Goal: Task Accomplishment & Management: Complete application form

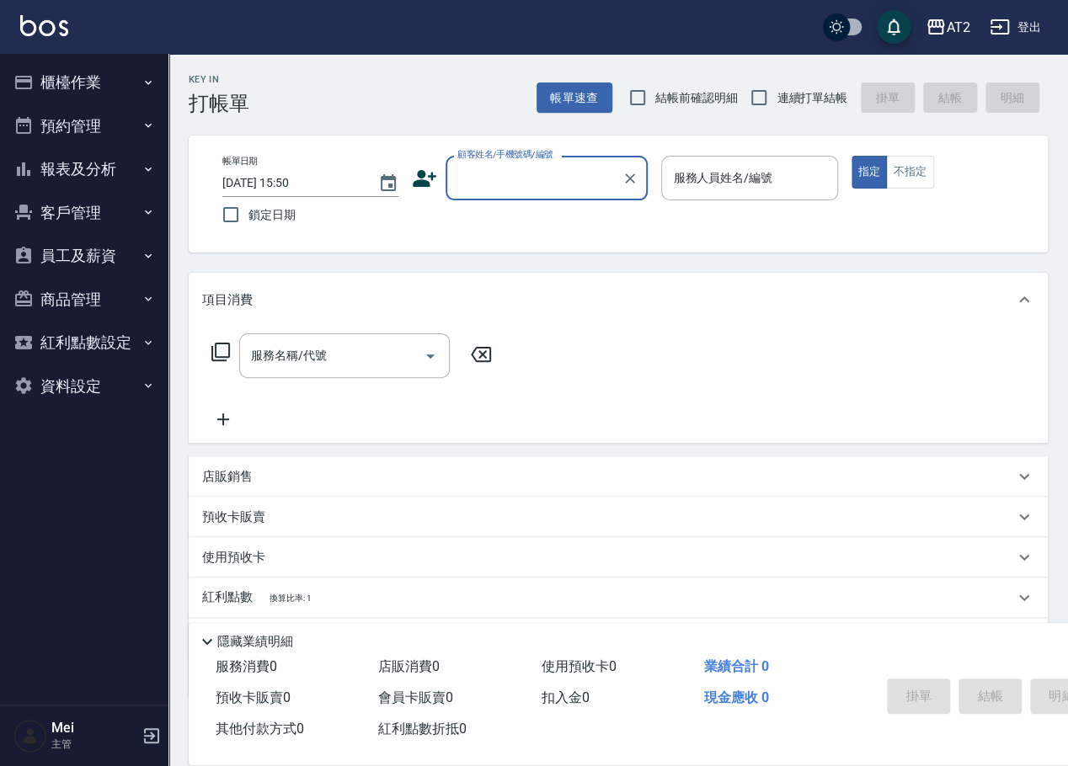
click at [92, 92] on button "櫃檯作業" at bounding box center [84, 83] width 155 height 44
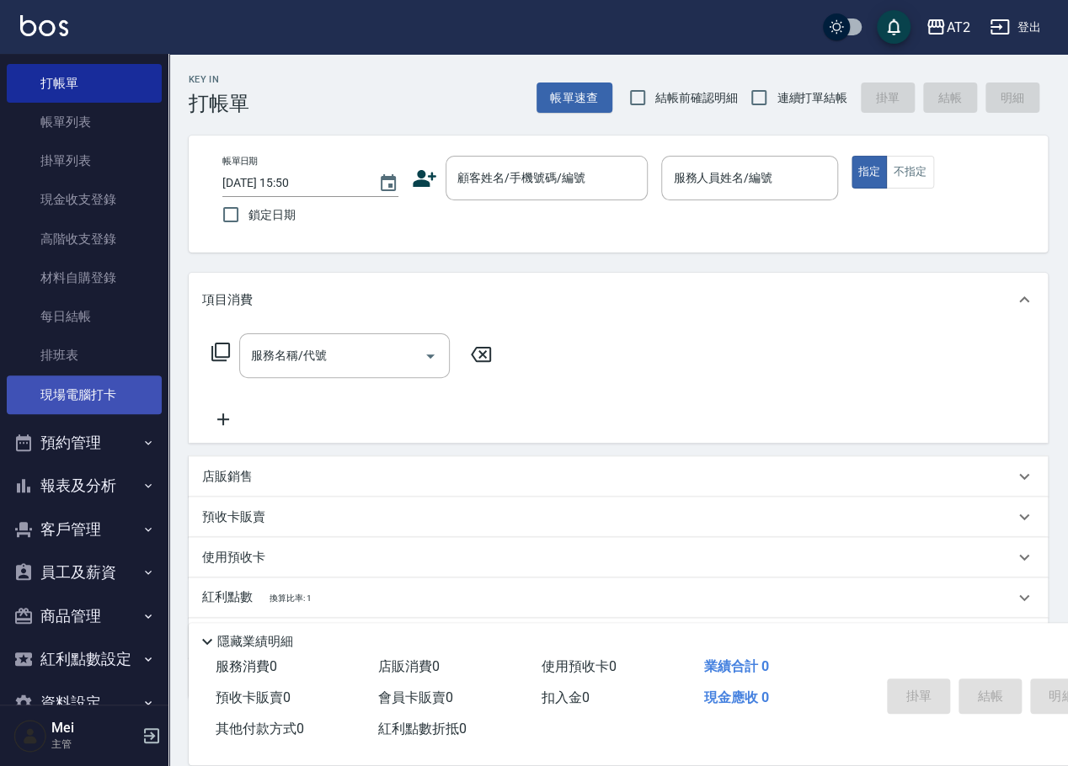
scroll to position [87, 0]
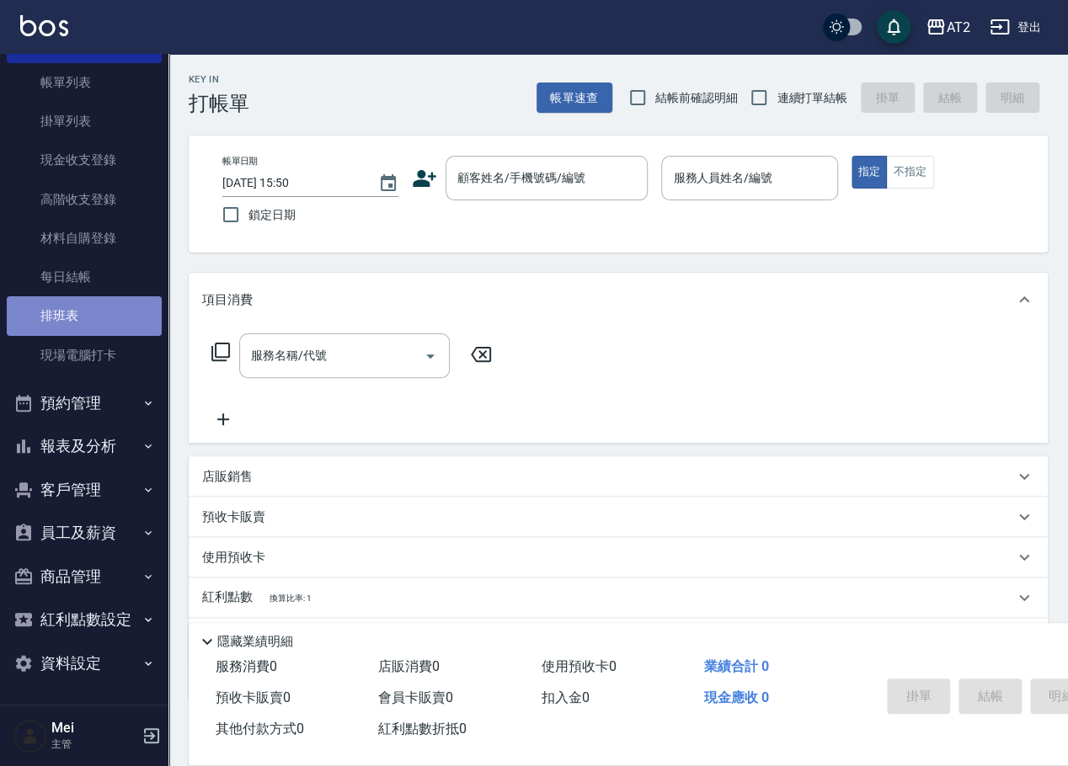
click at [101, 312] on link "排班表" at bounding box center [84, 315] width 155 height 39
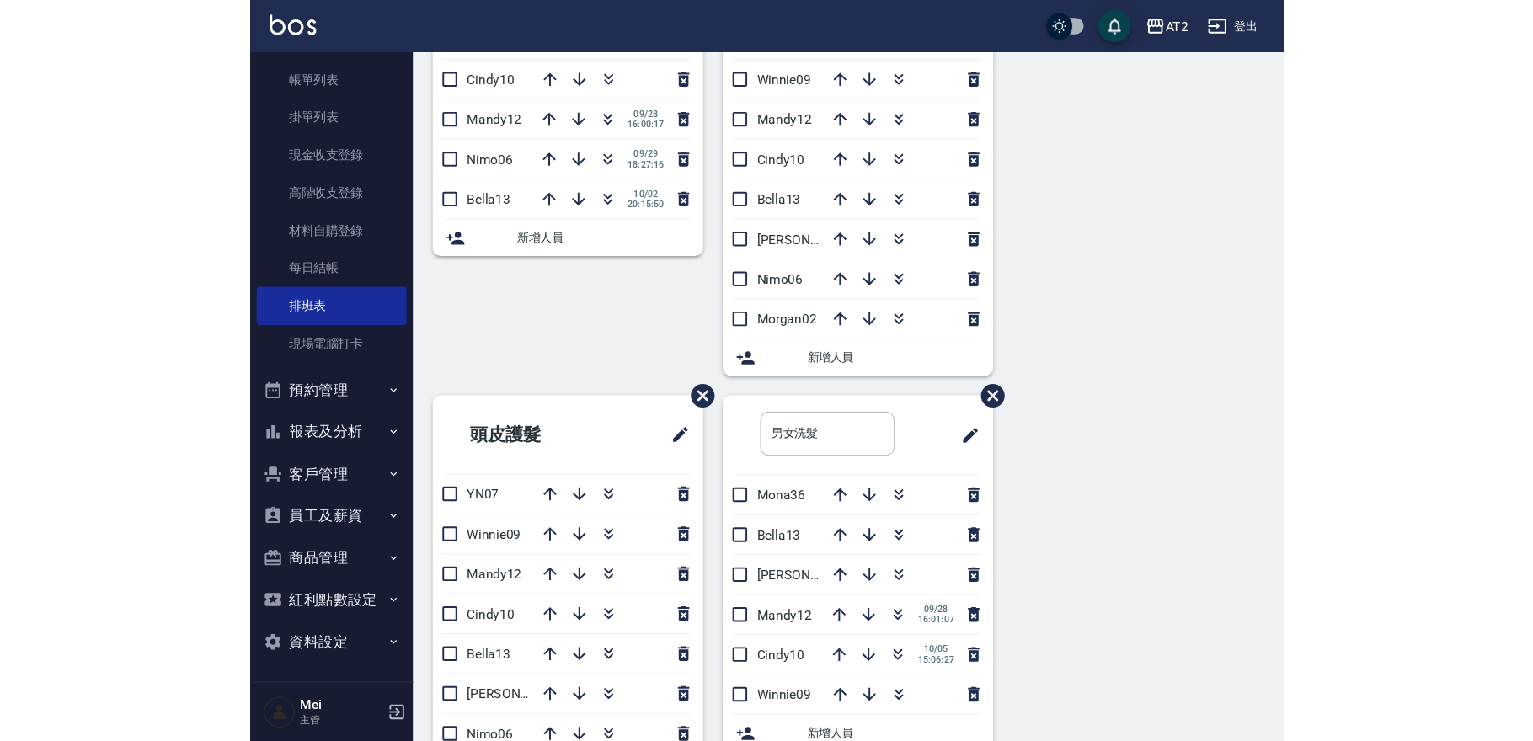
scroll to position [684, 0]
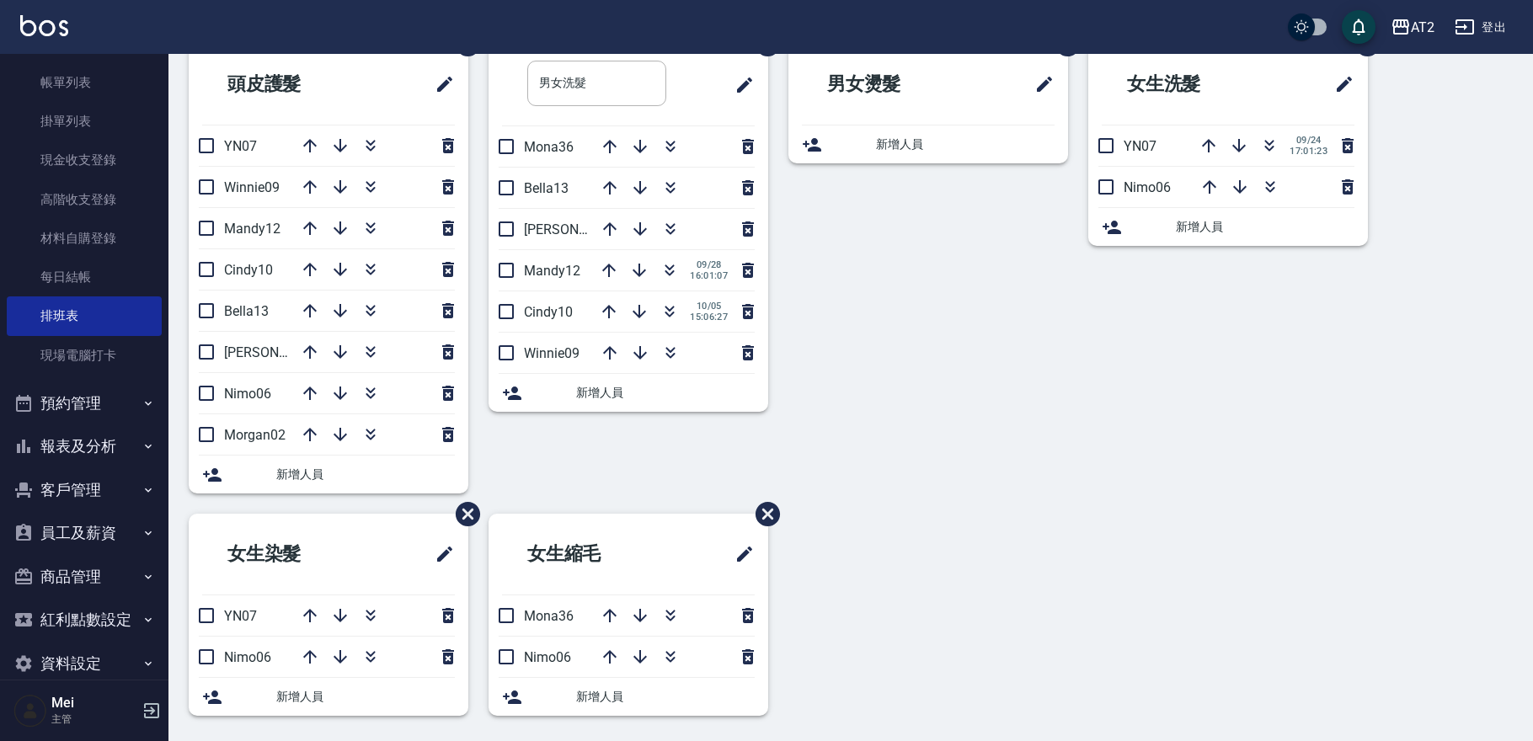
click at [955, 471] on div "男女燙髮 新增人員" at bounding box center [918, 279] width 300 height 470
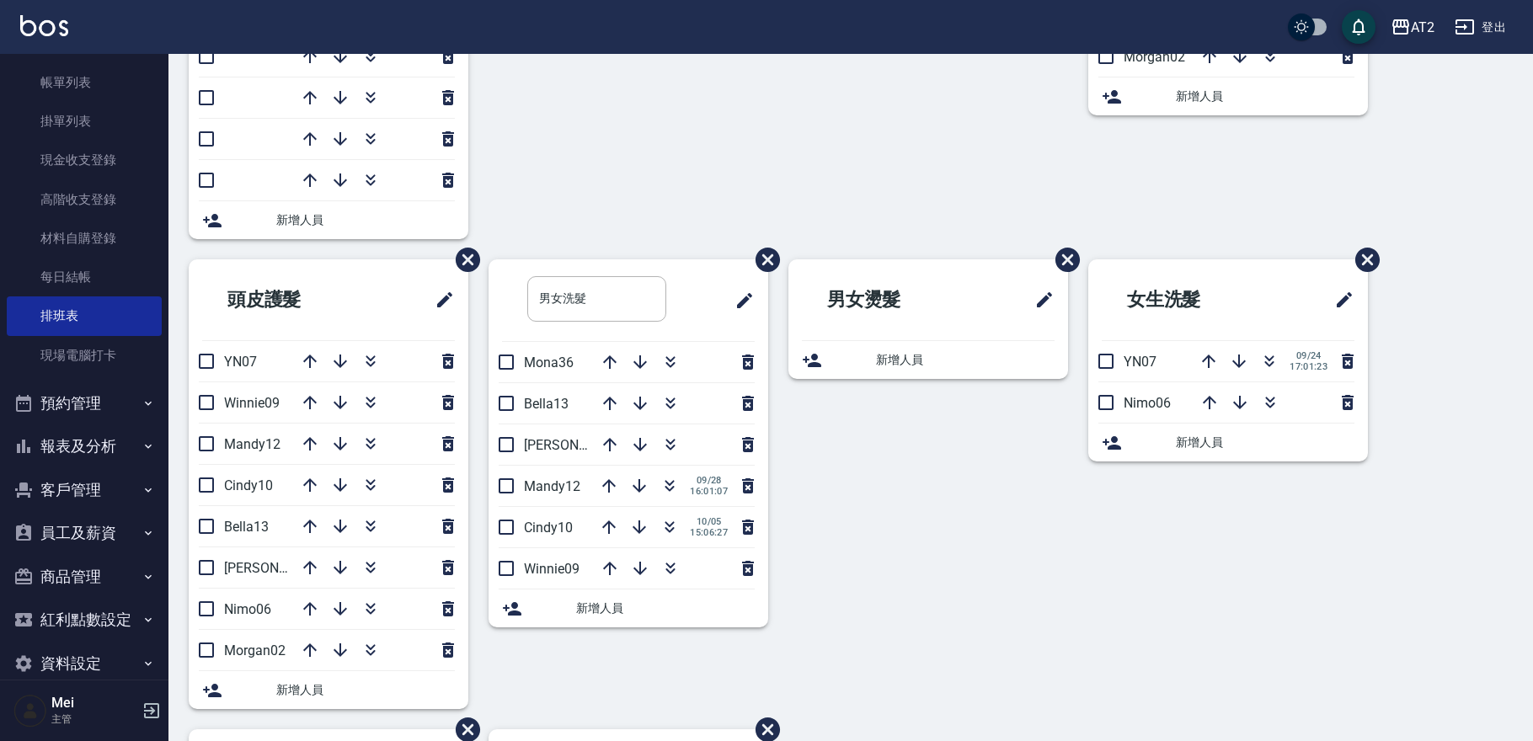
scroll to position [309, 0]
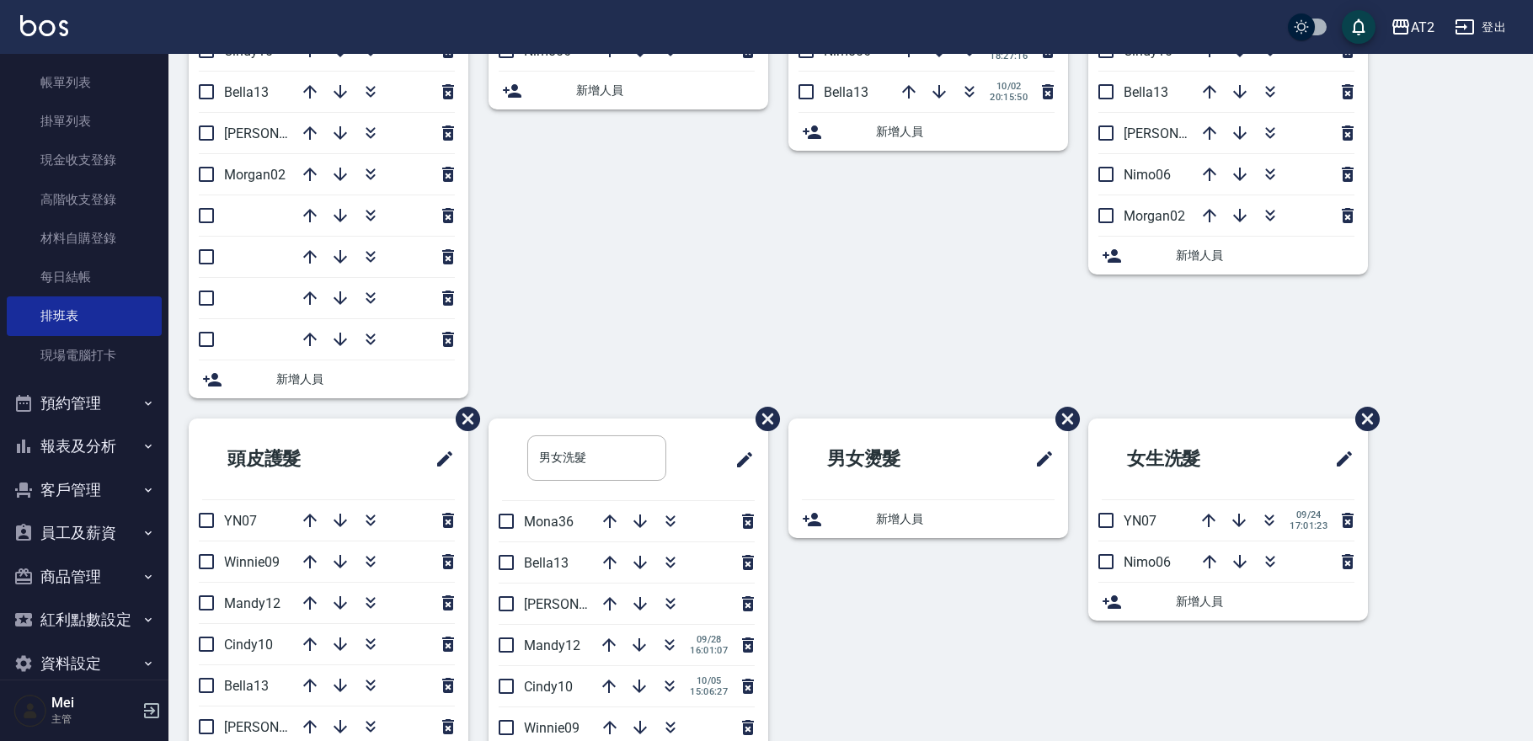
click at [777, 349] on div "女生洗剪 Winnie09 Cindy10 Mandy12 [DATE] 16:00:17 Nimo06 [DATE] 18:27:16 Bella13 [D…" at bounding box center [918, 122] width 300 height 594
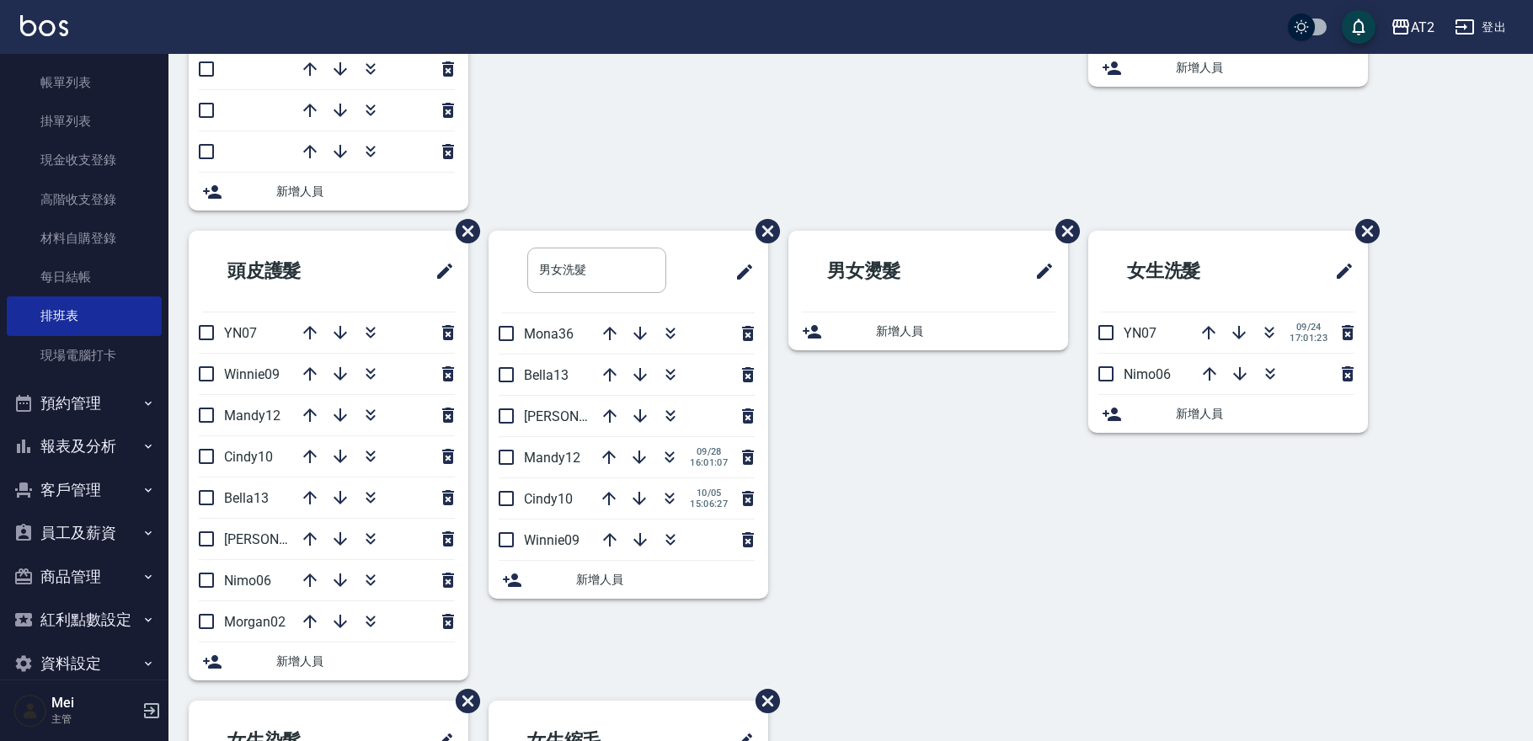
scroll to position [403, 0]
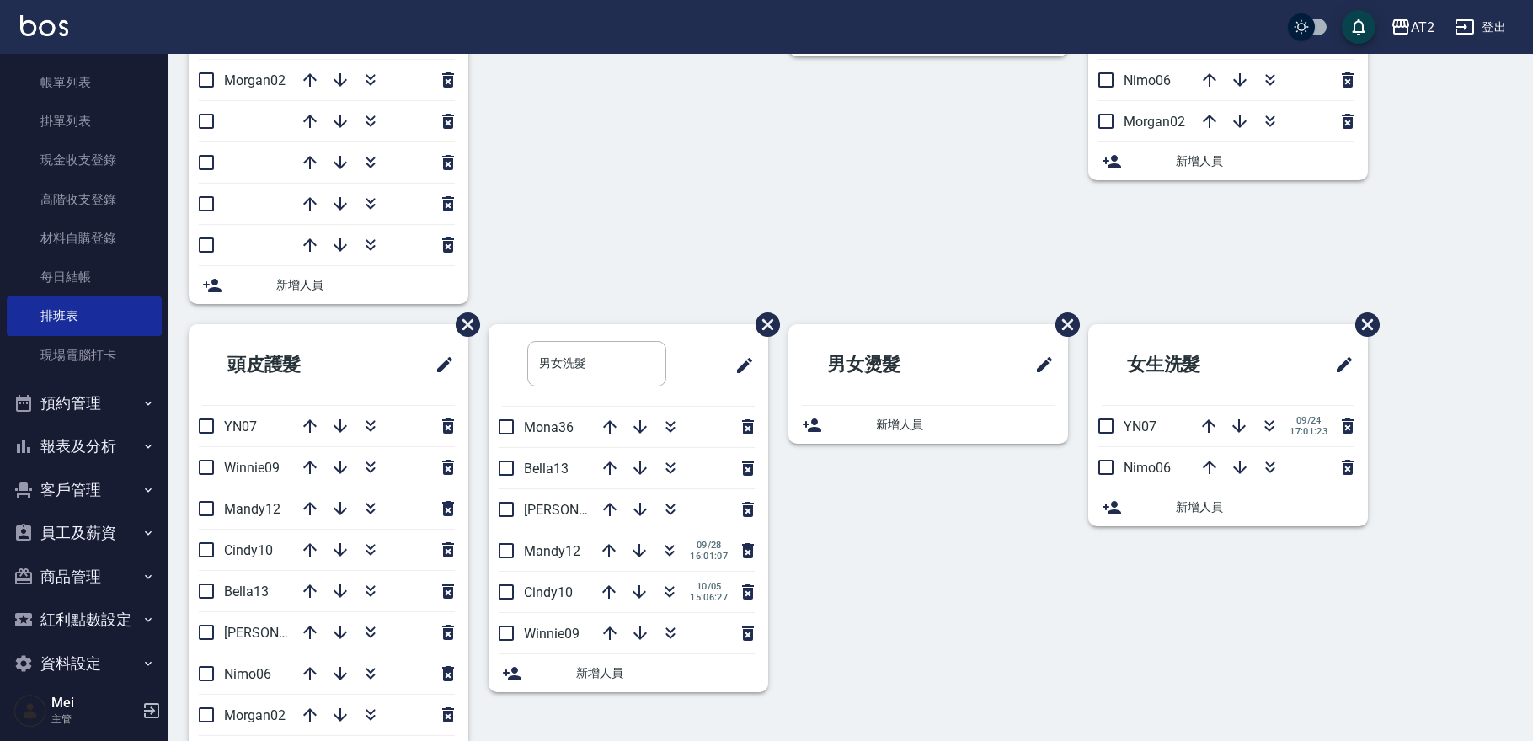
click at [782, 286] on div "女生洗剪 Winnie09 Cindy10 Mandy12 [DATE] 16:00:17 Nimo06 [DATE] 18:27:16 Bella13 [D…" at bounding box center [918, 28] width 300 height 594
click at [1067, 422] on icon "button" at bounding box center [1269, 426] width 20 height 20
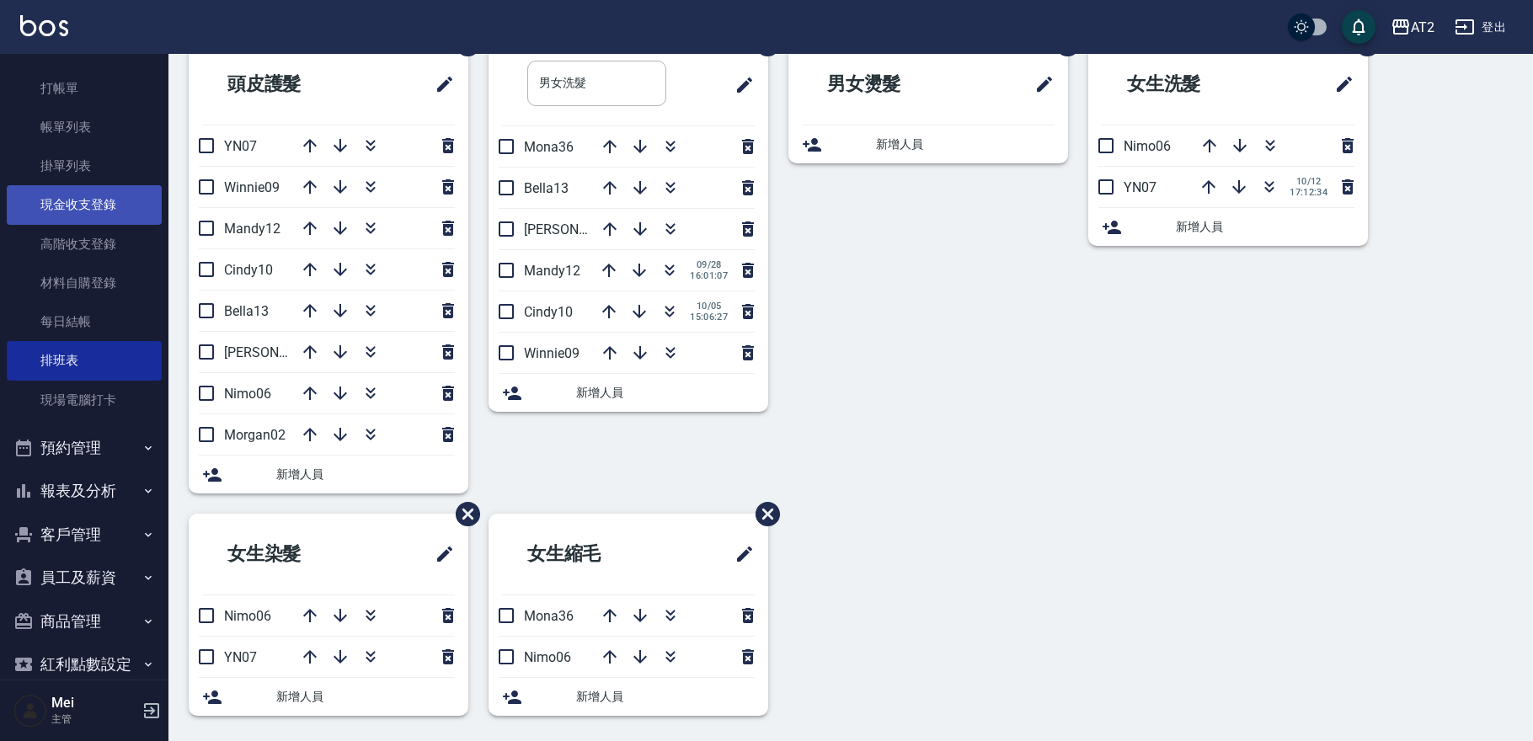
scroll to position [0, 0]
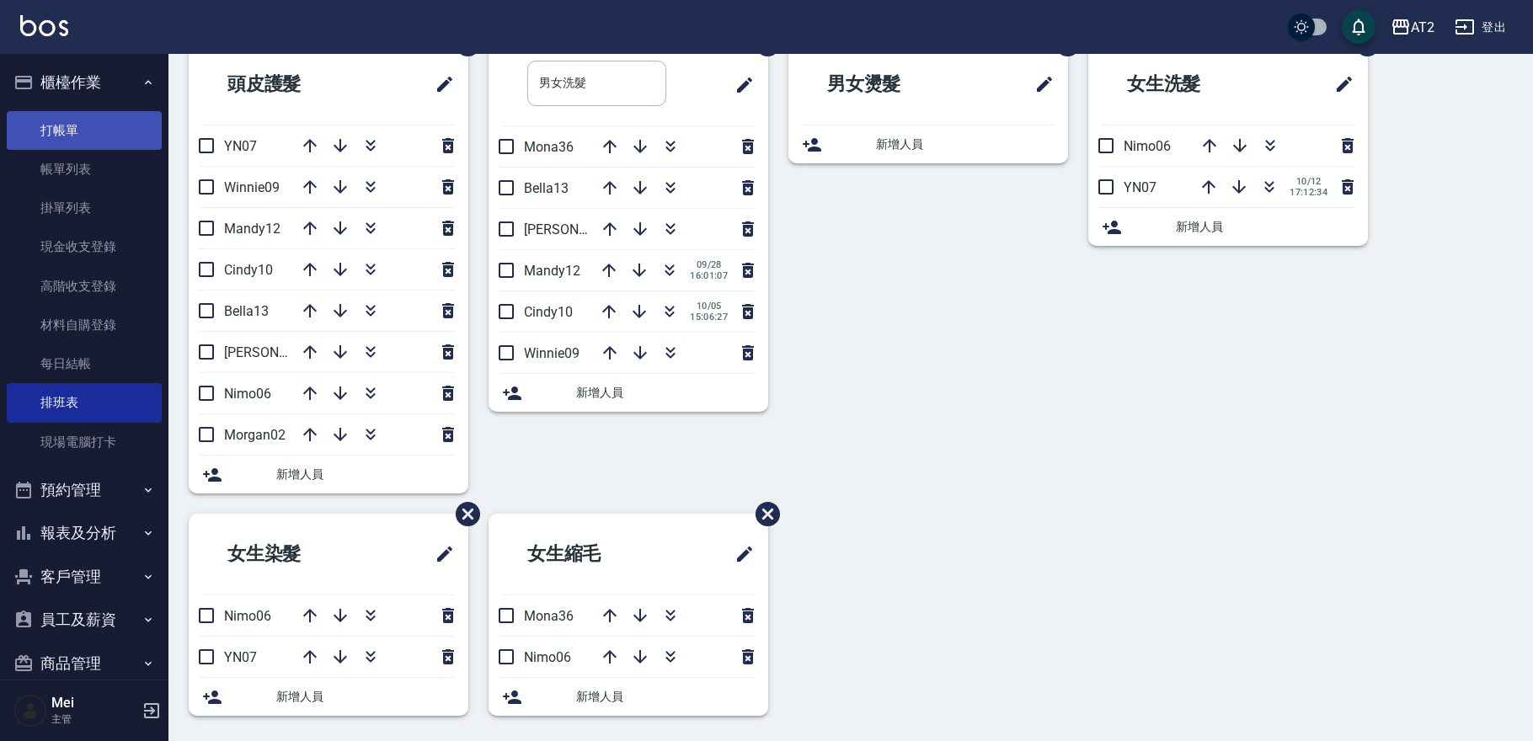
click at [93, 116] on link "打帳單" at bounding box center [84, 130] width 155 height 39
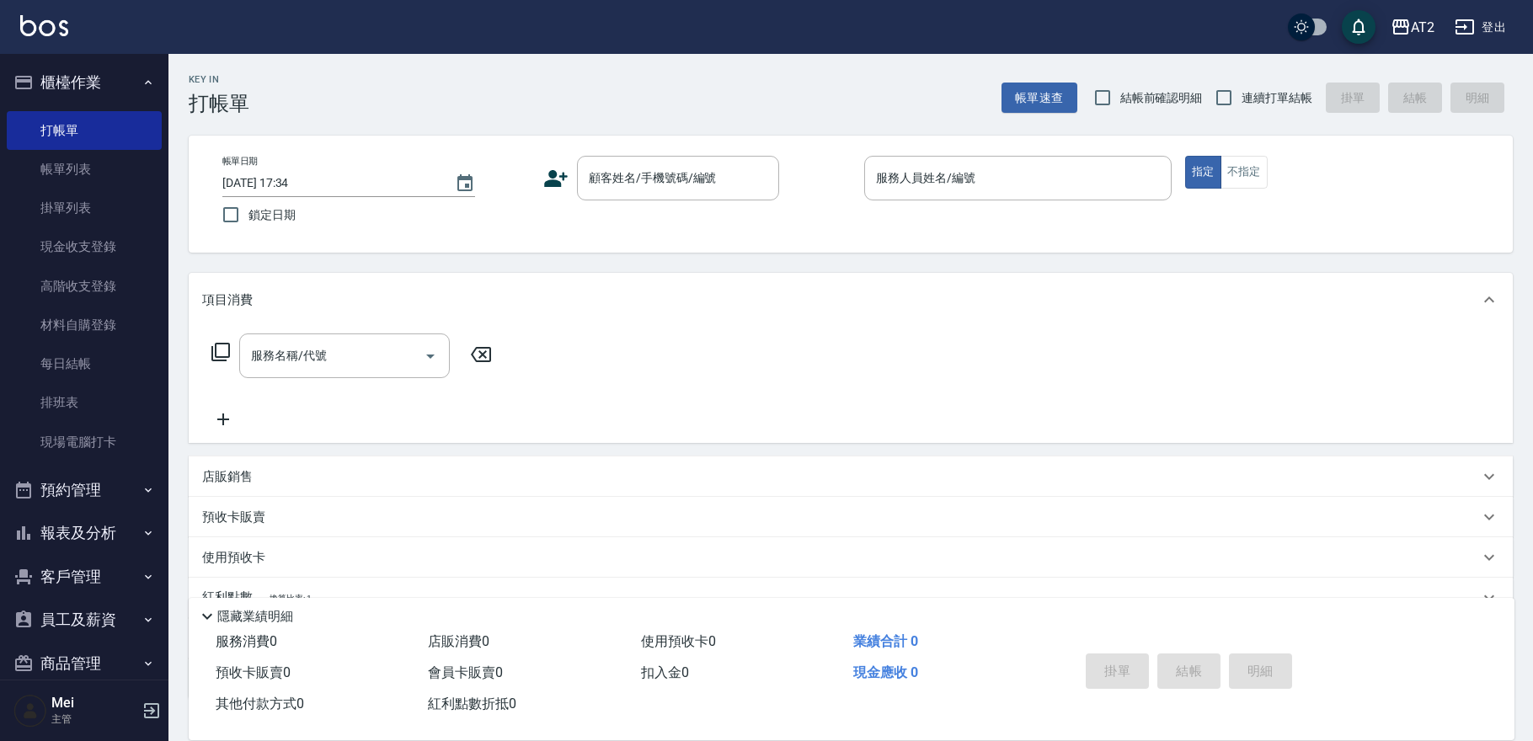
click at [1067, 109] on label "結帳前確認明細" at bounding box center [1144, 97] width 118 height 35
click at [1067, 109] on input "結帳前確認明細" at bounding box center [1102, 97] width 35 height 35
checkbox input "true"
click at [1067, 93] on span "連續打單結帳" at bounding box center [1276, 98] width 71 height 18
click at [1067, 93] on input "連續打單結帳" at bounding box center [1223, 97] width 35 height 35
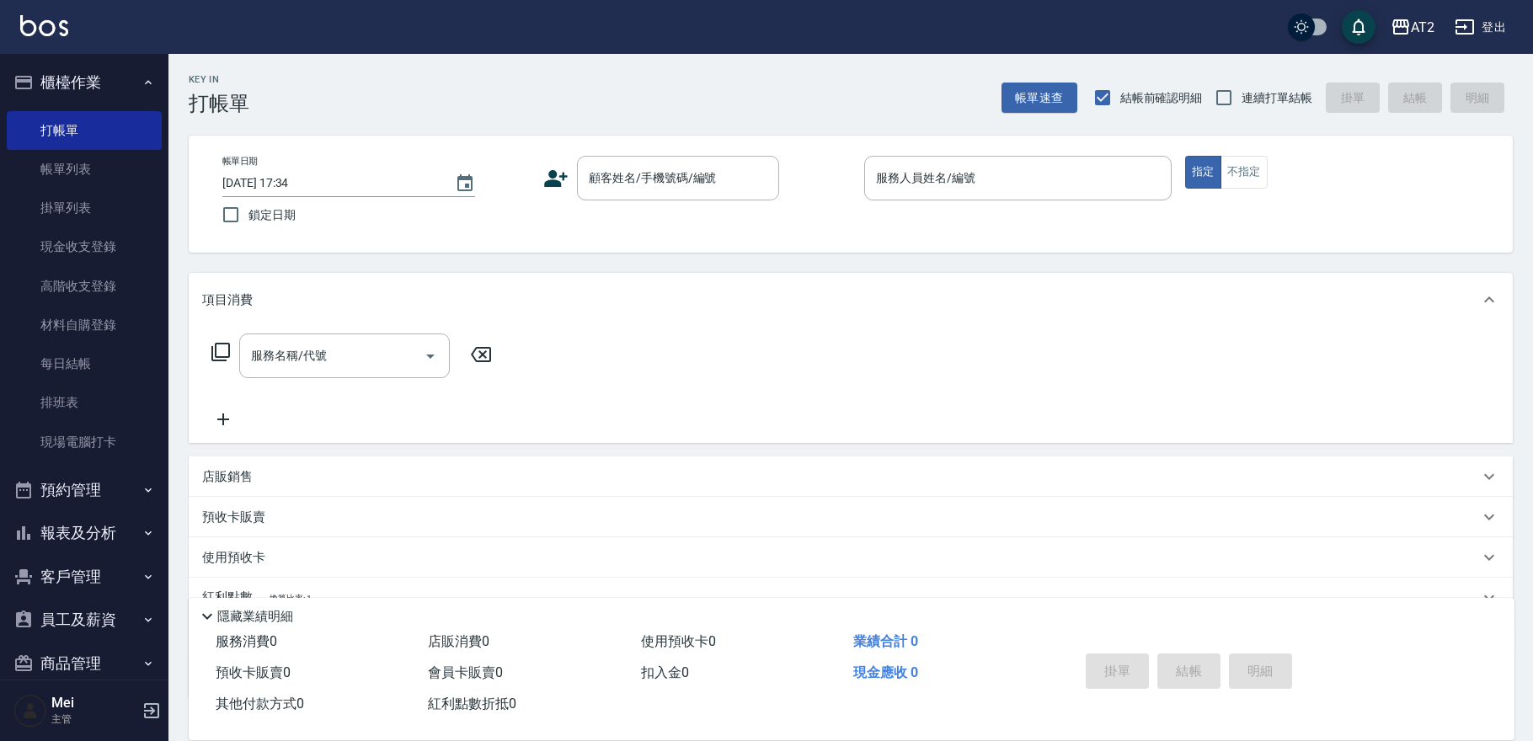
checkbox input "true"
click at [682, 166] on div "顧客姓名/手機號碼/編號 顧客姓名/手機號碼/編號" at bounding box center [678, 178] width 202 height 45
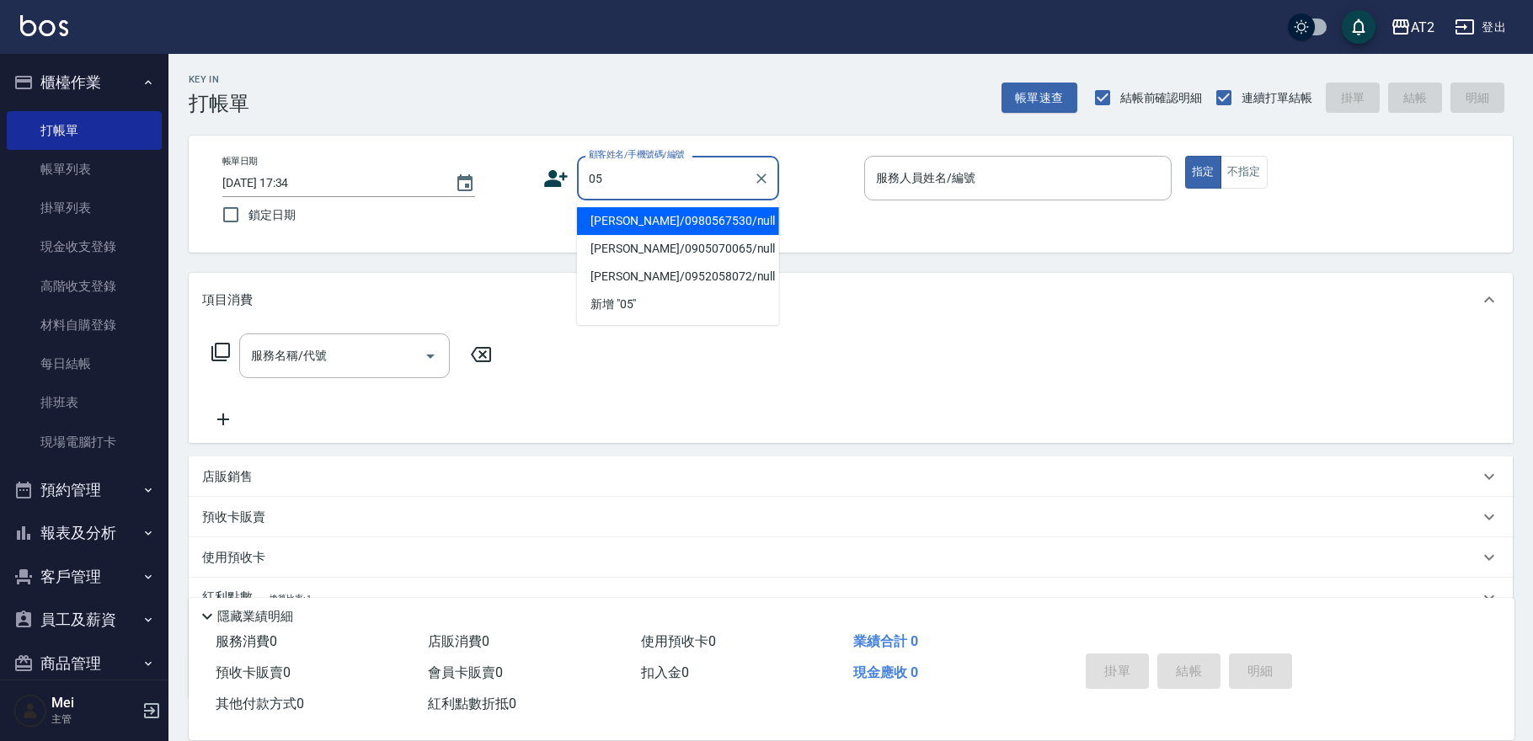
type input "[PERSON_NAME]/0980567530/null"
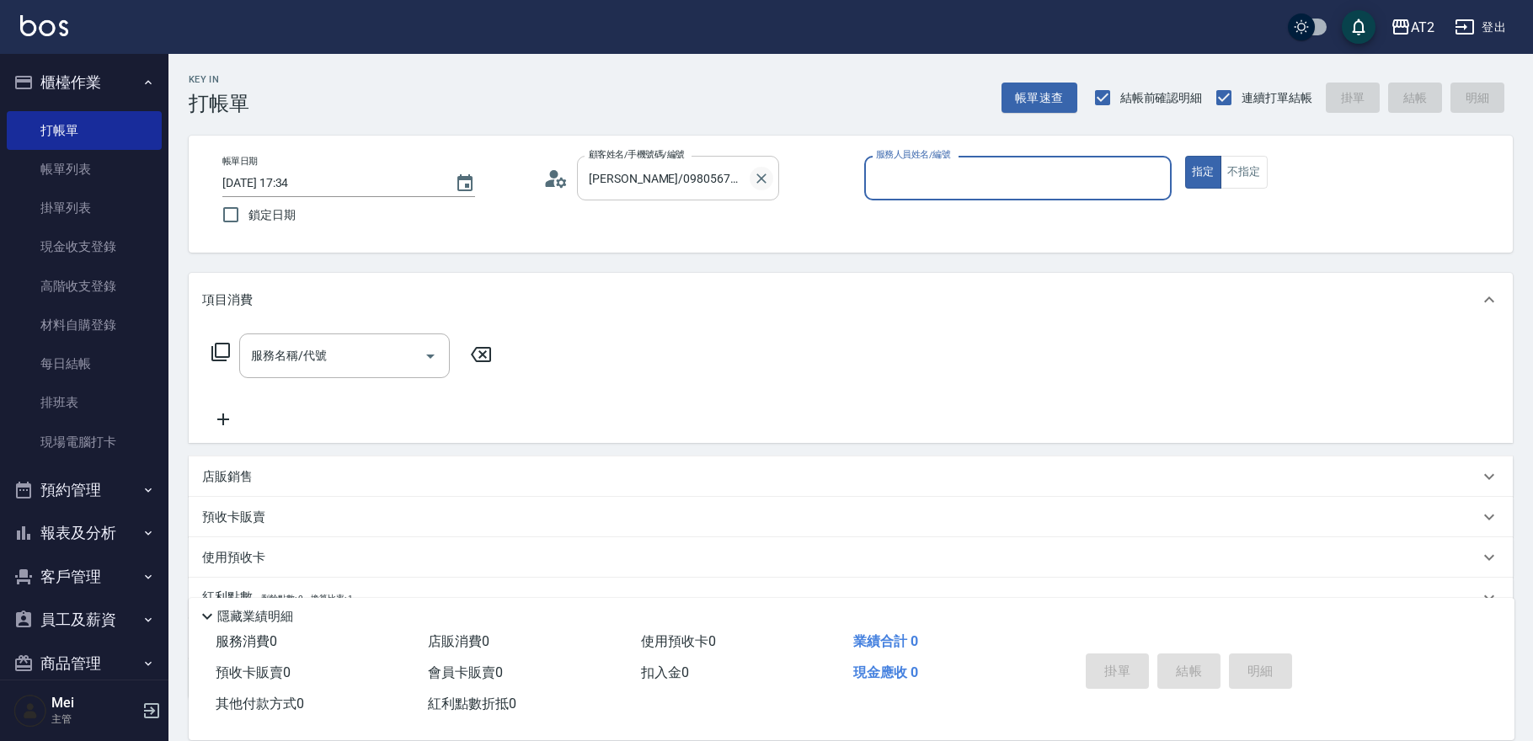
click at [758, 178] on icon "Clear" at bounding box center [761, 178] width 17 height 17
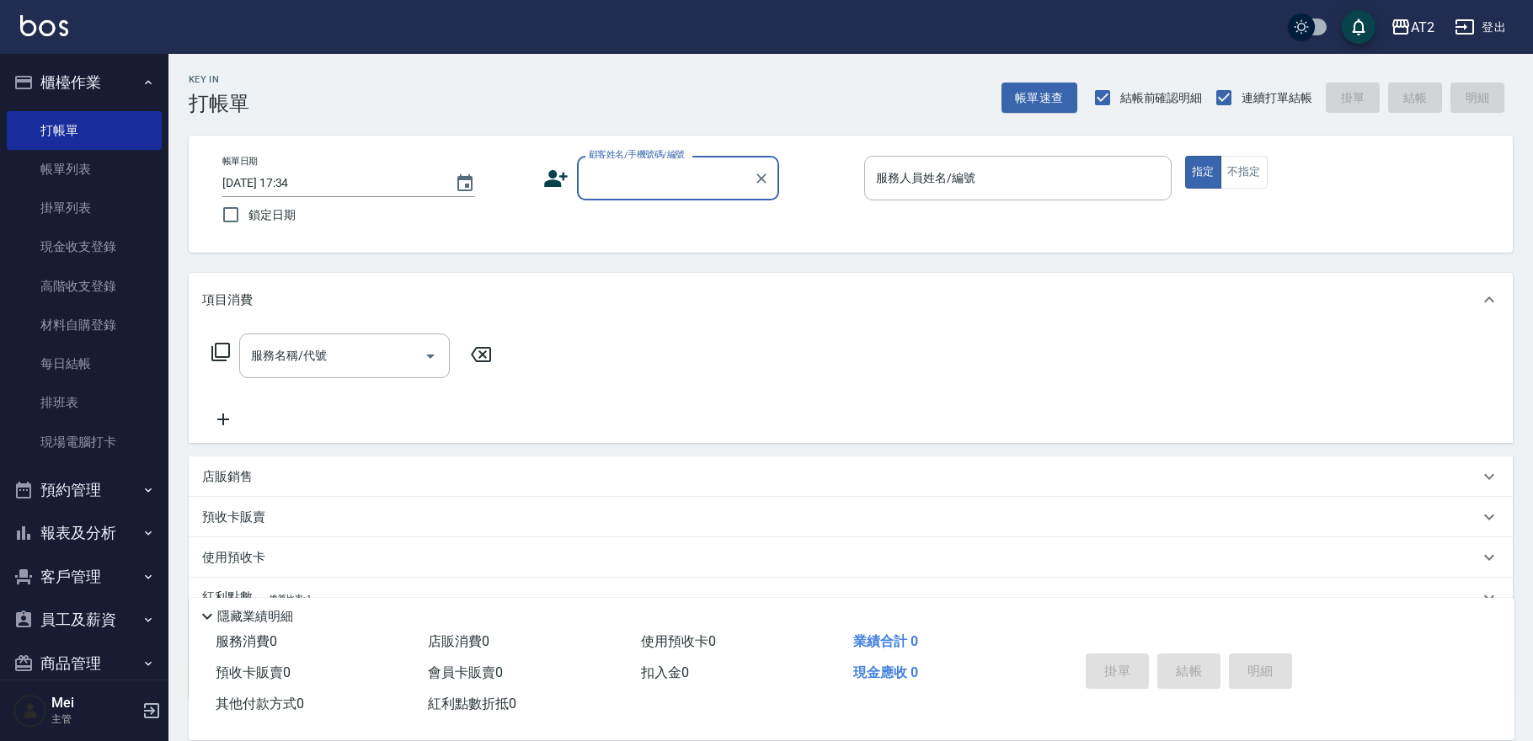
click at [627, 177] on input "顧客姓名/手機號碼/編號" at bounding box center [665, 177] width 162 height 29
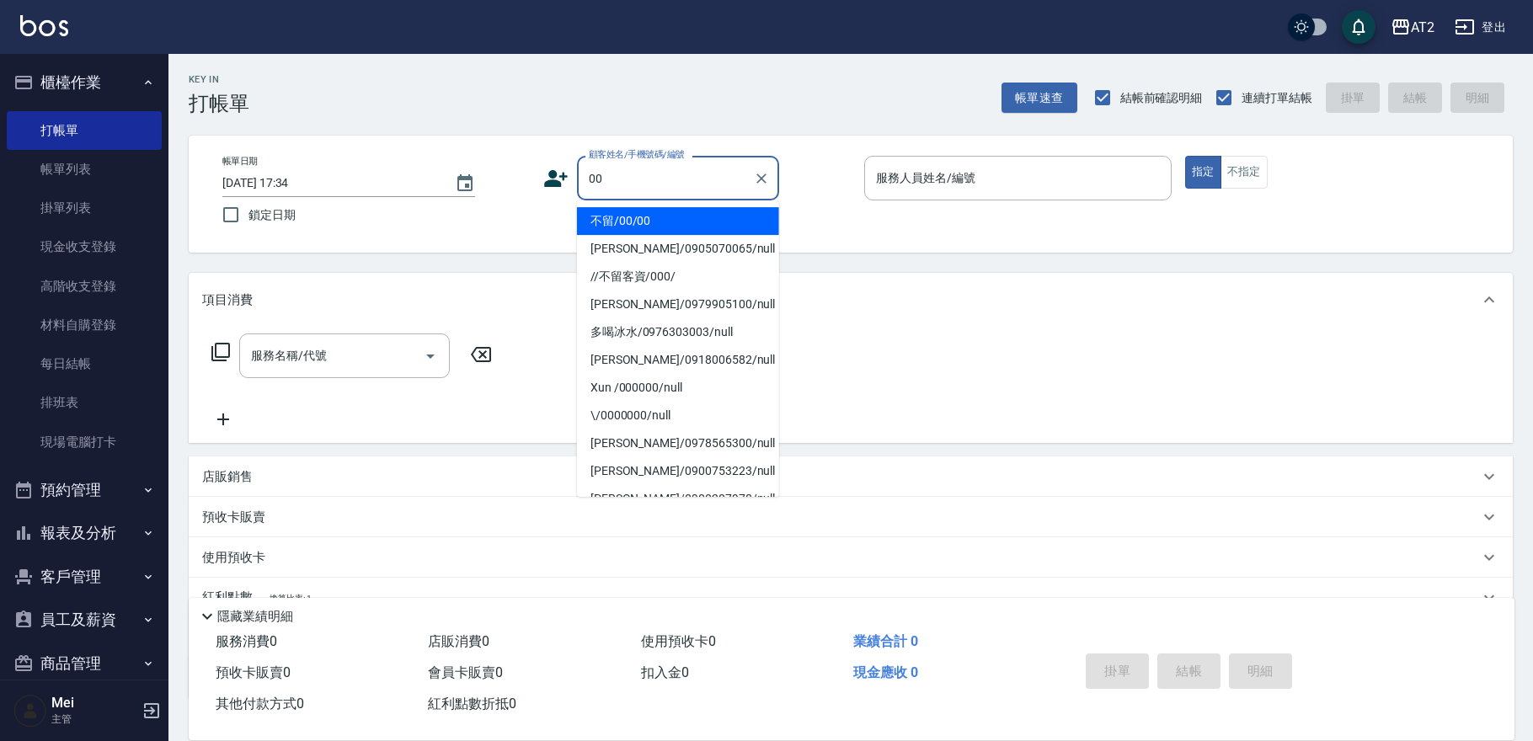
click at [681, 226] on li "不留/00/00" at bounding box center [678, 221] width 202 height 28
type input "不留/00/00"
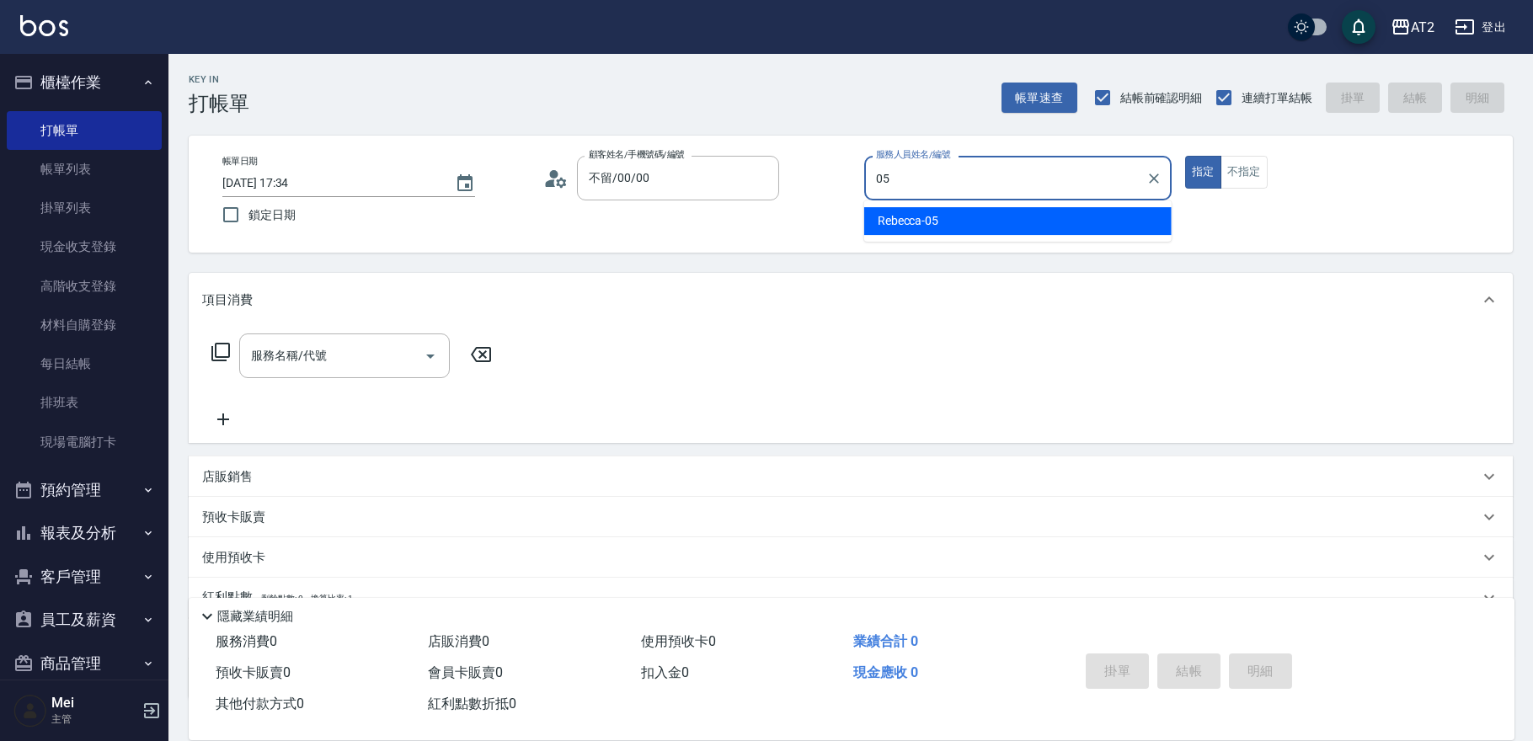
type input "[PERSON_NAME]-05"
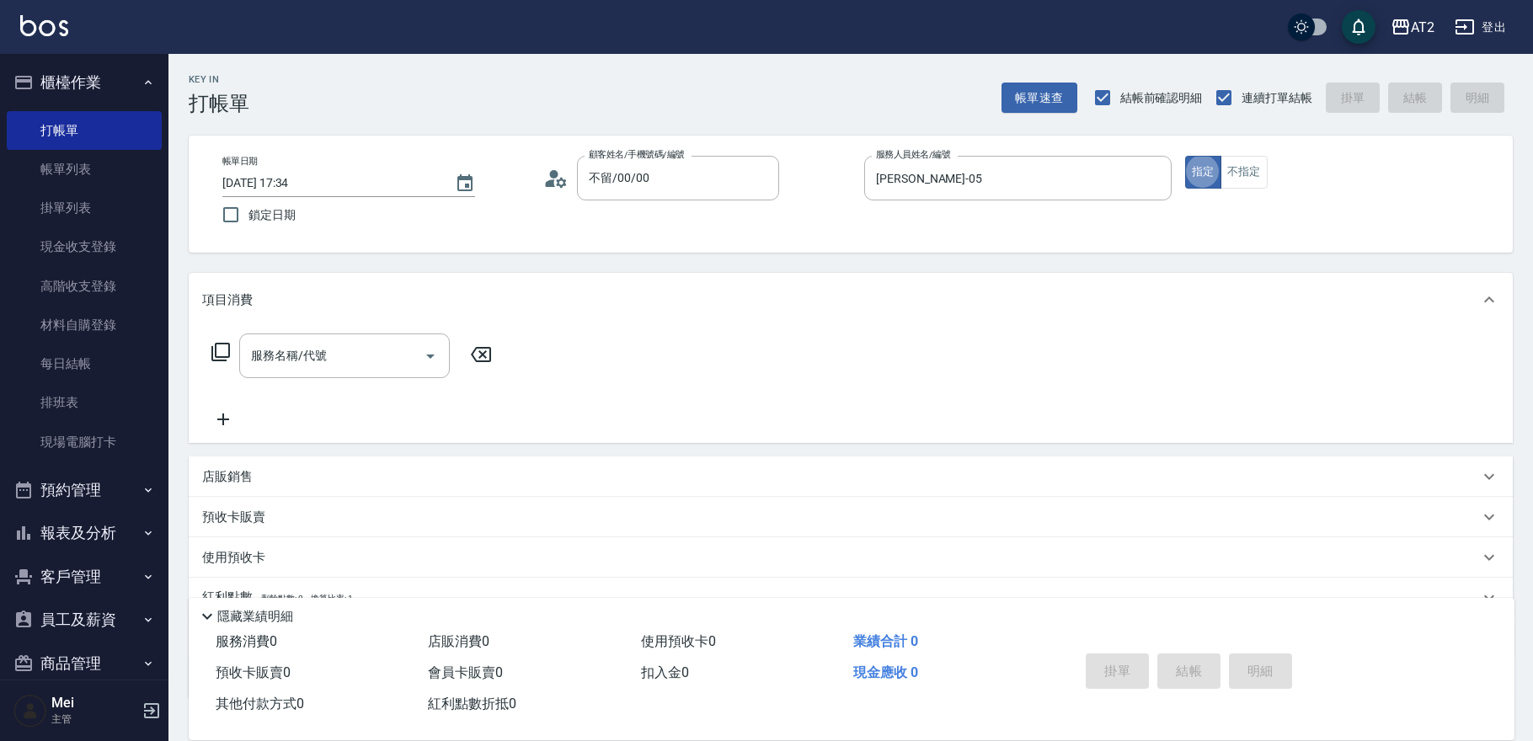
type button "true"
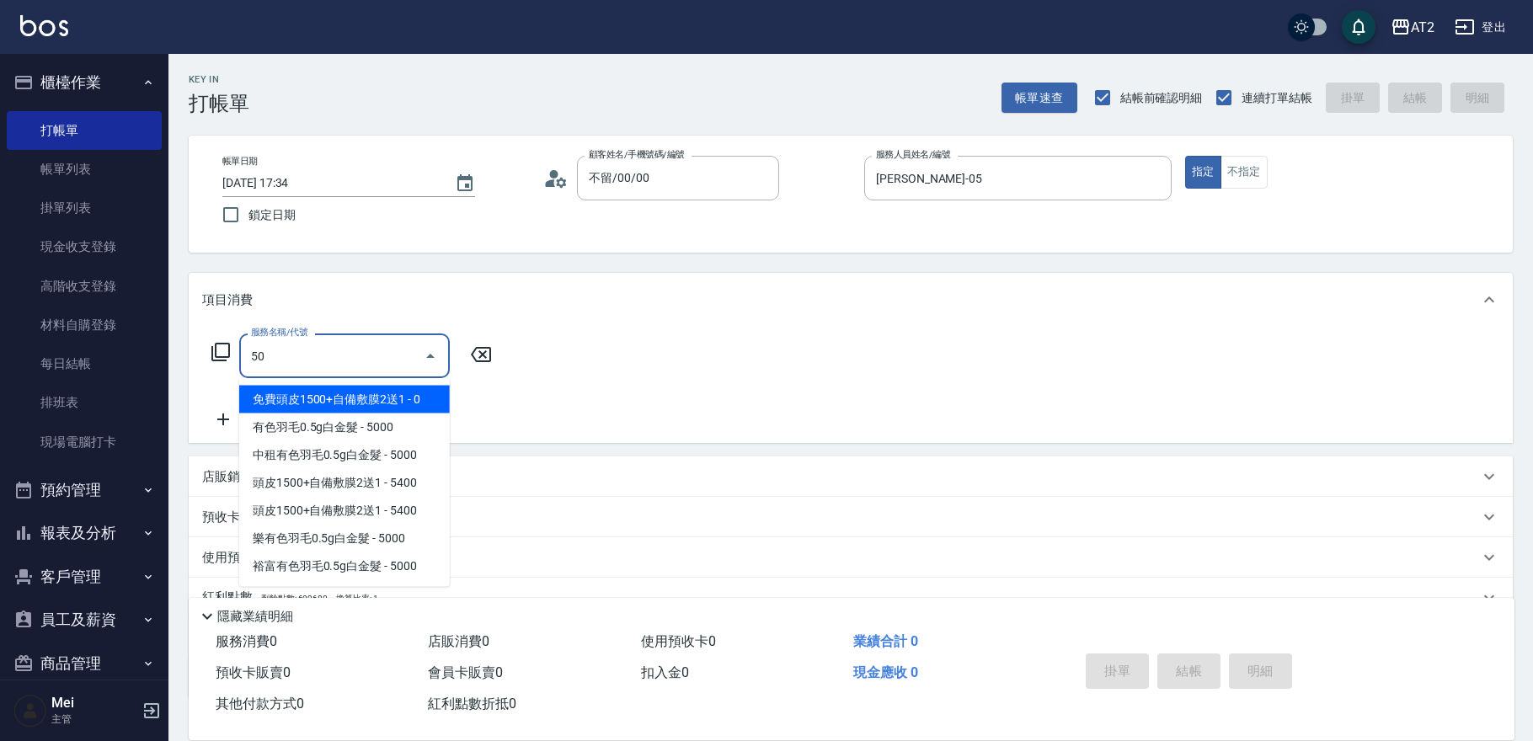
type input "501"
type input "100"
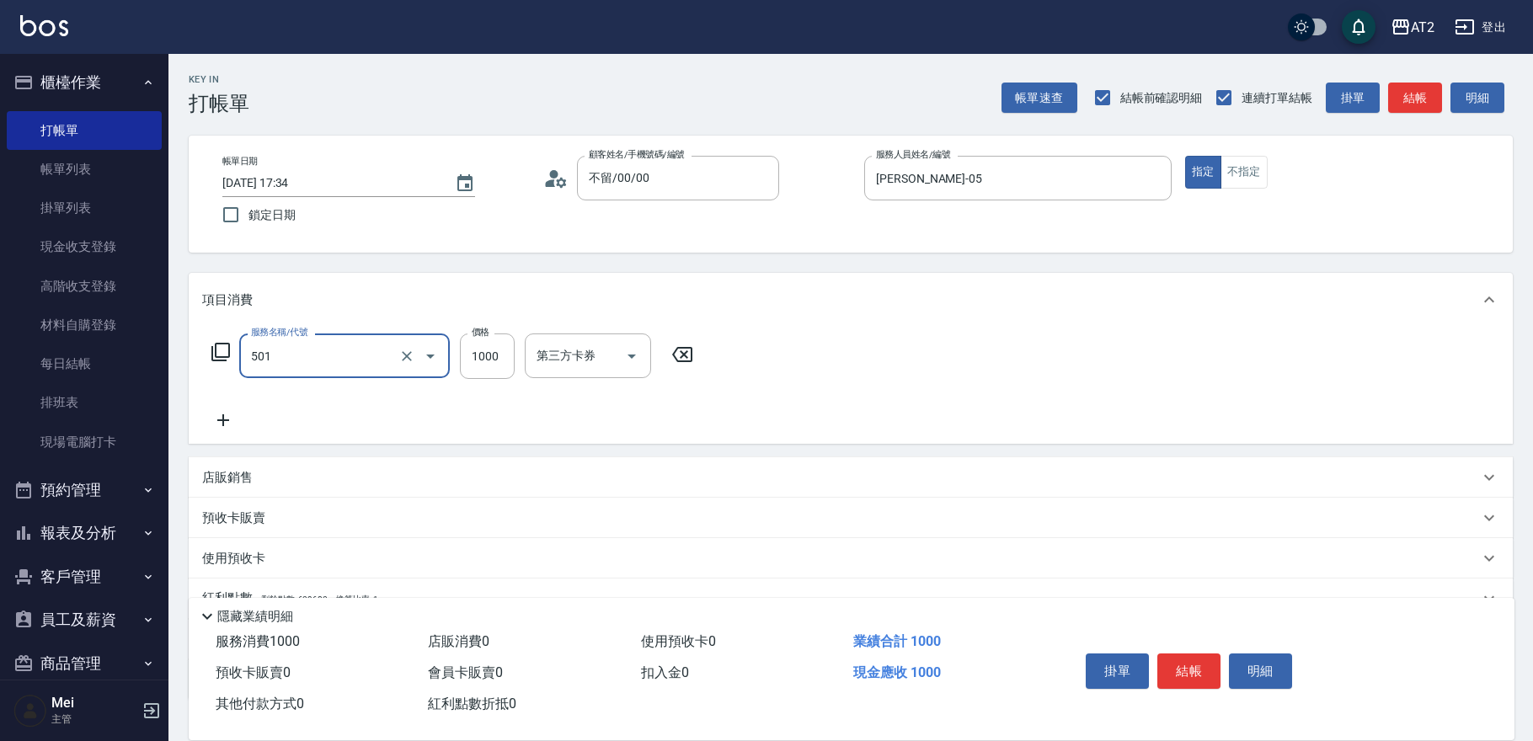
type input "染髮(501)"
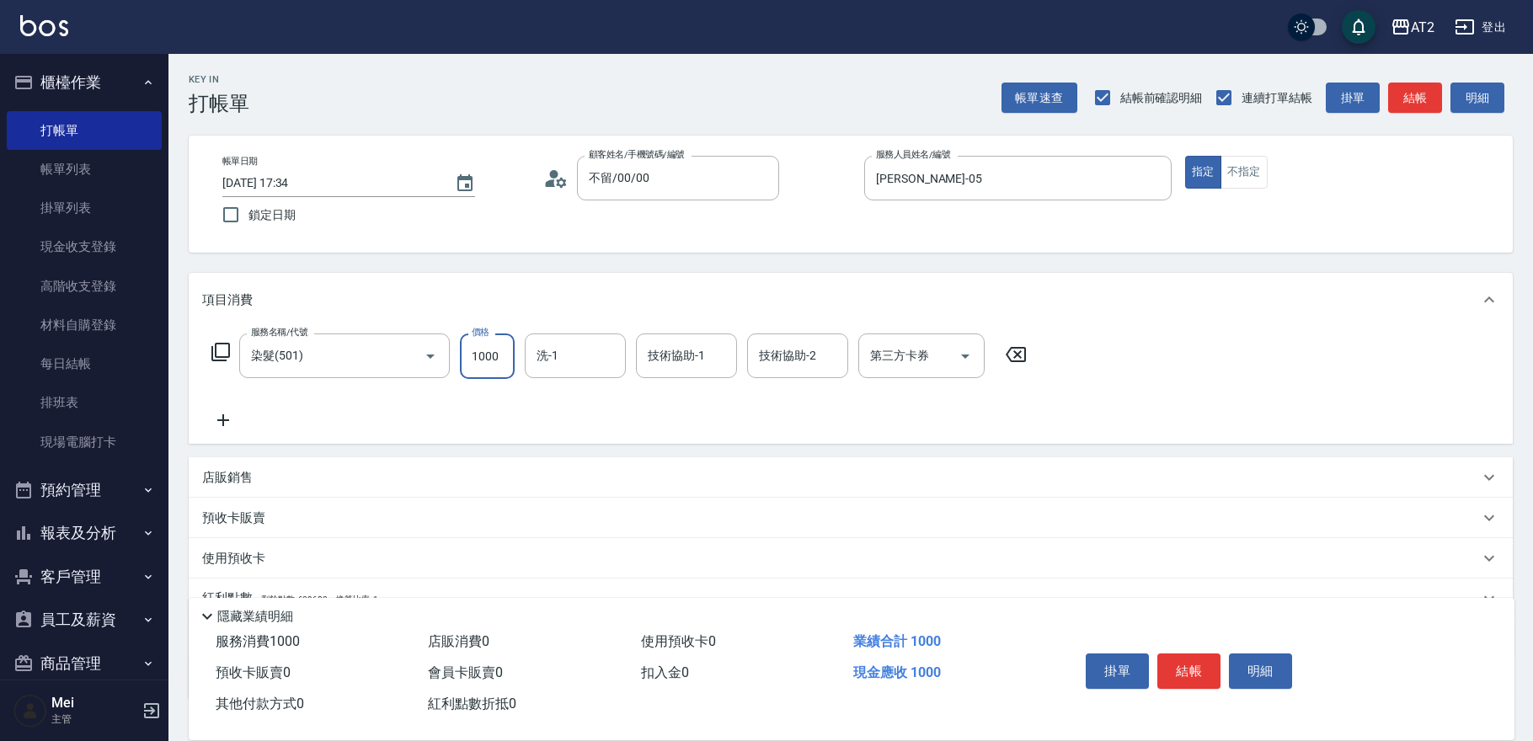
type input "0"
type input "19"
type input "10"
type input "1980"
type input "190"
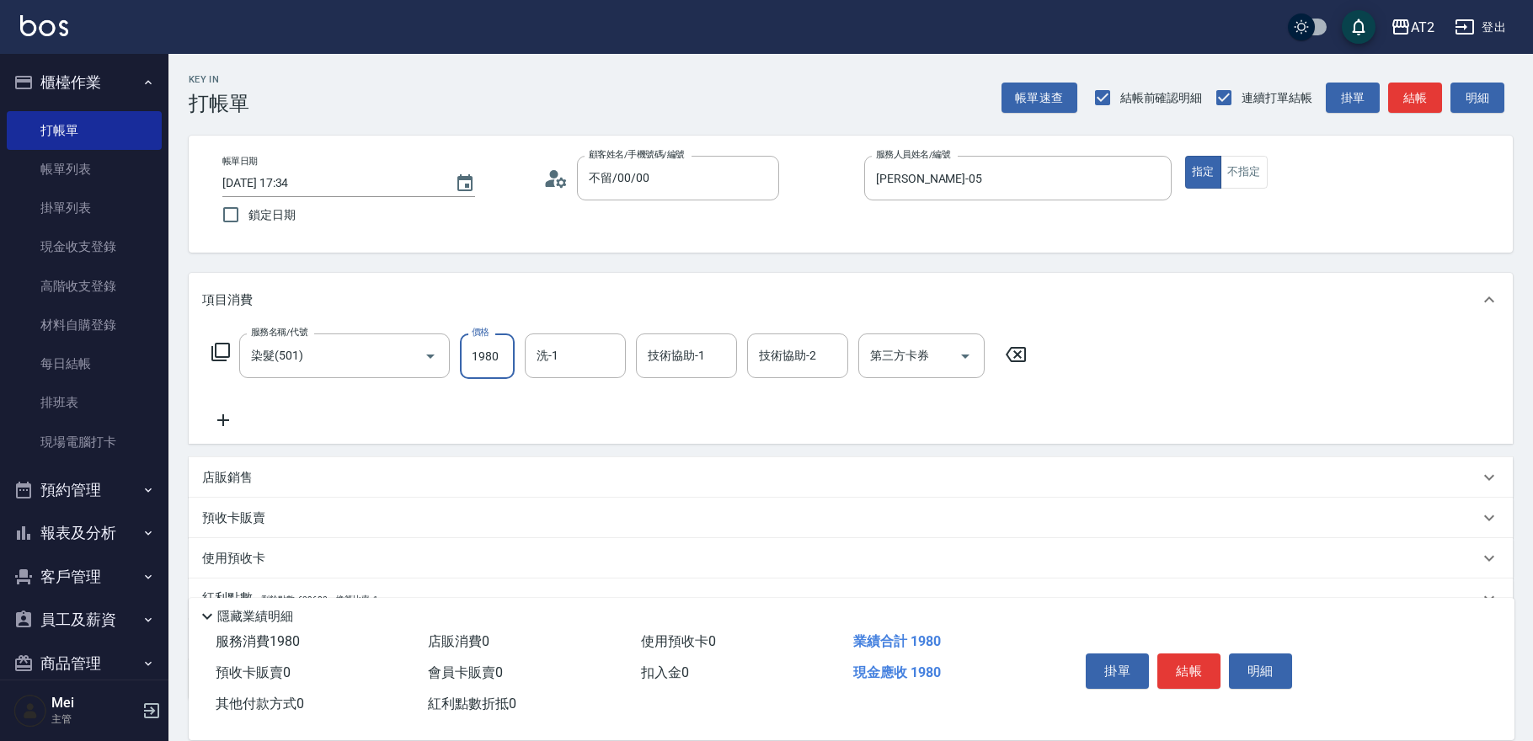
type input "1980"
type input "[PERSON_NAME]-43"
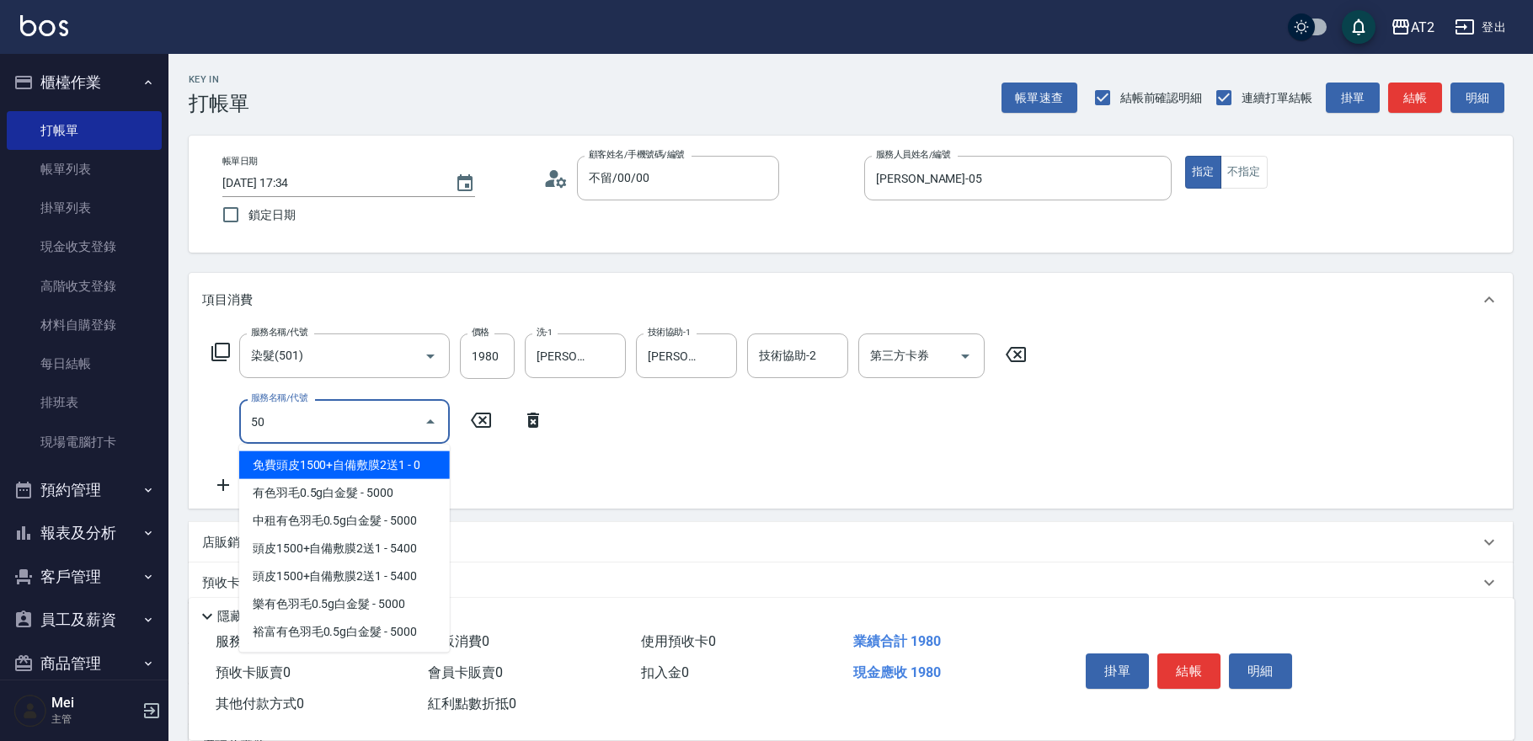
type input "502"
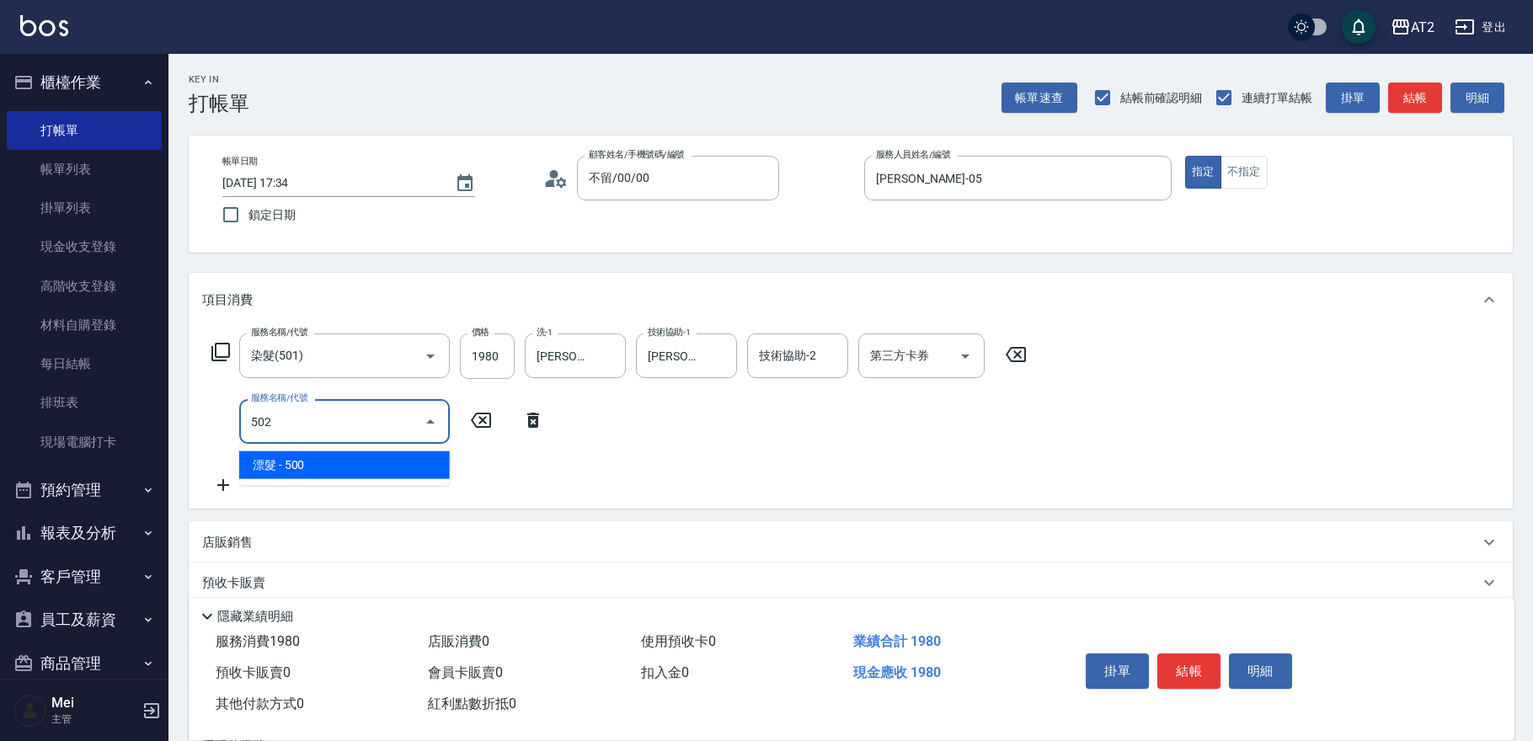
type input "240"
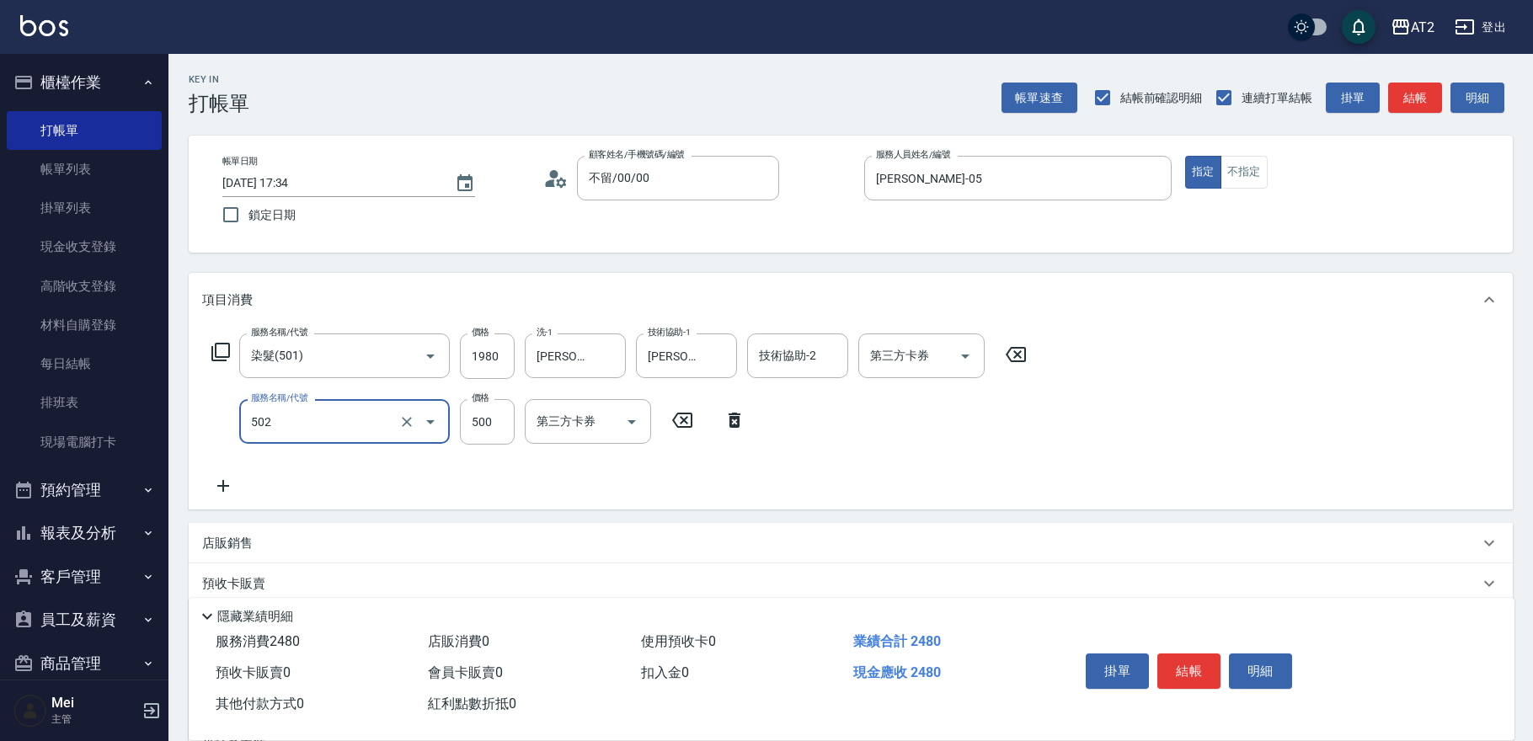
type input "漂髮(502)"
type input "190"
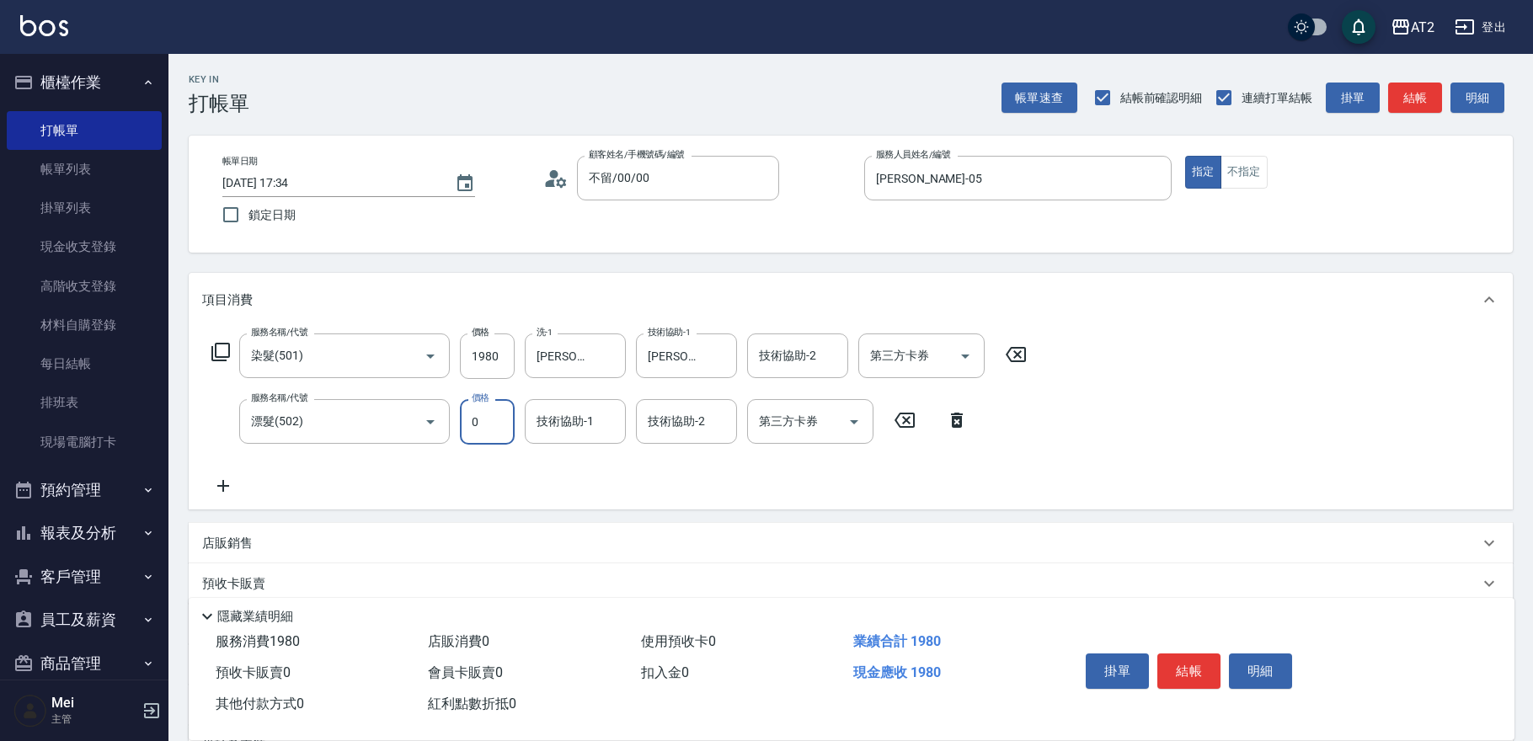
type input "0"
type input "3"
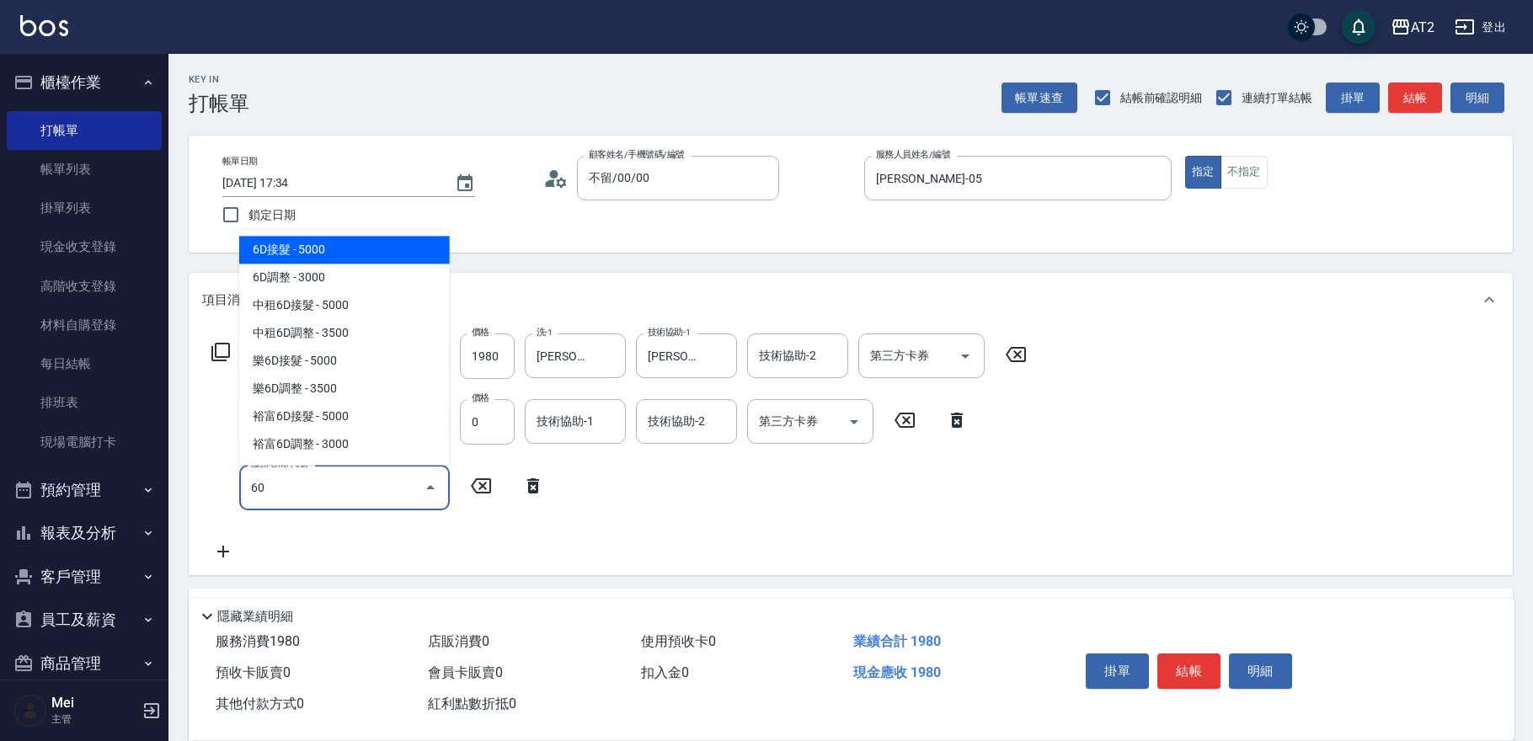
type input "601"
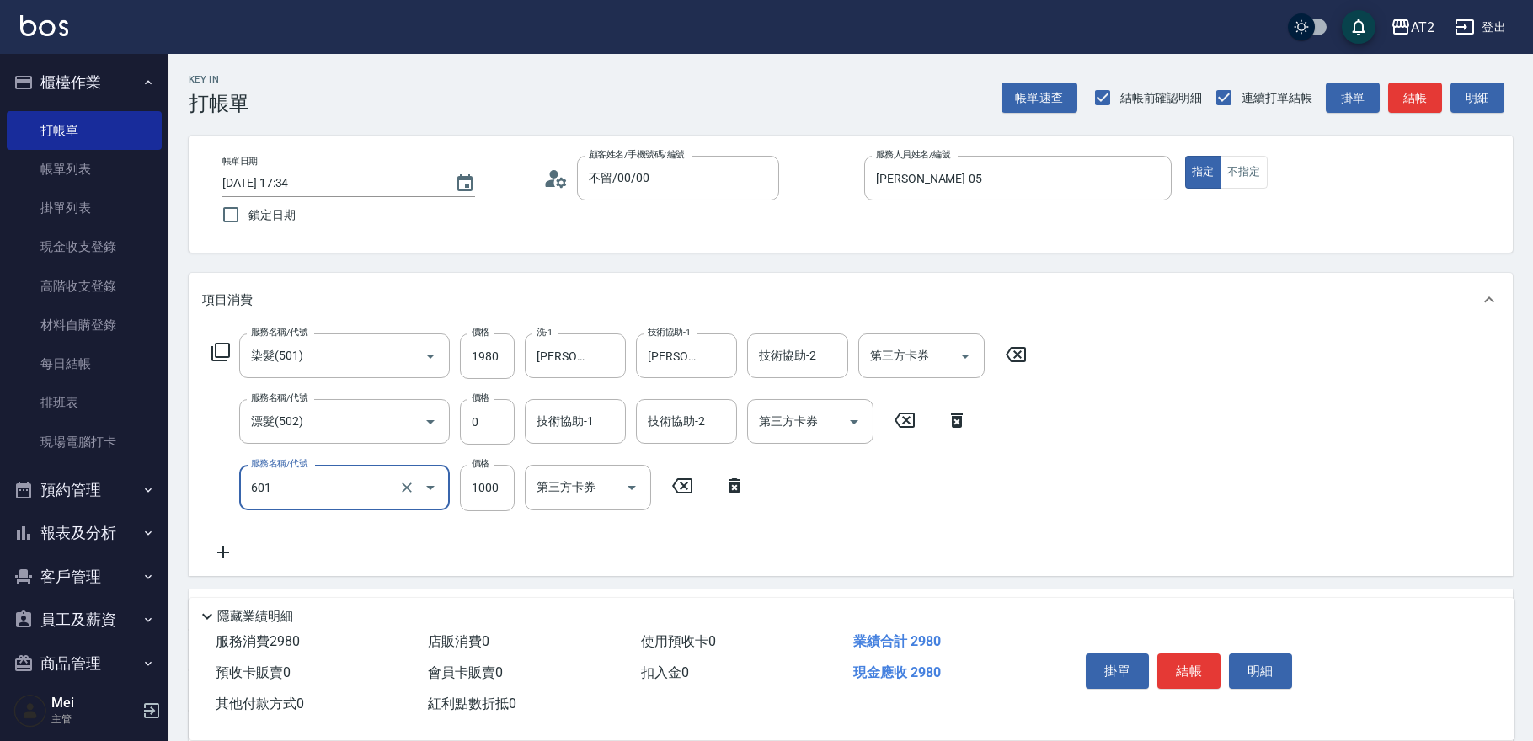
type input "290"
type input "自備護髮(601)"
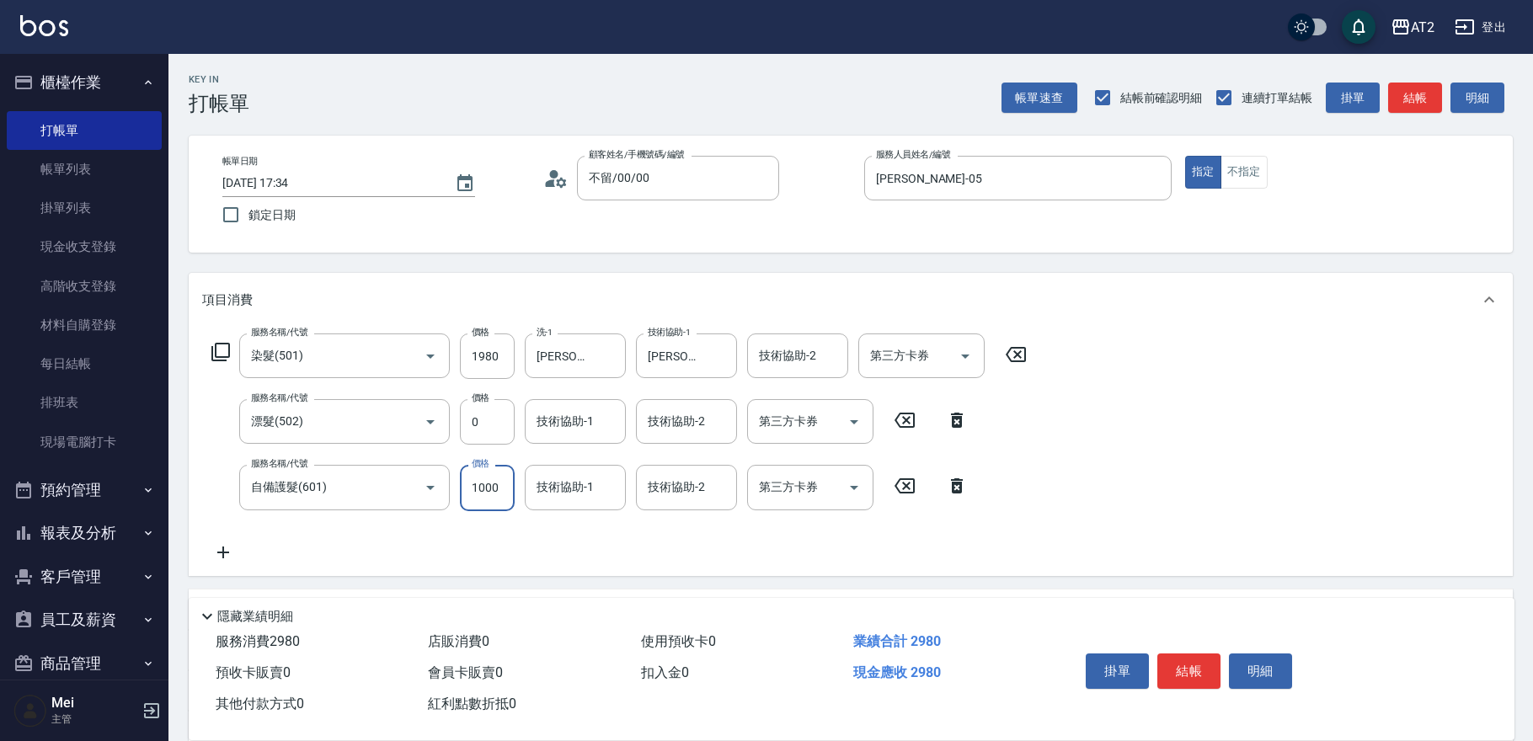
type input "2"
type input "200"
type input "240"
type input "220"
type input "2400"
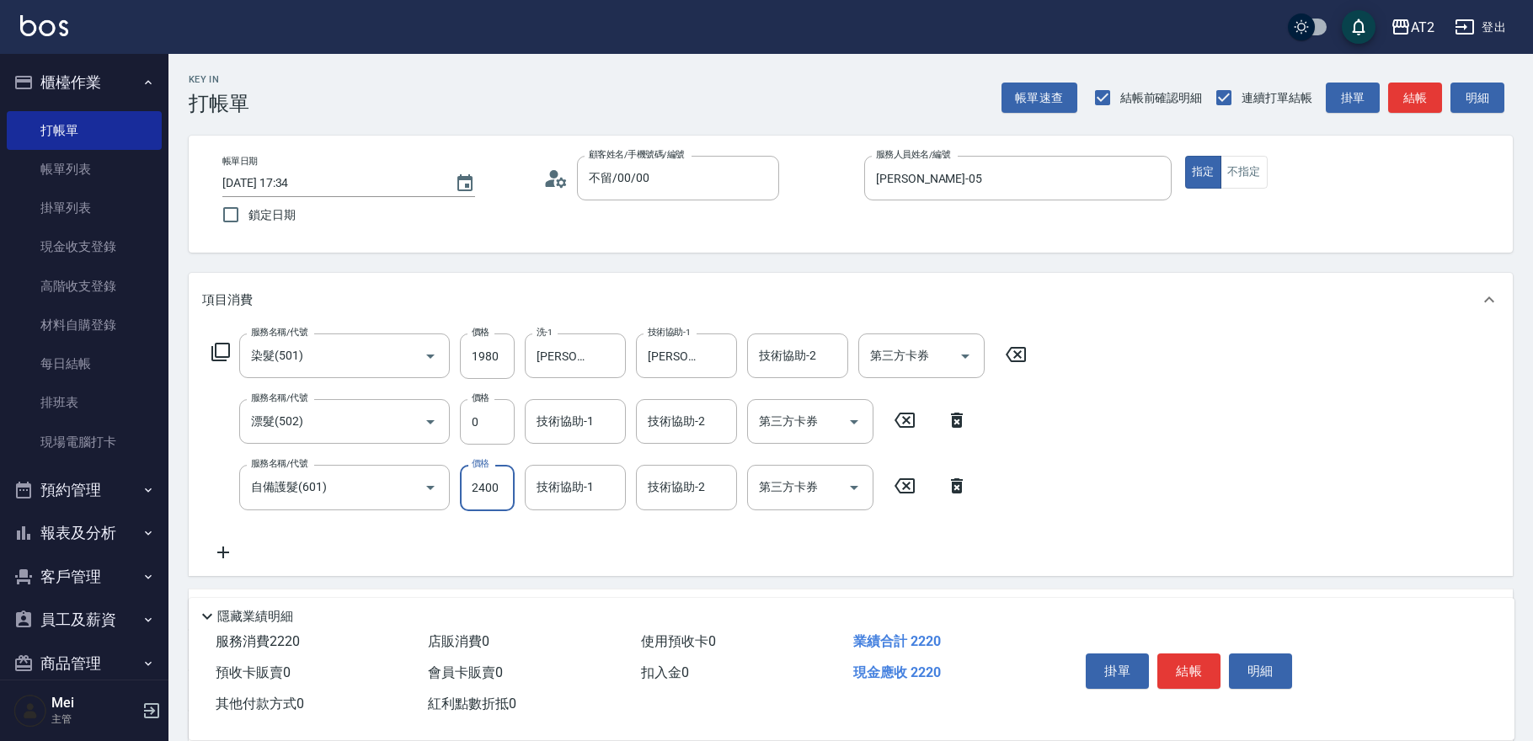
type input "430"
type input "[PERSON_NAME]-43"
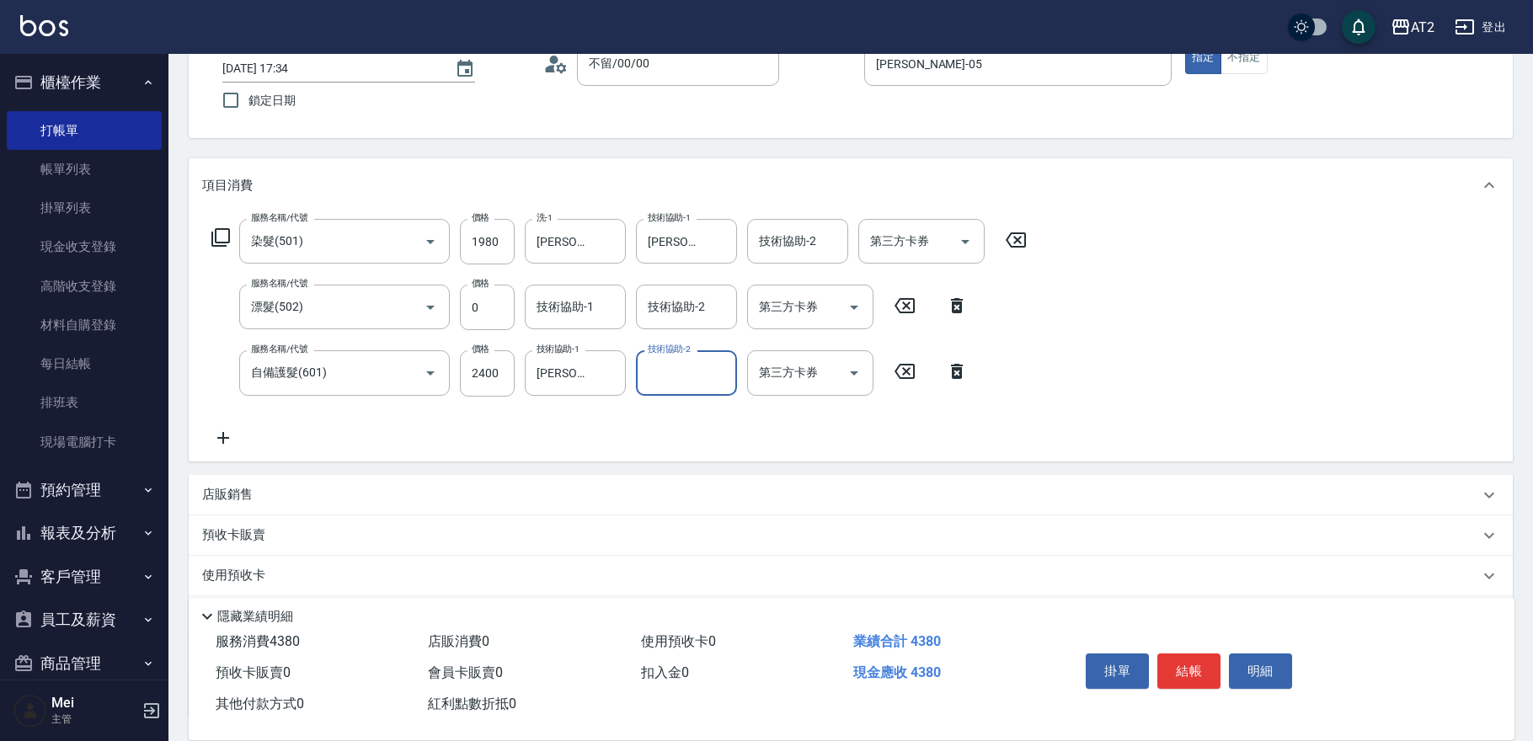
scroll to position [248, 0]
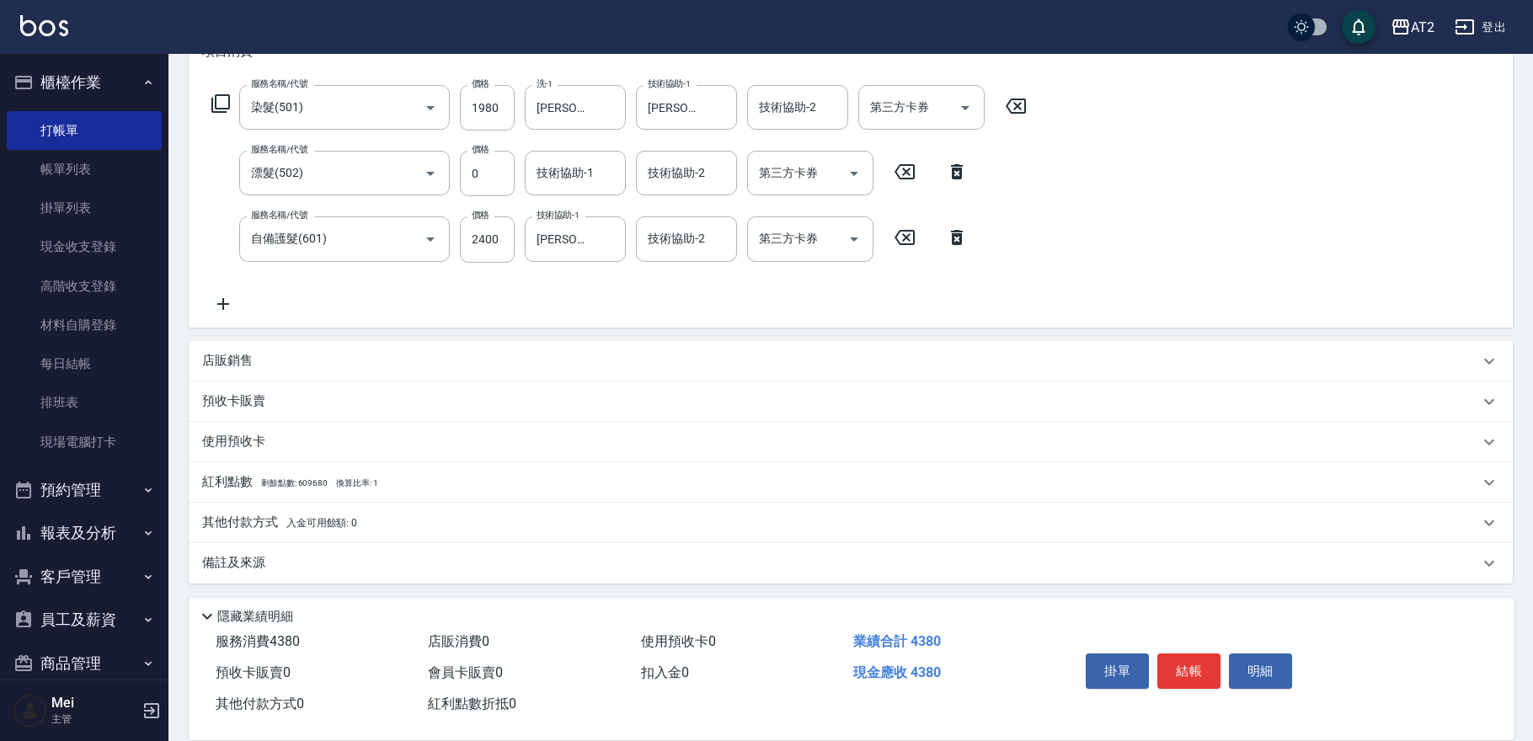
click at [345, 521] on span "入金可用餘額: 0" at bounding box center [322, 523] width 72 height 12
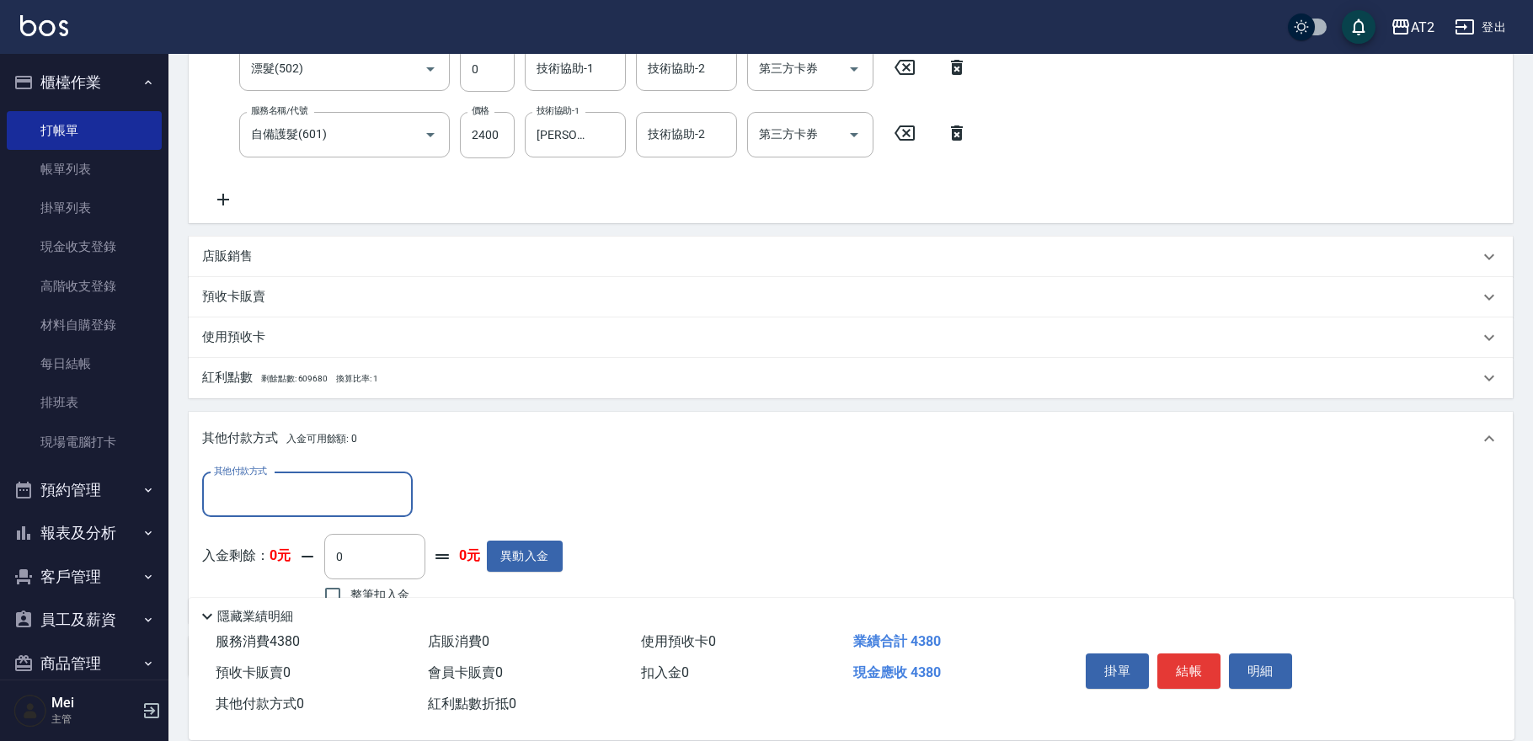
scroll to position [0, 0]
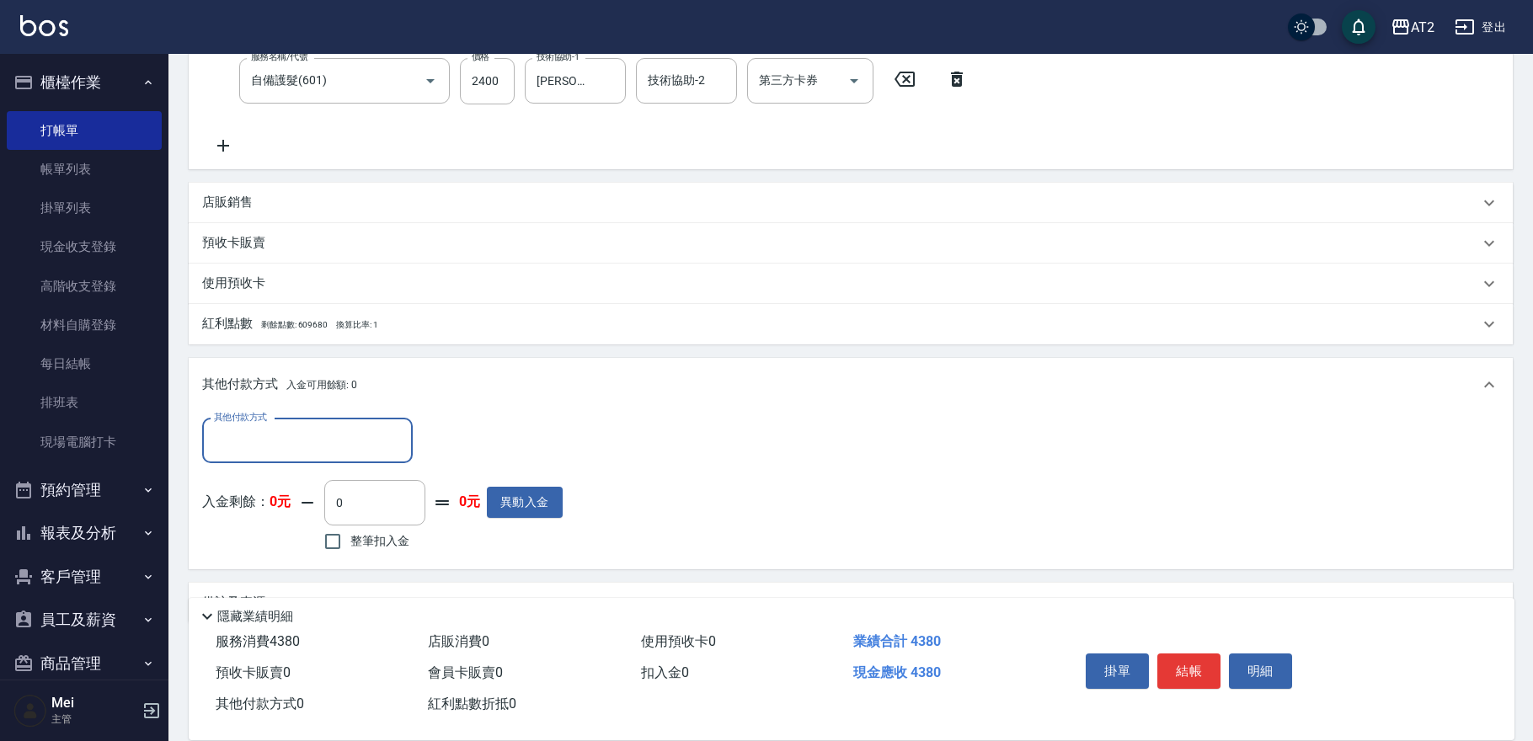
click at [366, 437] on input "其他付款方式" at bounding box center [307, 440] width 195 height 29
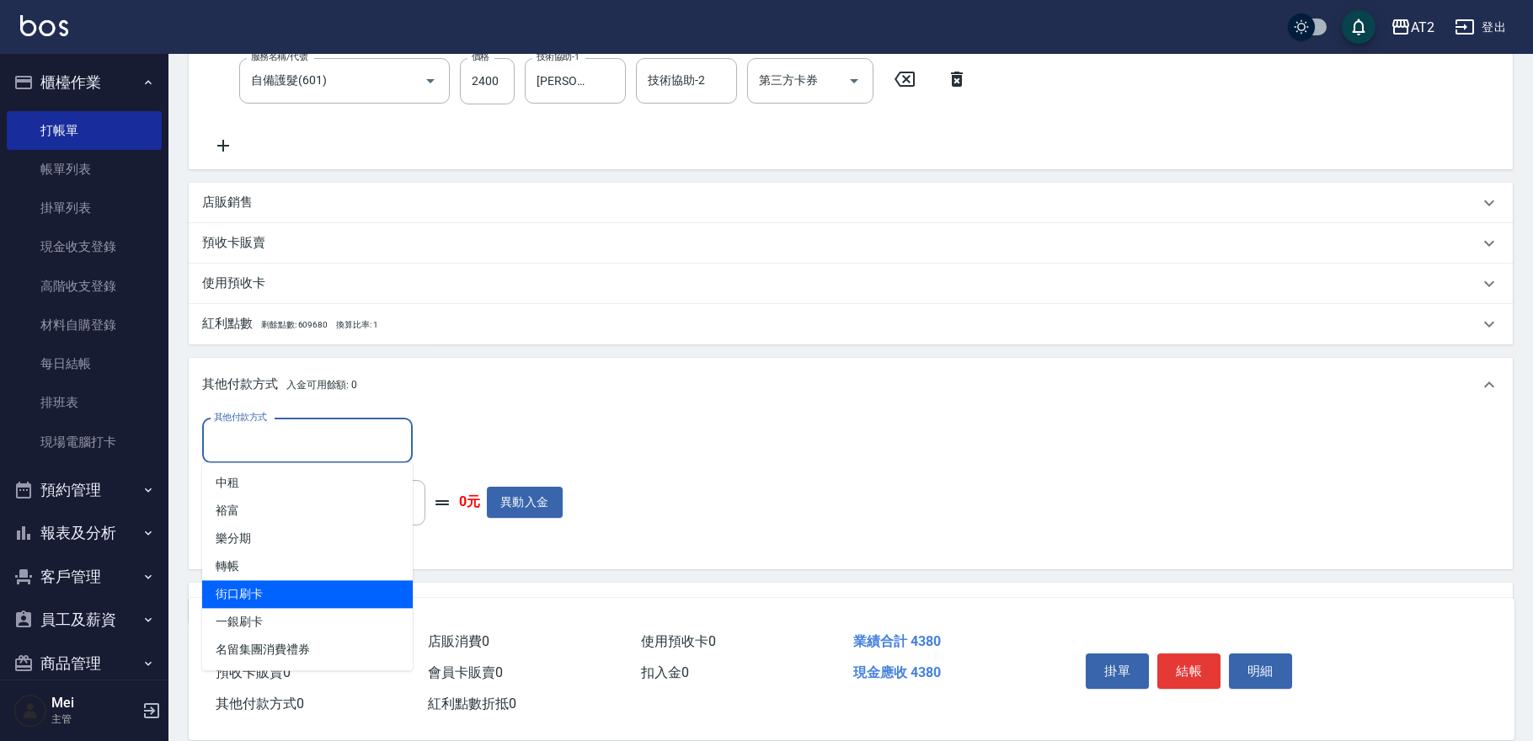
click at [289, 598] on span "街口刷卡" at bounding box center [307, 594] width 211 height 28
type input "街口刷卡"
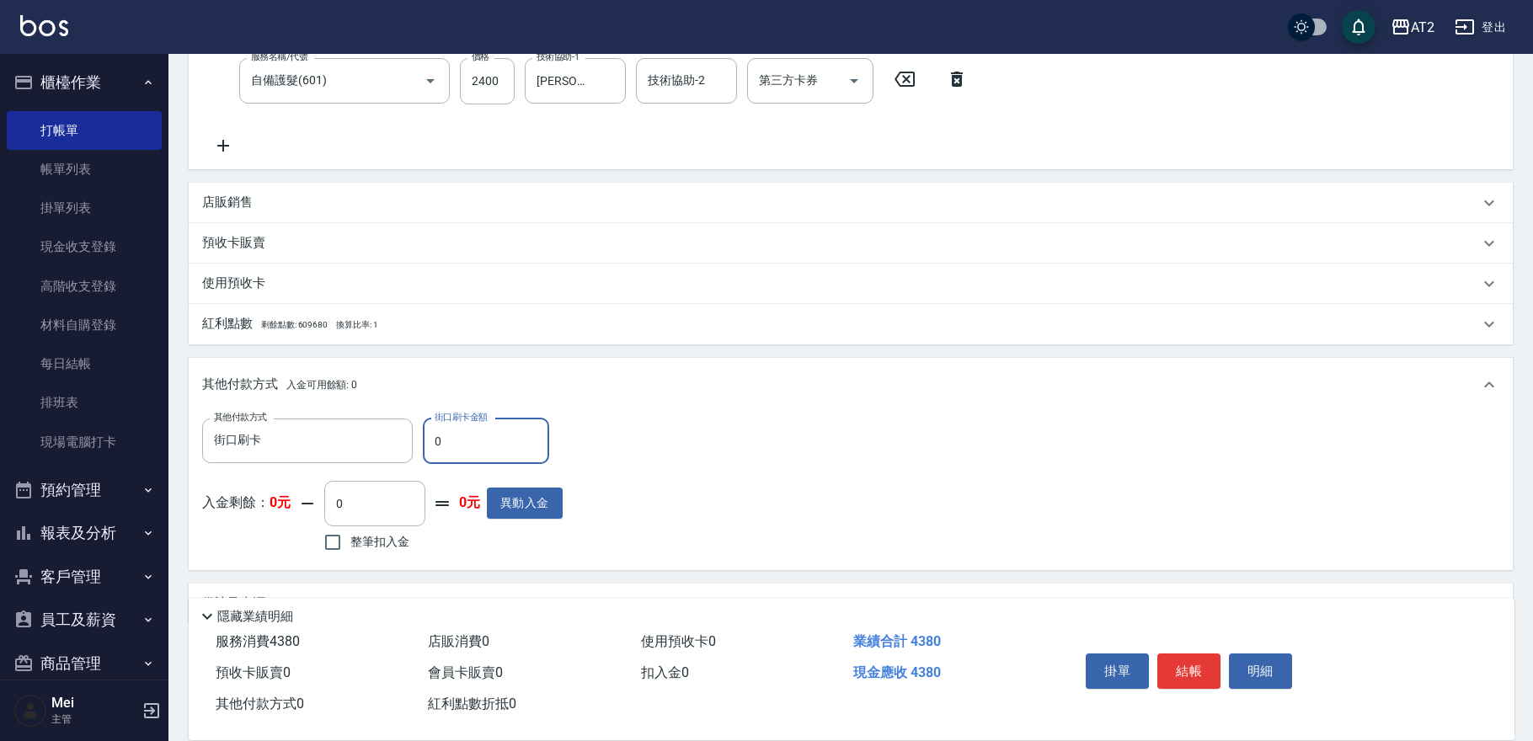
drag, startPoint x: 467, startPoint y: 441, endPoint x: 191, endPoint y: 440, distance: 275.4
click at [243, 443] on div "其他付款方式 街口刷卡 其他付款方式 街口刷卡金額 0 街口刷卡金額" at bounding box center [382, 441] width 360 height 45
type input "43"
type input "390"
type input "438"
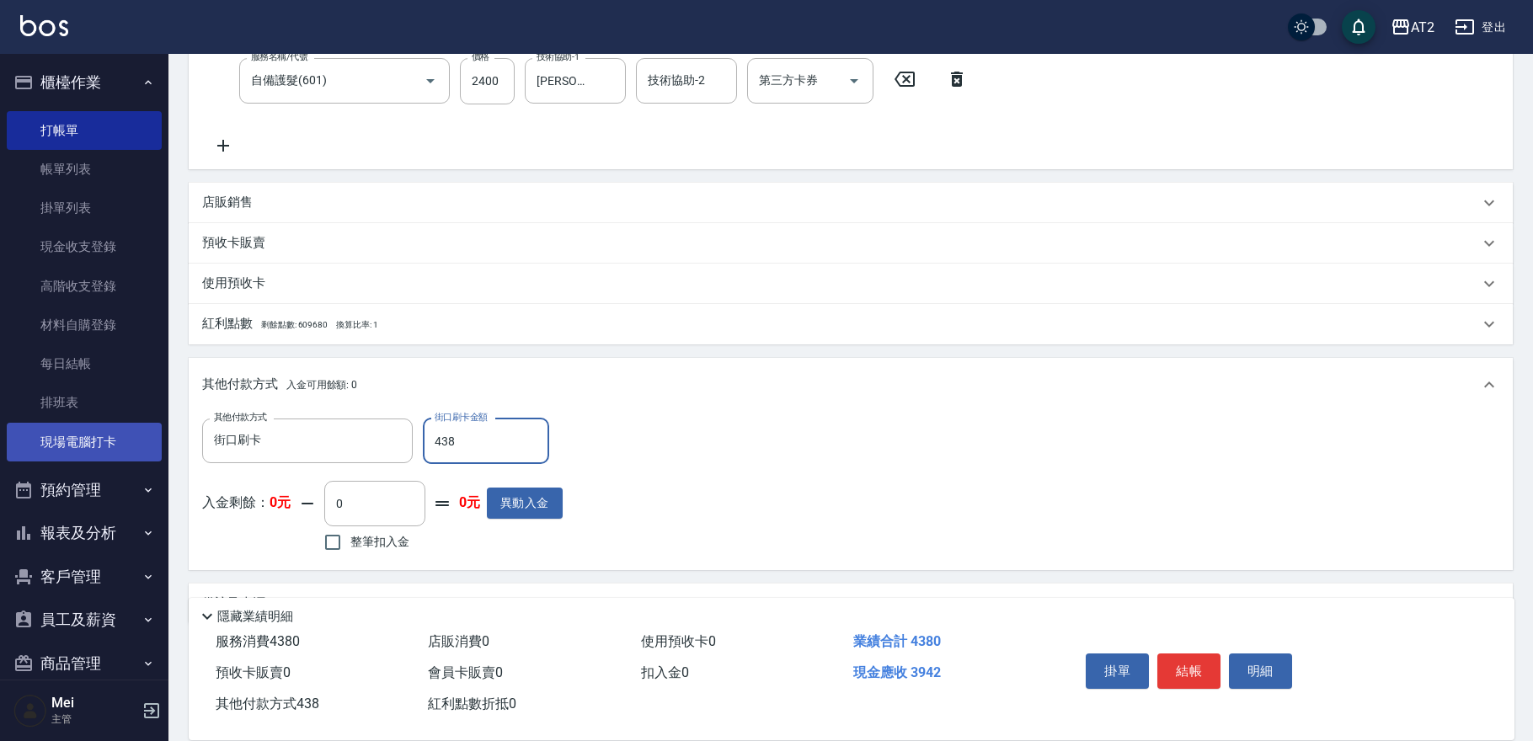
type input "0"
type input "4380"
type input "[DATE] 17:35"
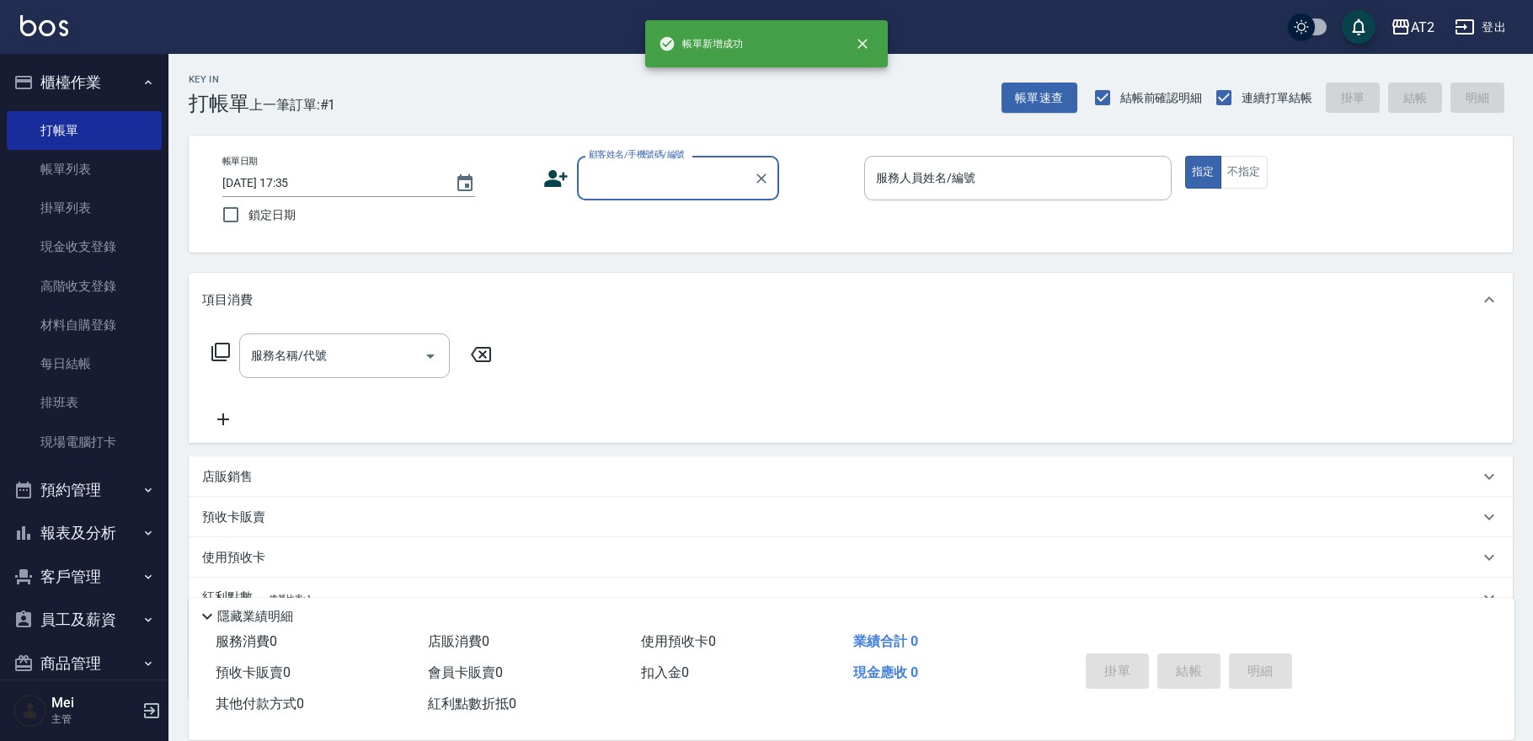
click at [643, 177] on input "顧客姓名/手機號碼/編號" at bounding box center [665, 177] width 162 height 29
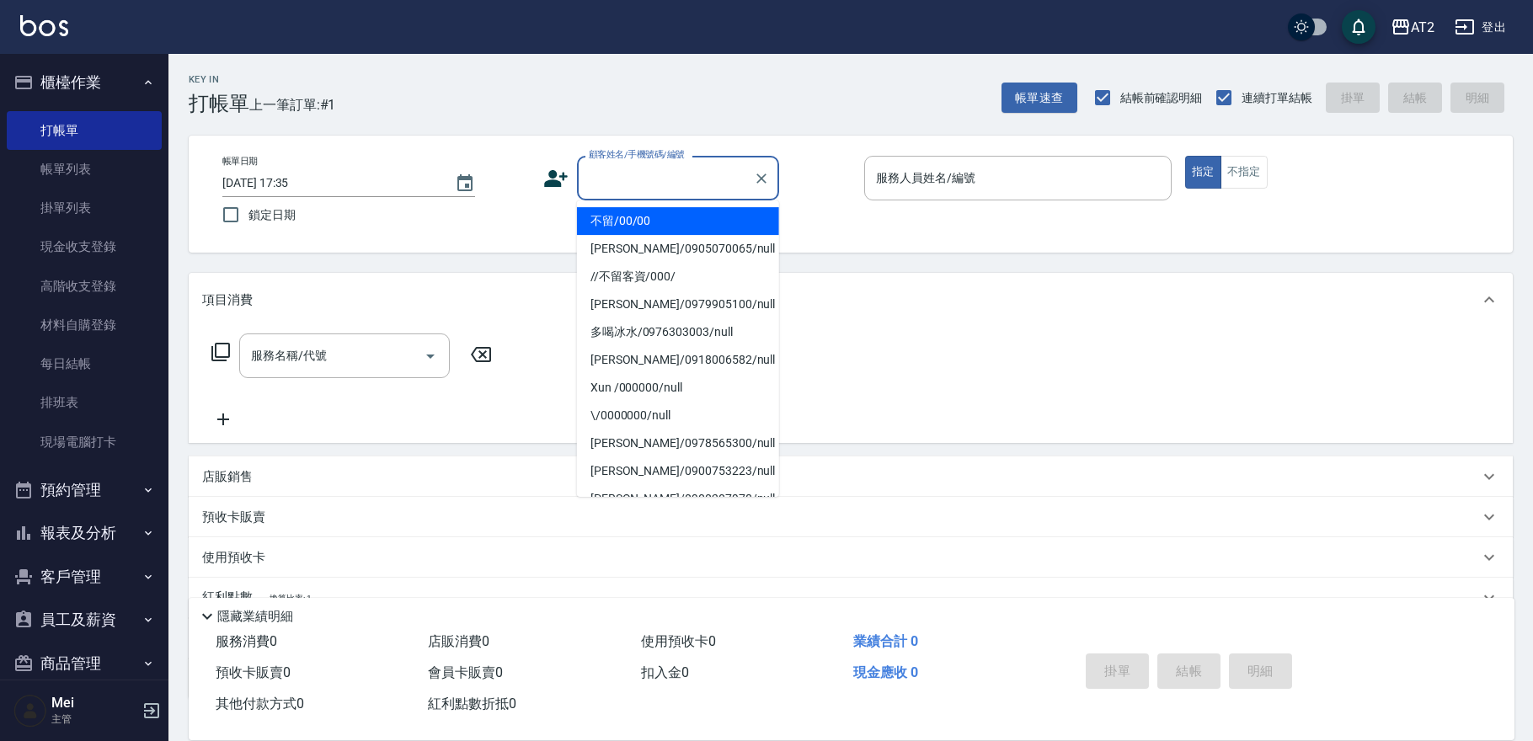
click at [656, 221] on li "不留/00/00" at bounding box center [678, 221] width 202 height 28
type input "不留/00/00"
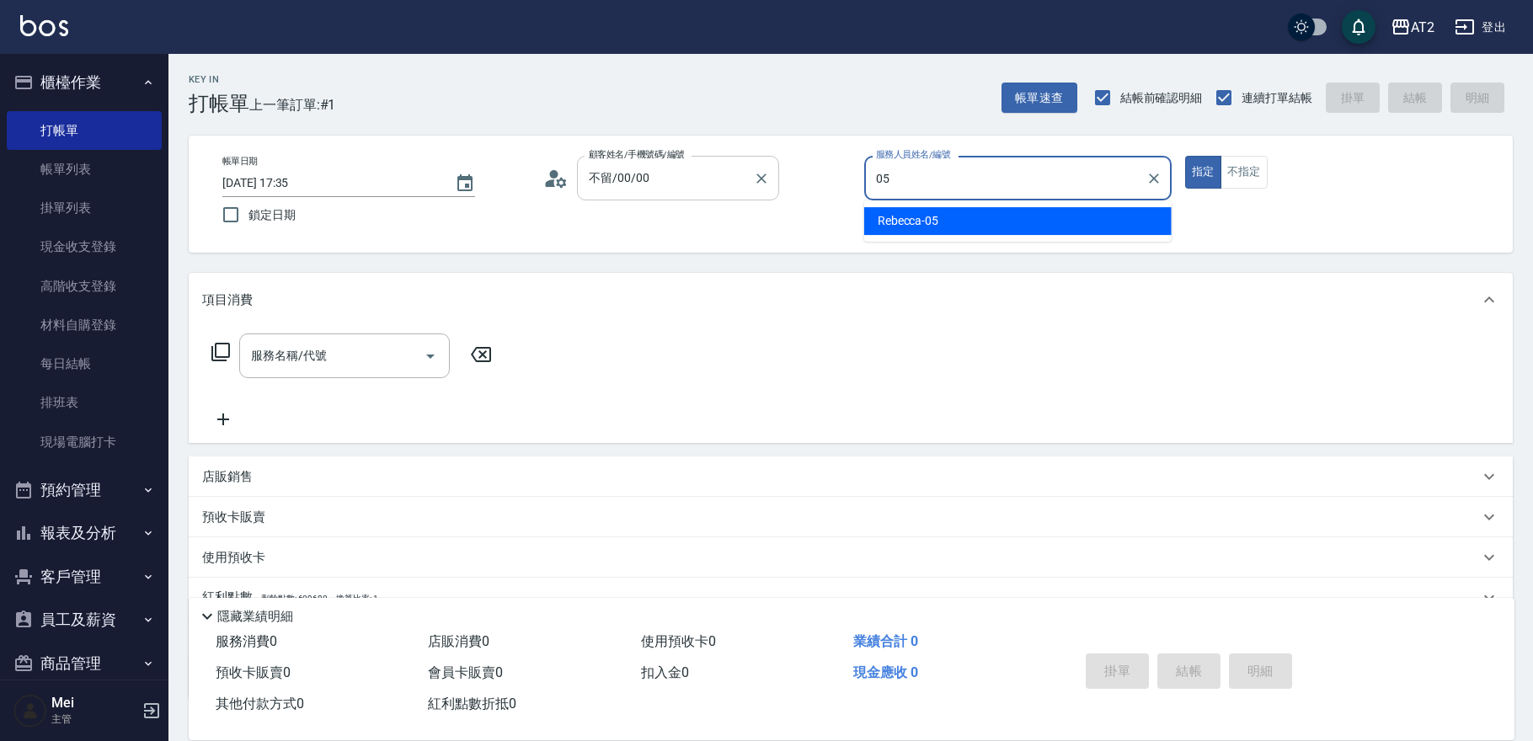
type input "[PERSON_NAME]-05"
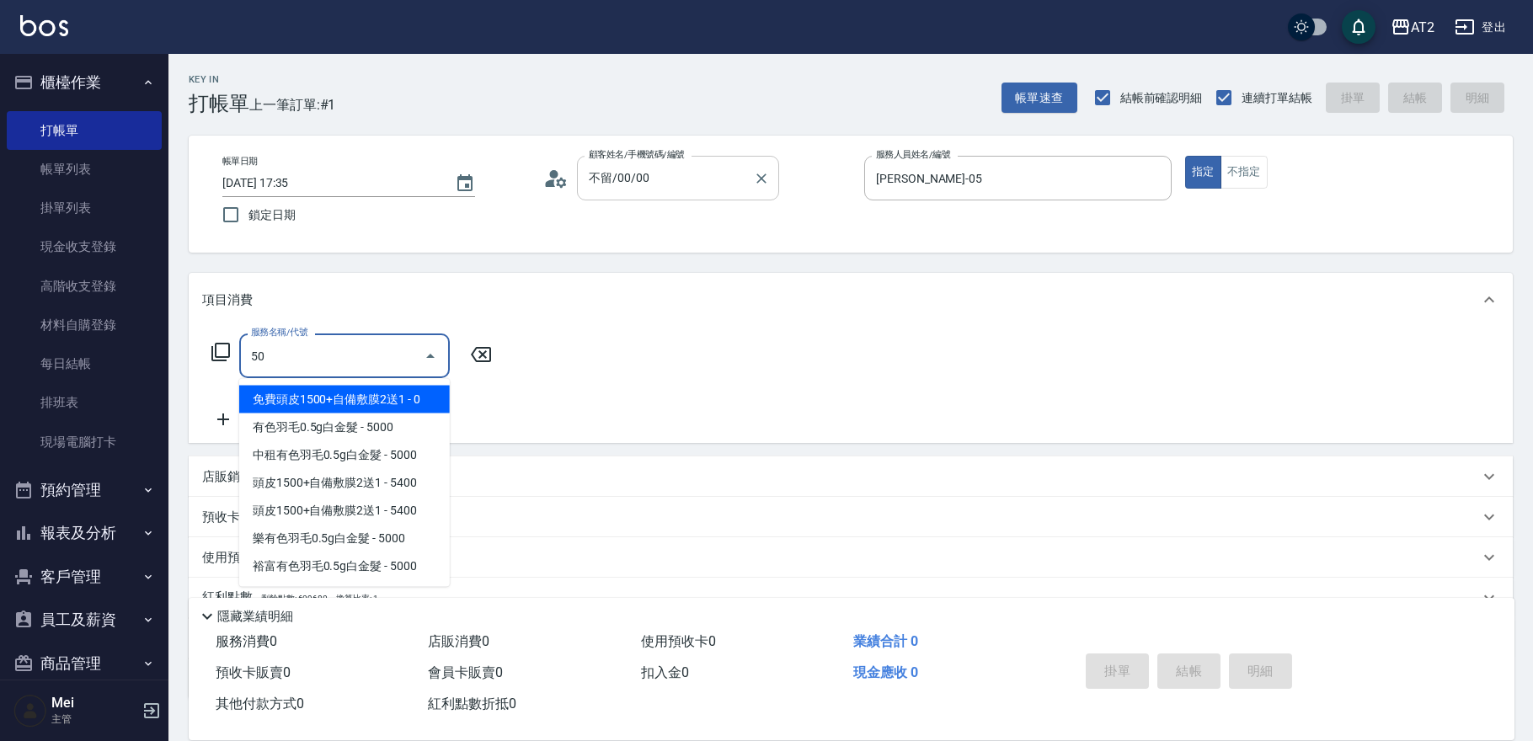
type input "501"
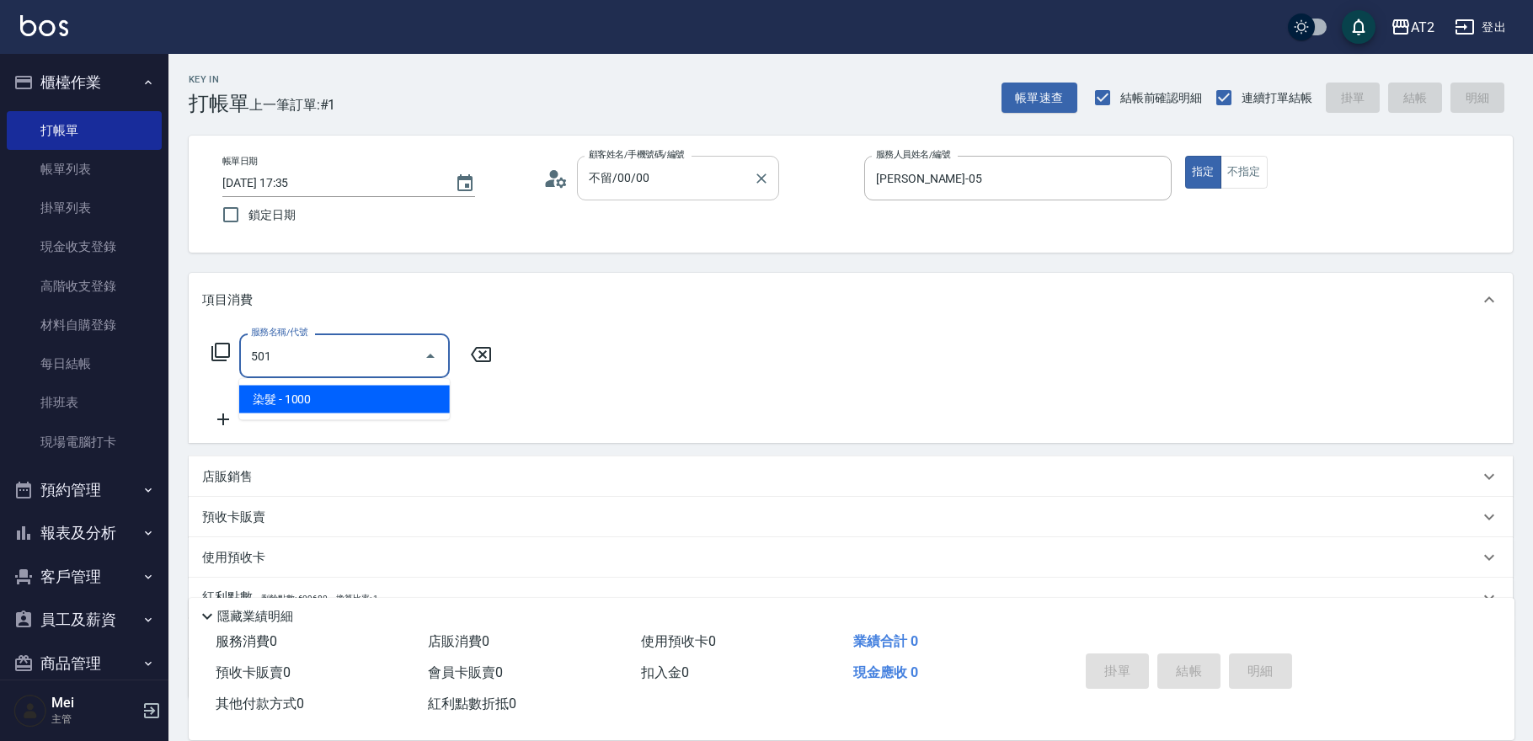
type input "100"
type input "染髮(501)"
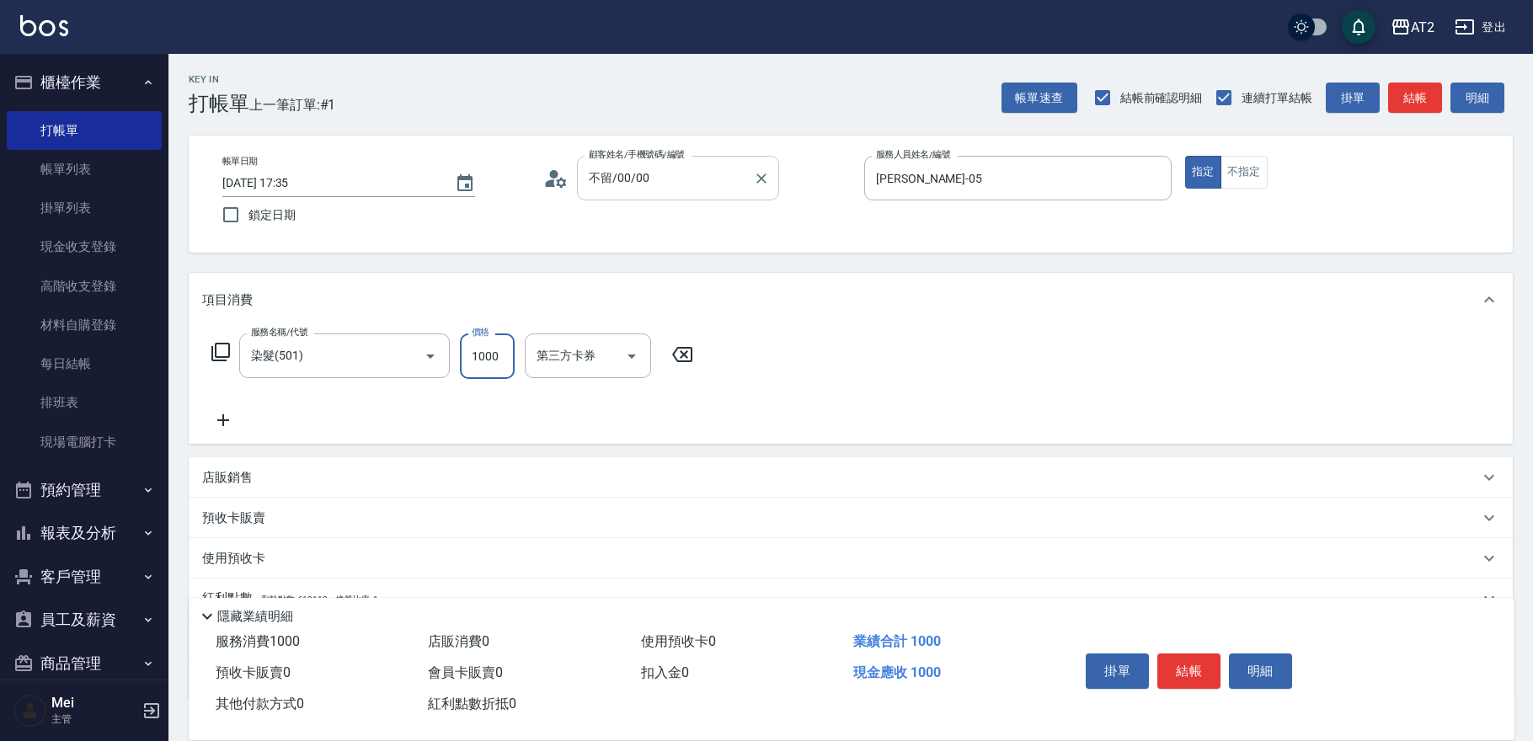
type input "0"
type input "16"
type input "10"
type input "1600"
type input "160"
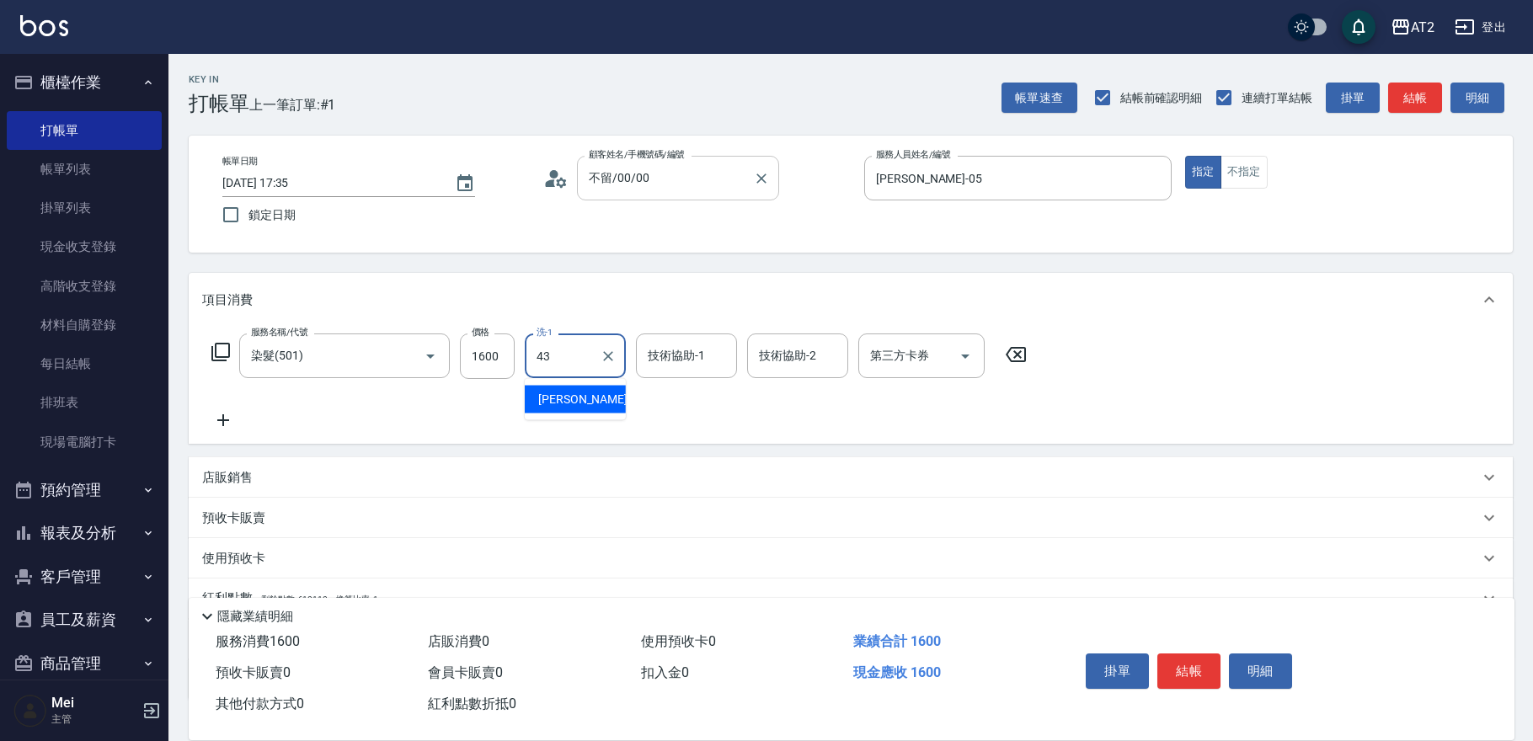
type input "[PERSON_NAME]-43"
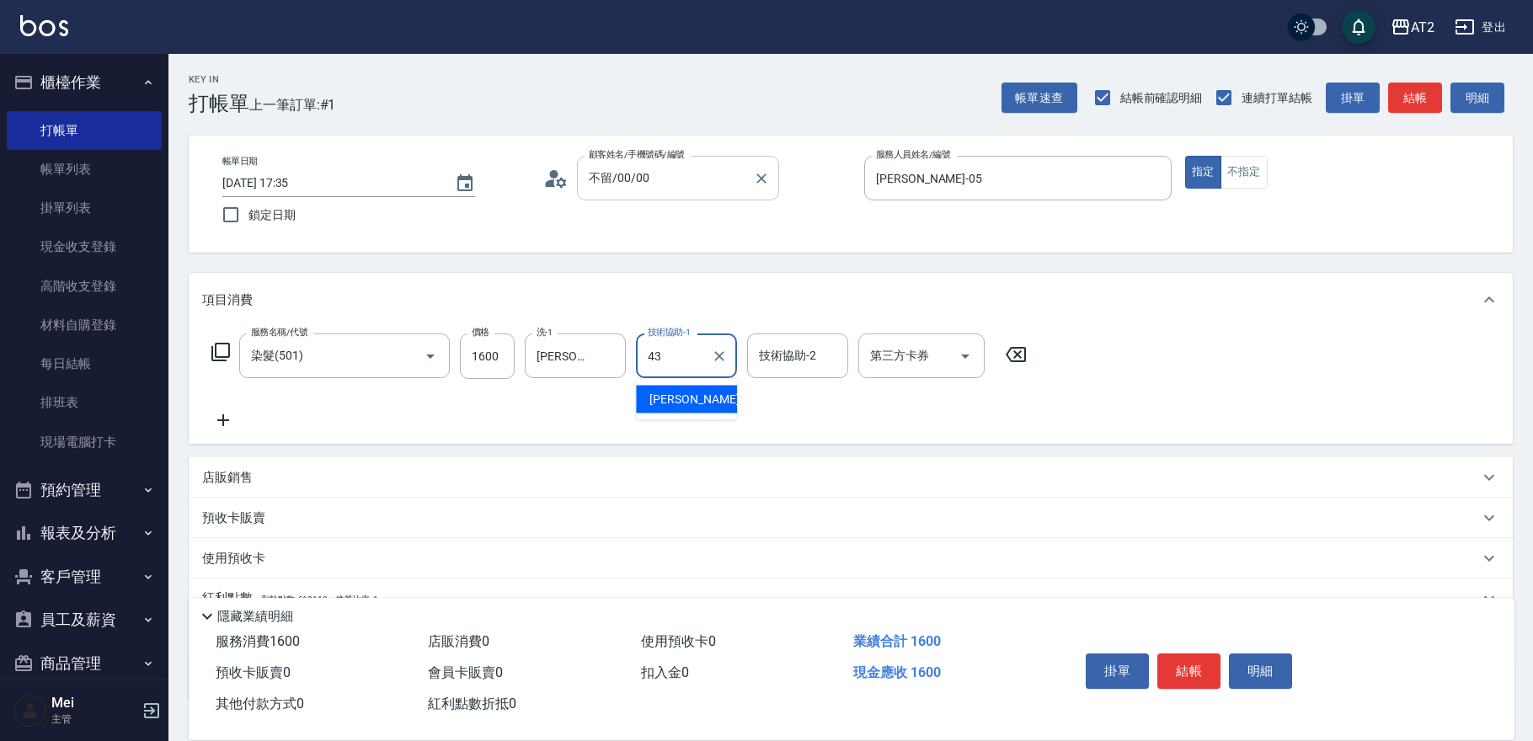
type input "[PERSON_NAME]-43"
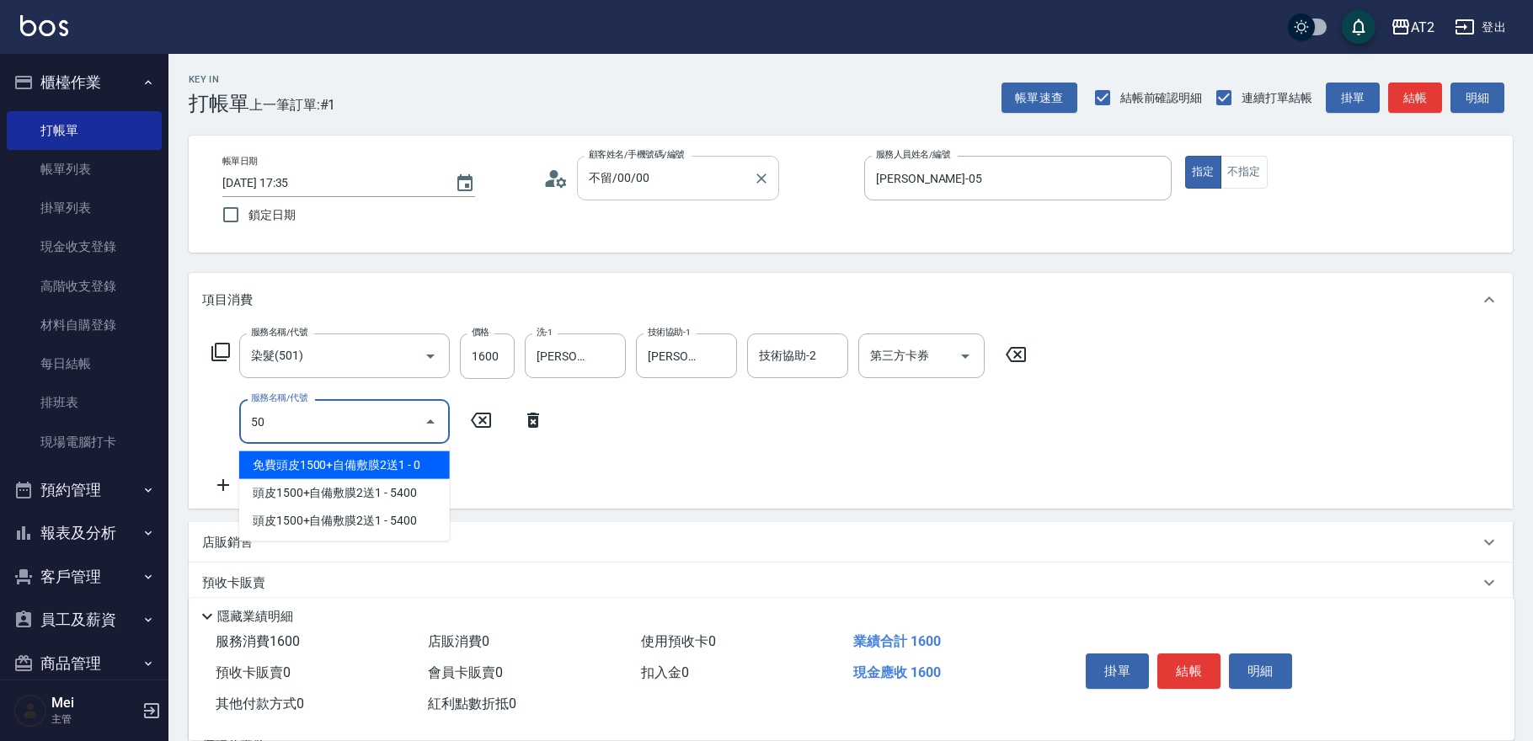
type input "502"
type input "210"
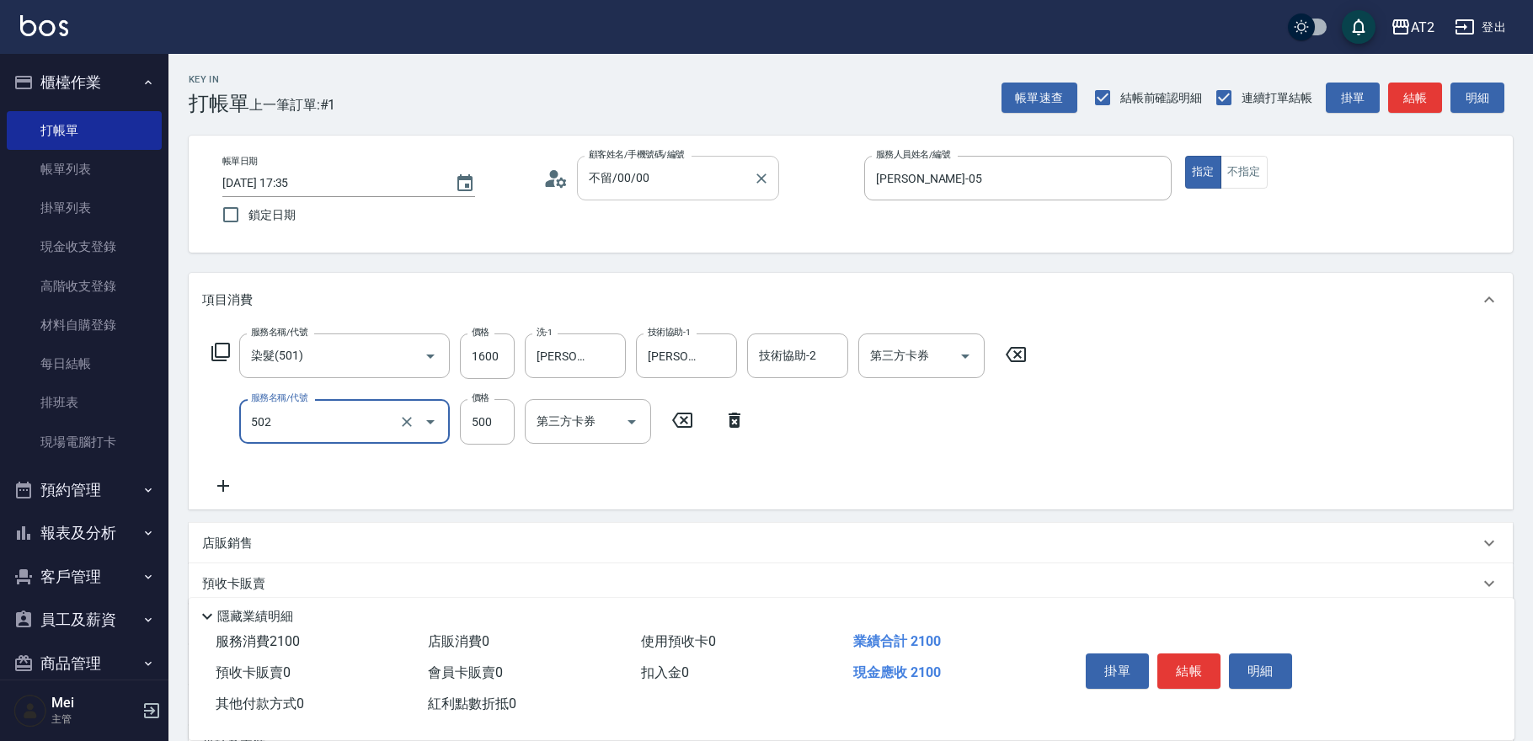
type input "漂髮(502)"
type input "0"
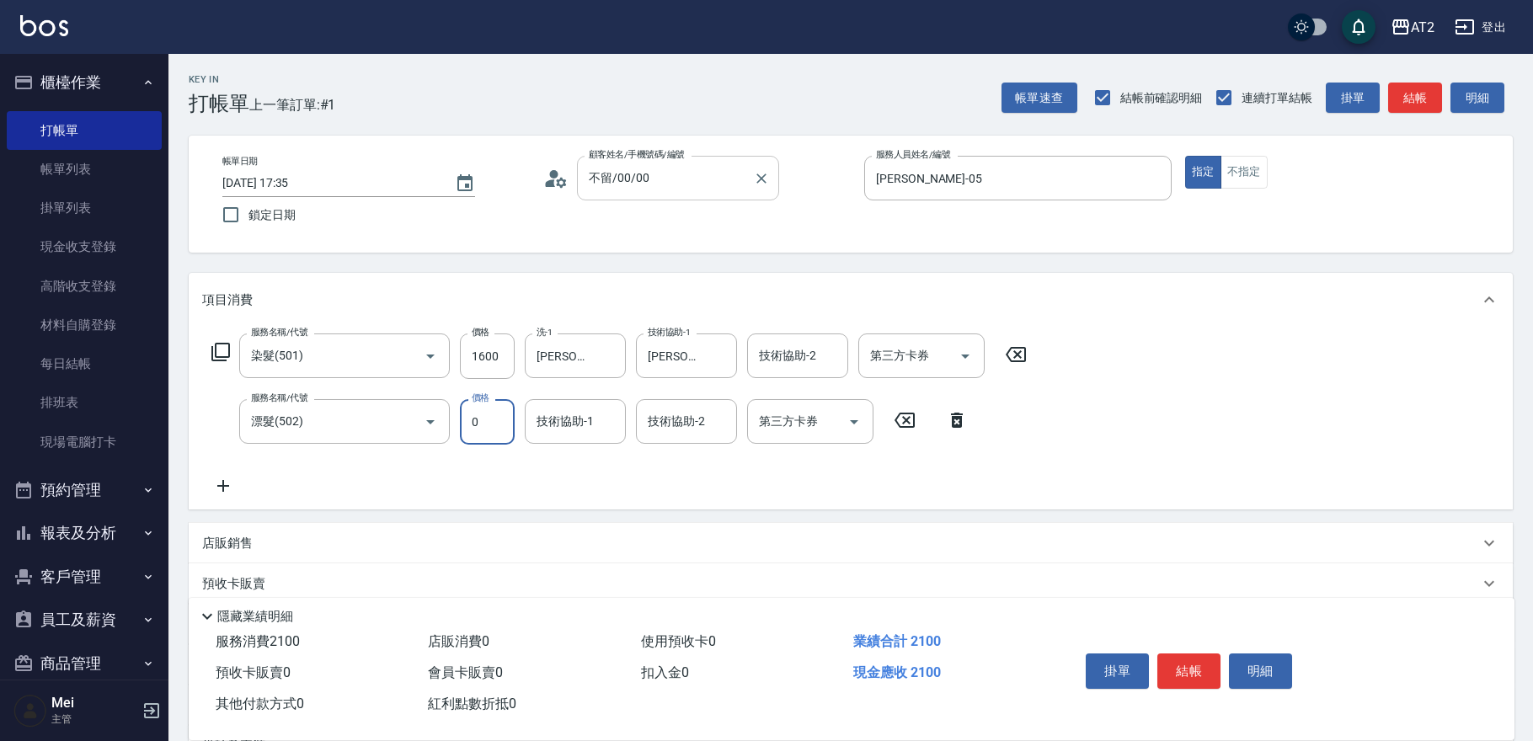
type input "160"
type input "0"
type input "[PERSON_NAME]-43"
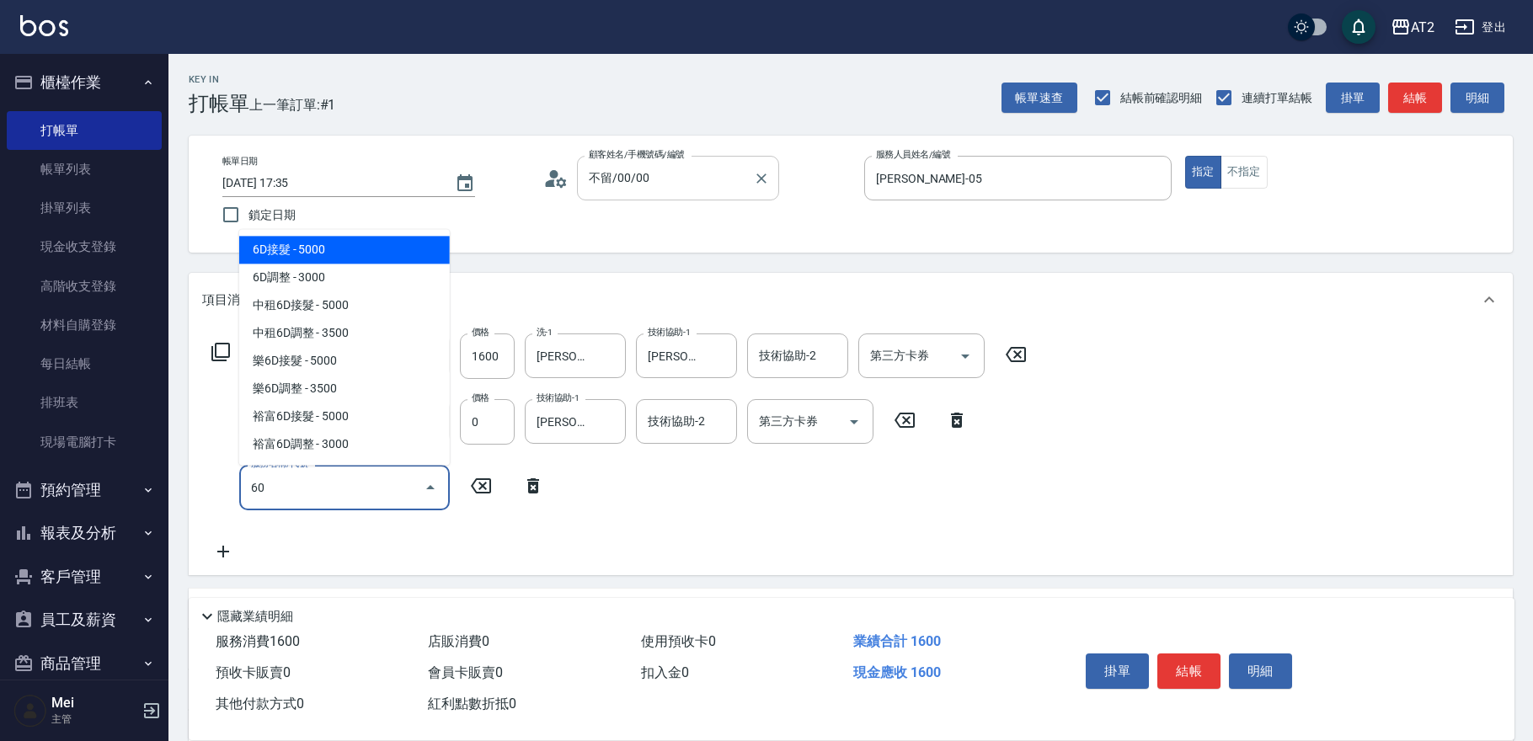
type input "601"
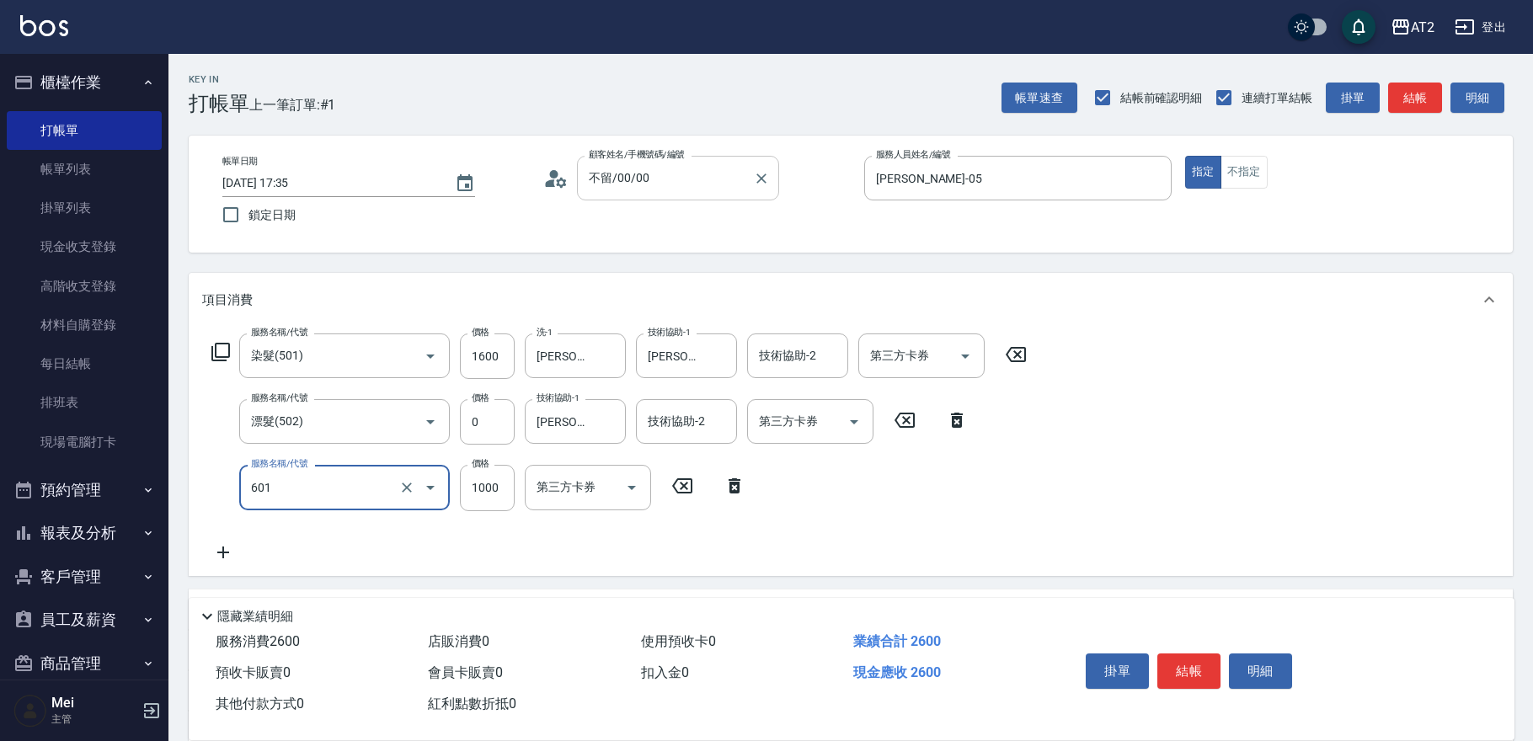
type input "260"
type input "自備護髮(601)"
type input "2"
type input "160"
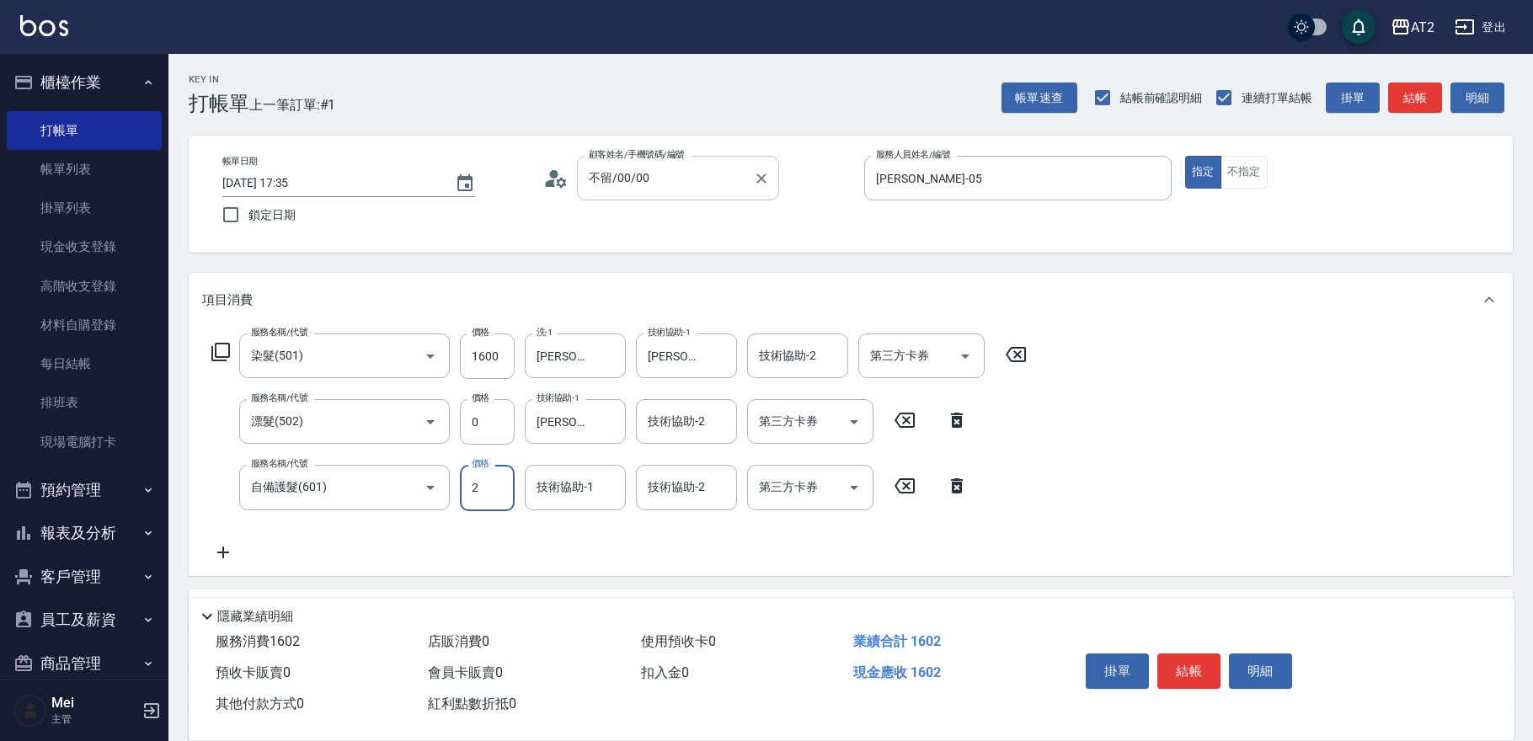
type input "25"
type input "180"
type input "2500"
type input "410"
type input "[PERSON_NAME]-43"
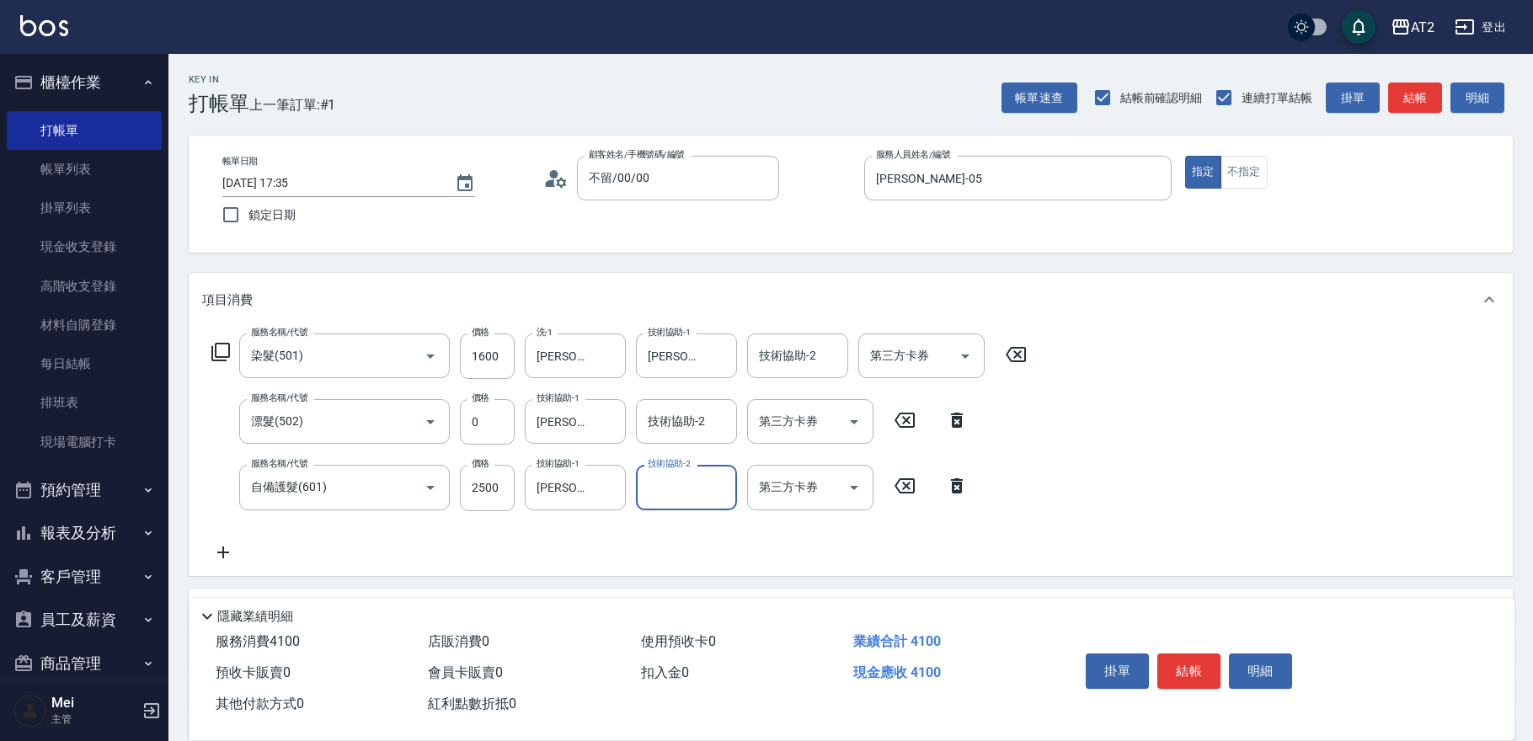
scroll to position [186, 0]
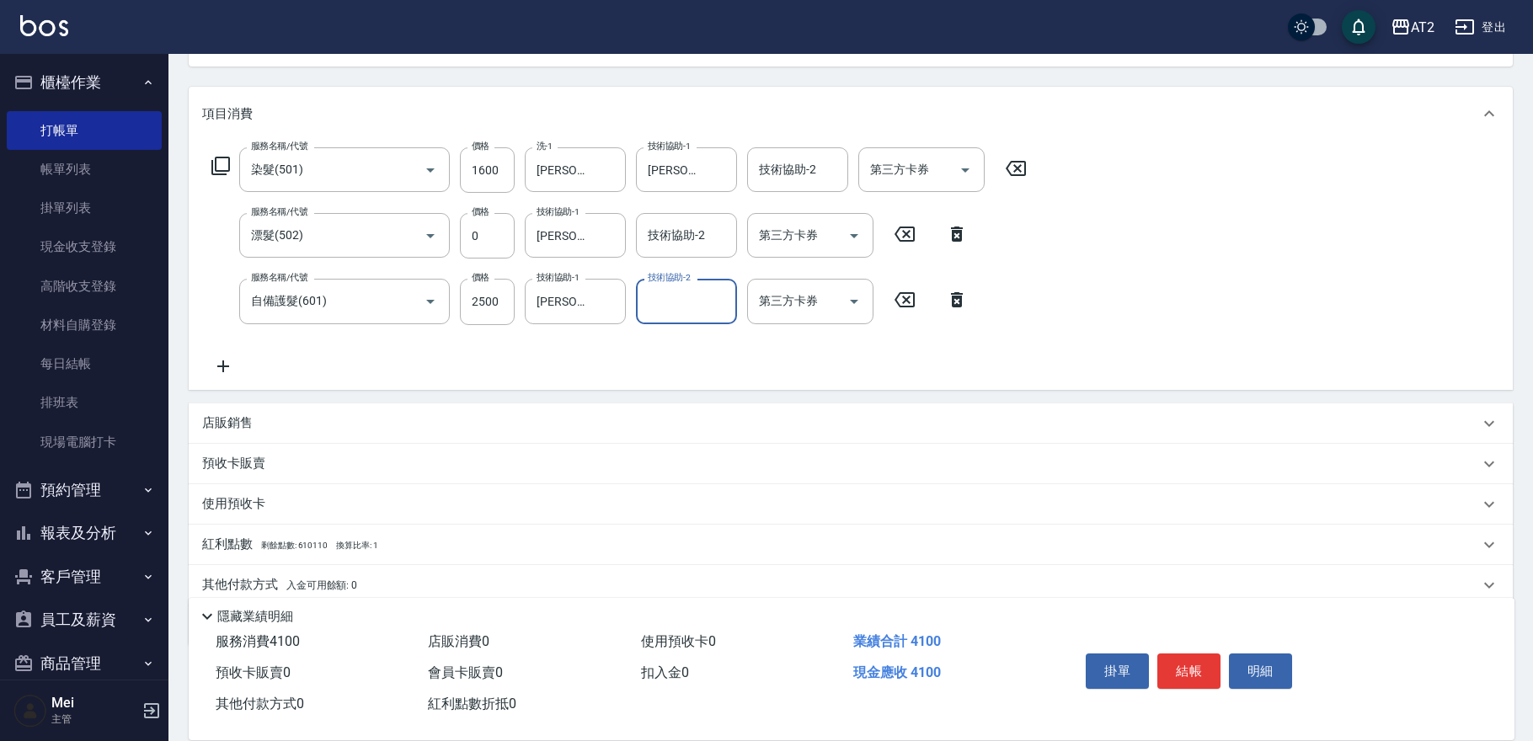
click at [261, 585] on p "其他付款方式 入金可用餘額: 0" at bounding box center [279, 585] width 155 height 19
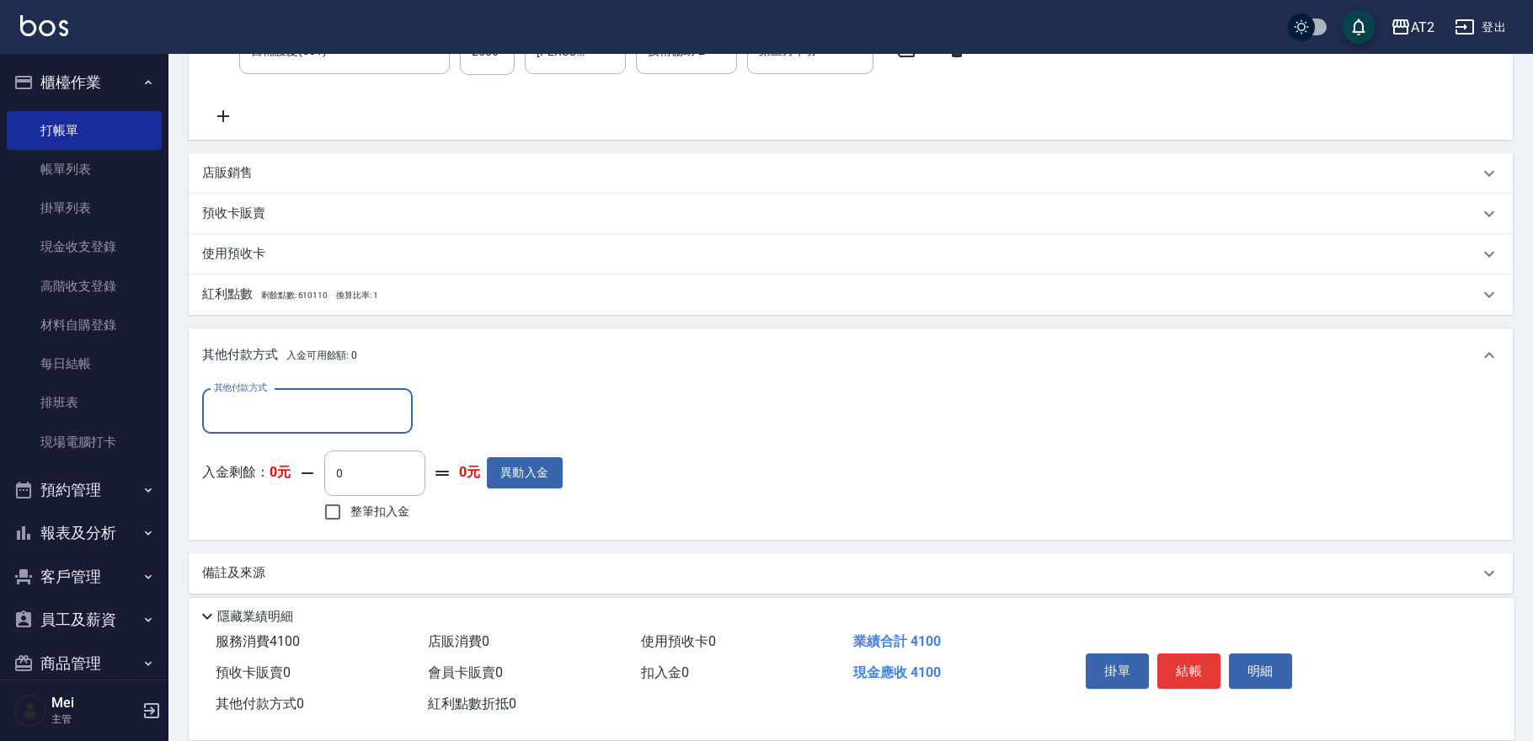
scroll to position [438, 0]
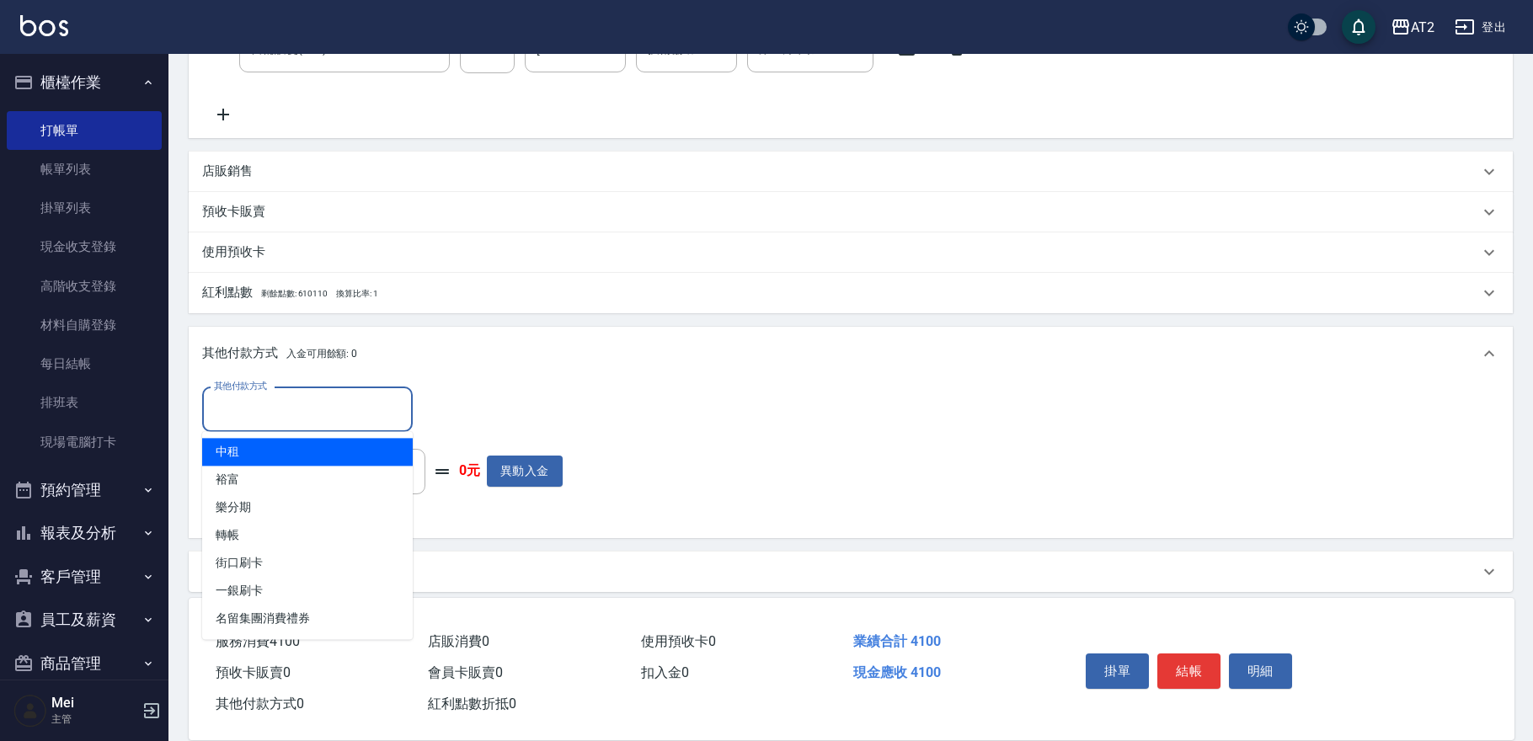
click at [297, 413] on input "其他付款方式" at bounding box center [307, 409] width 195 height 29
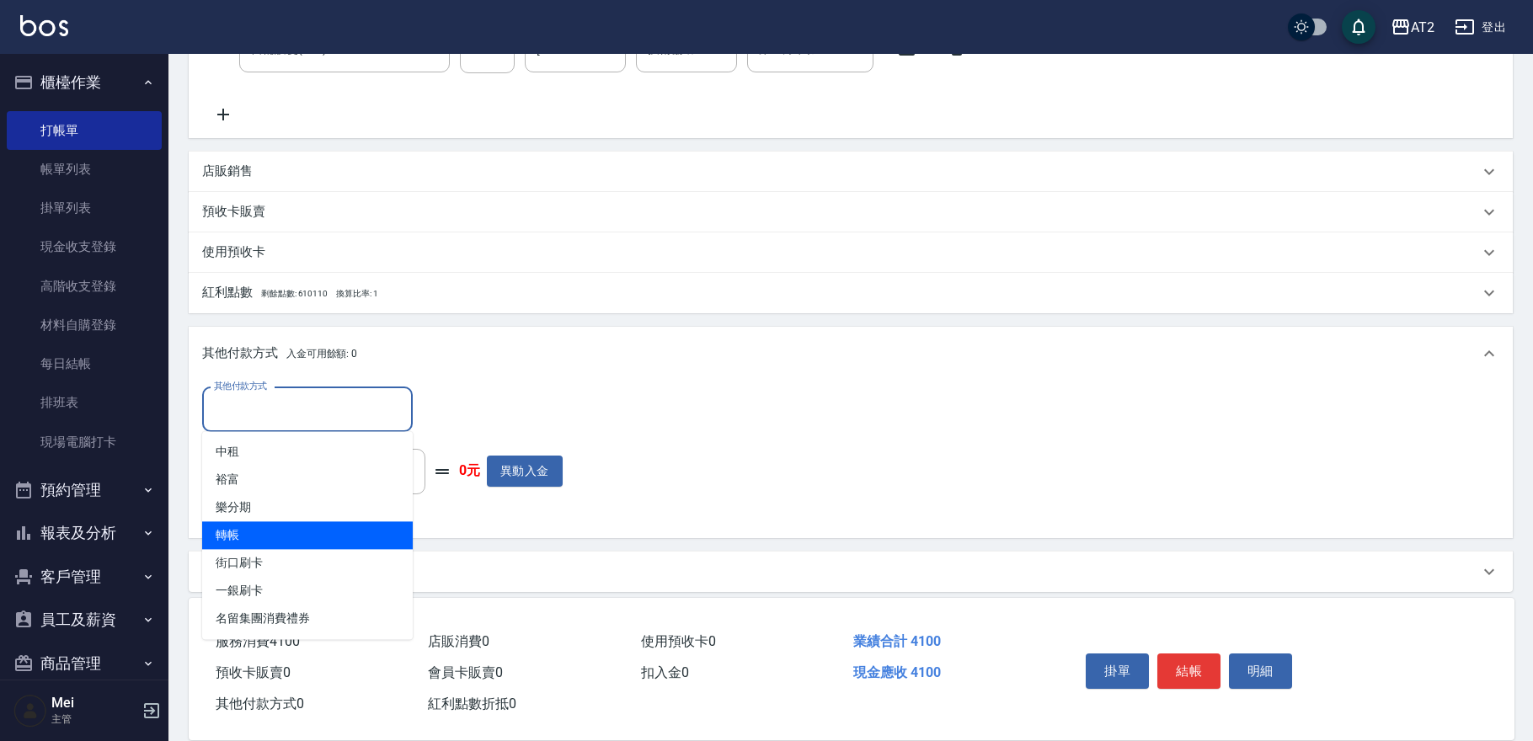
click at [289, 532] on span "轉帳" at bounding box center [307, 535] width 211 height 28
type input "轉帳"
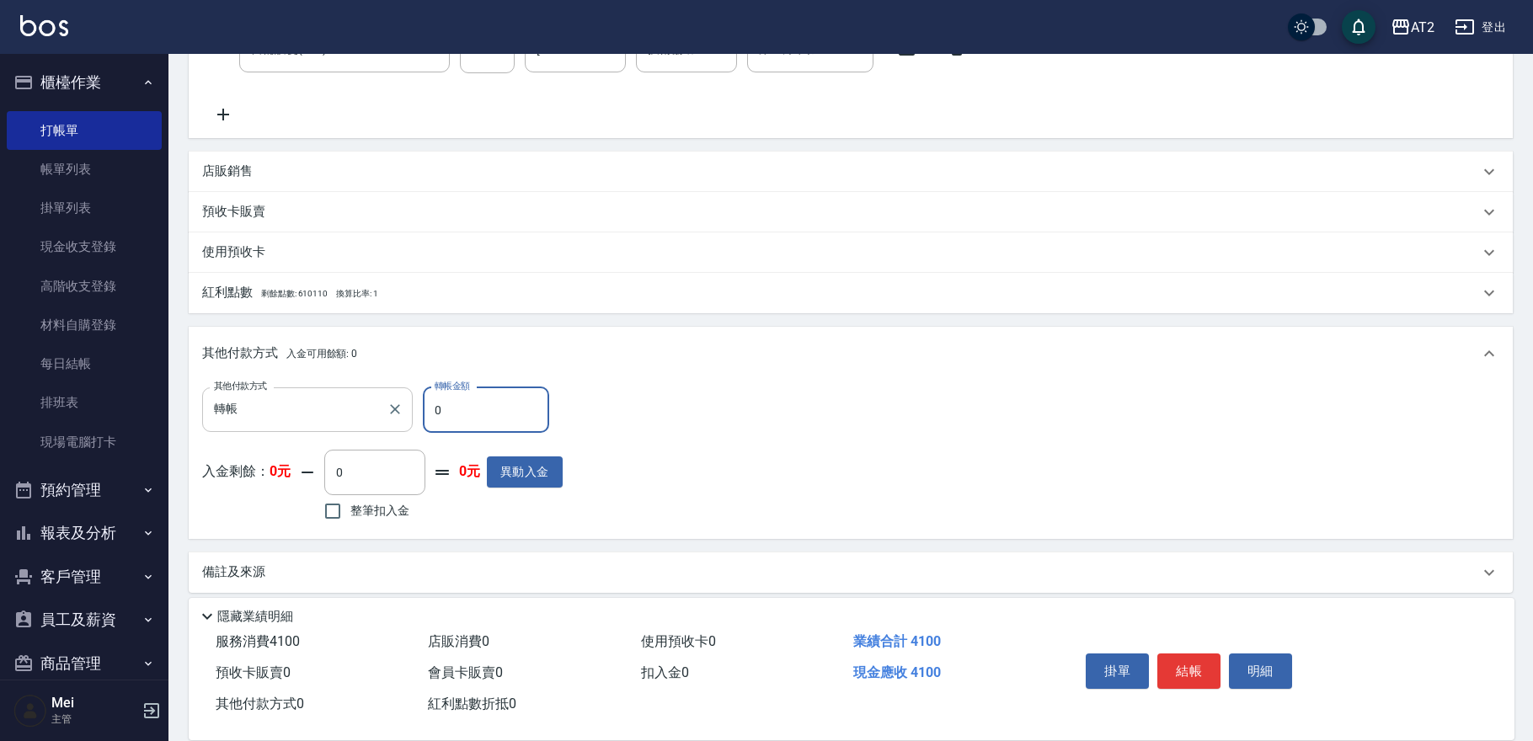
drag, startPoint x: 454, startPoint y: 421, endPoint x: 300, endPoint y: 429, distance: 154.3
click at [300, 429] on div "其他付款方式 轉帳 其他付款方式 轉帳金額 0 轉帳金額" at bounding box center [382, 409] width 360 height 45
type input "4"
type input "400"
type input "41"
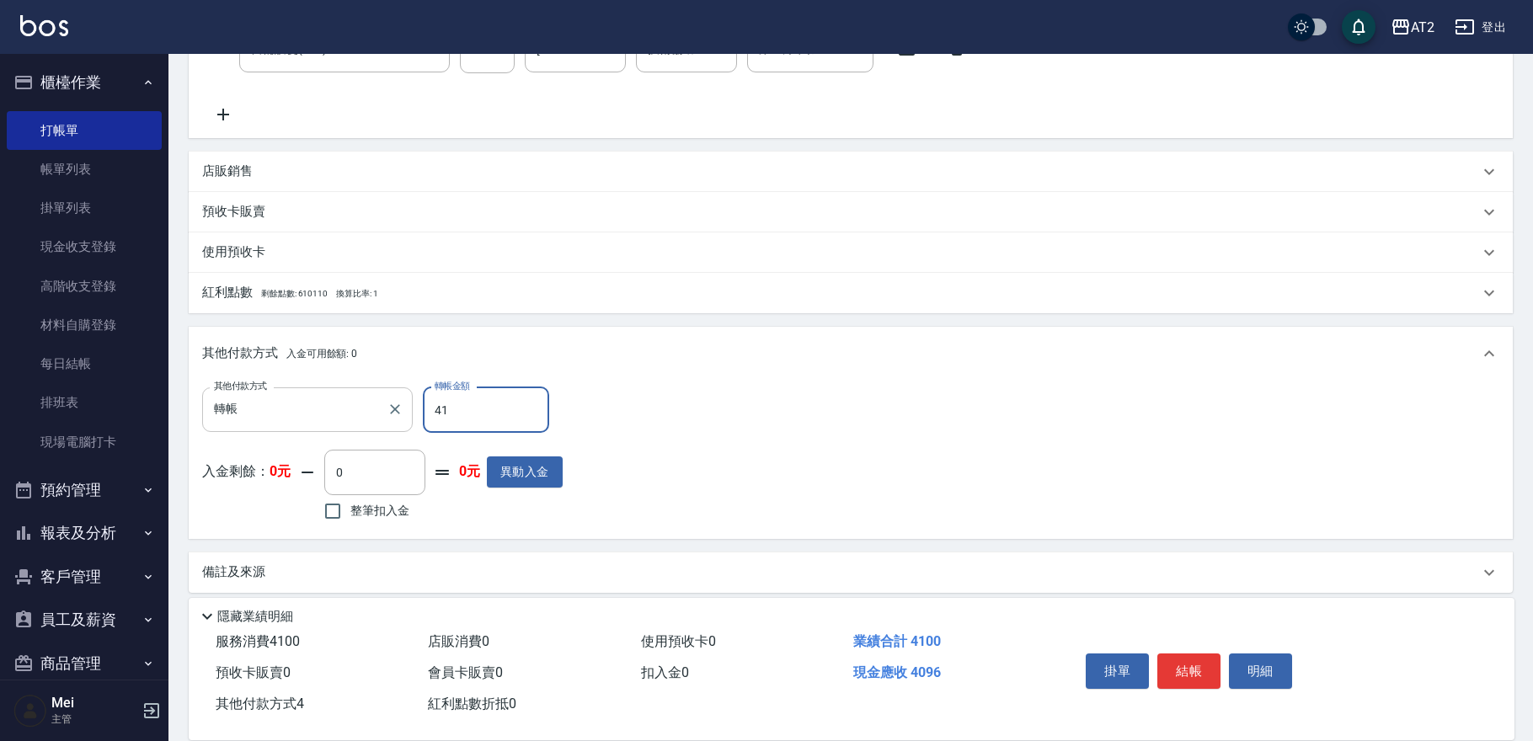
type input "360"
type input "410"
type input "0"
type input "4100"
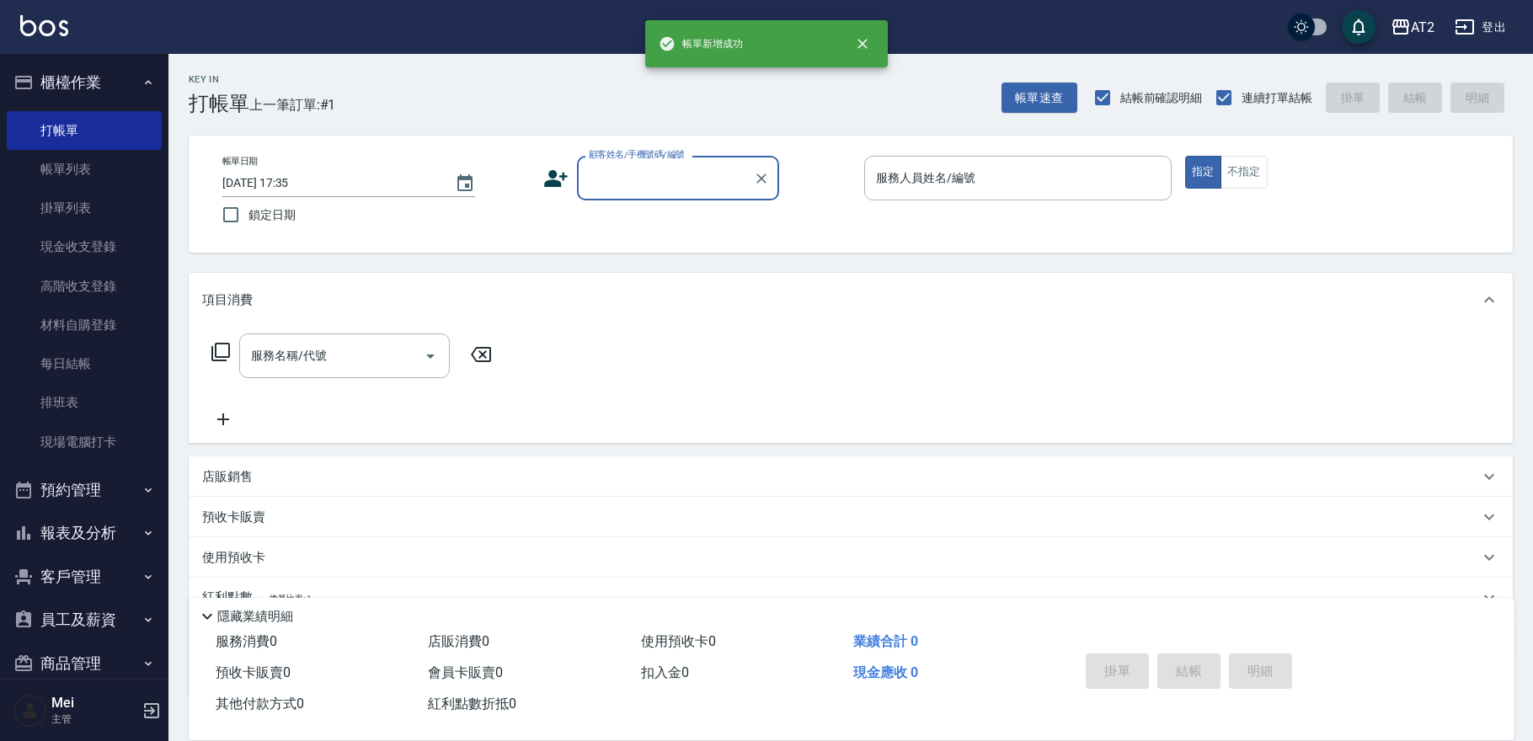
scroll to position [0, 0]
click at [602, 201] on div "帳單日期 [DATE] 17:35 鎖定日期 顧客姓名/手機號碼/編號 顧客姓名/手機號碼/編號 服務人員姓名/編號 服務人員姓名/編號 指定 不指定" at bounding box center [850, 194] width 1283 height 77
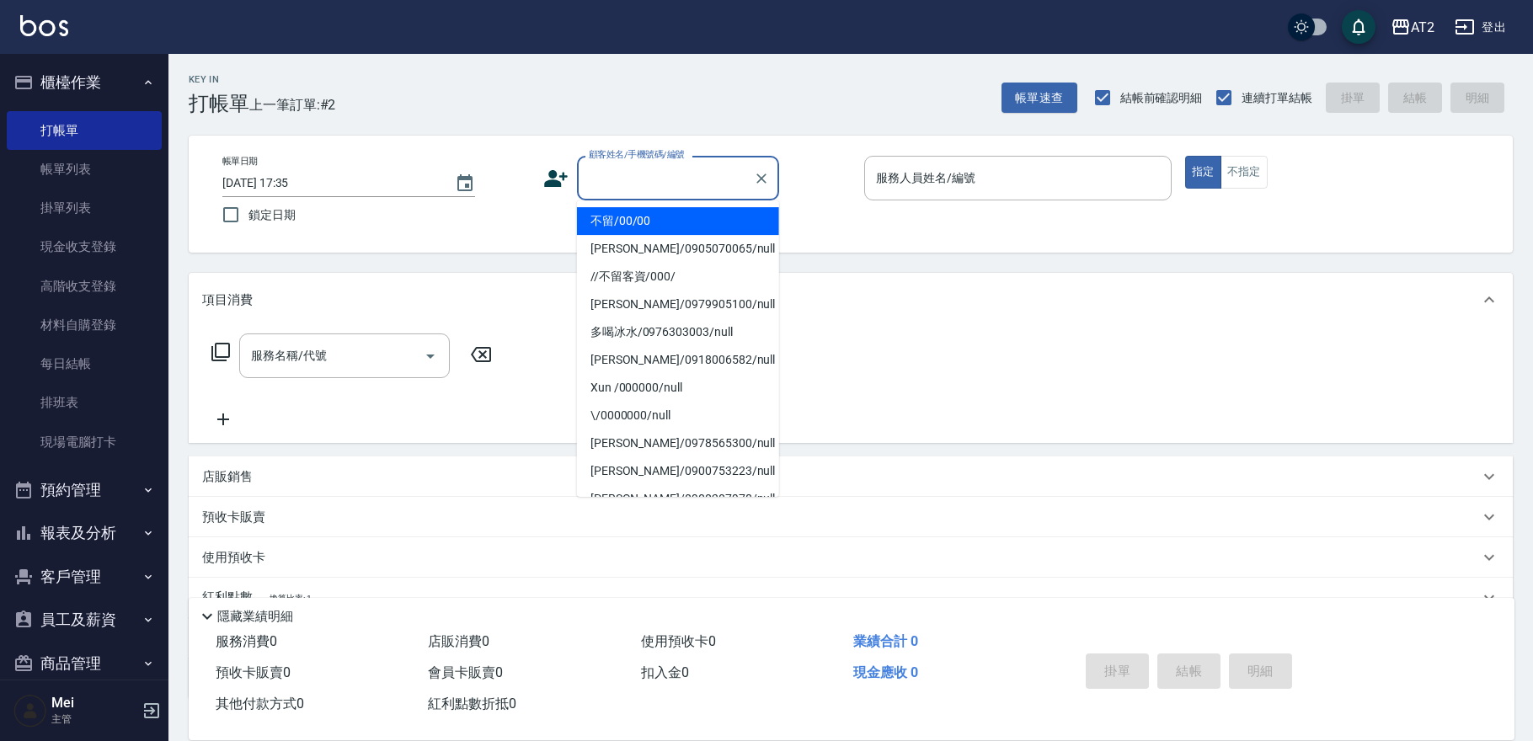
click at [613, 189] on input "顧客姓名/手機號碼/編號" at bounding box center [665, 177] width 162 height 29
click at [613, 226] on li "不留/00/00" at bounding box center [678, 221] width 202 height 28
type input "不留/00/00"
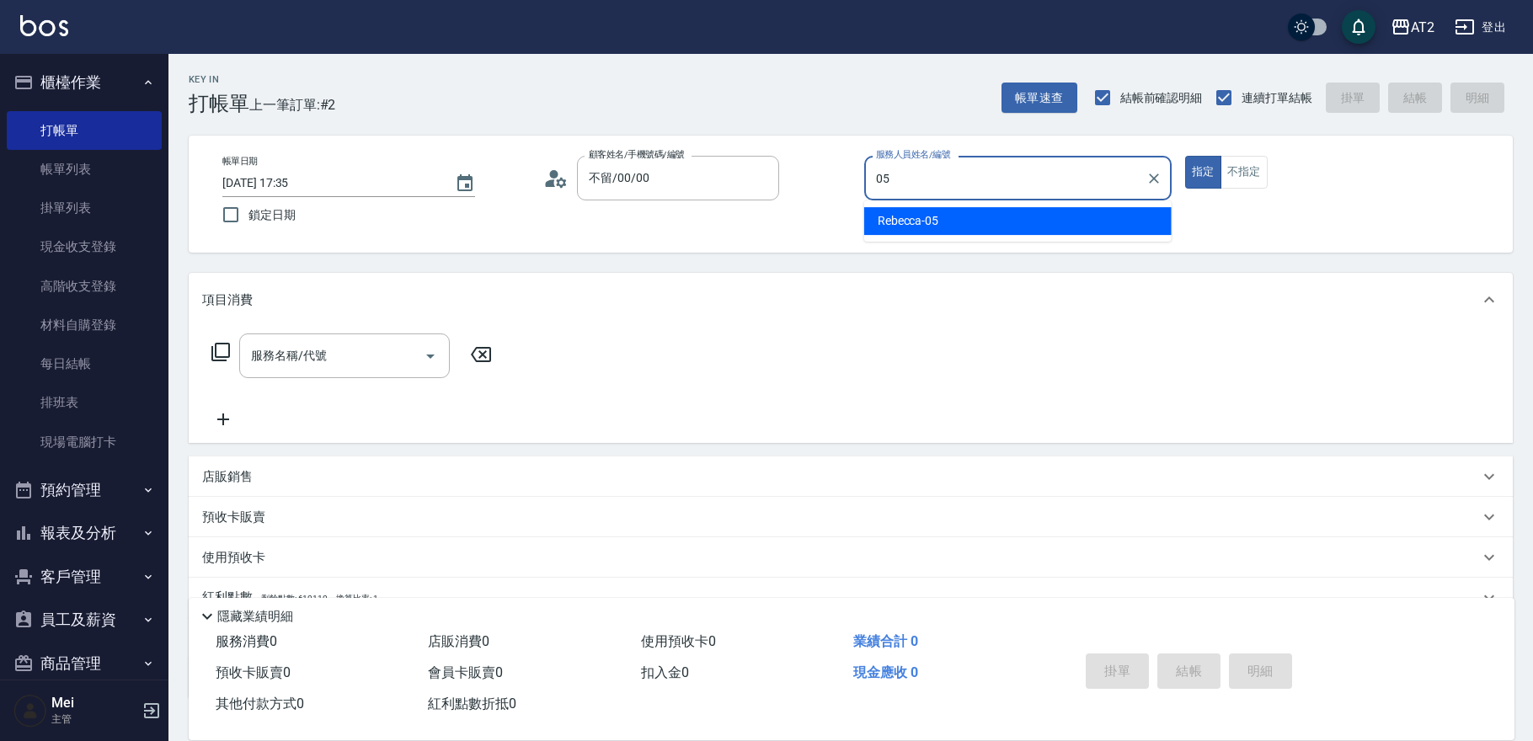
type input "[PERSON_NAME]-05"
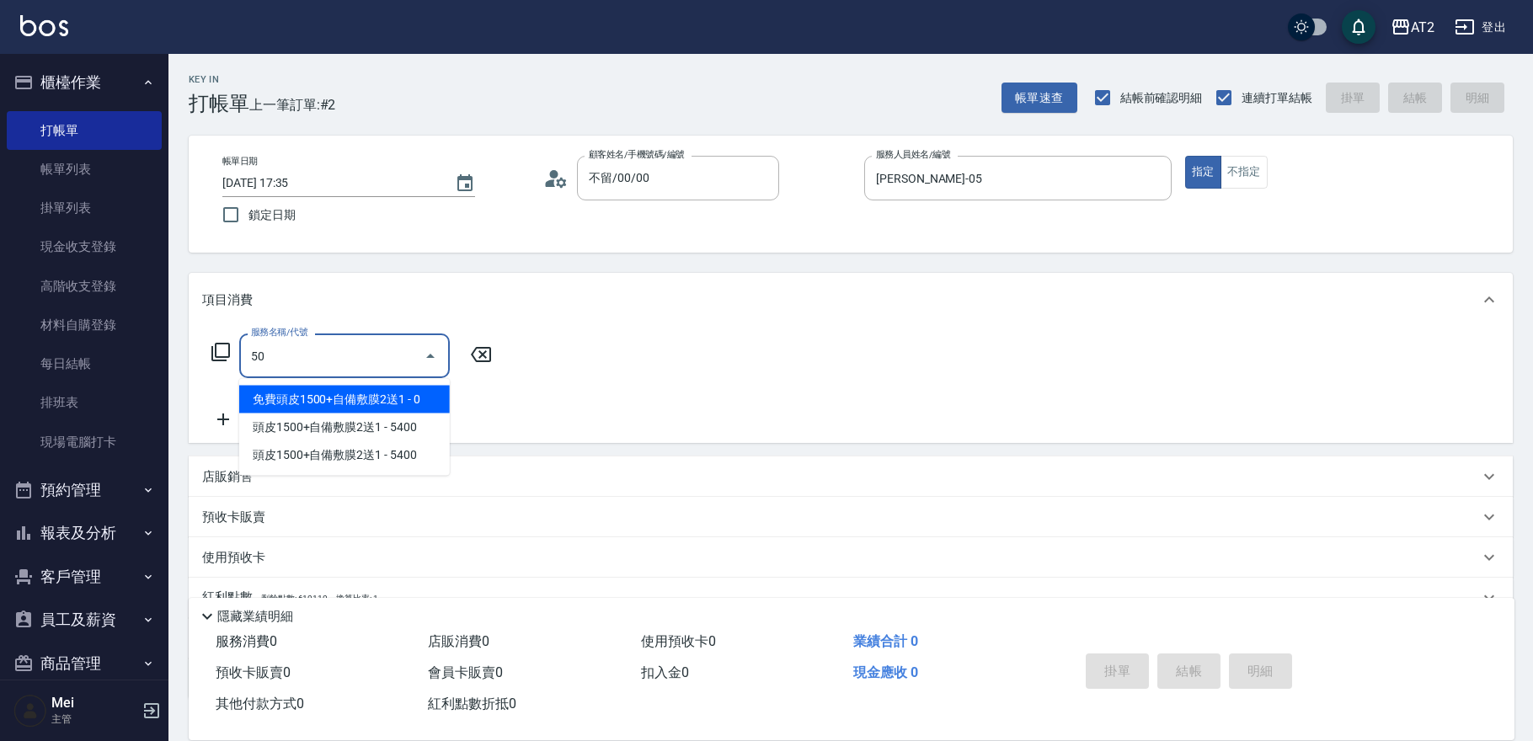
type input "501"
type input "100"
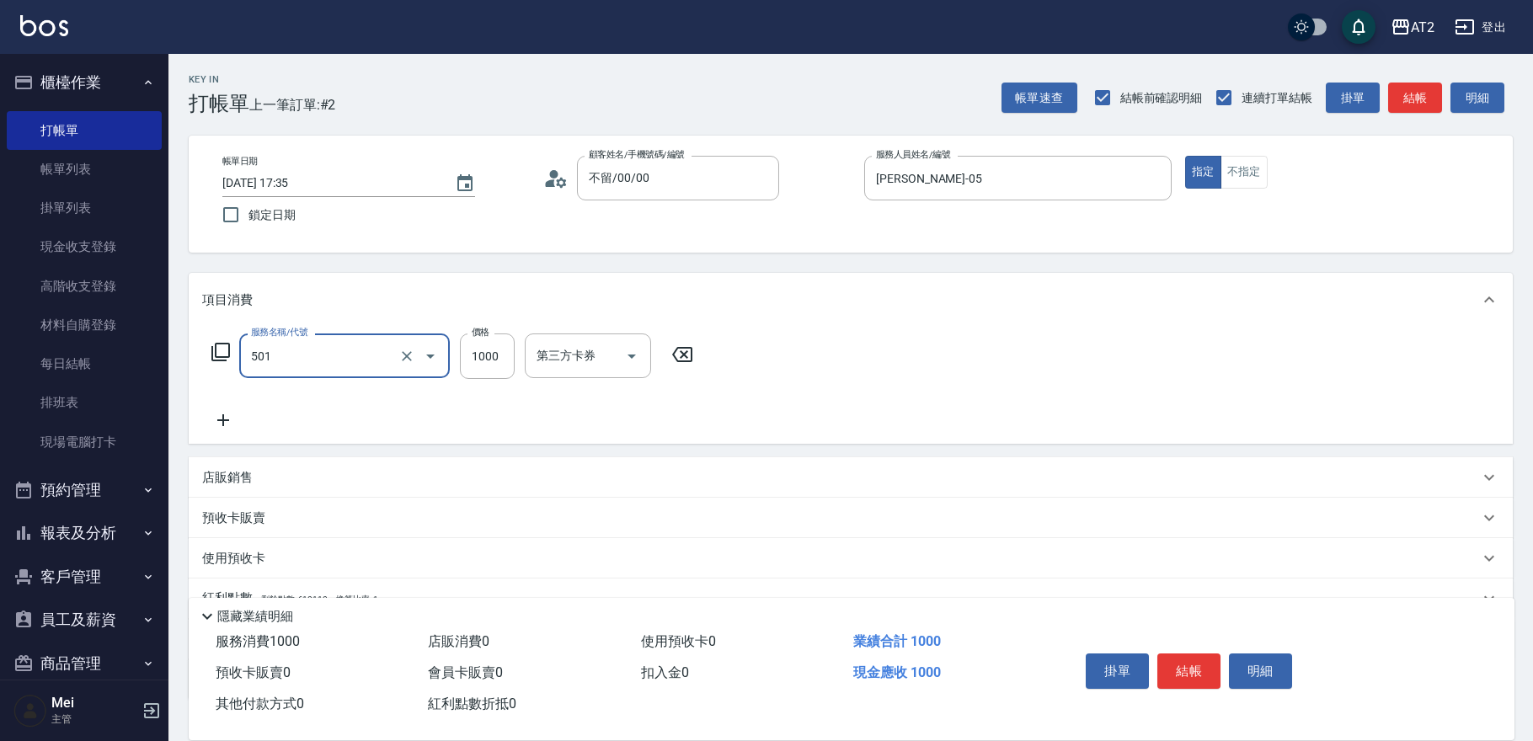
type input "染髮(501)"
type input "0"
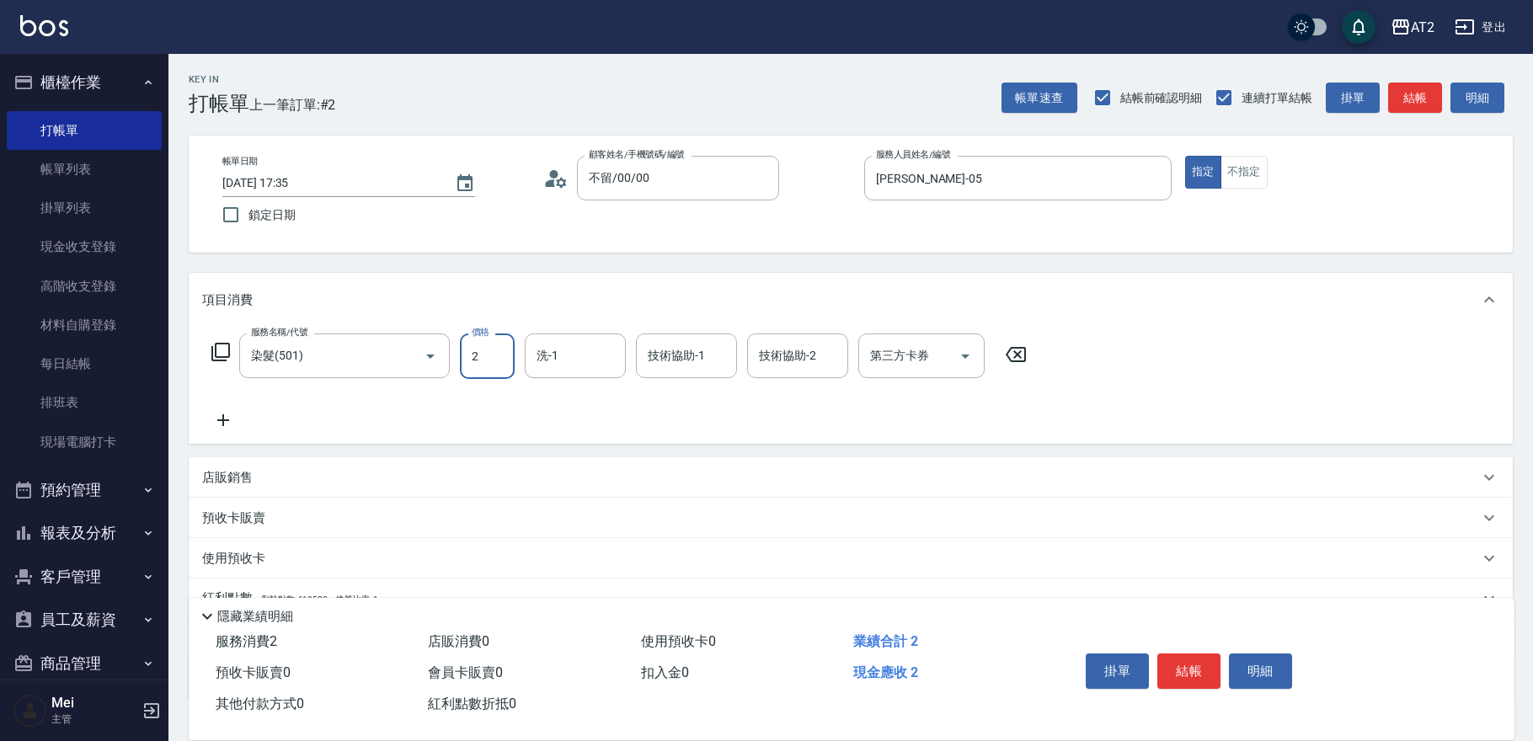
type input "23"
type input "20"
type input "238"
type input "230"
type input "2380"
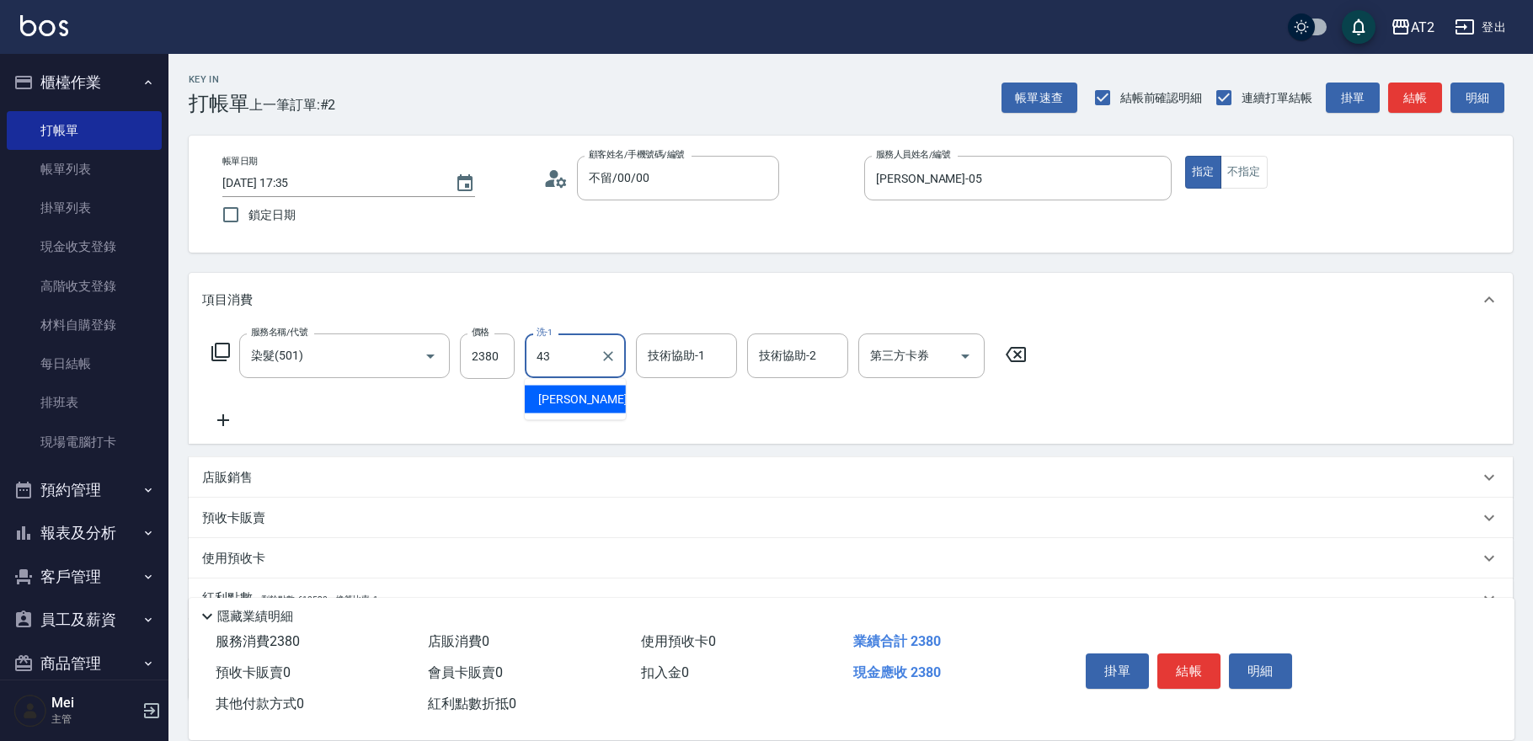
type input "[PERSON_NAME]-43"
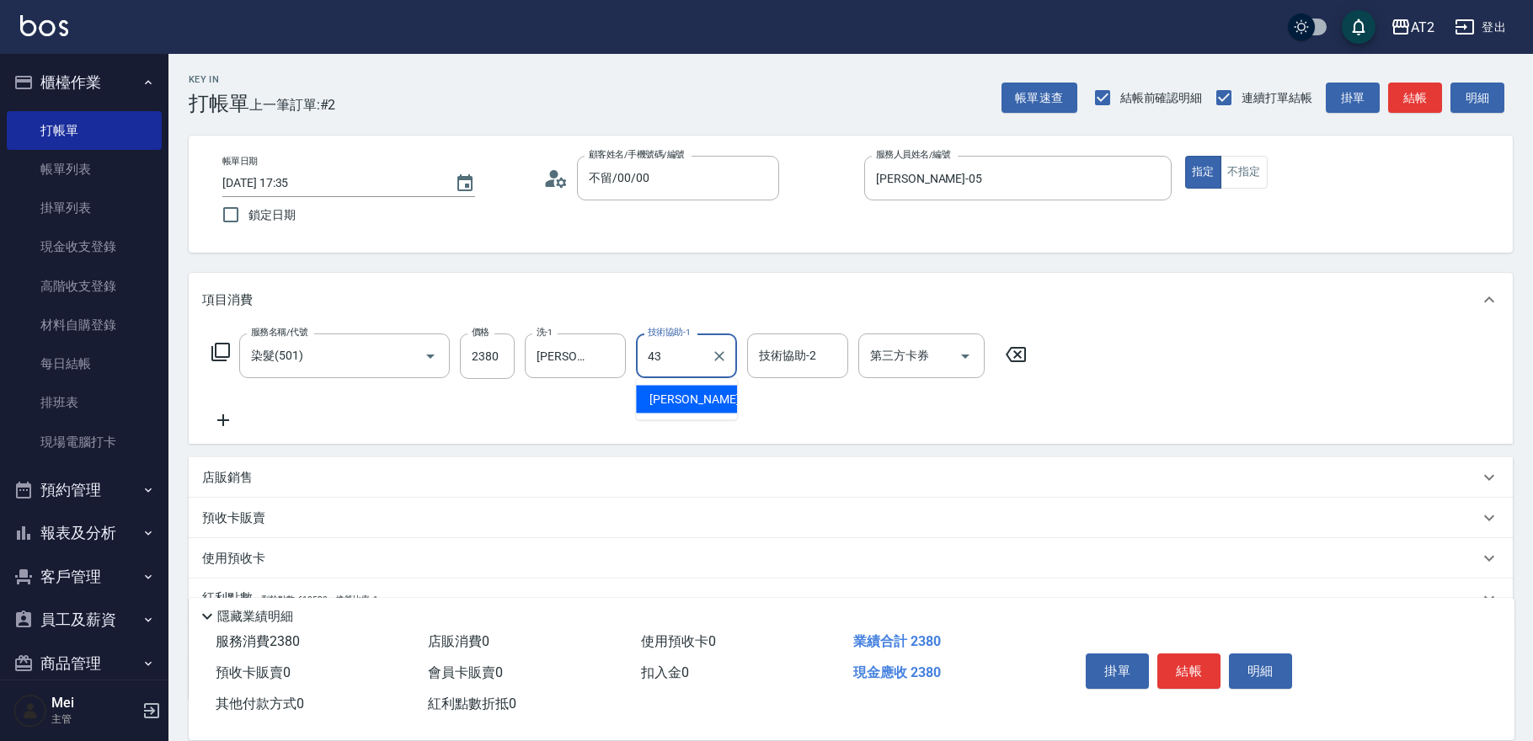
type input "[PERSON_NAME]-43"
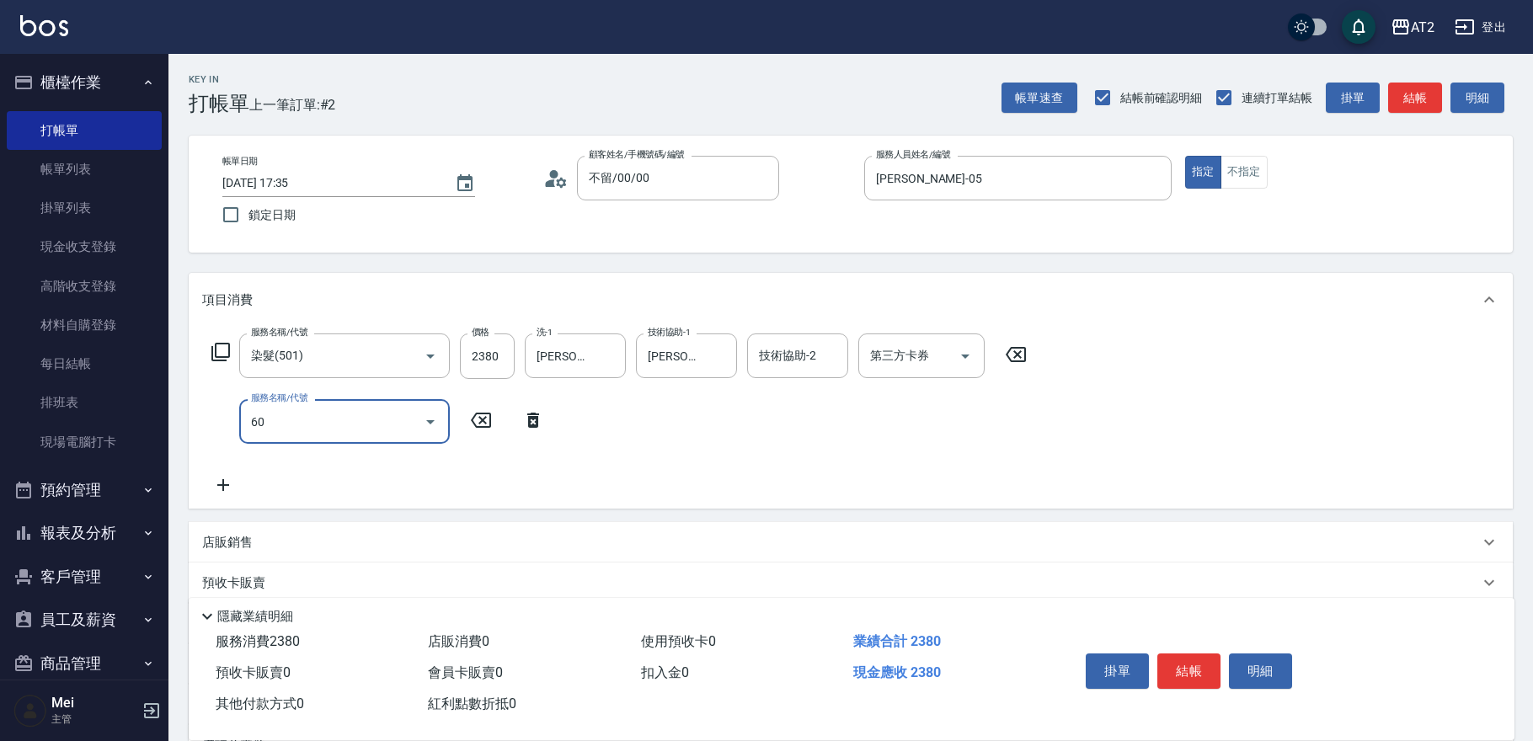
type input "601"
type input "330"
type input "自備護髮(601)"
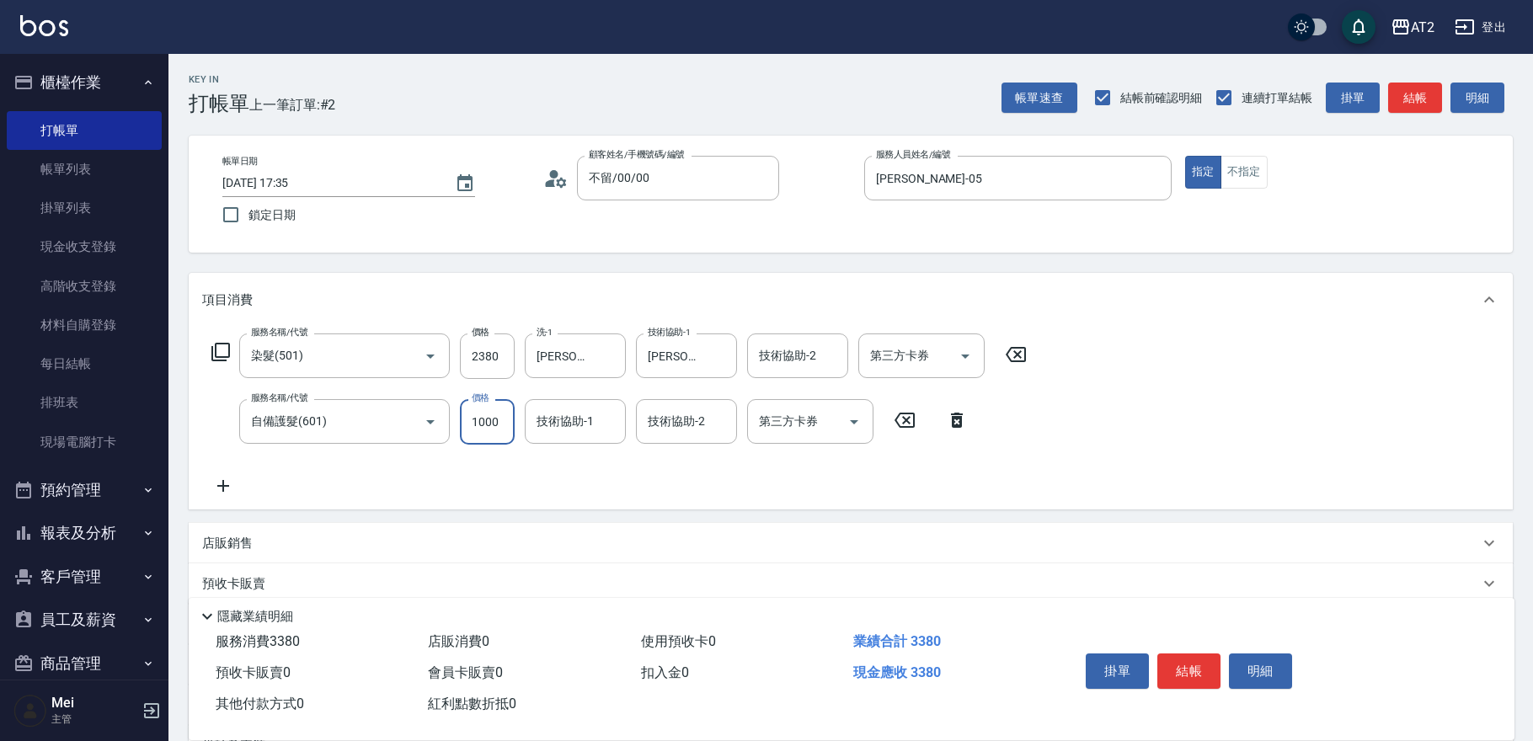
type input "230"
type input "20"
type input "240"
type input "200"
type input "250"
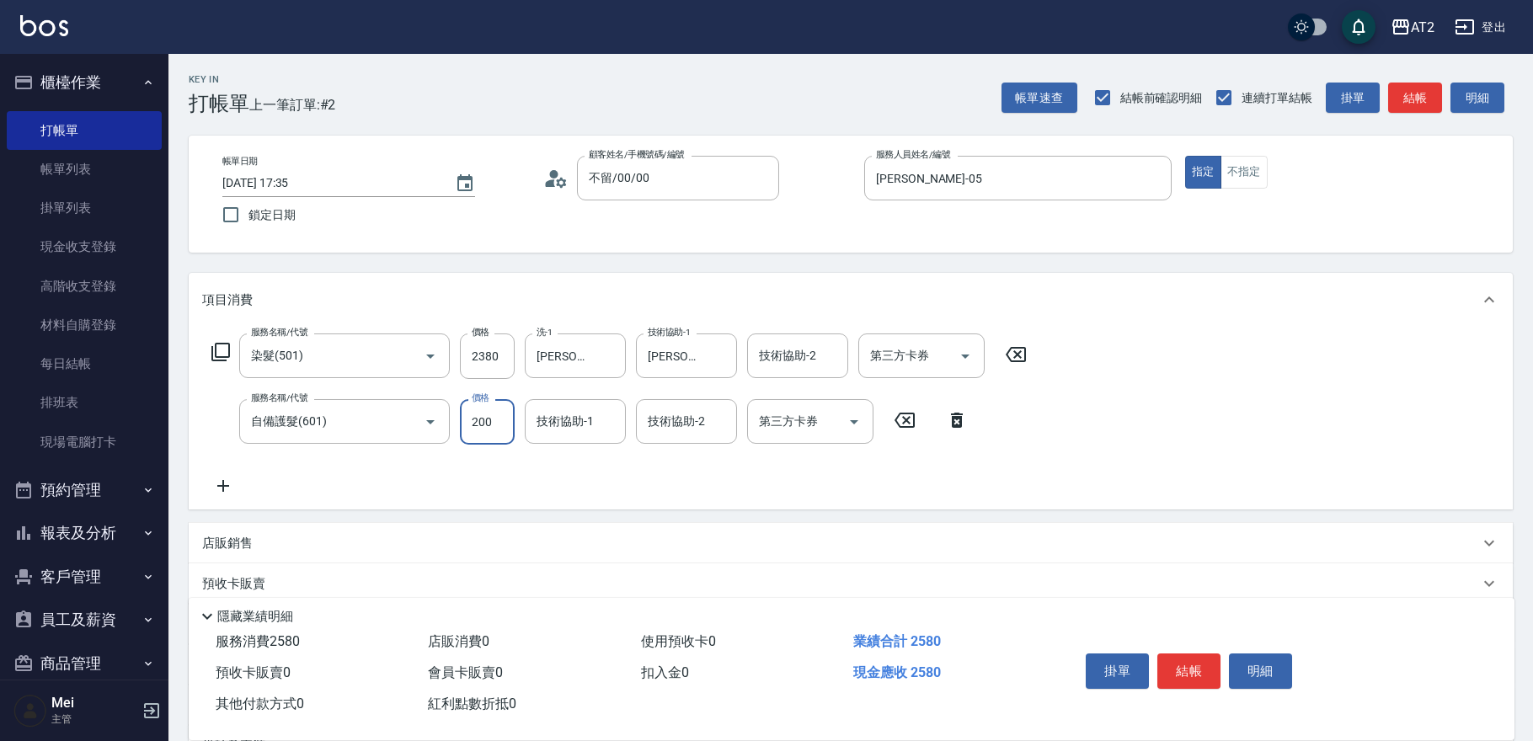
type input "2000"
type input "430"
type input "[PERSON_NAME]-43"
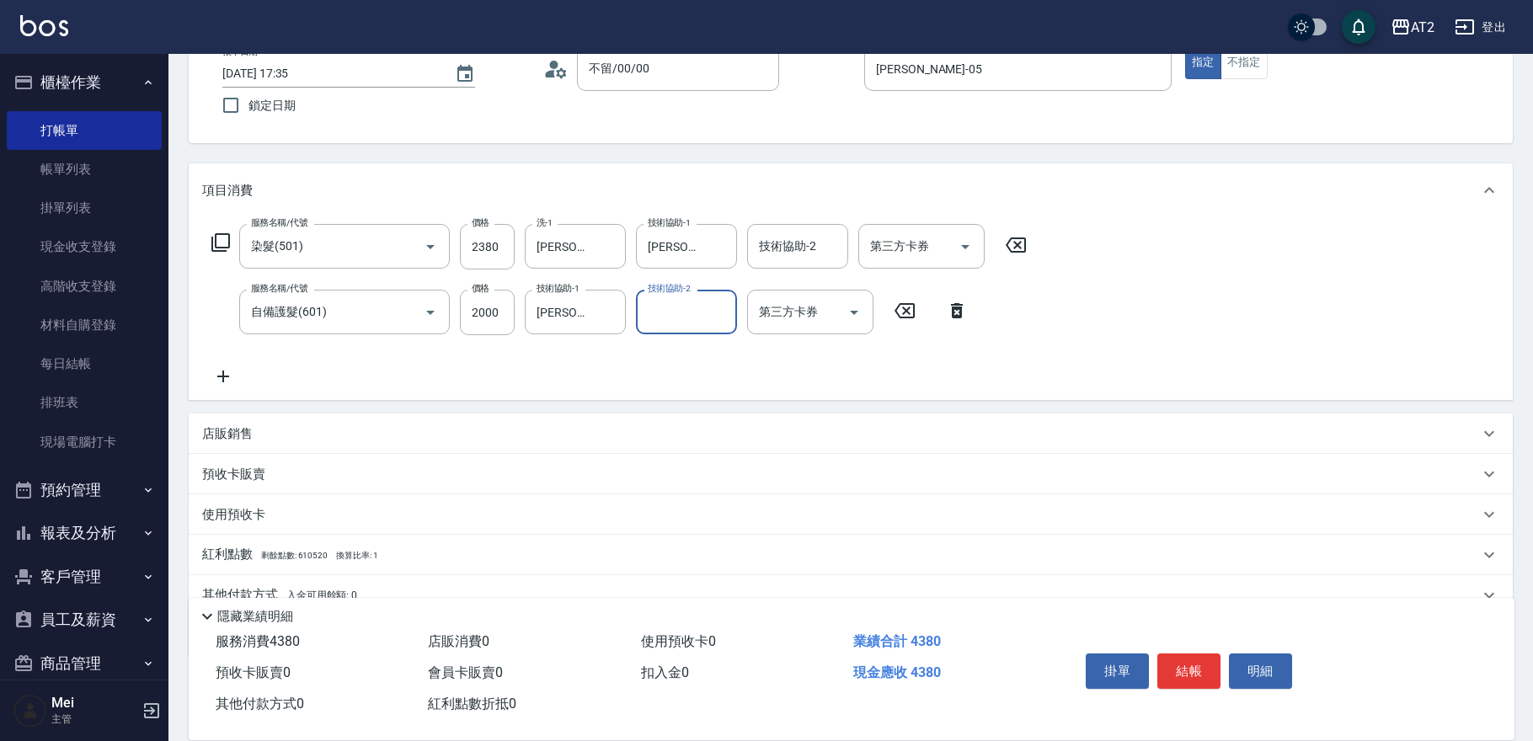
scroll to position [183, 0]
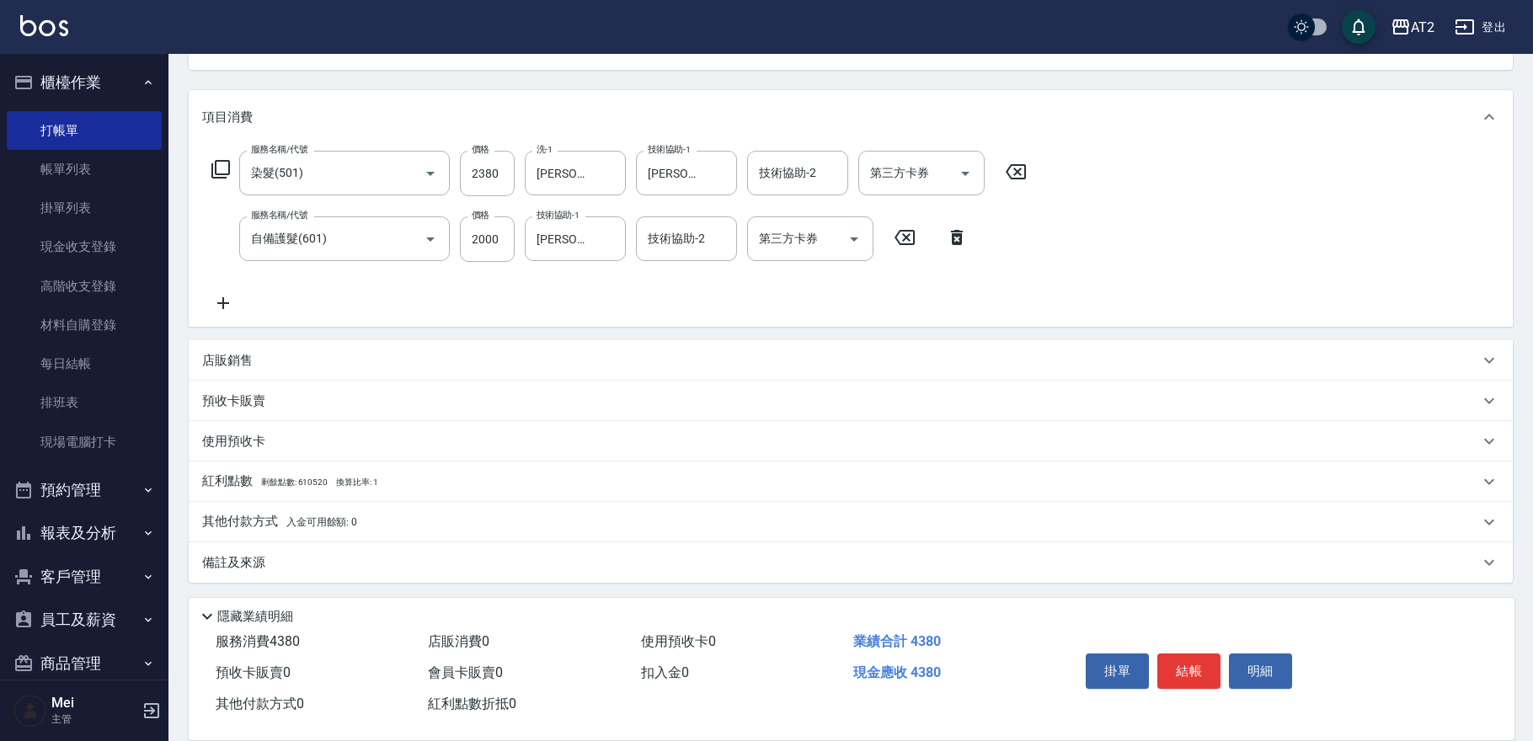
click at [316, 509] on div "其他付款方式 入金可用餘額: 0" at bounding box center [851, 522] width 1324 height 40
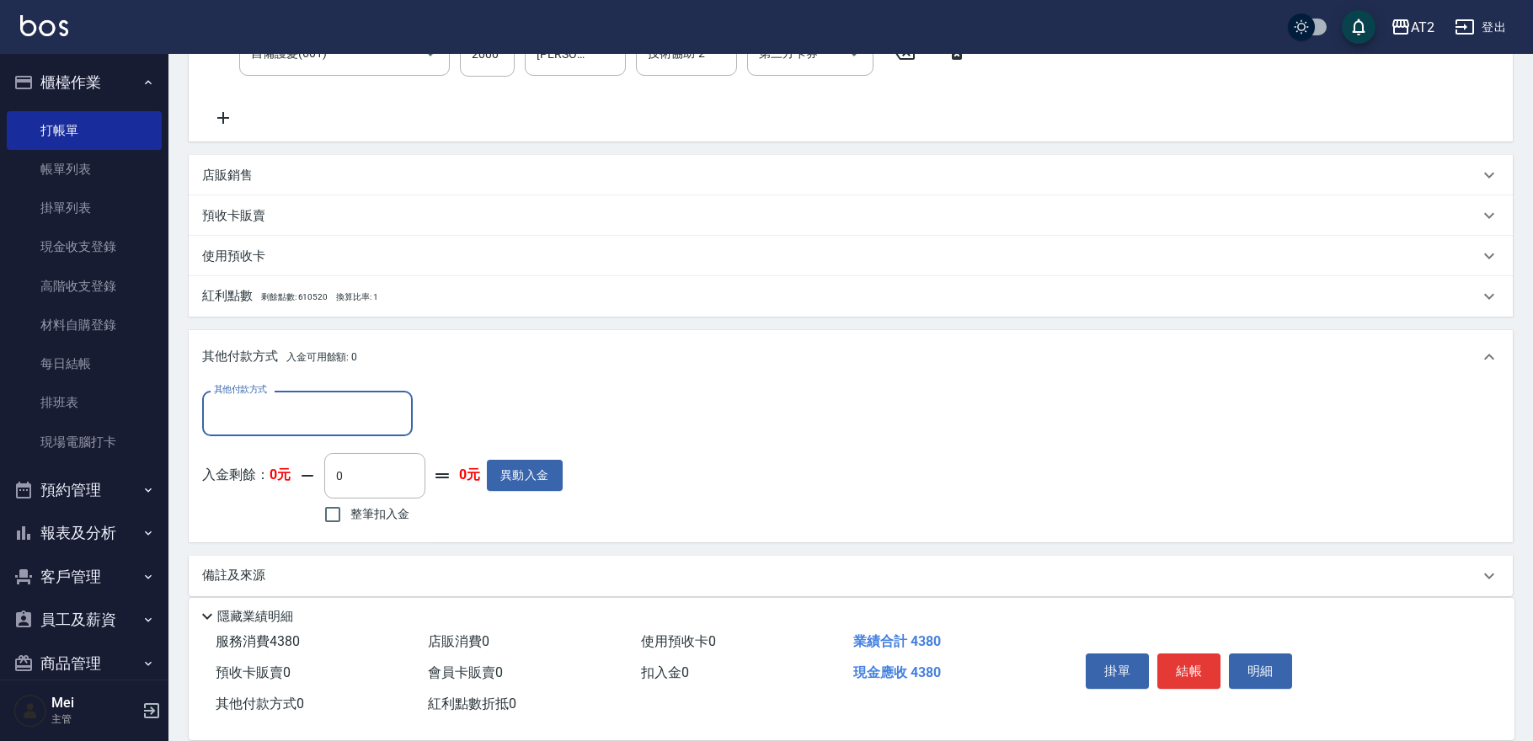
scroll to position [372, 0]
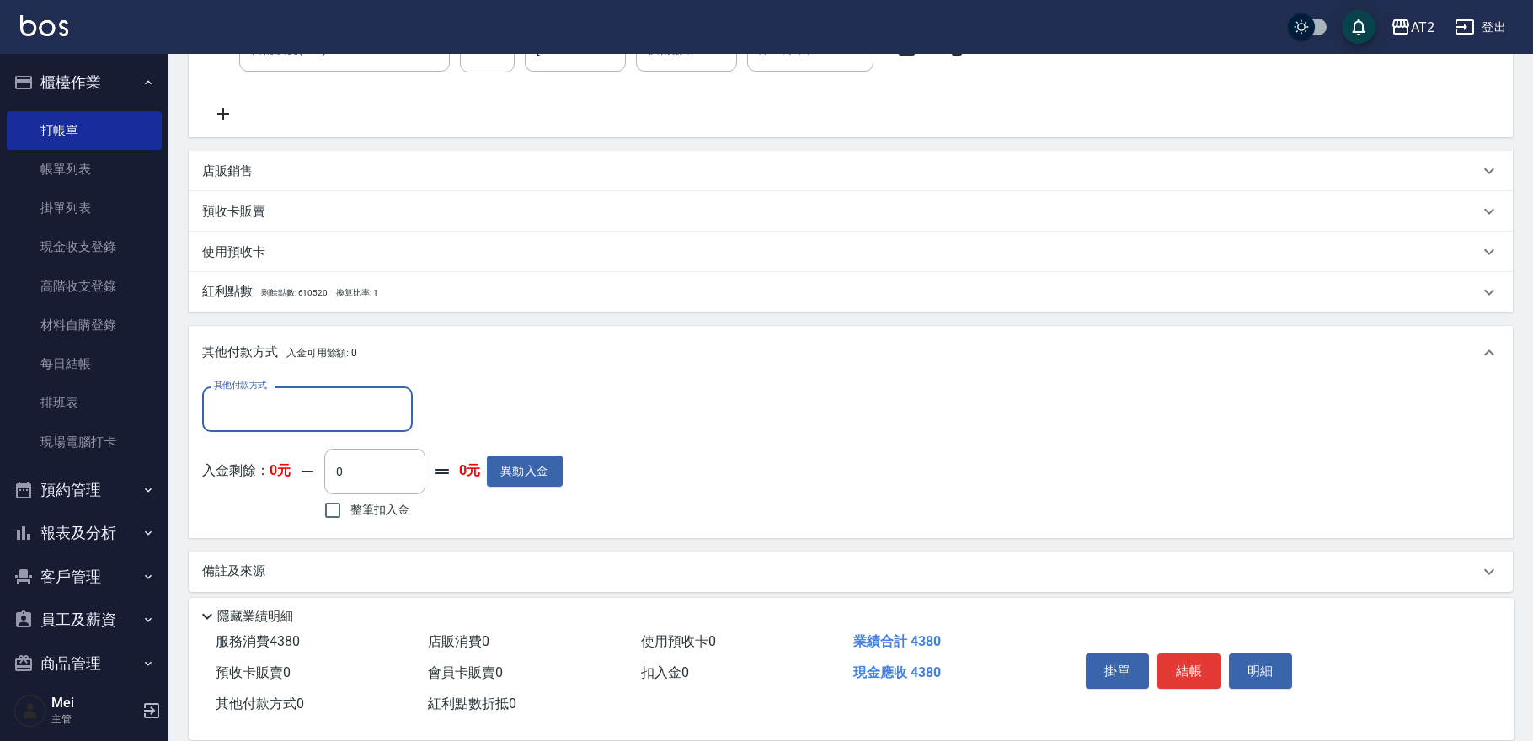
click at [323, 398] on input "其他付款方式" at bounding box center [307, 408] width 195 height 29
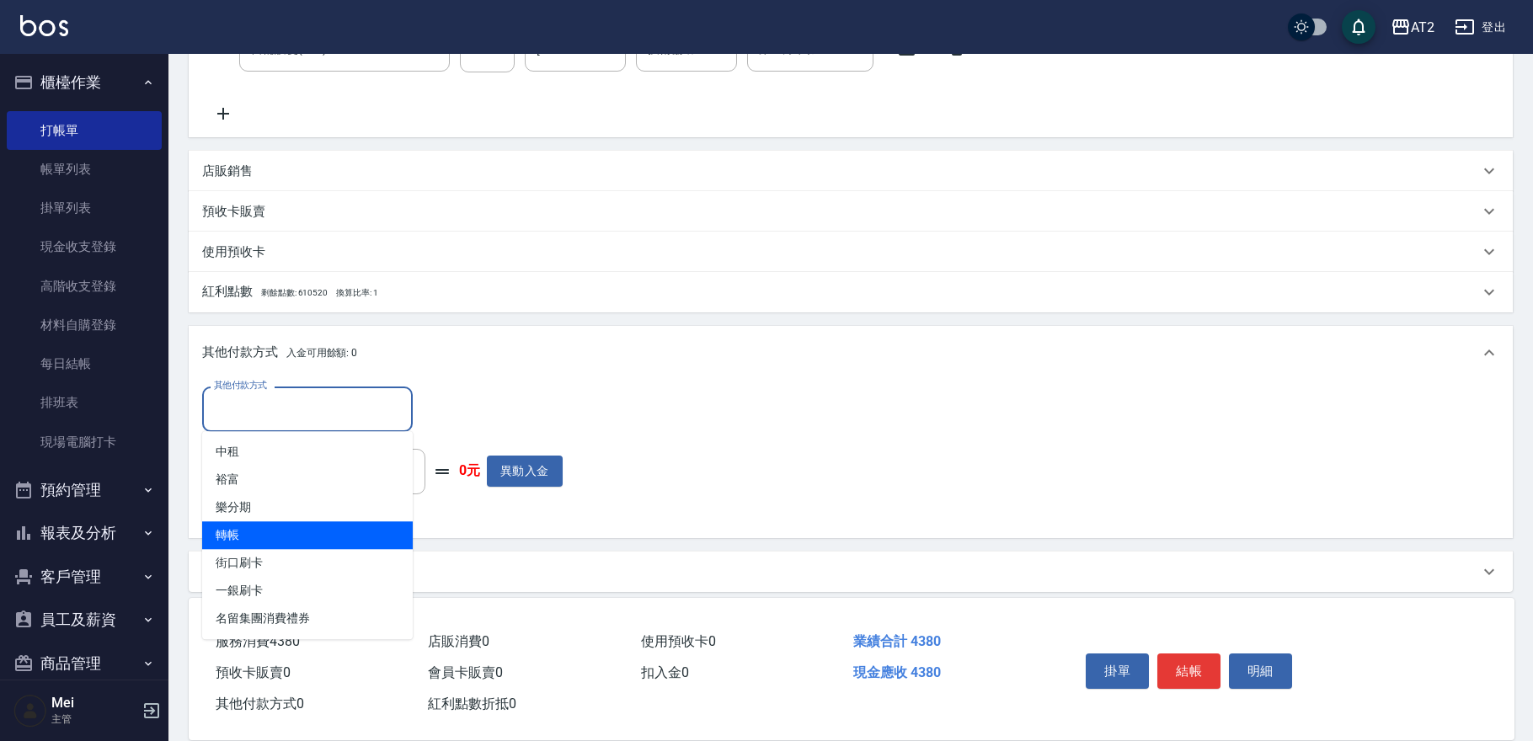
click at [349, 536] on span "轉帳" at bounding box center [307, 535] width 211 height 28
type input "轉帳"
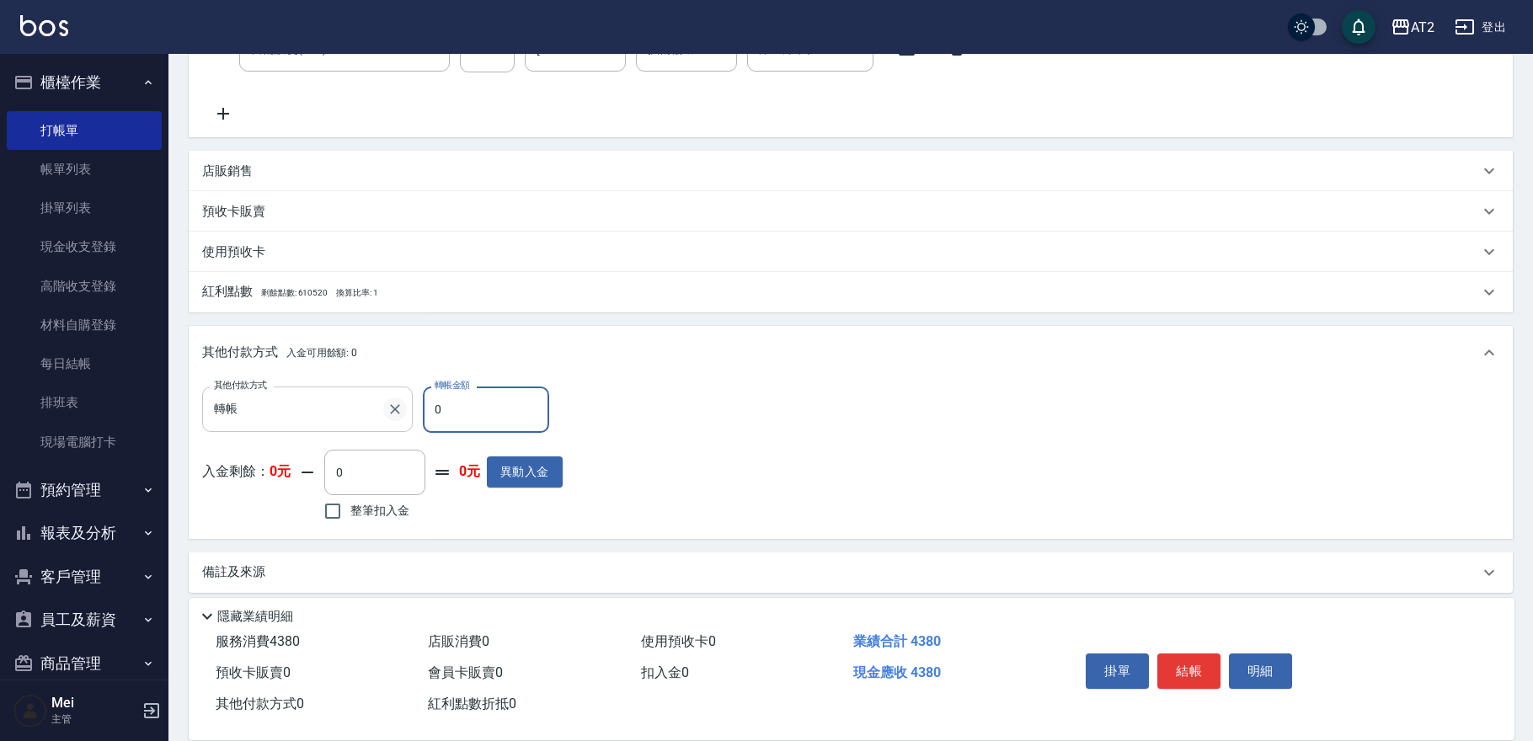
drag, startPoint x: 425, startPoint y: 404, endPoint x: 392, endPoint y: 407, distance: 33.8
click at [393, 407] on div "其他付款方式 轉帳 其他付款方式 轉帳金額 0 轉帳金額" at bounding box center [382, 409] width 360 height 45
type input "13"
type input "420"
type input "130"
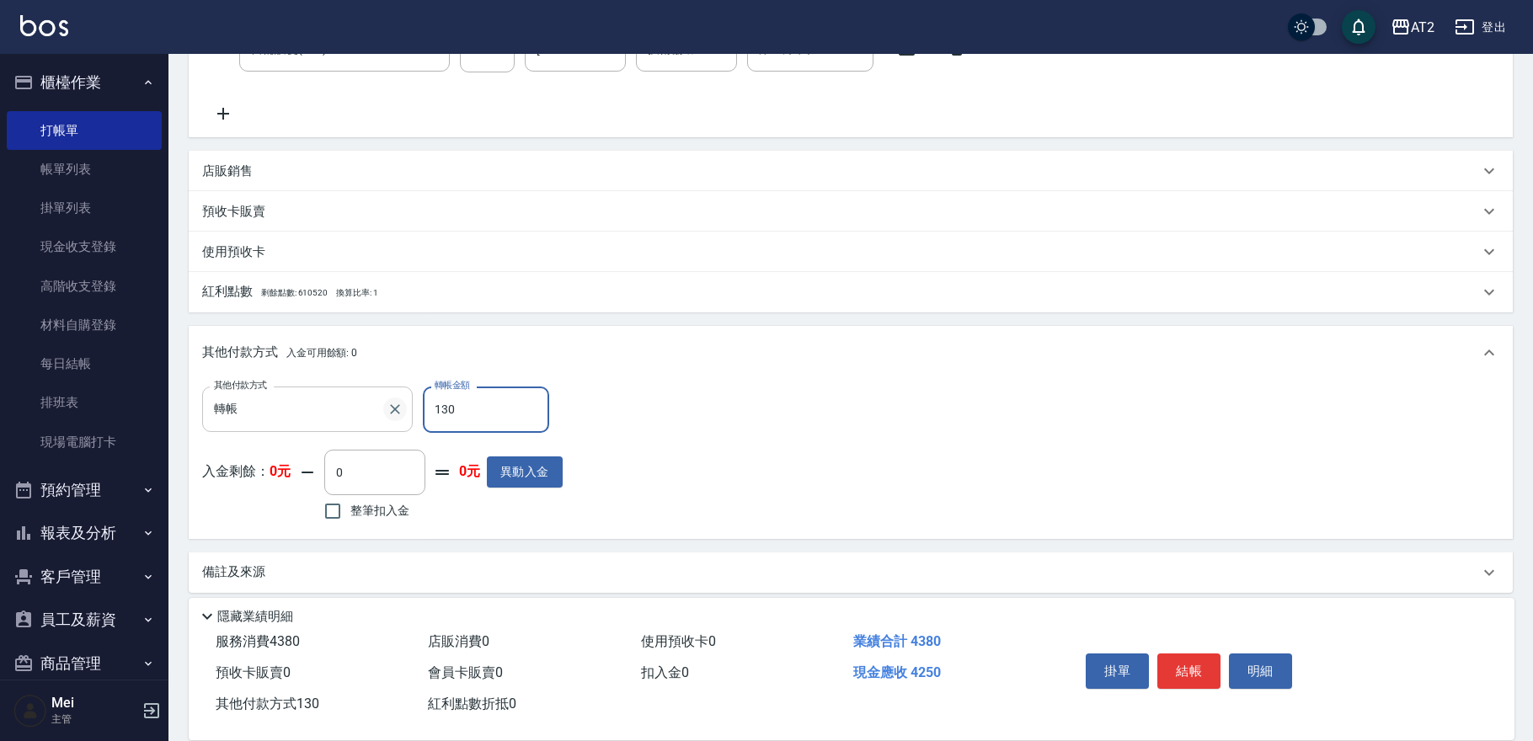
type input "300"
type input "1300"
type input "[DATE] 17:36"
type input "0"
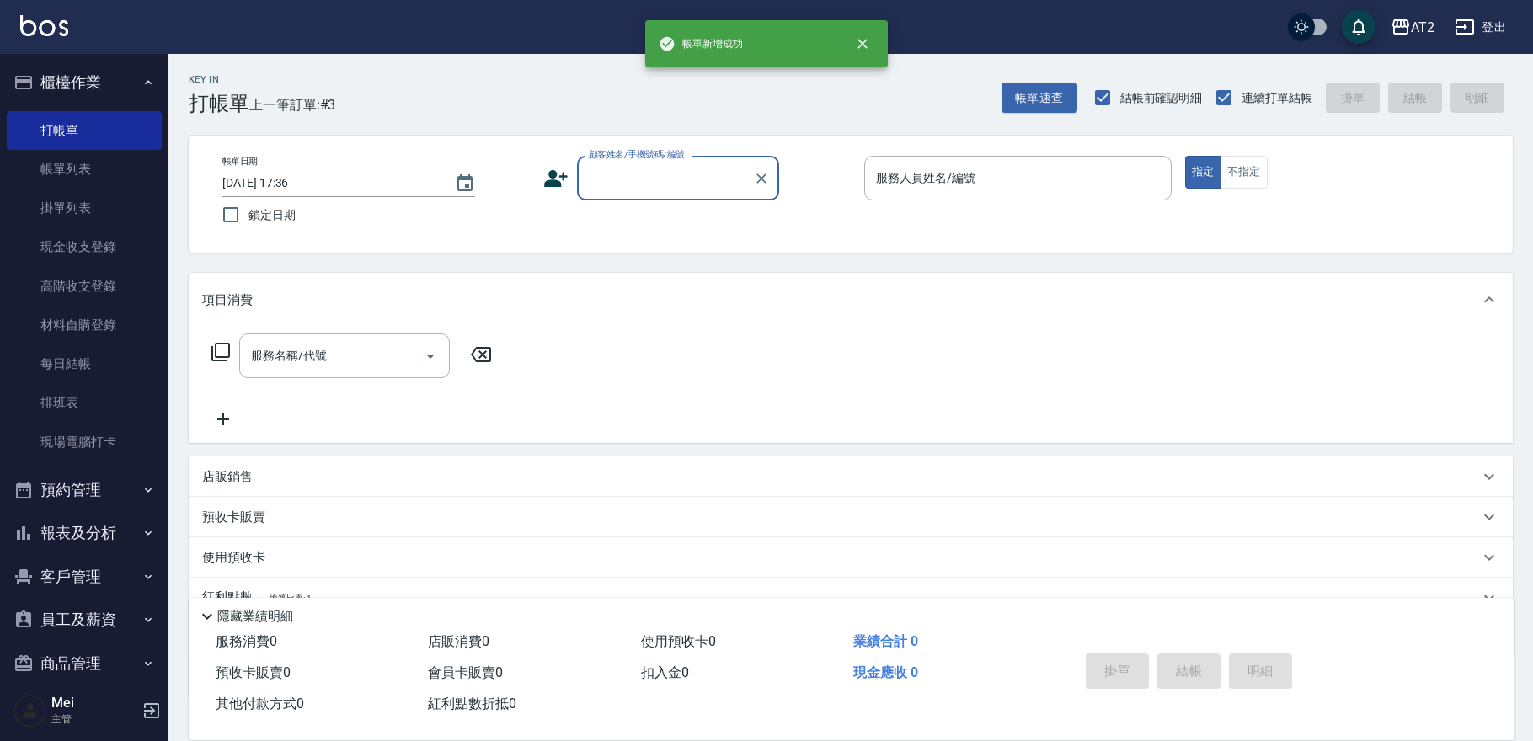
scroll to position [0, 0]
click at [639, 183] on input "顧客姓名/手機號碼/編號" at bounding box center [665, 177] width 162 height 29
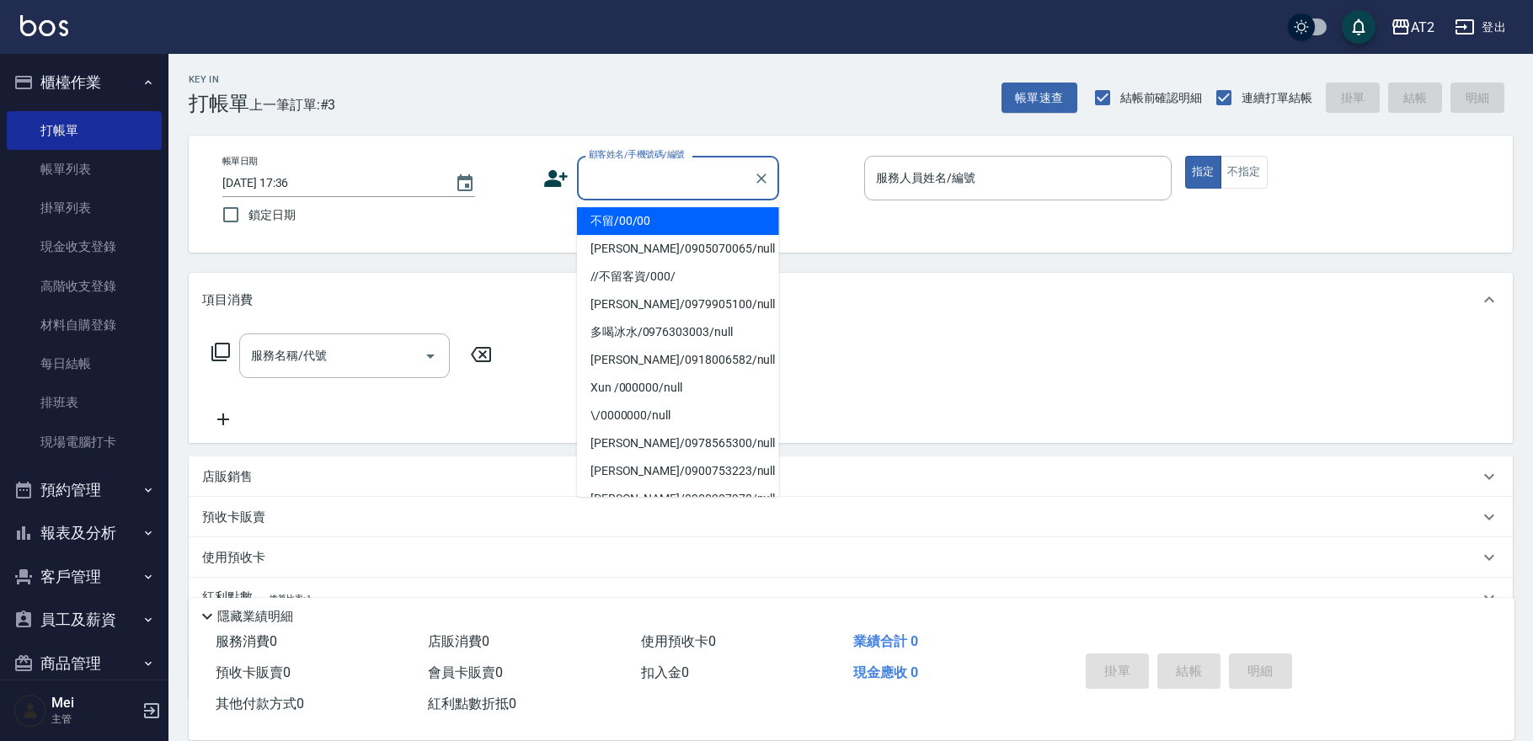
click at [639, 211] on li "不留/00/00" at bounding box center [678, 221] width 202 height 28
type input "不留/00/00"
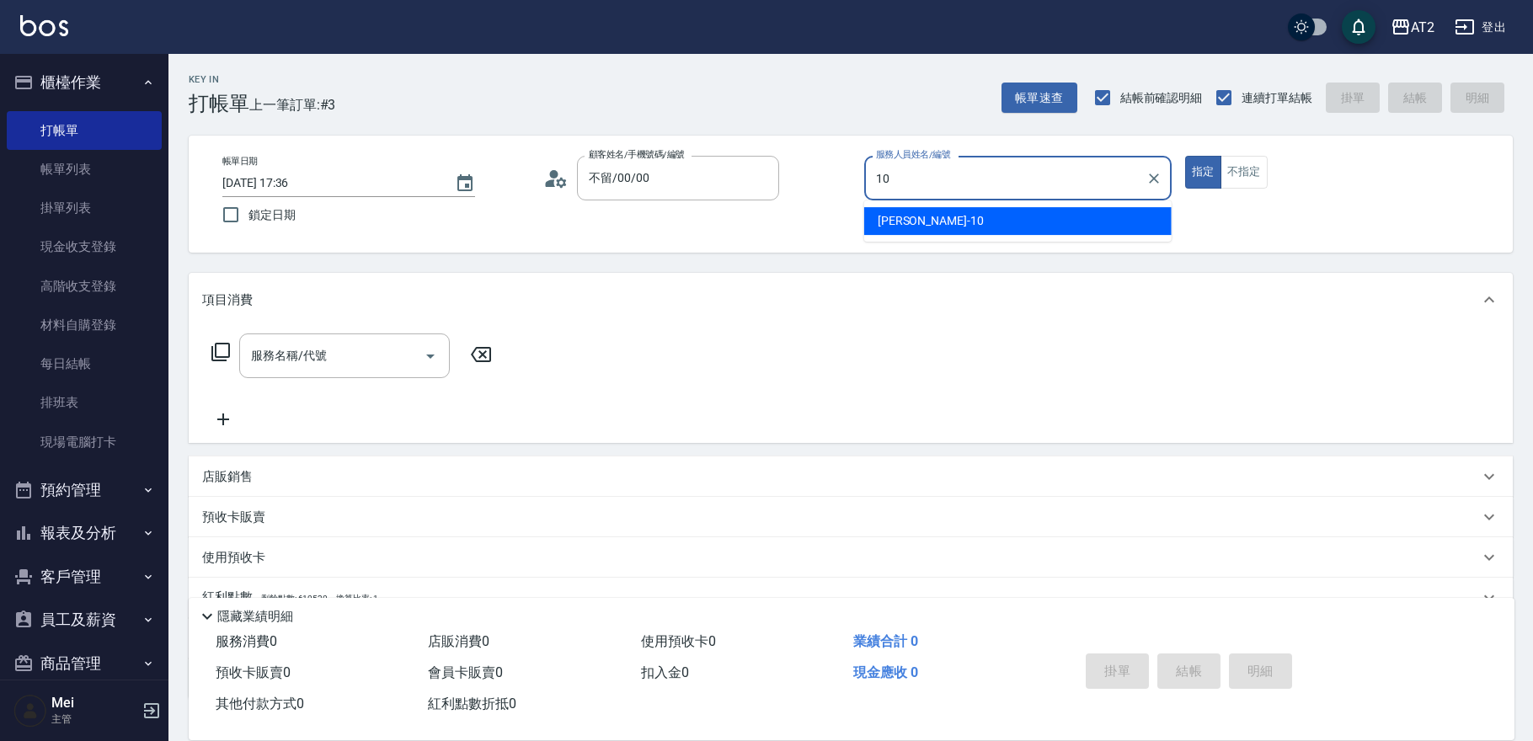
type input "[PERSON_NAME]-10"
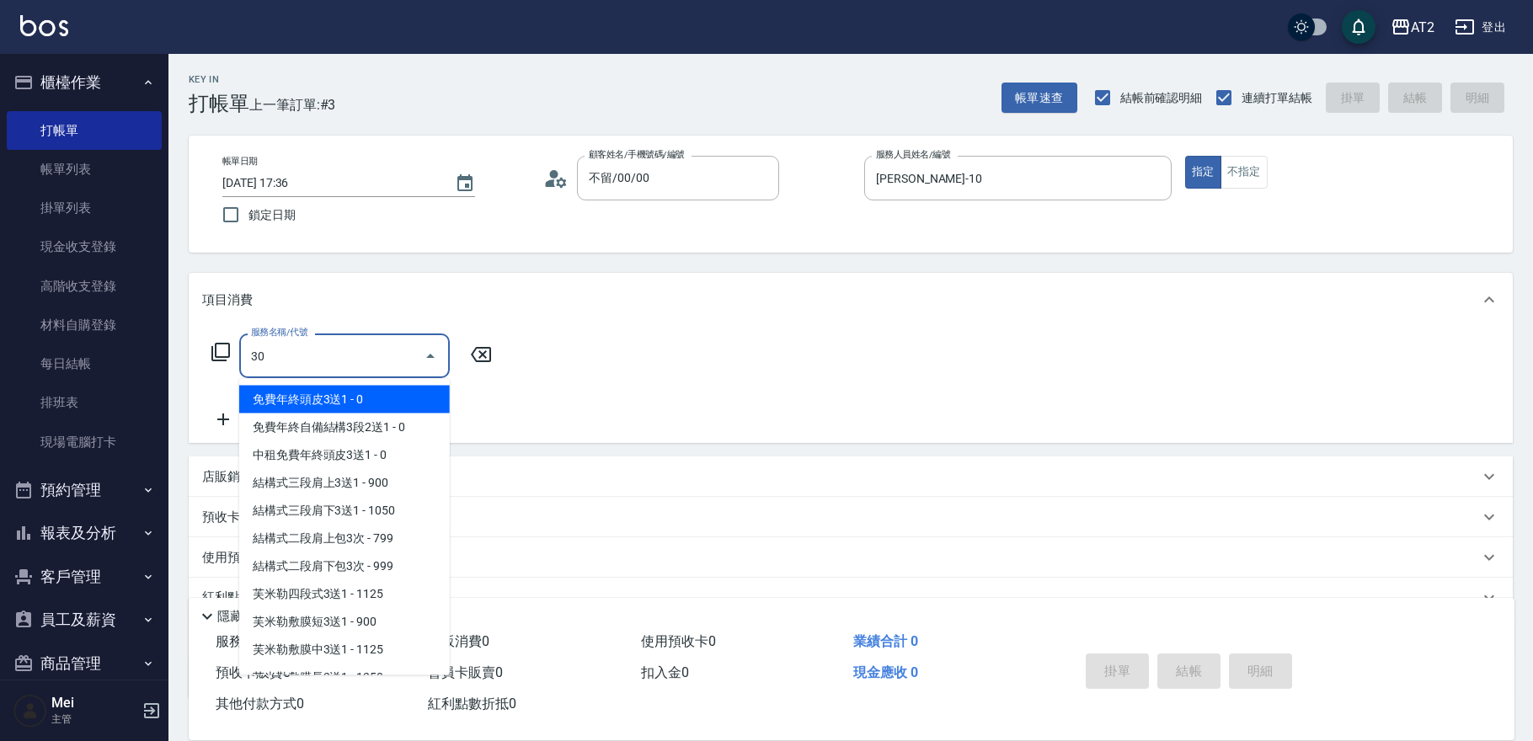
type input "301"
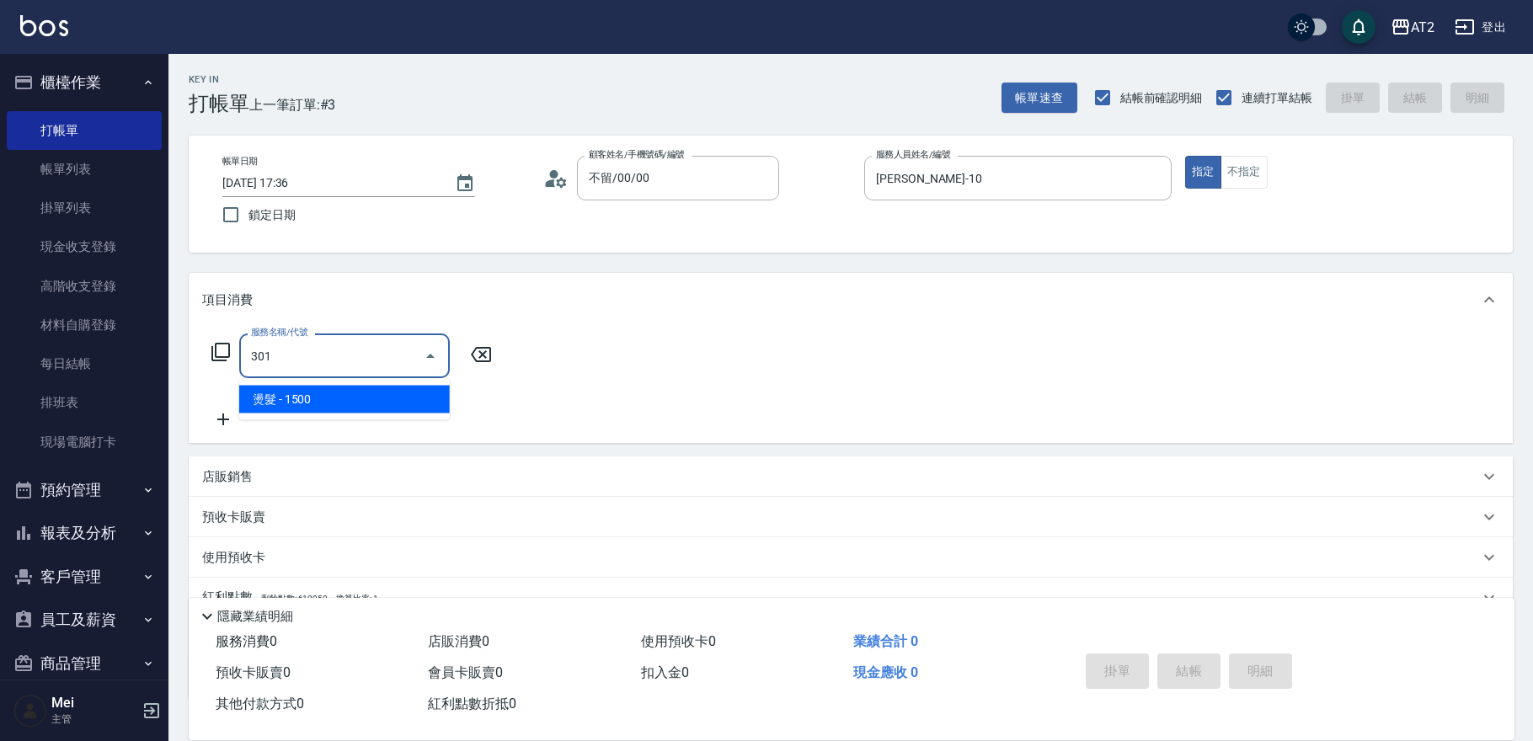
type input "150"
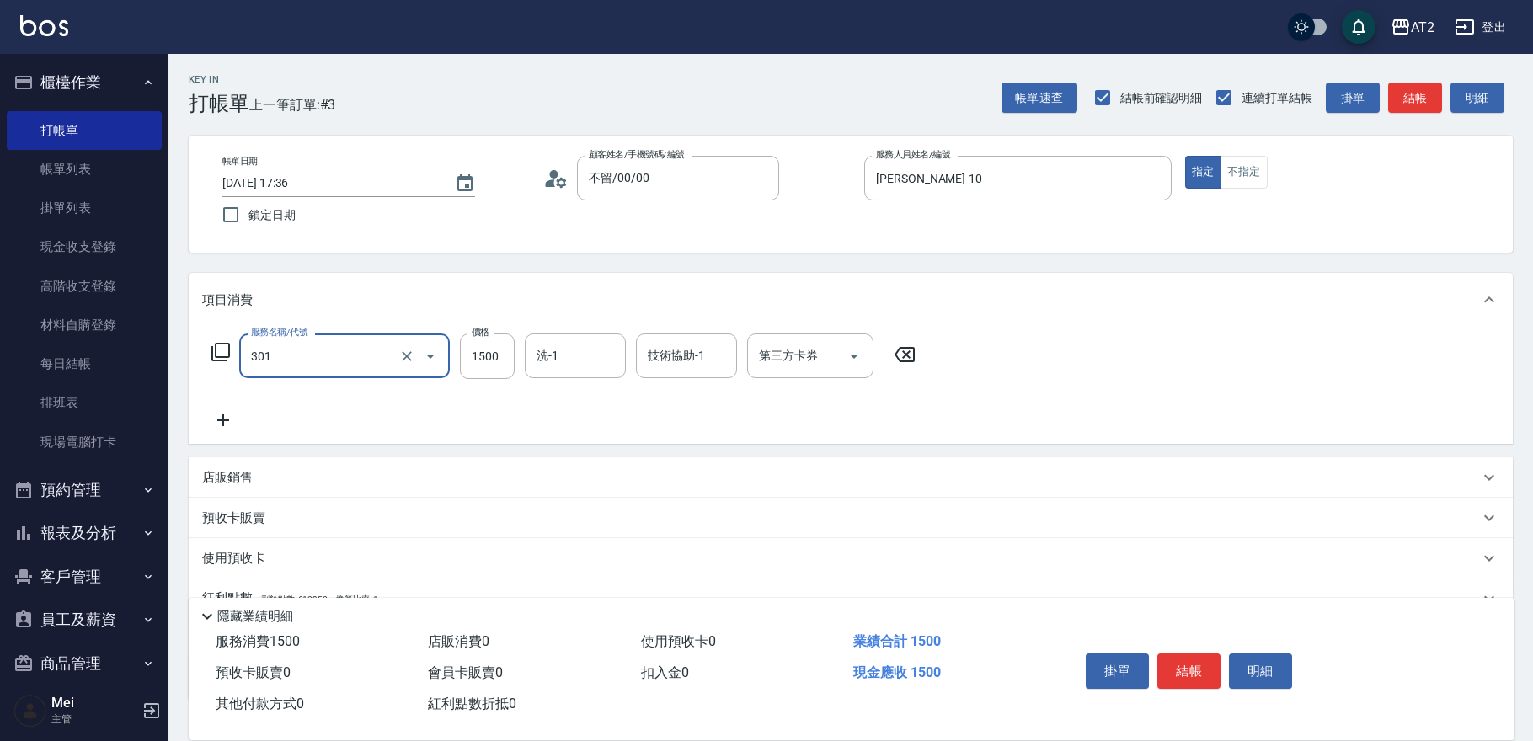
type input "燙髮(301)"
type input "0"
type input "21"
type input "20"
type input "219"
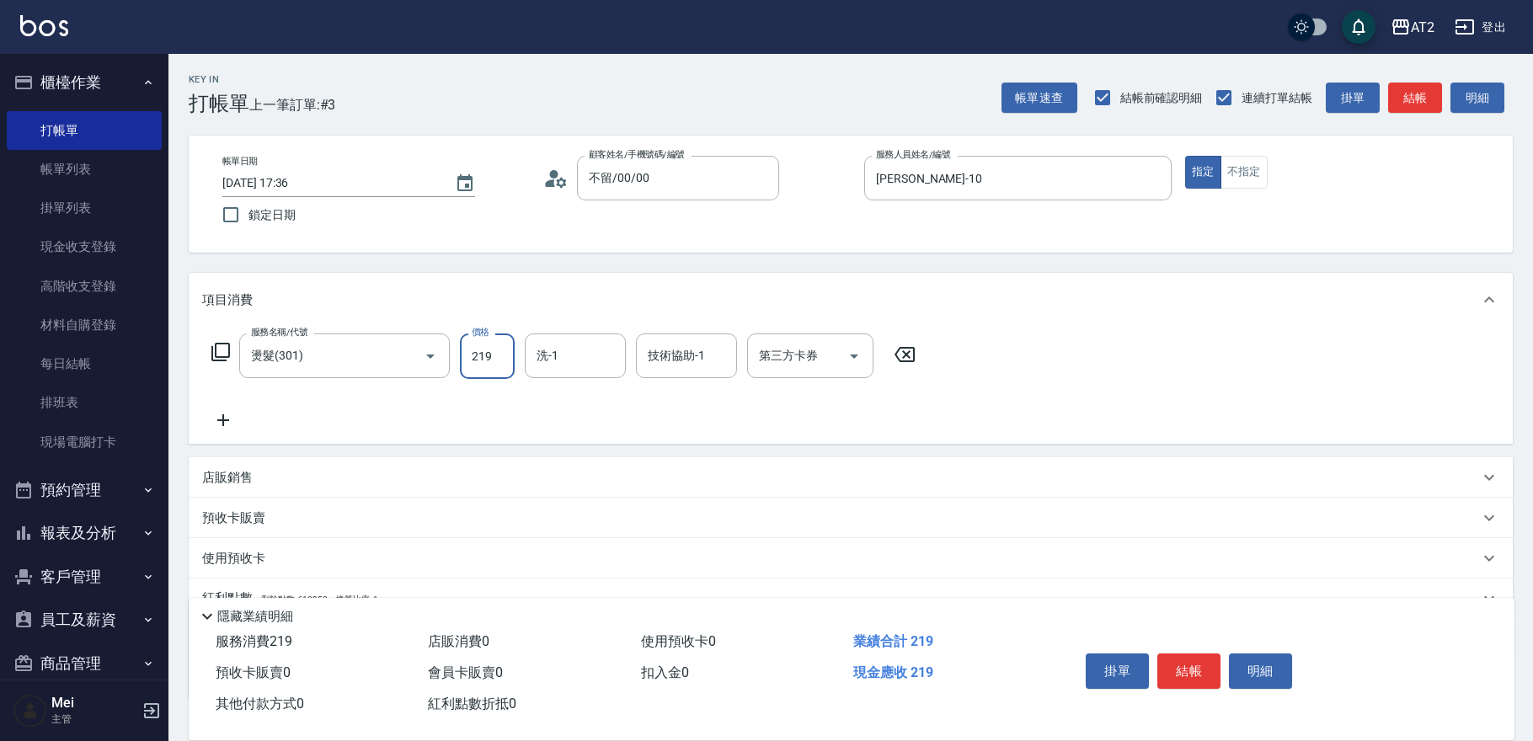
type input "210"
type input "2199"
type input "[PERSON_NAME]-31"
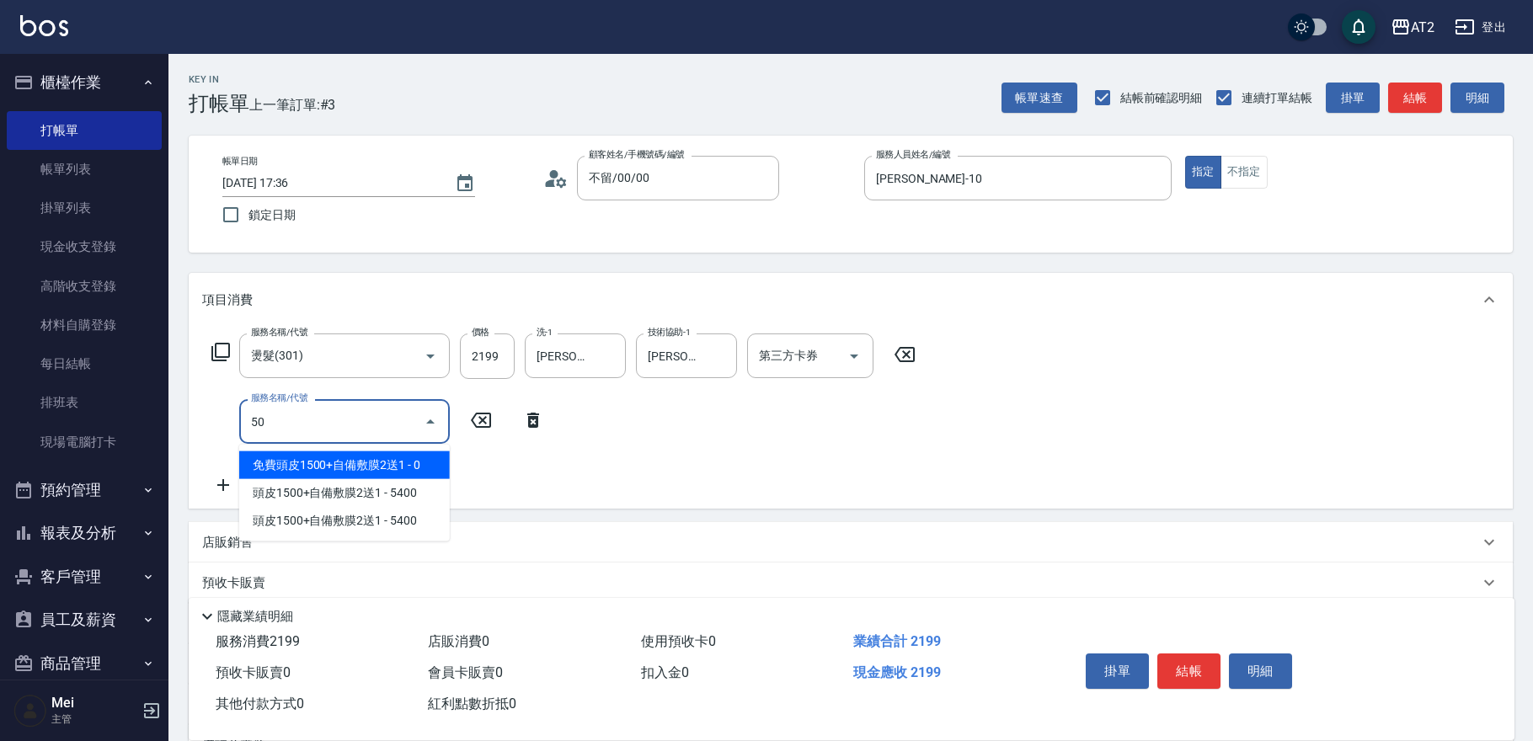
type input "501"
type input "310"
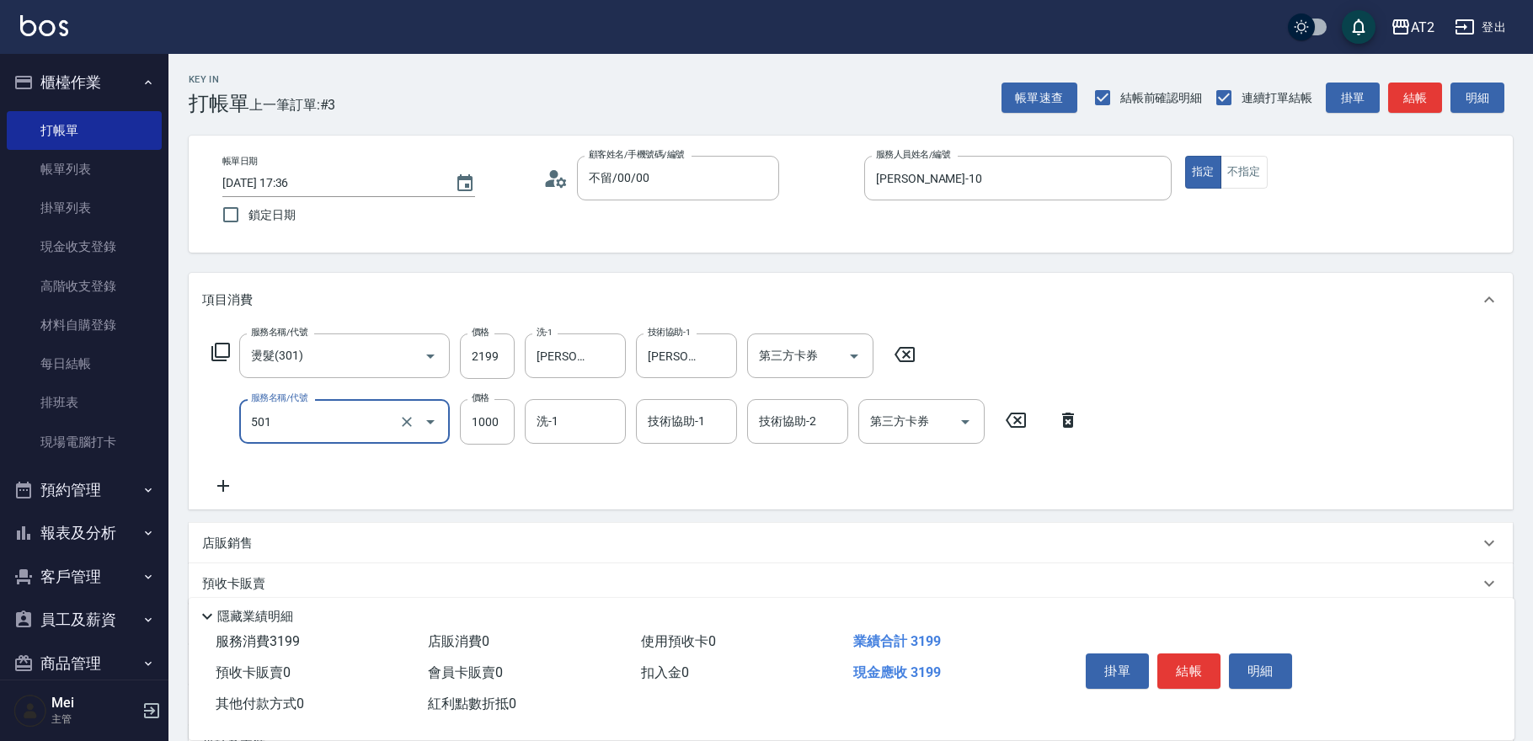
type input "染髮(501)"
type input "220"
type input "169"
type input "230"
type input "1699"
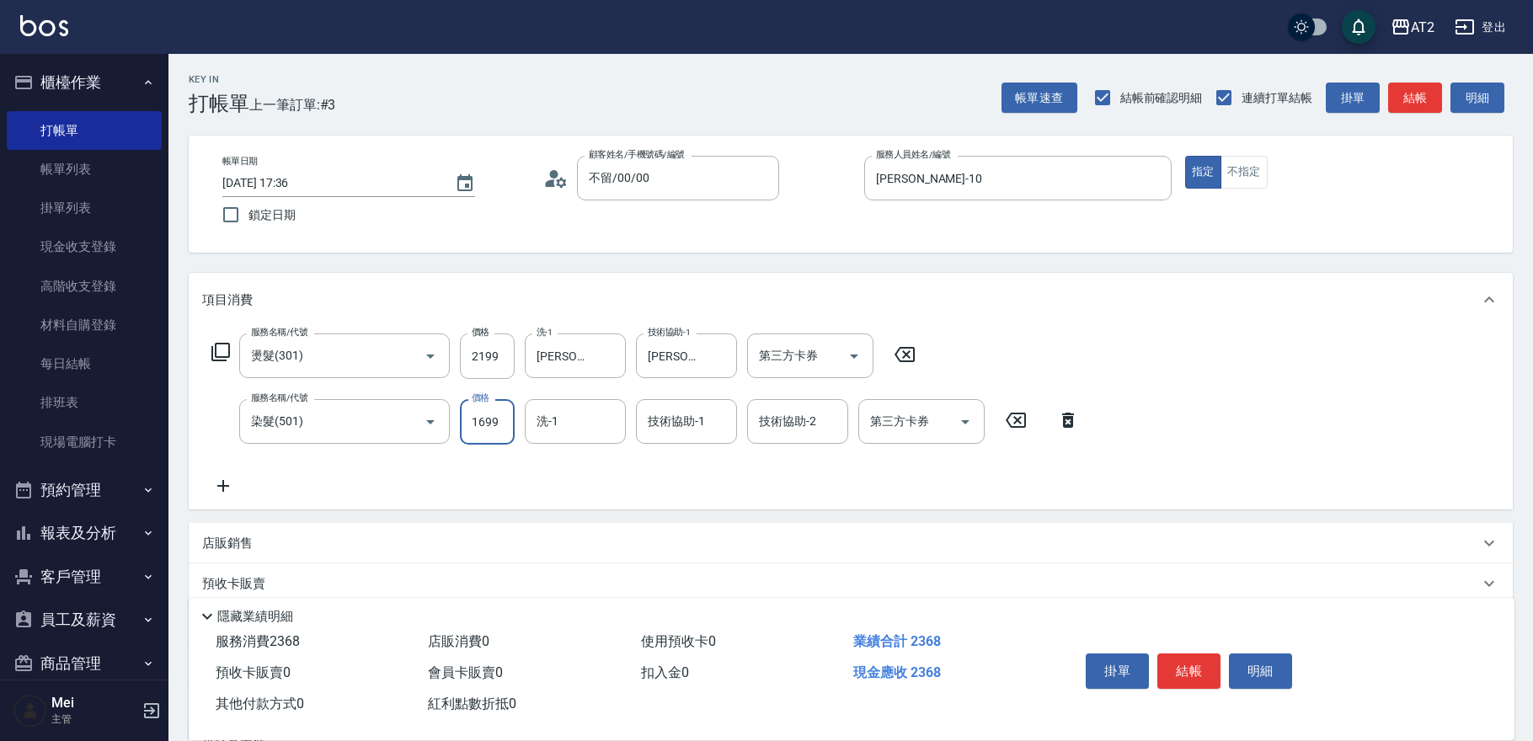
type input "380"
type input "1699"
type input "[PERSON_NAME]-31"
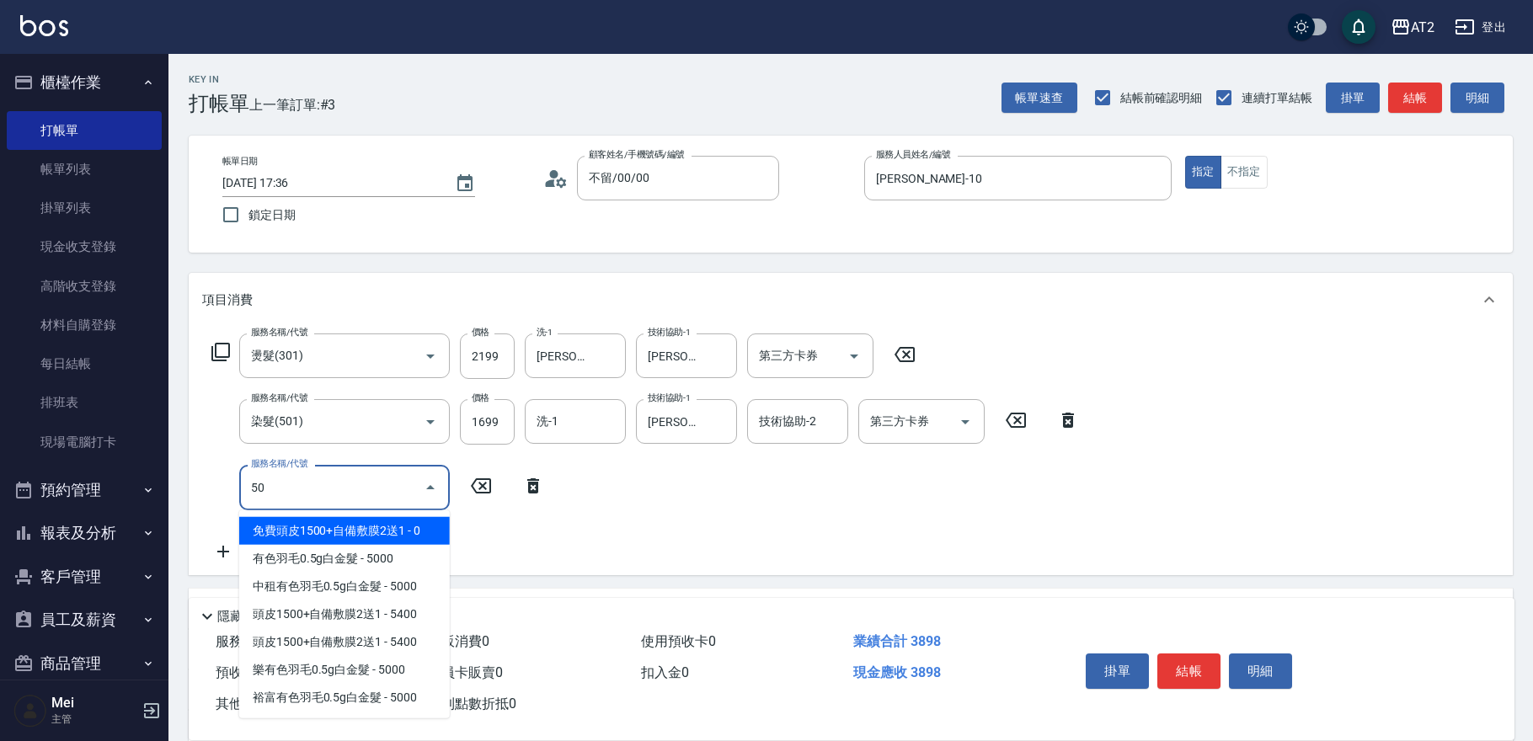
type input "502"
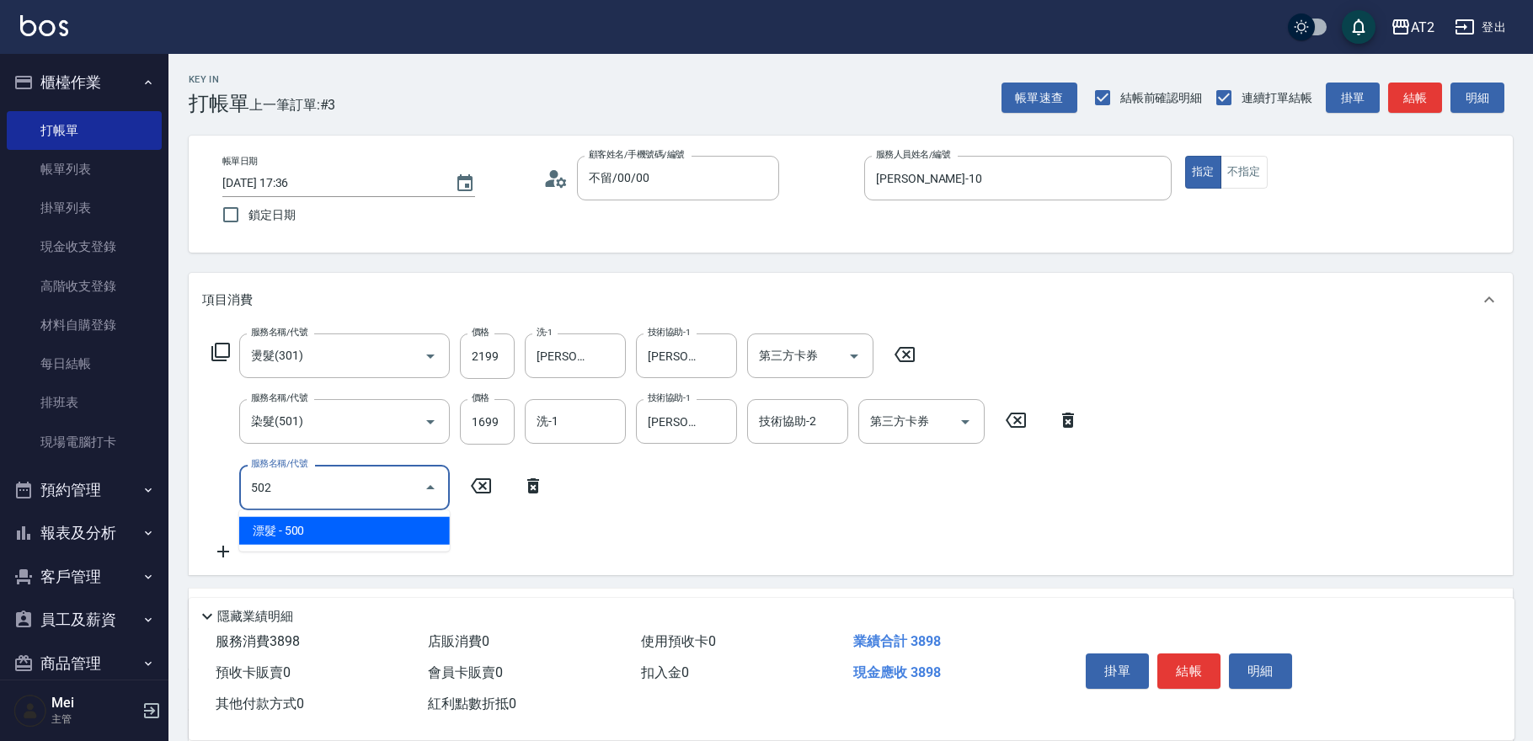
type input "430"
type input "漂髮(502)"
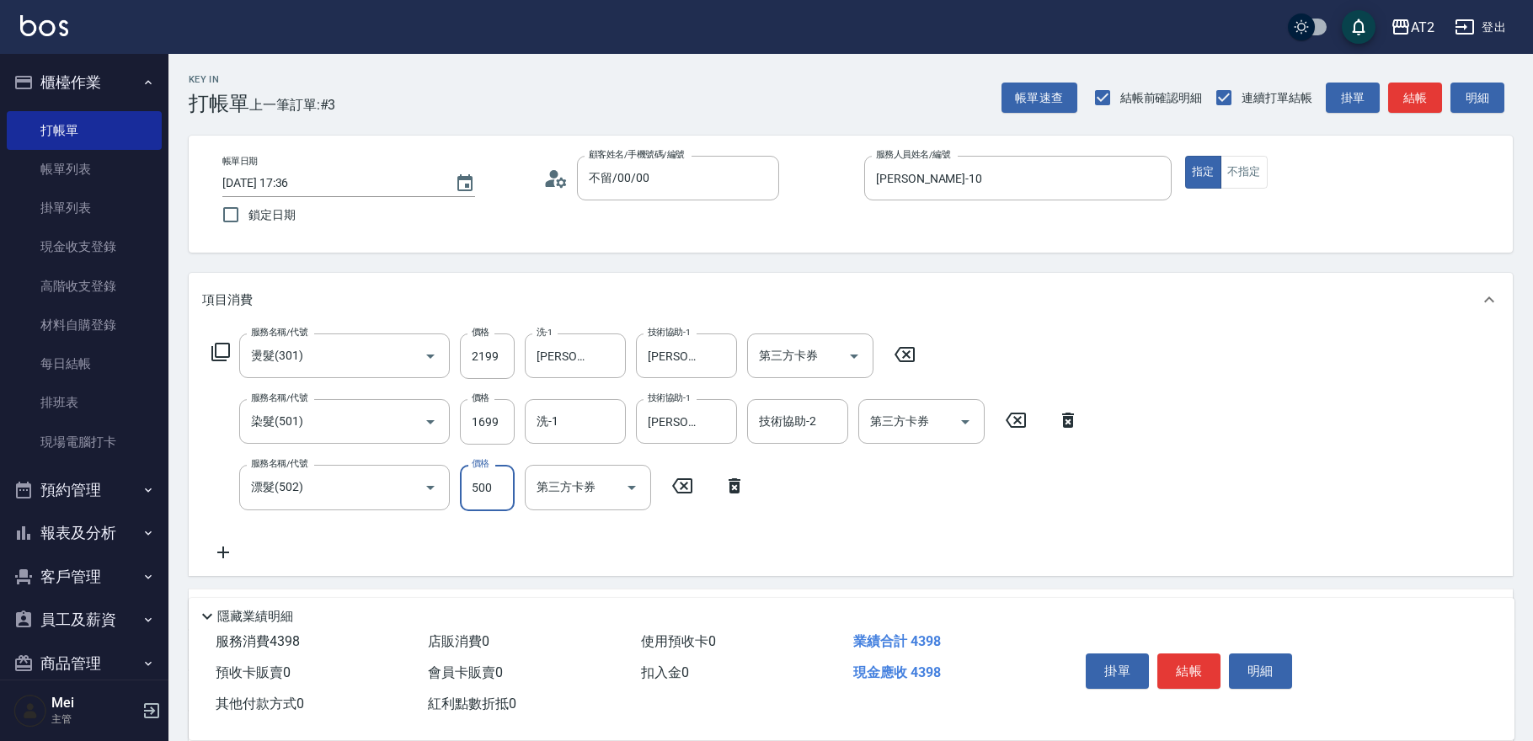
type input "0"
type input "380"
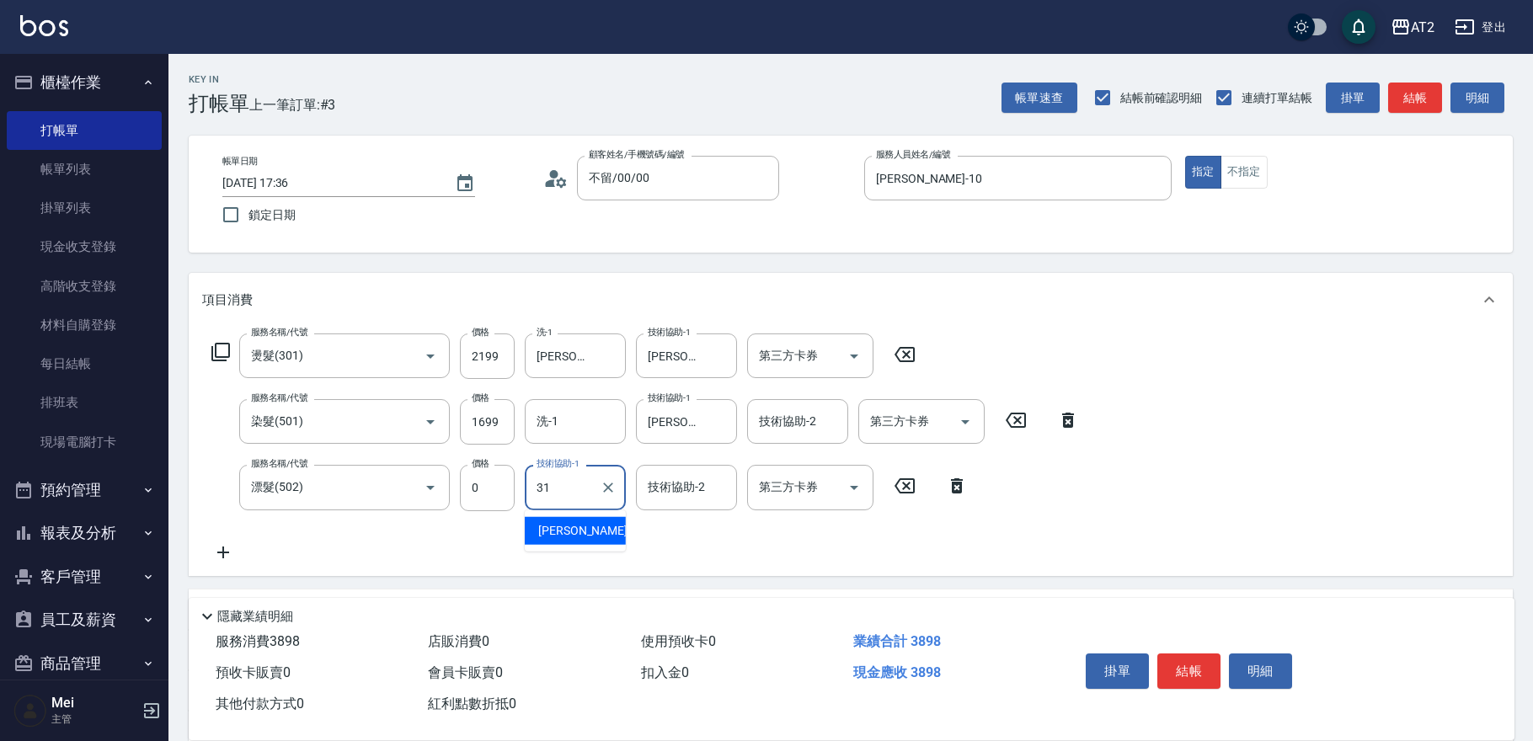
type input "[PERSON_NAME]-31"
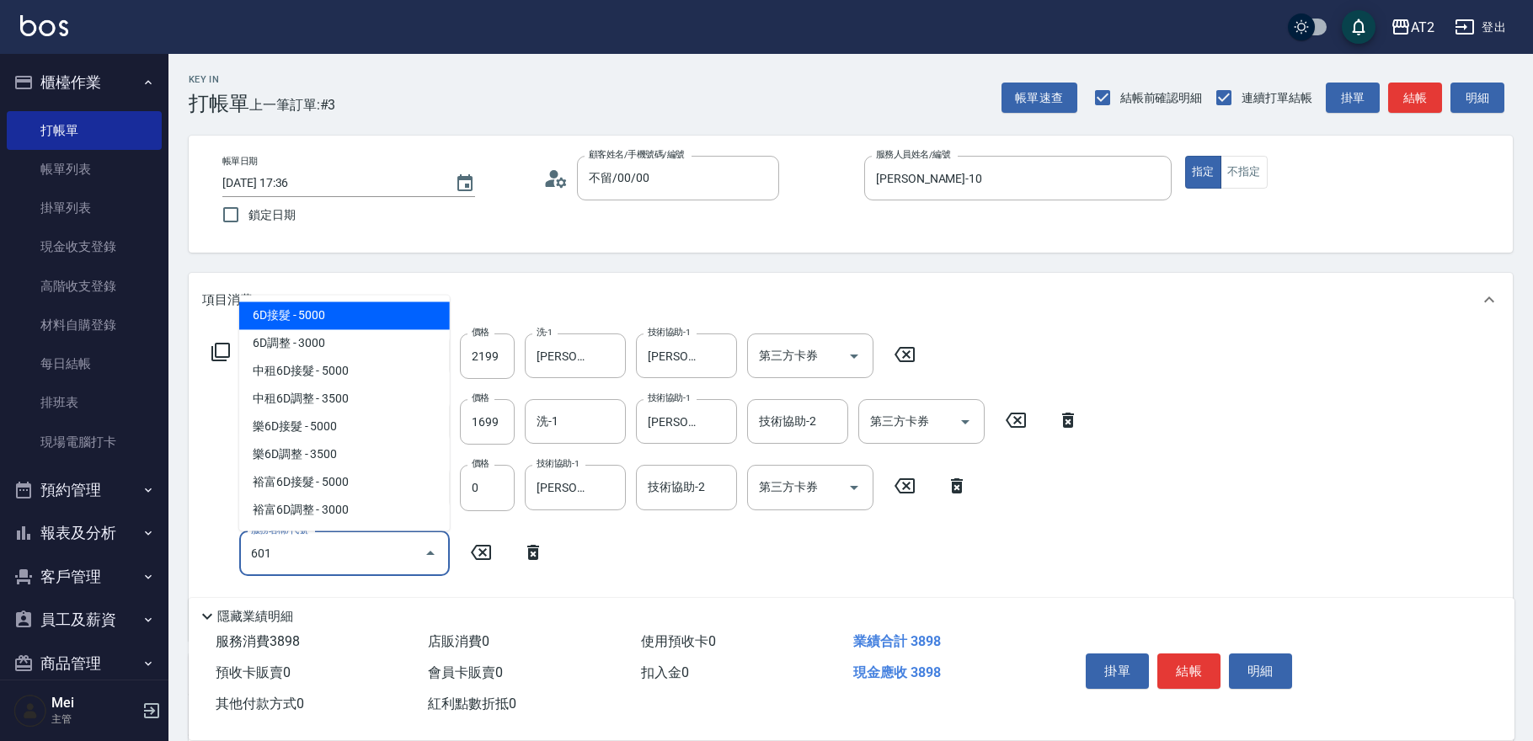
type input "601"
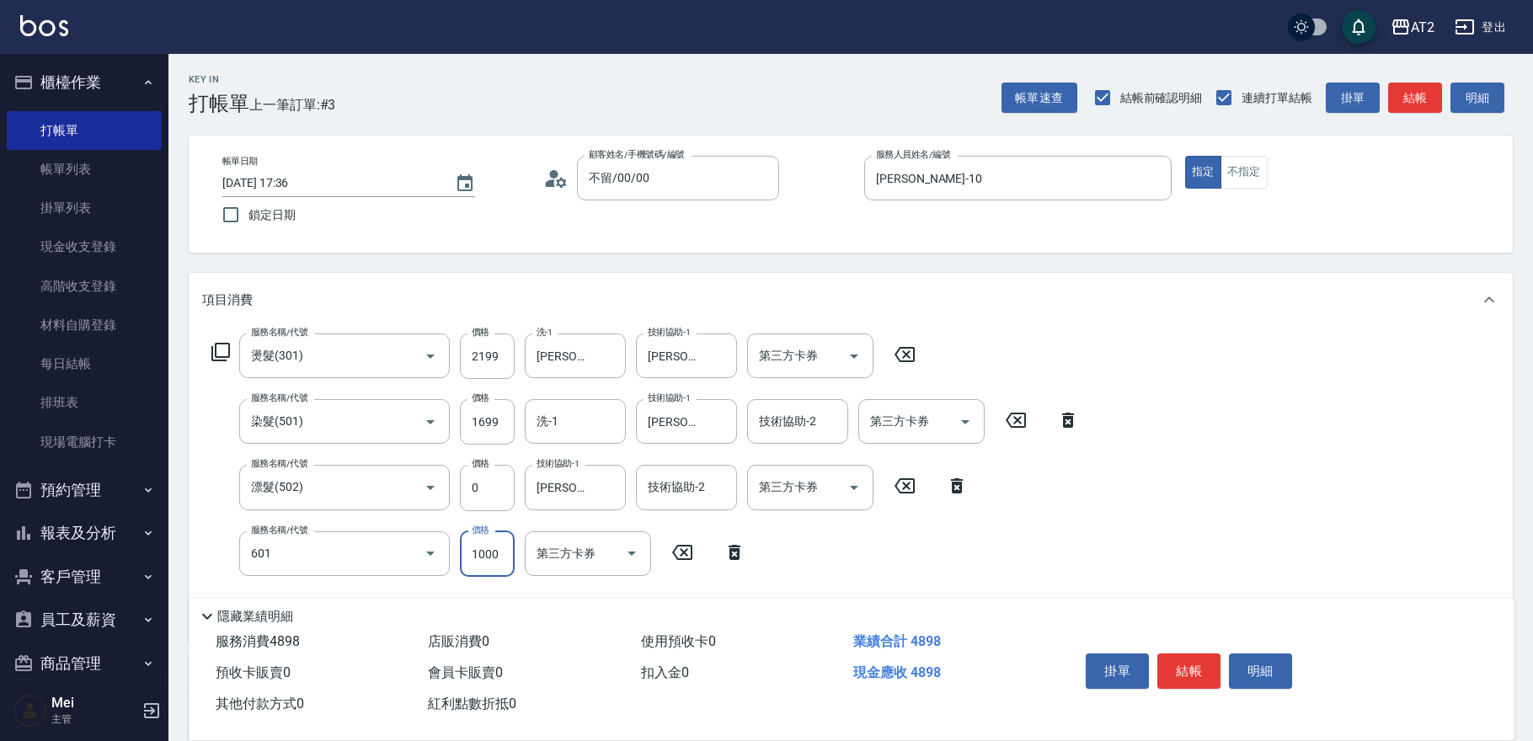
type input "480"
type input "自備護髮(601)"
type input "2"
type input "390"
type input "250"
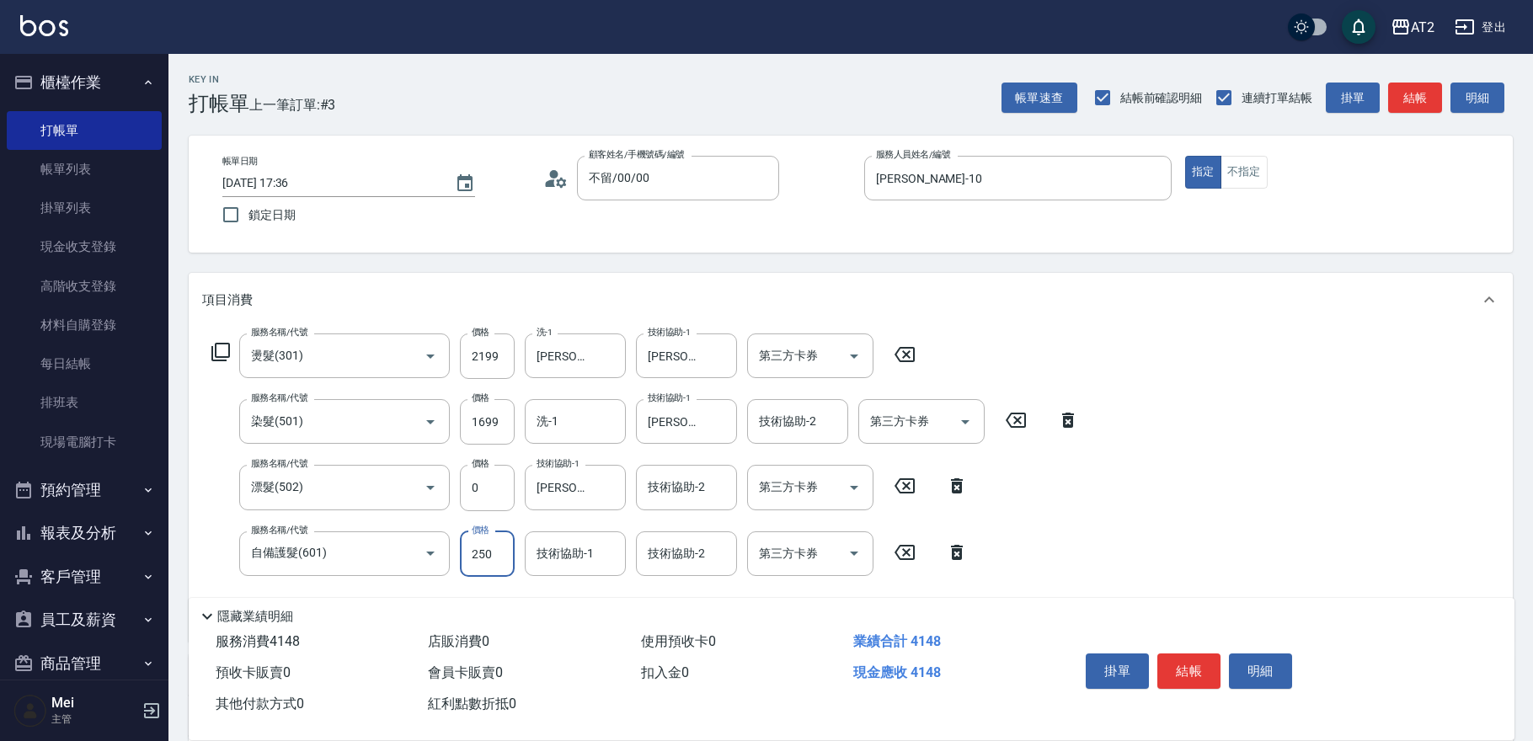
type input "410"
type input "2500"
type input "630"
type input "[PERSON_NAME]-31"
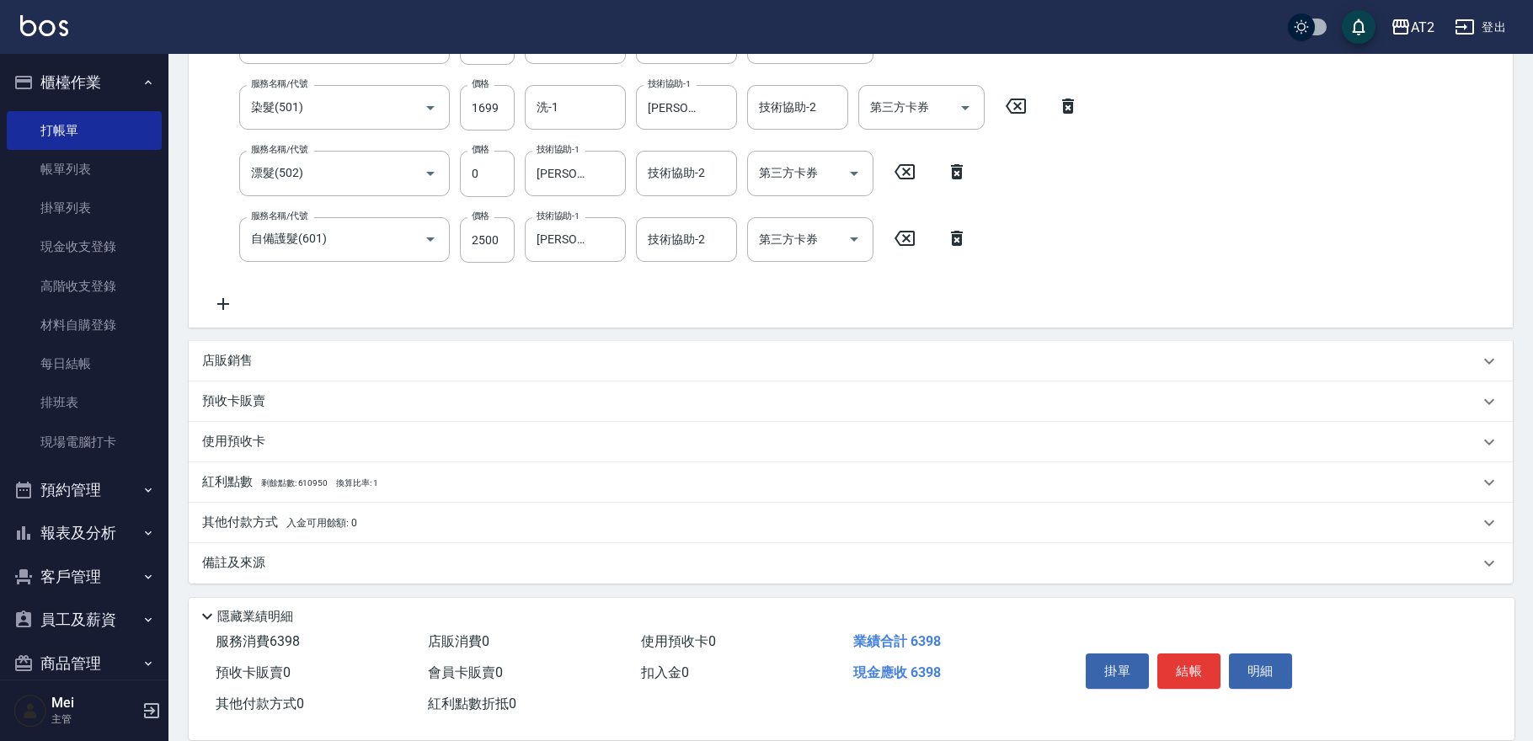
click at [253, 509] on div "其他付款方式 入金可用餘額: 0" at bounding box center [851, 523] width 1324 height 40
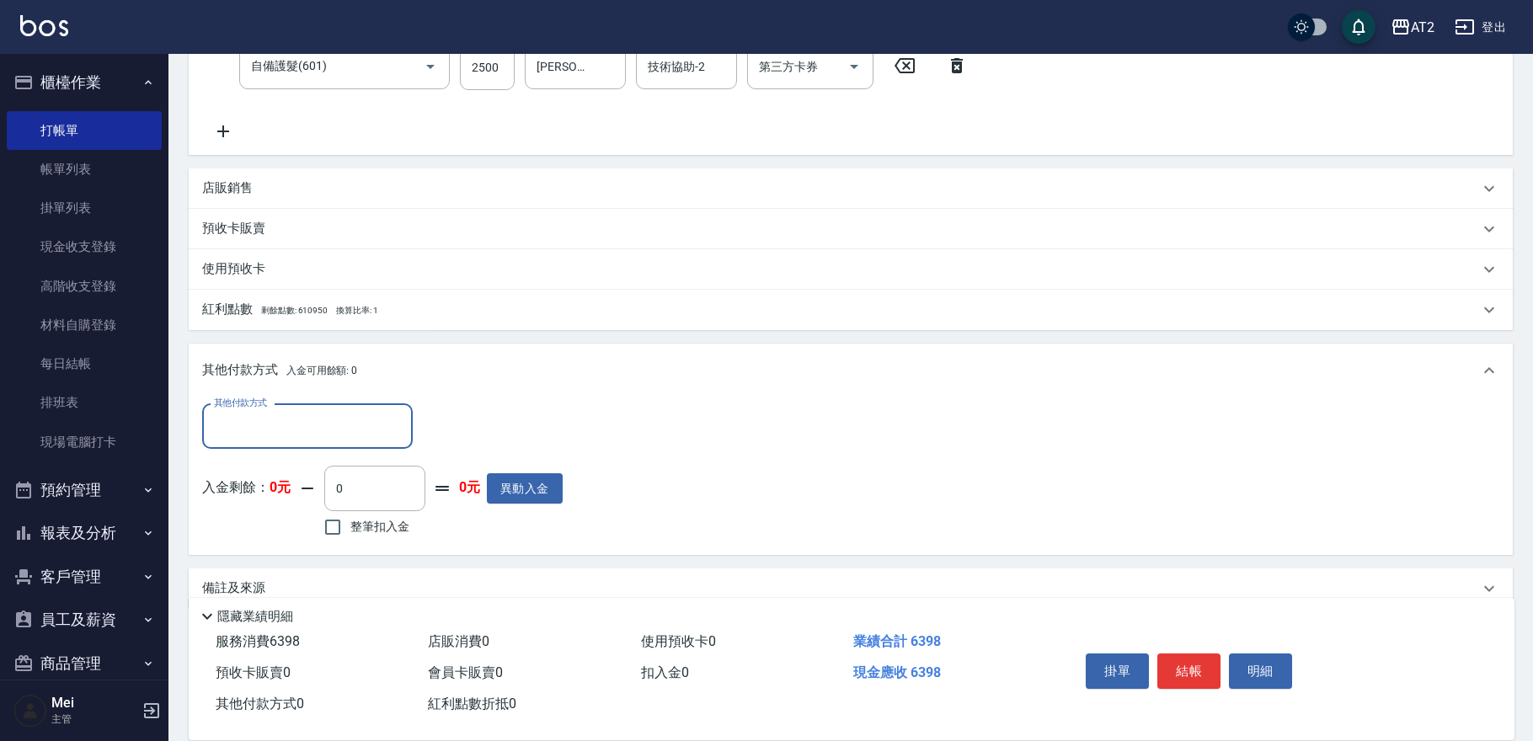
scroll to position [493, 0]
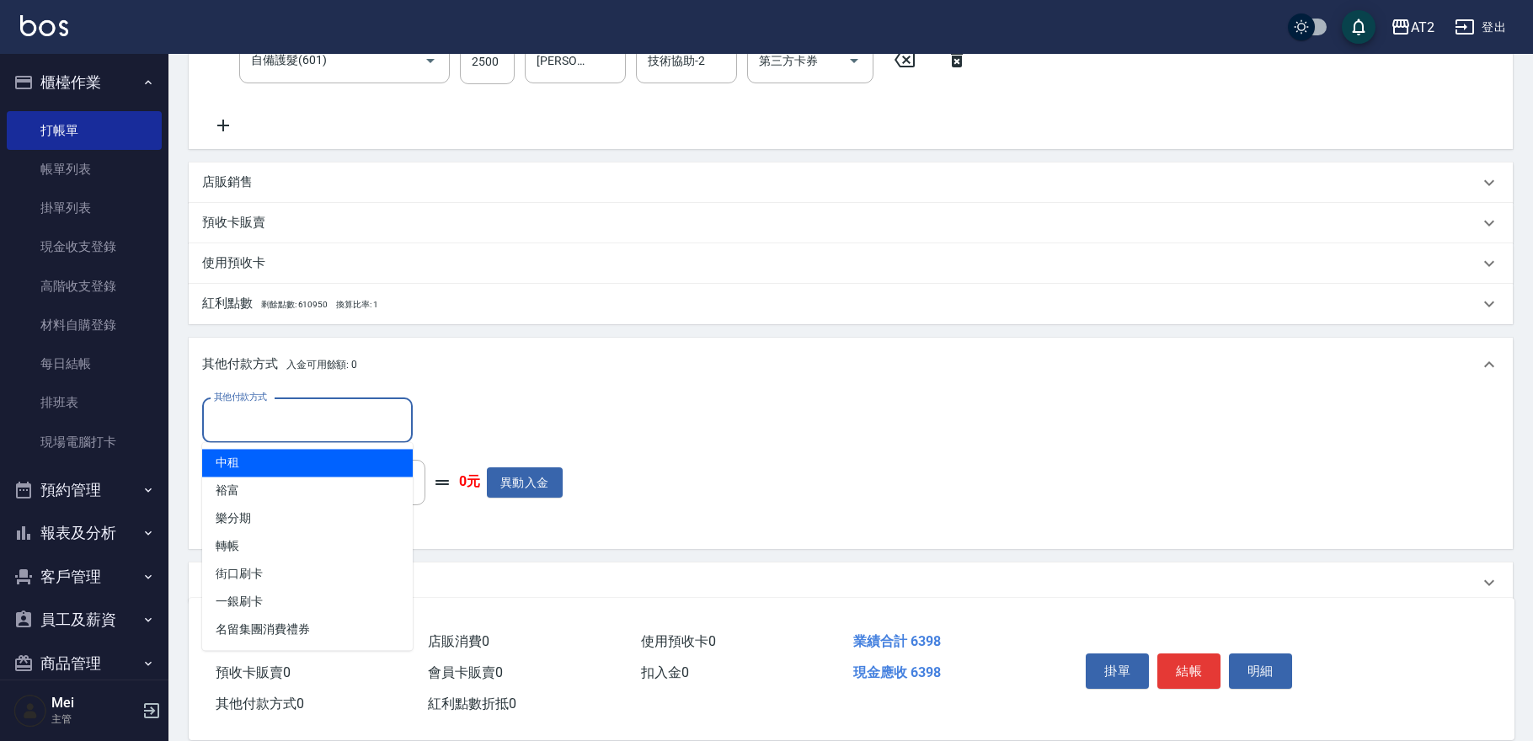
click at [303, 413] on input "其他付款方式" at bounding box center [307, 420] width 195 height 29
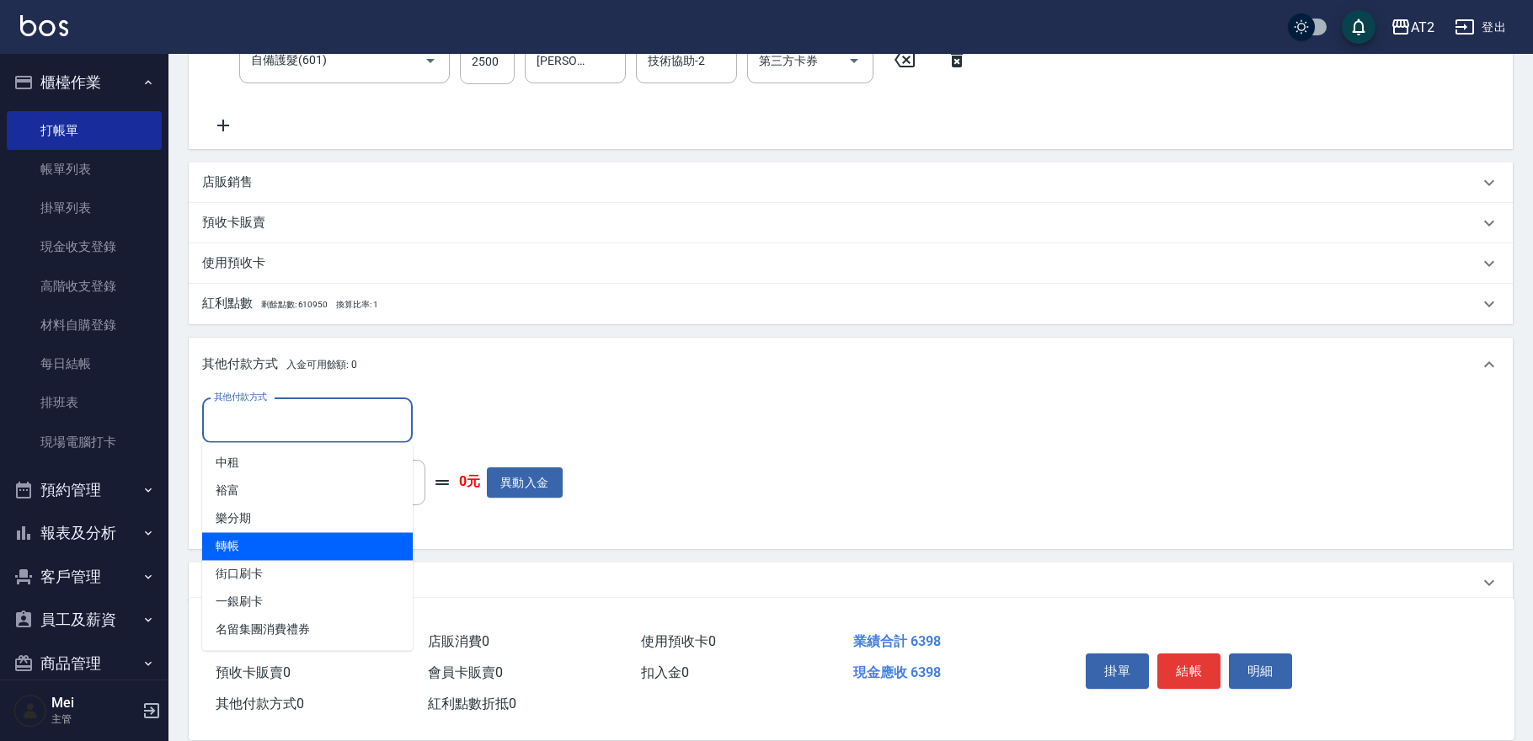
click at [343, 547] on span "轉帳" at bounding box center [307, 546] width 211 height 28
type input "轉帳"
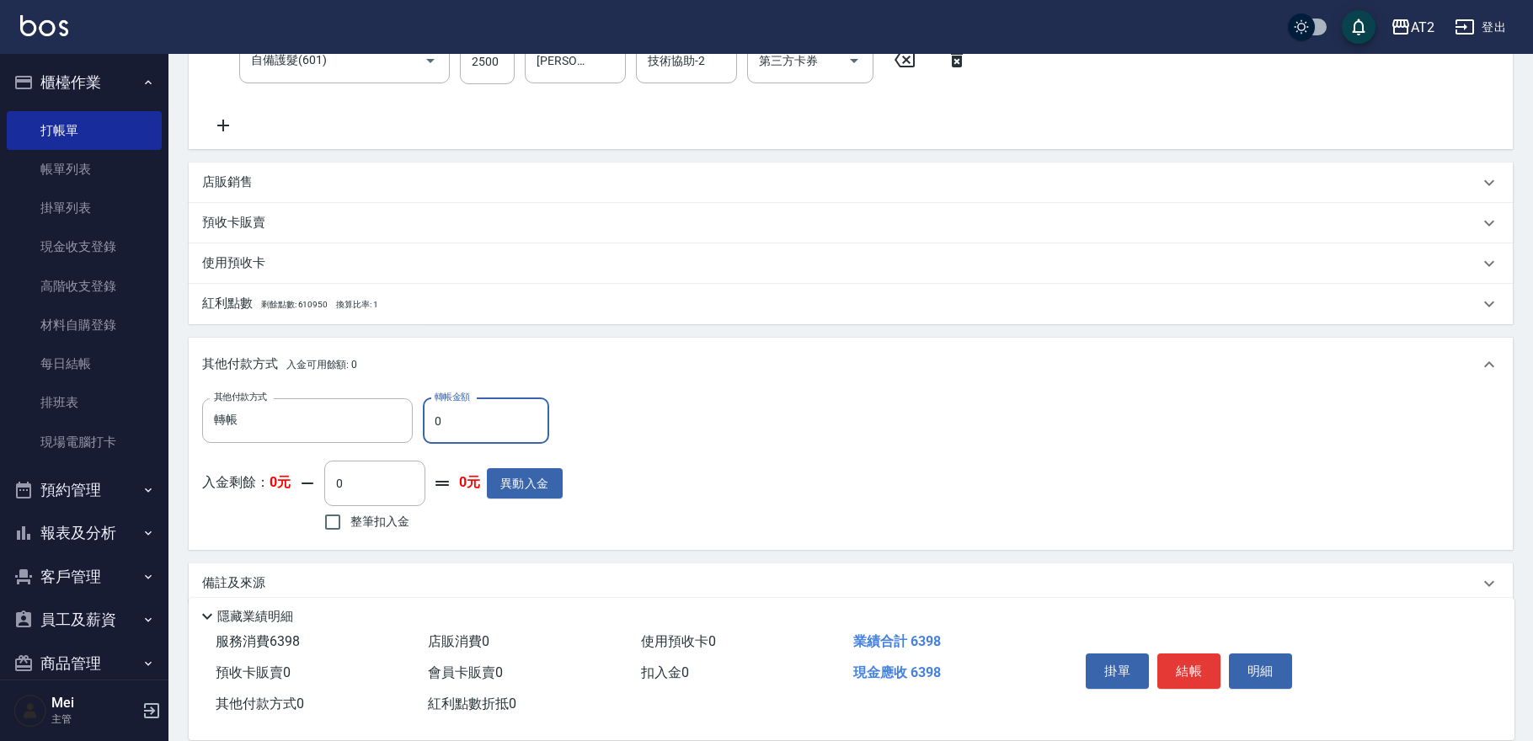
drag, startPoint x: 458, startPoint y: 425, endPoint x: 0, endPoint y: 397, distance: 459.0
click at [126, 410] on div "AT2 登出 櫃檯作業 打帳單 帳單列表 掛單列表 現金收支登錄 高階收支登錄 材料自購登錄 每日結帳 排班表 現場電腦打卡 預約管理 預約管理 單日預約紀錄…" at bounding box center [766, 134] width 1533 height 1255
type input "63"
type input "570"
type input "6398"
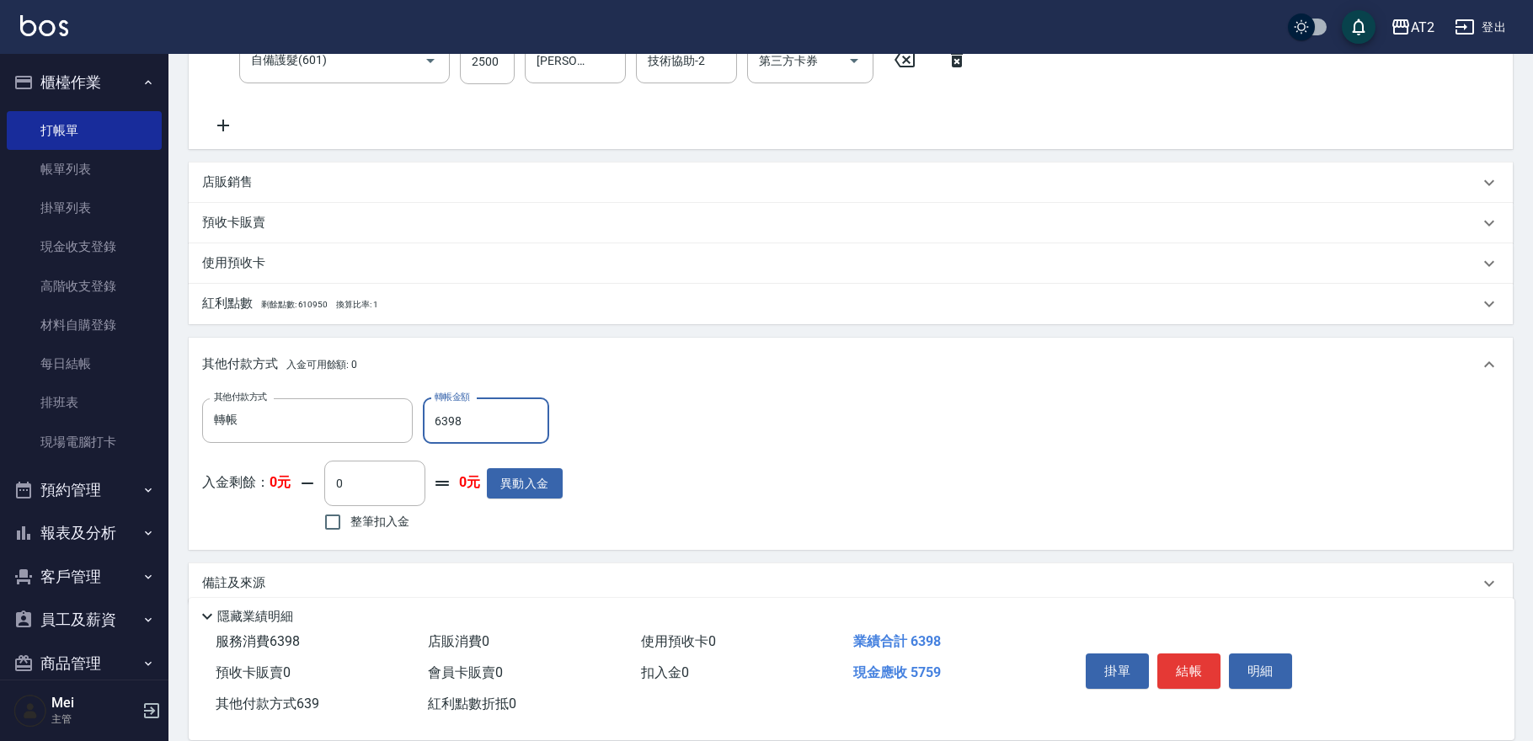
type input "0"
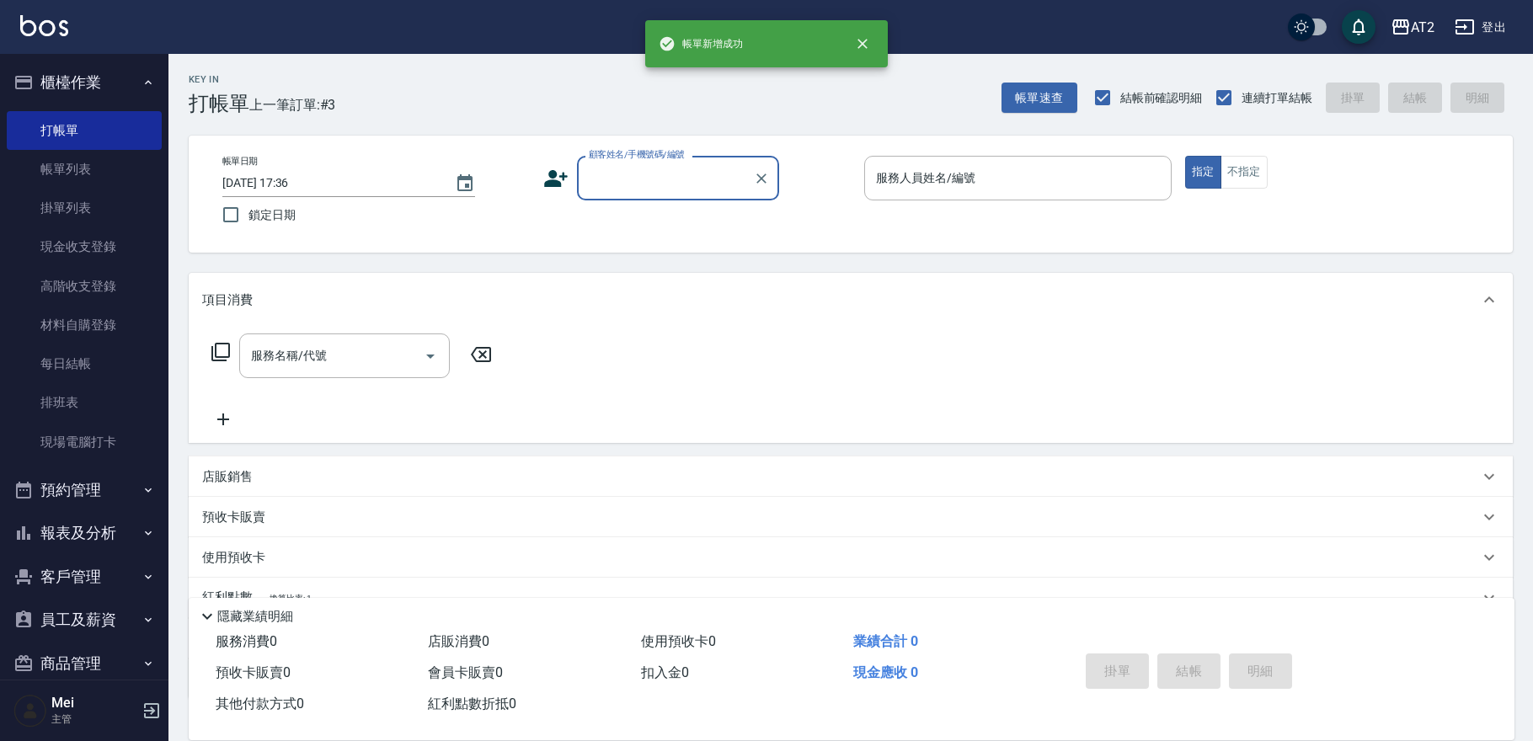
scroll to position [0, 0]
click at [661, 178] on input "顧客姓名/手機號碼/編號" at bounding box center [665, 177] width 162 height 29
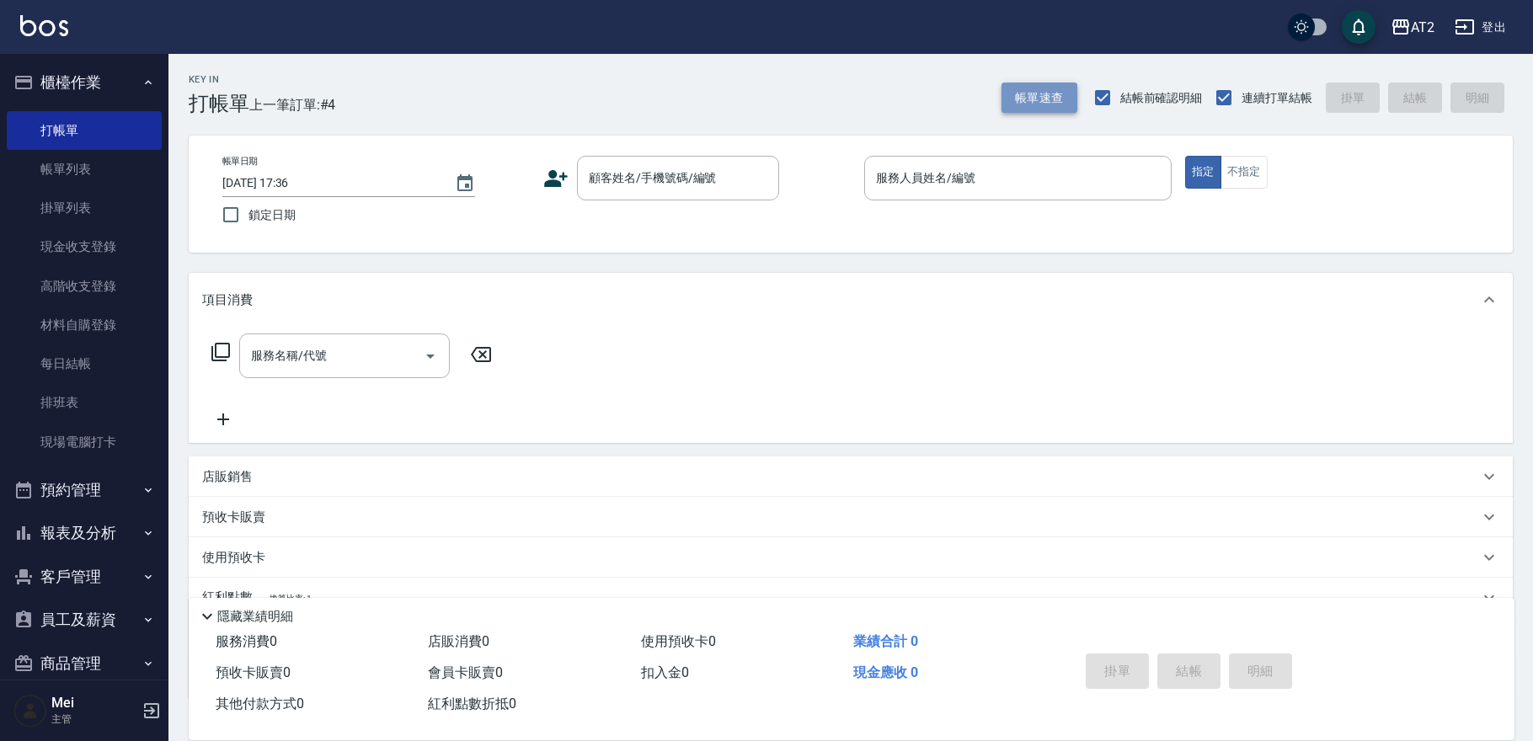
click at [1025, 104] on button "帳單速查" at bounding box center [1039, 98] width 76 height 31
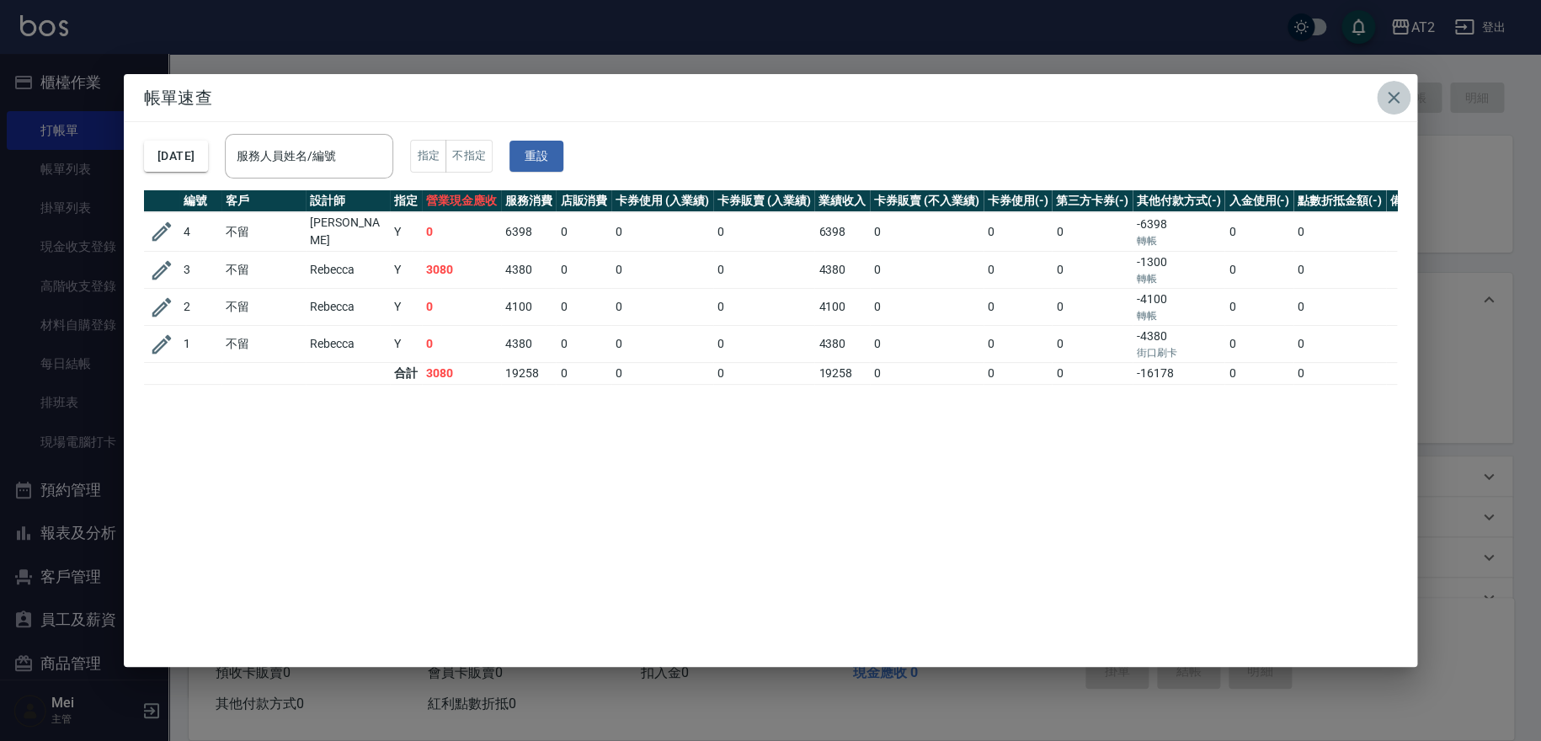
click at [1067, 89] on icon "button" at bounding box center [1394, 98] width 20 height 20
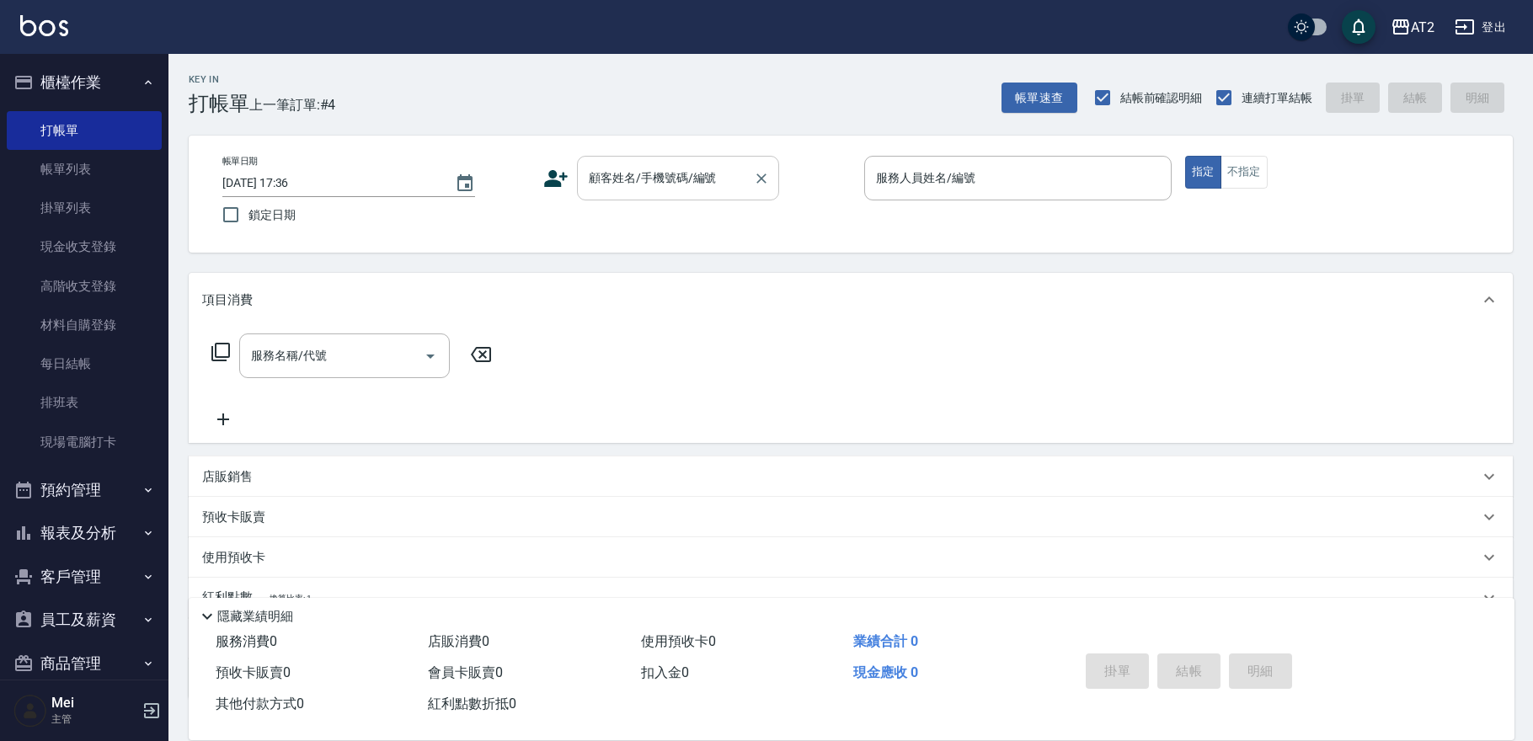
click at [696, 188] on input "顧客姓名/手機號碼/編號" at bounding box center [665, 177] width 162 height 29
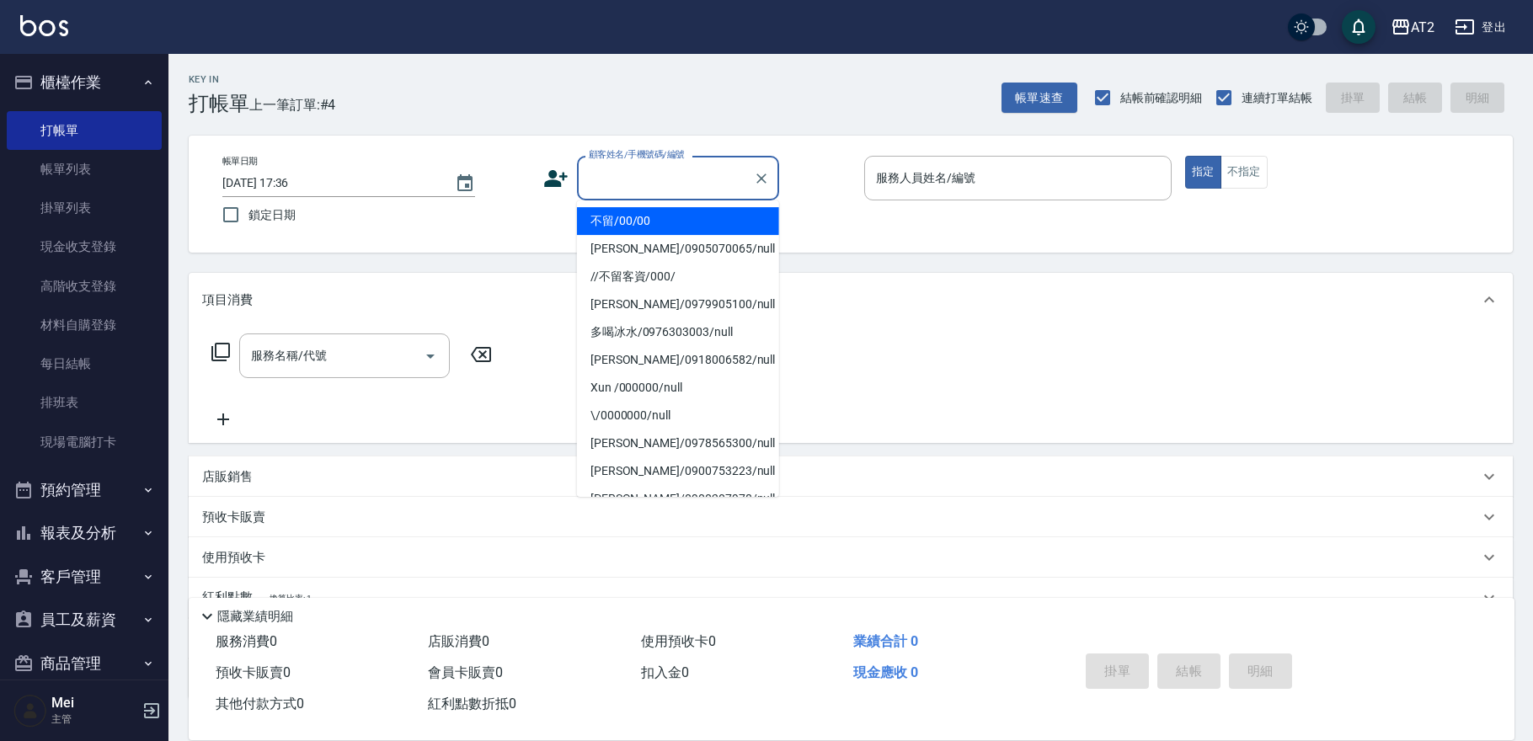
click at [687, 226] on li "不留/00/00" at bounding box center [678, 221] width 202 height 28
type input "不留/00/00"
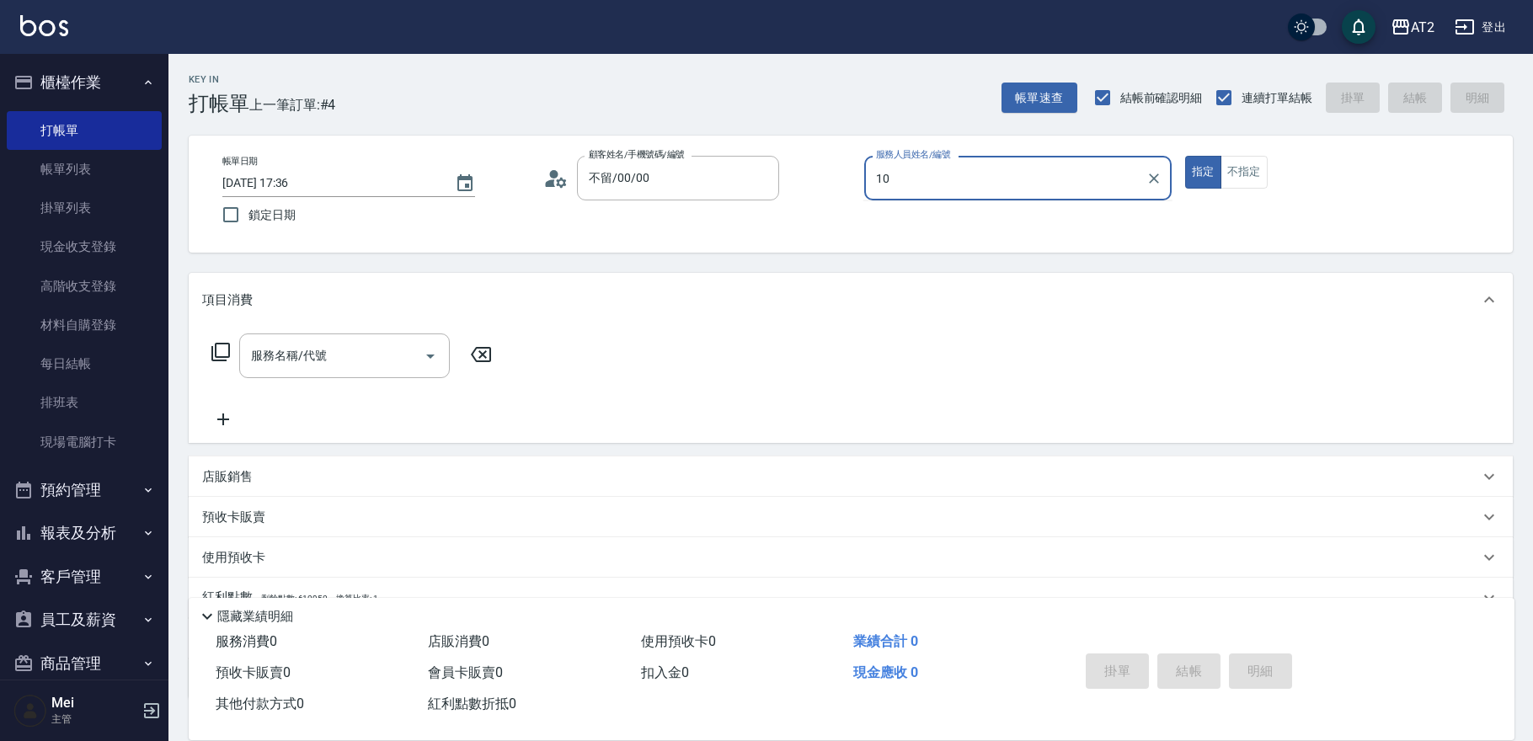
type input "[PERSON_NAME]-10"
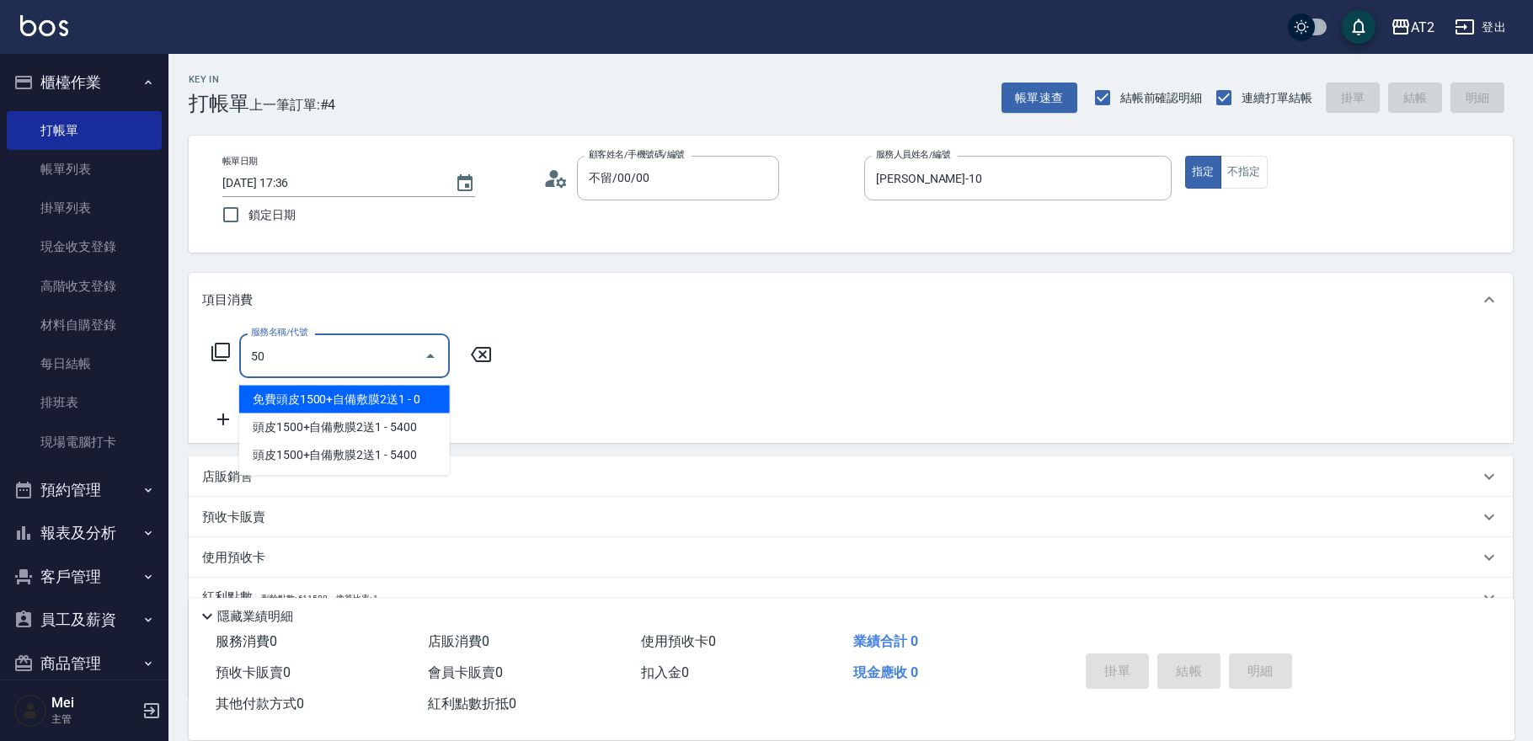
type input "501"
type input "100"
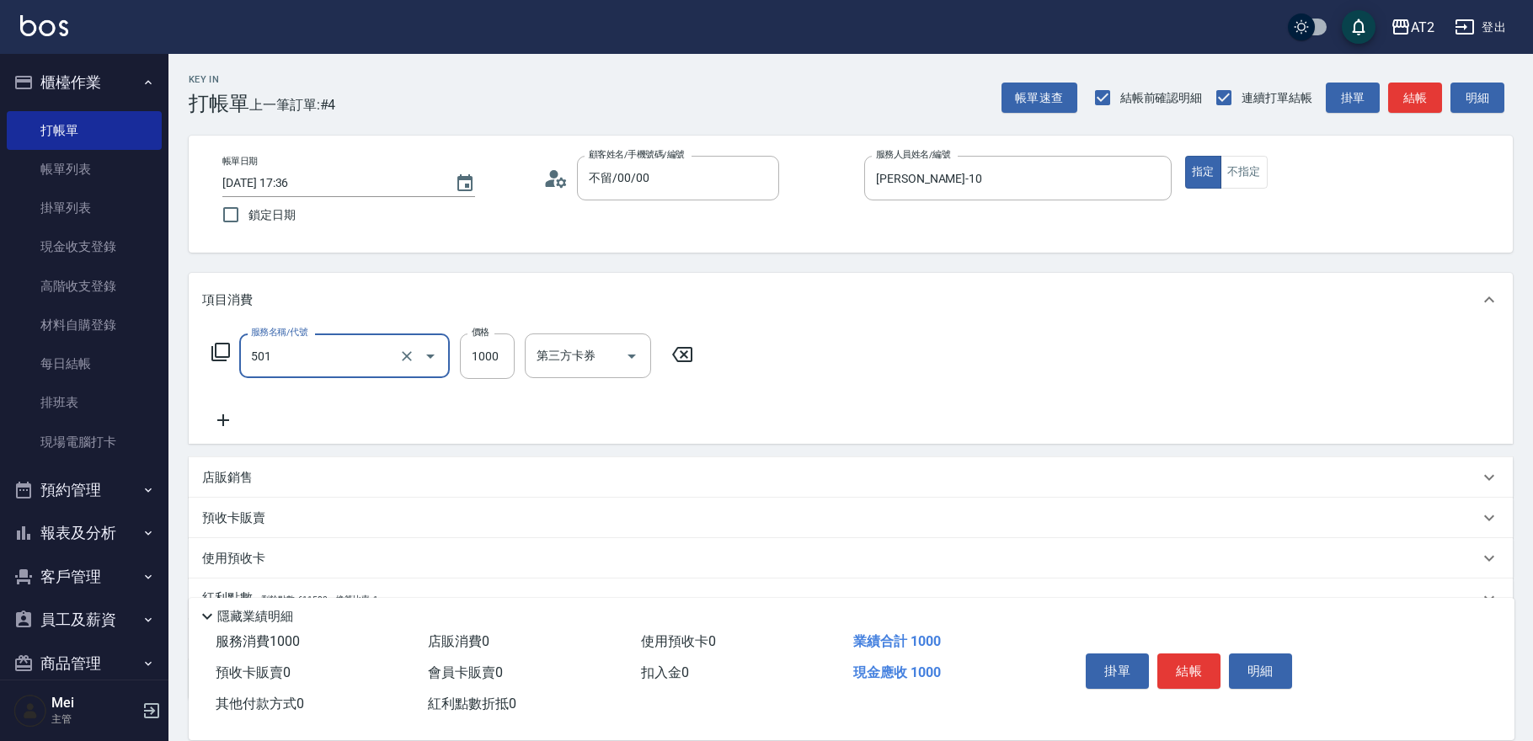
type input "染髮(501)"
type input "0"
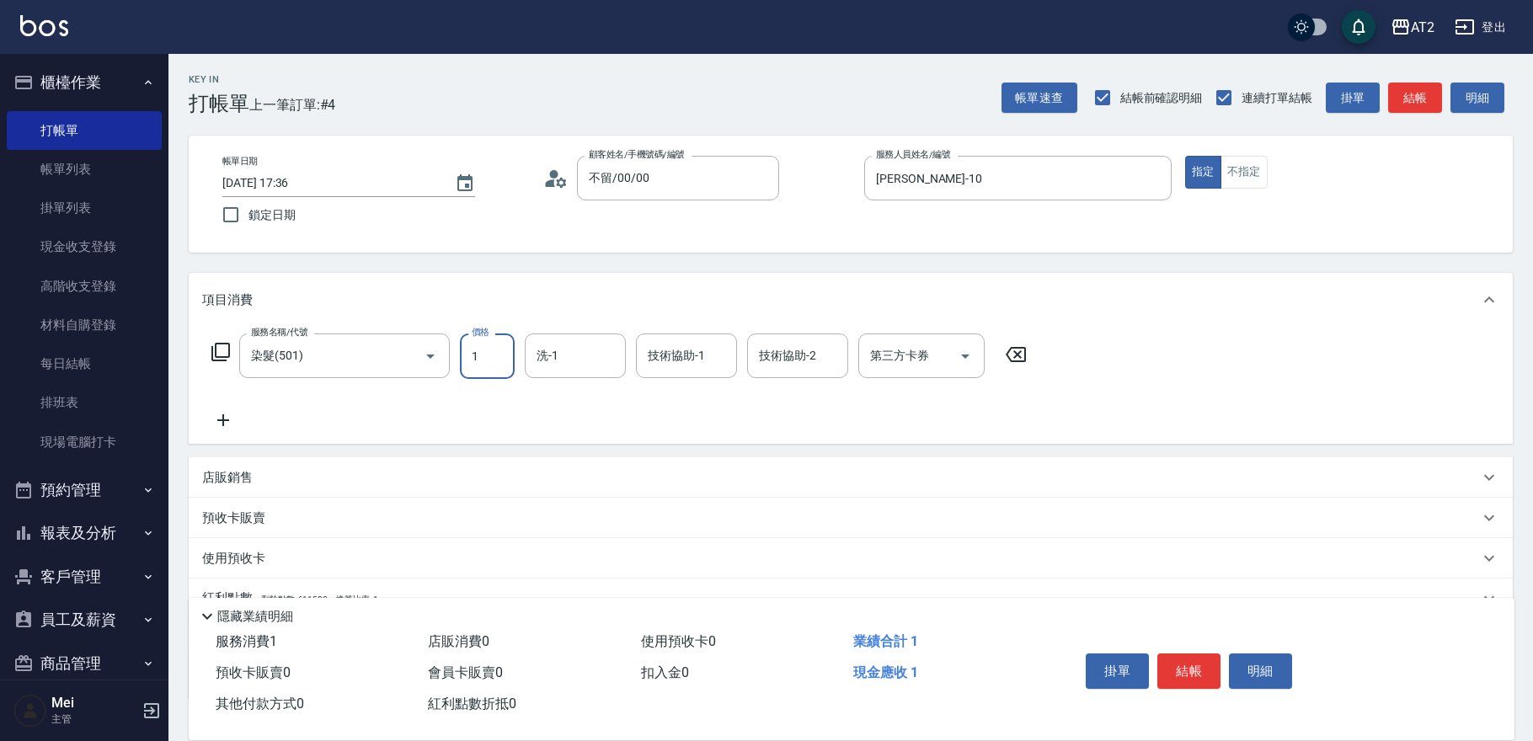
type input "16"
type input "10"
type input "169"
type input "160"
type input "1699"
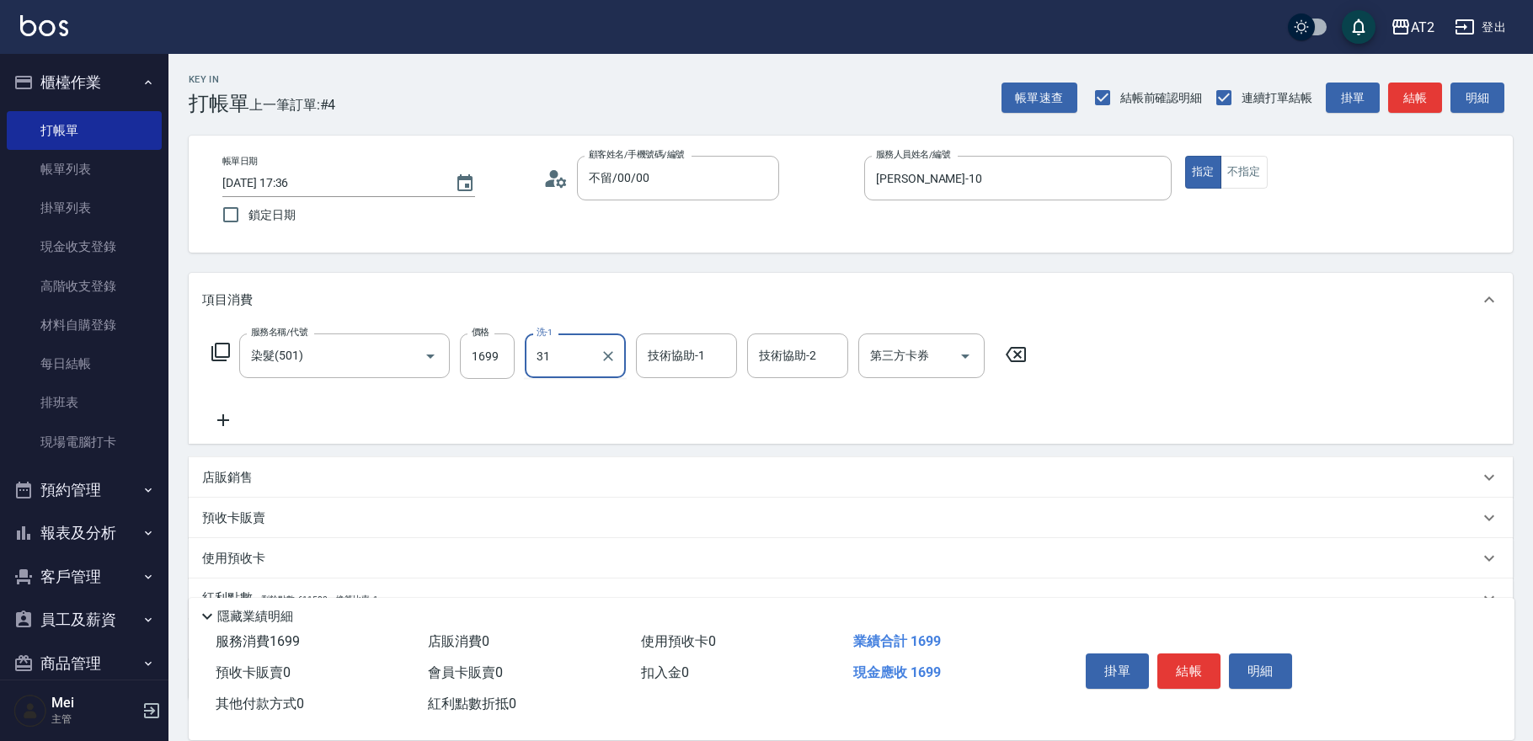
type input "[PERSON_NAME]-31"
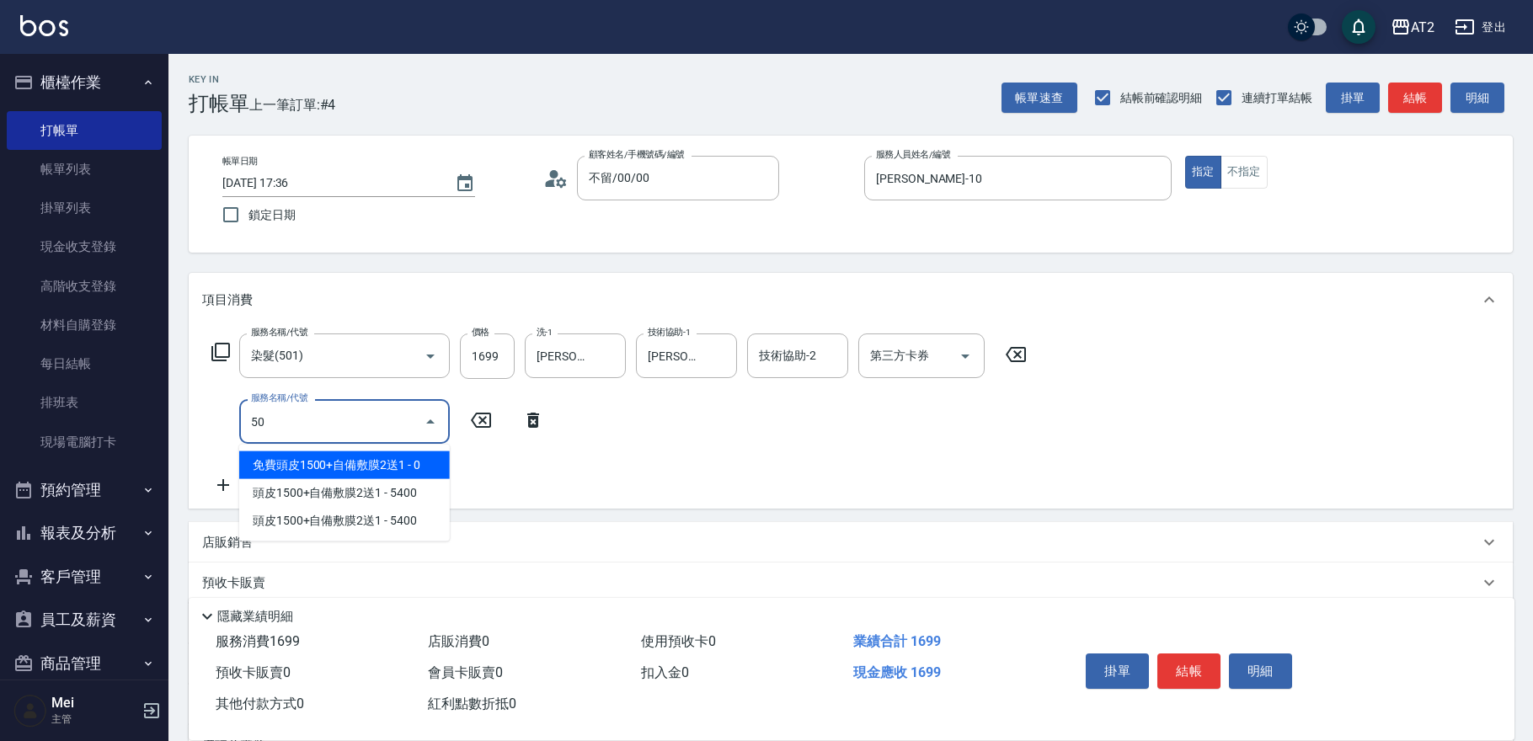
type input "502"
type input "210"
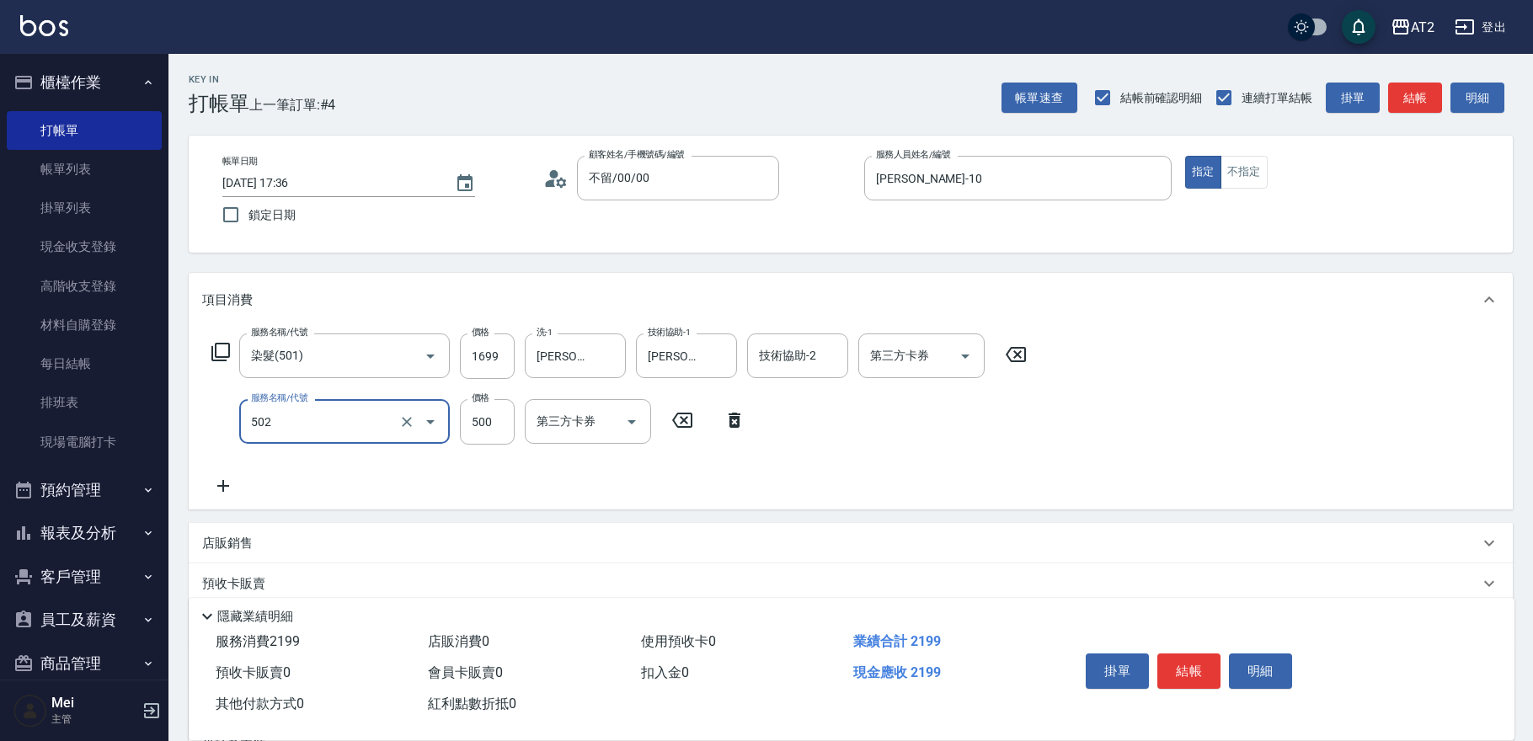
type input "漂髮(502)"
type input "160"
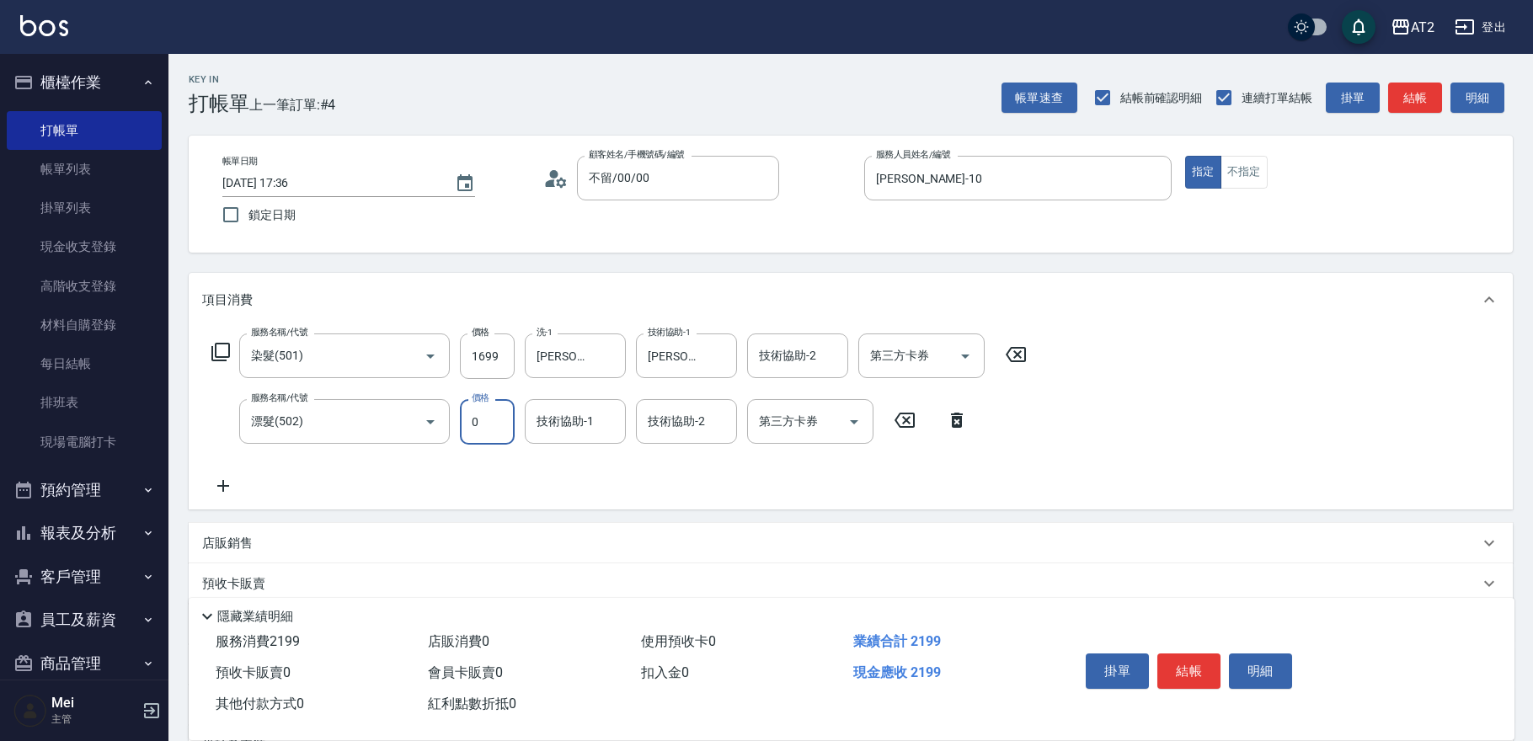
type input "0"
type input "[PERSON_NAME]-31"
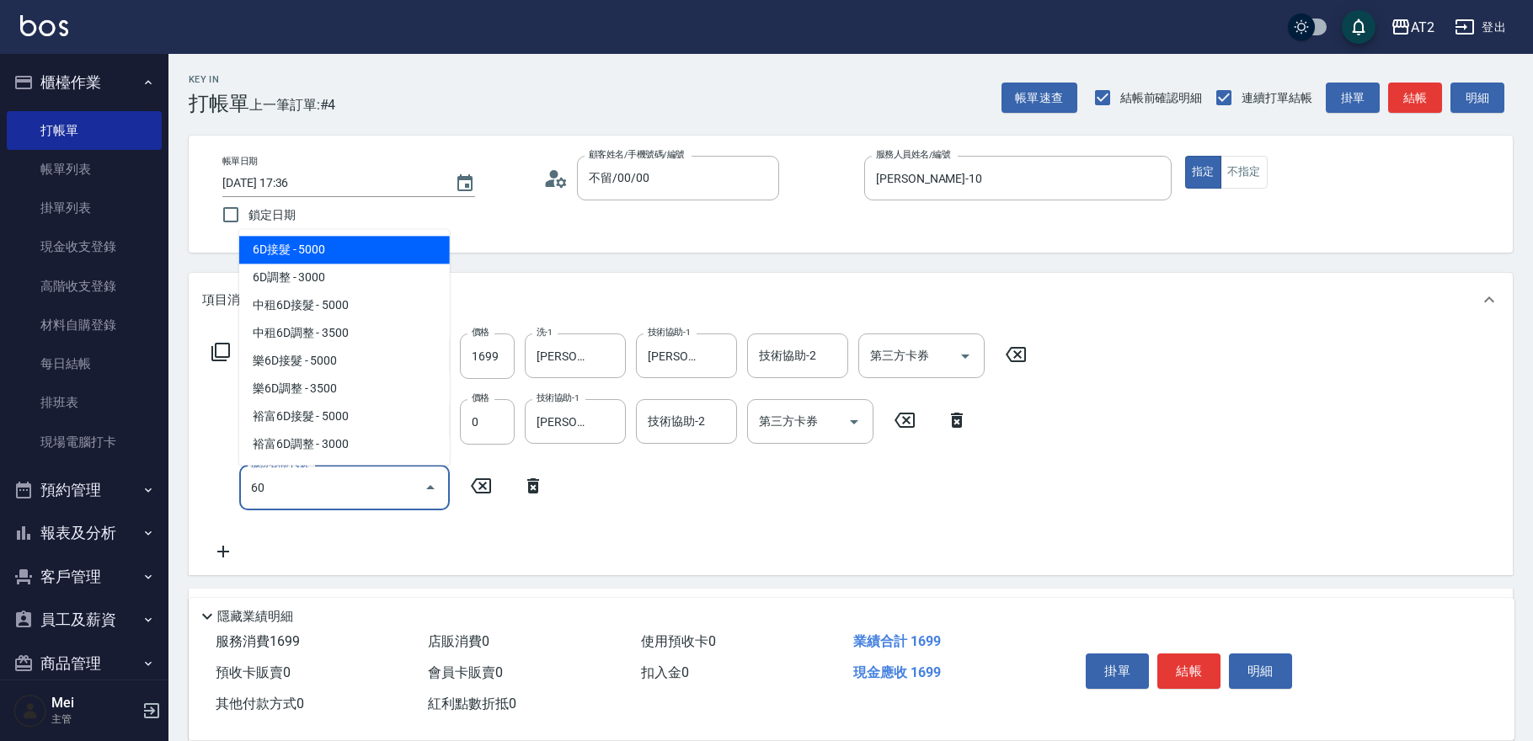
type input "601"
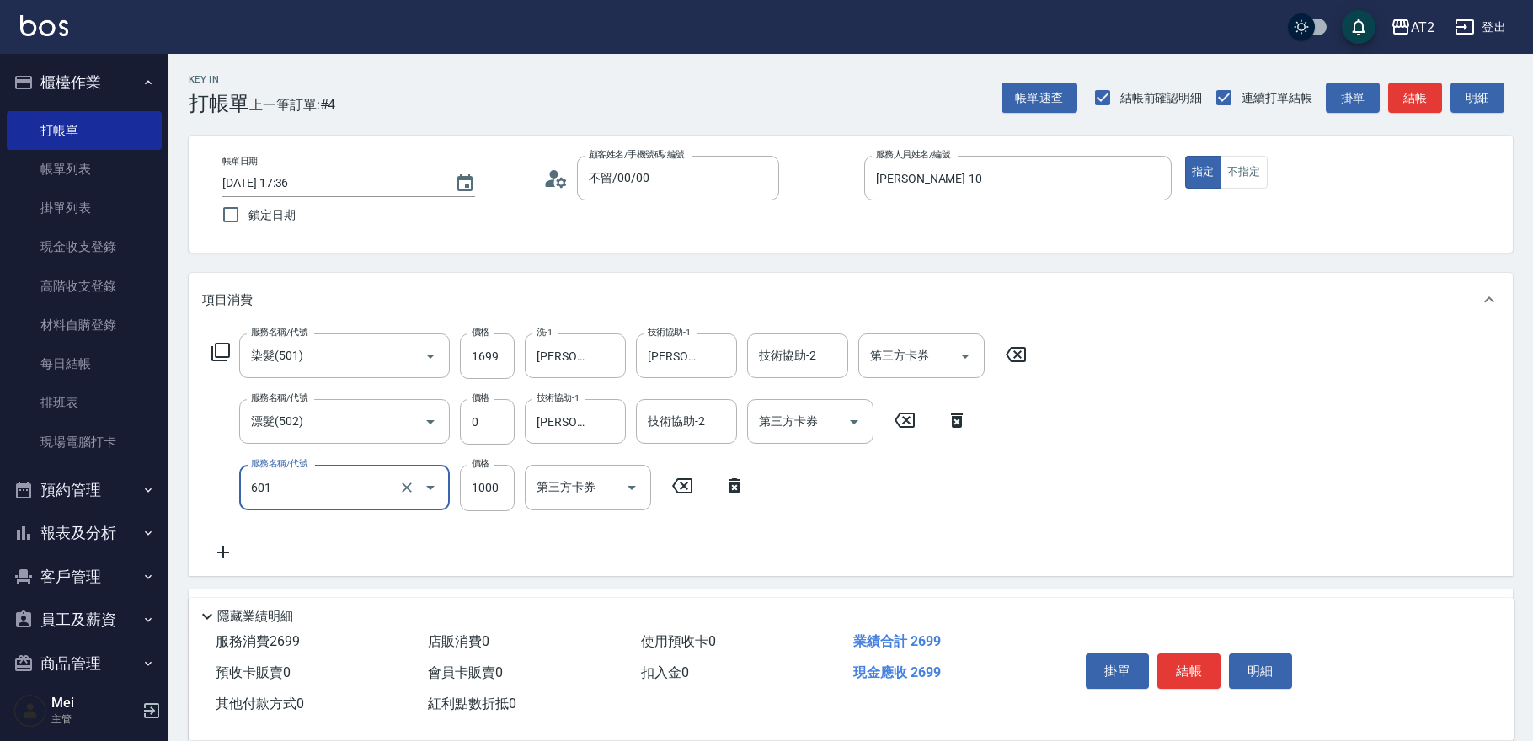
type input "260"
type input "自備護髮(601)"
type input "2"
type input "170"
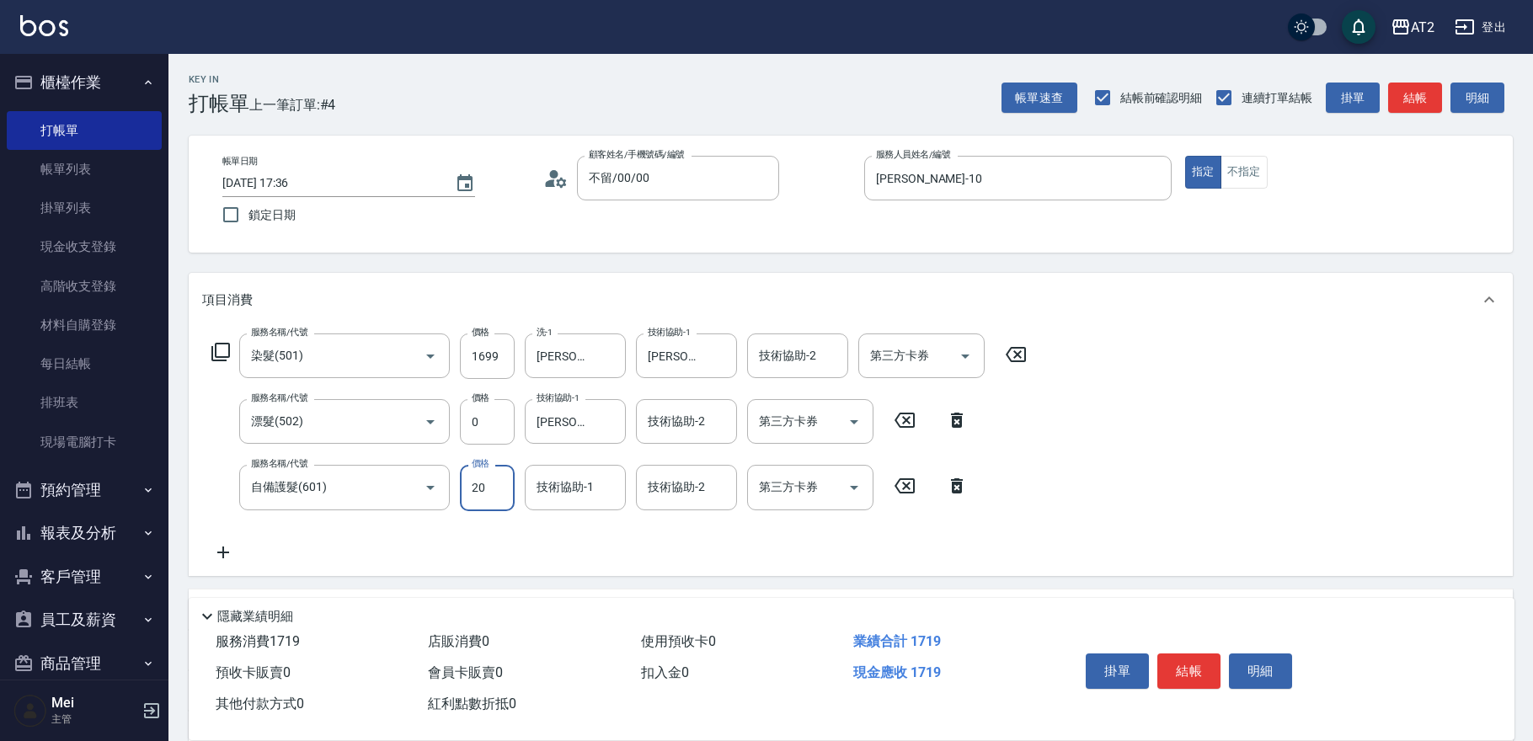
type input "200"
type input "180"
type input "2000"
type input "360"
type input "軒軒-42"
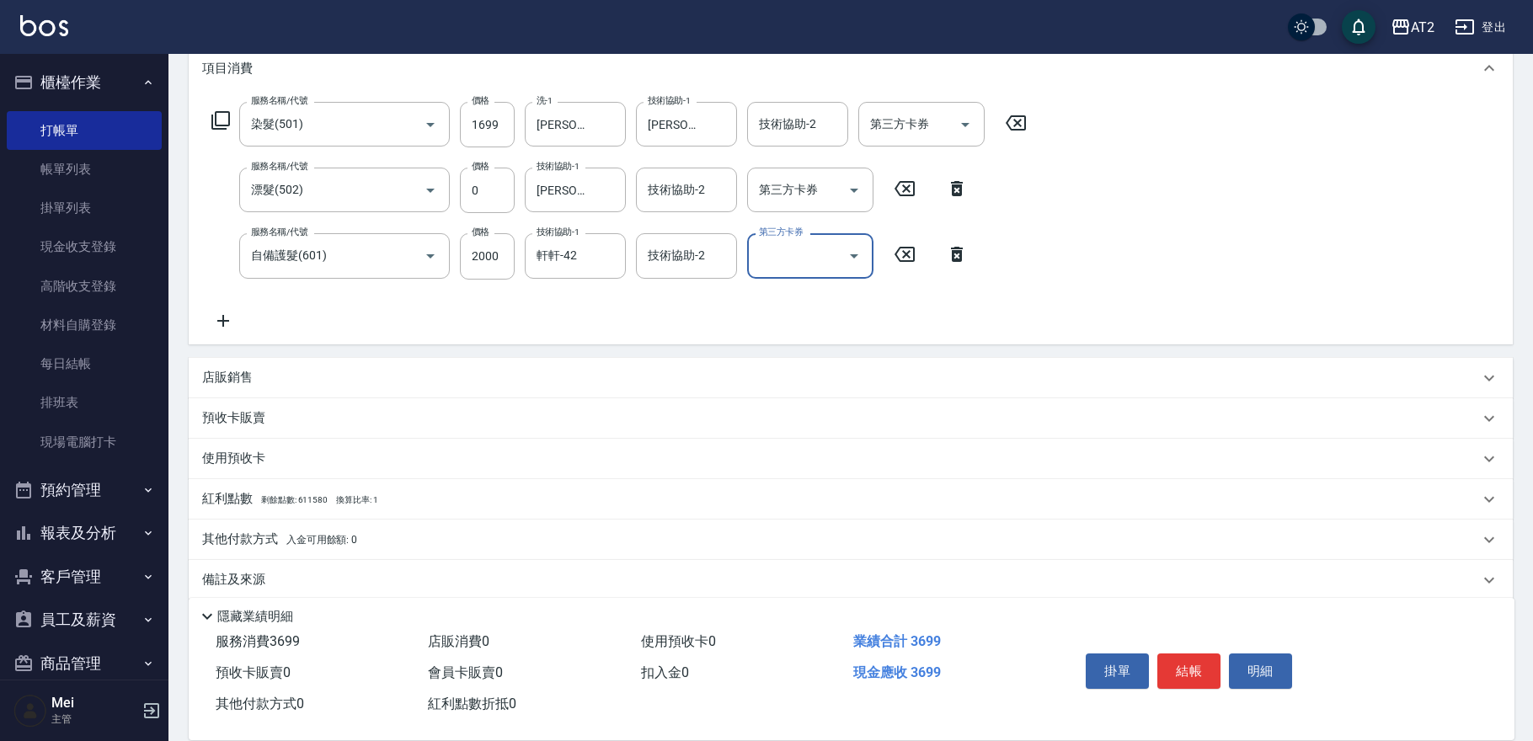
scroll to position [248, 0]
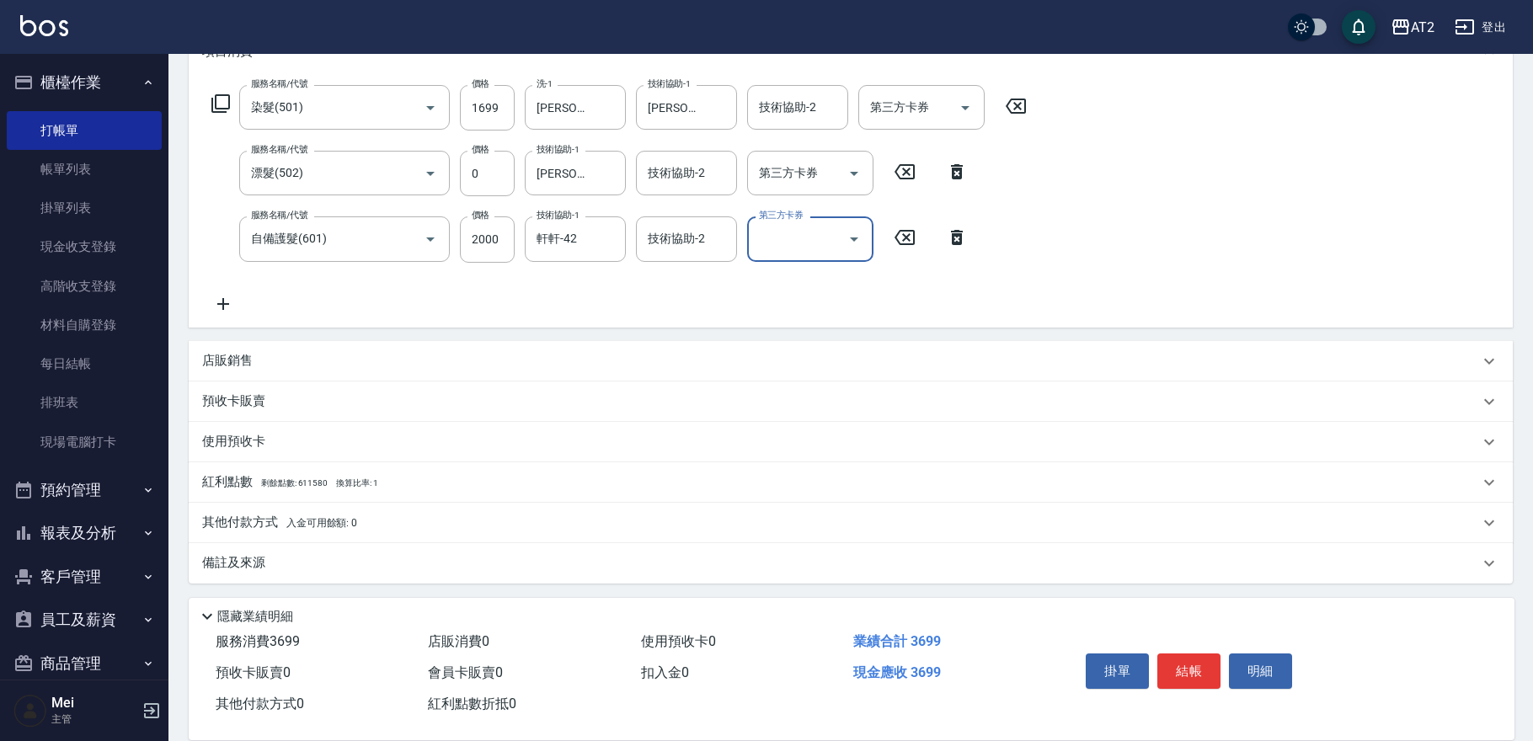
click at [295, 531] on p "其他付款方式 入金可用餘額: 0" at bounding box center [279, 523] width 155 height 19
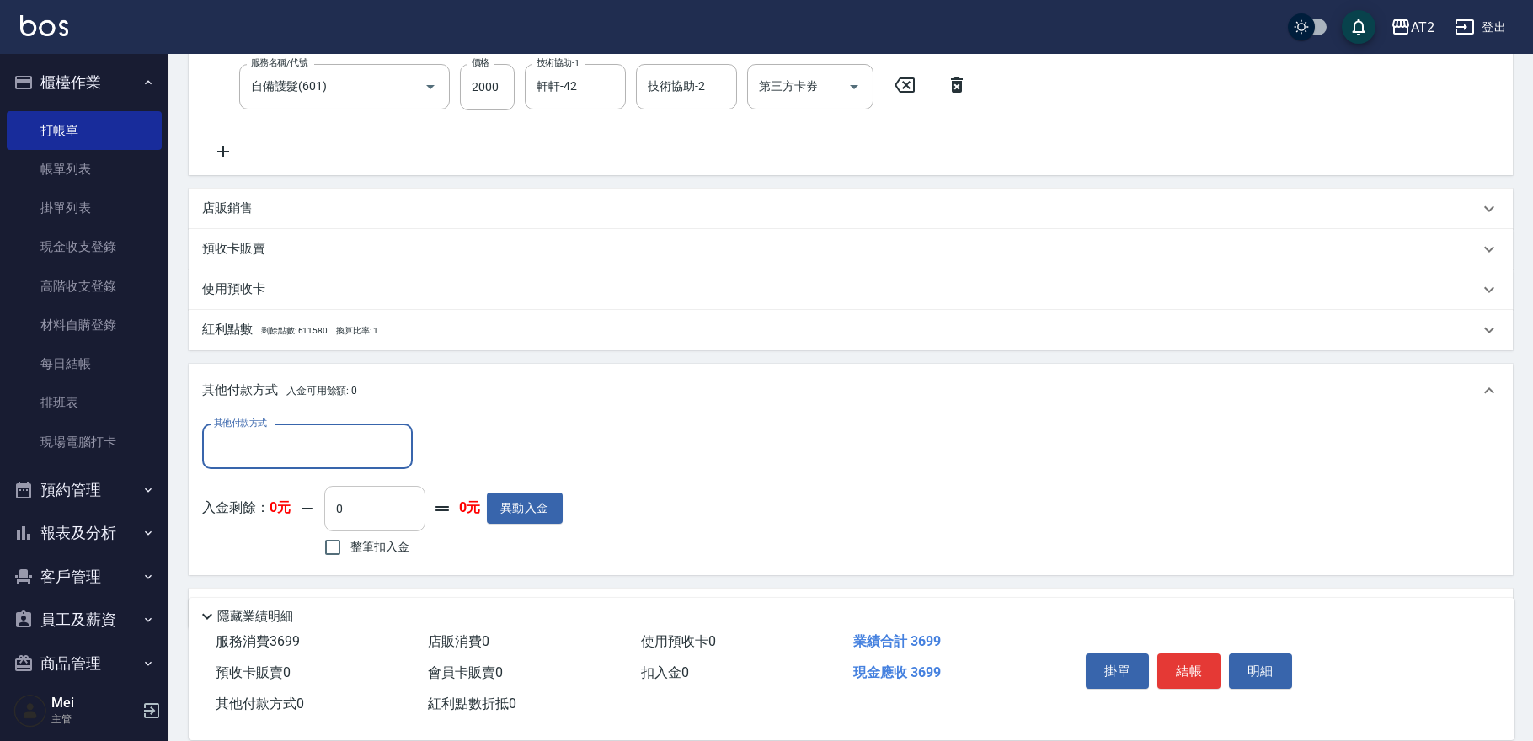
scroll to position [446, 0]
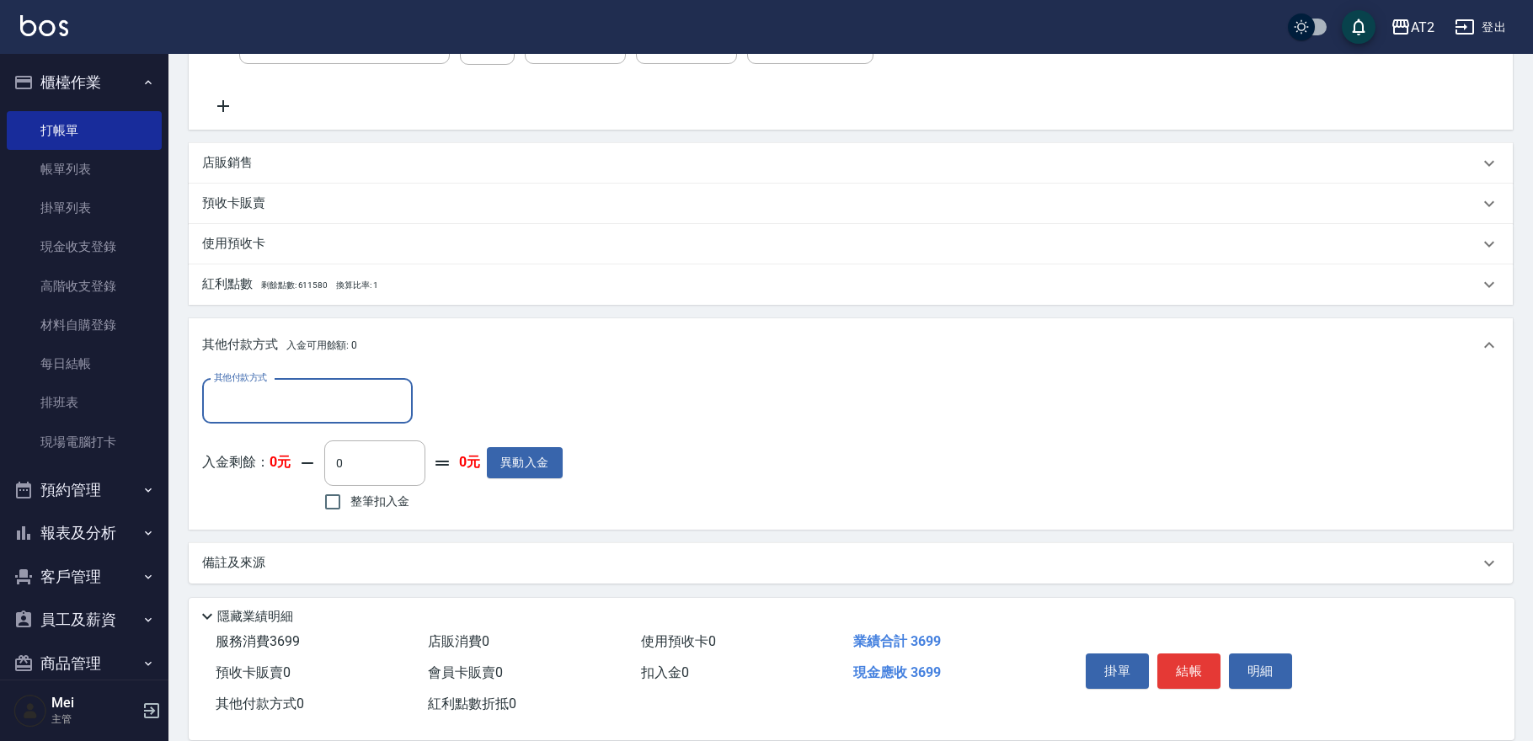
click at [303, 421] on div "其他付款方式" at bounding box center [307, 401] width 211 height 45
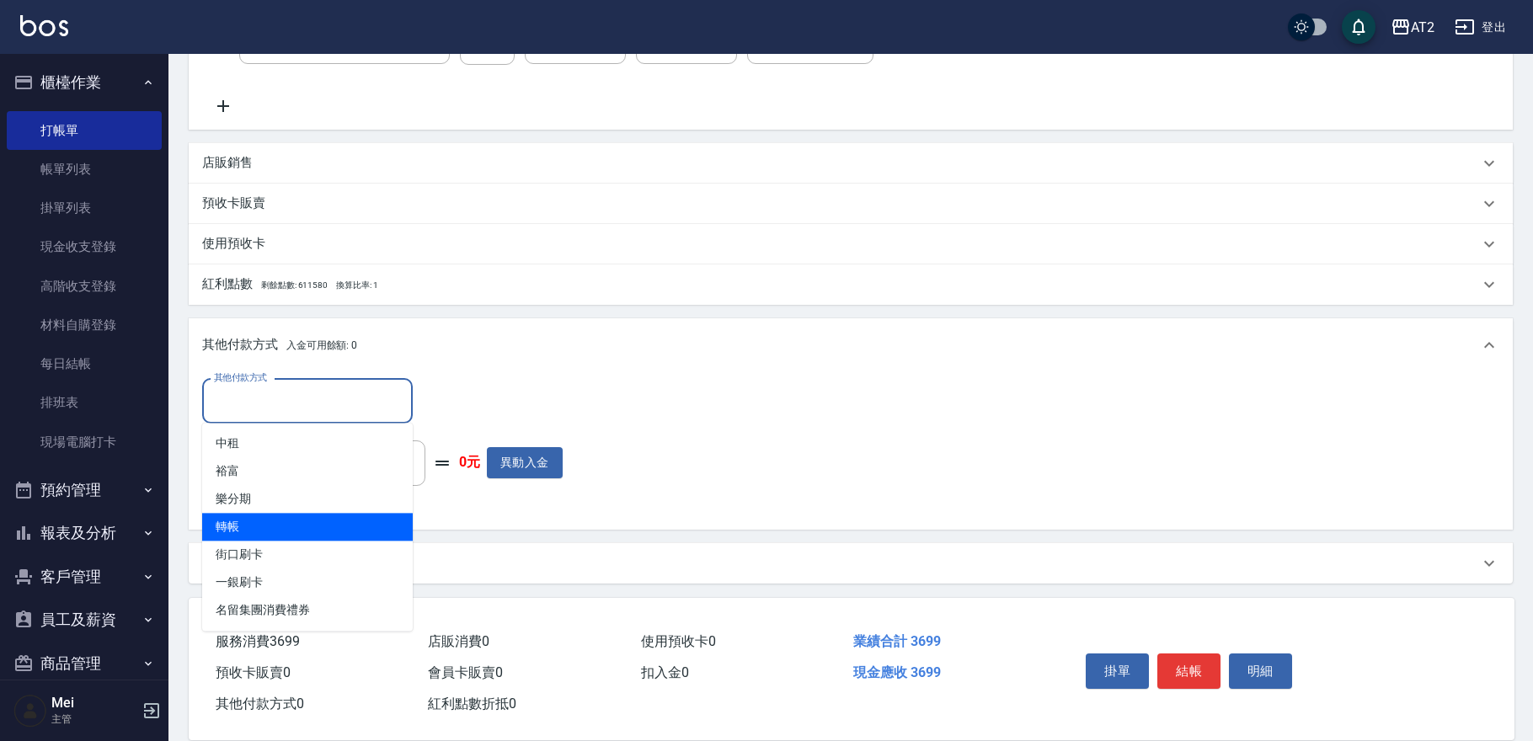
drag, startPoint x: 311, startPoint y: 529, endPoint x: 353, endPoint y: 501, distance: 50.4
click at [310, 529] on span "轉帳" at bounding box center [307, 527] width 211 height 28
type input "轉帳"
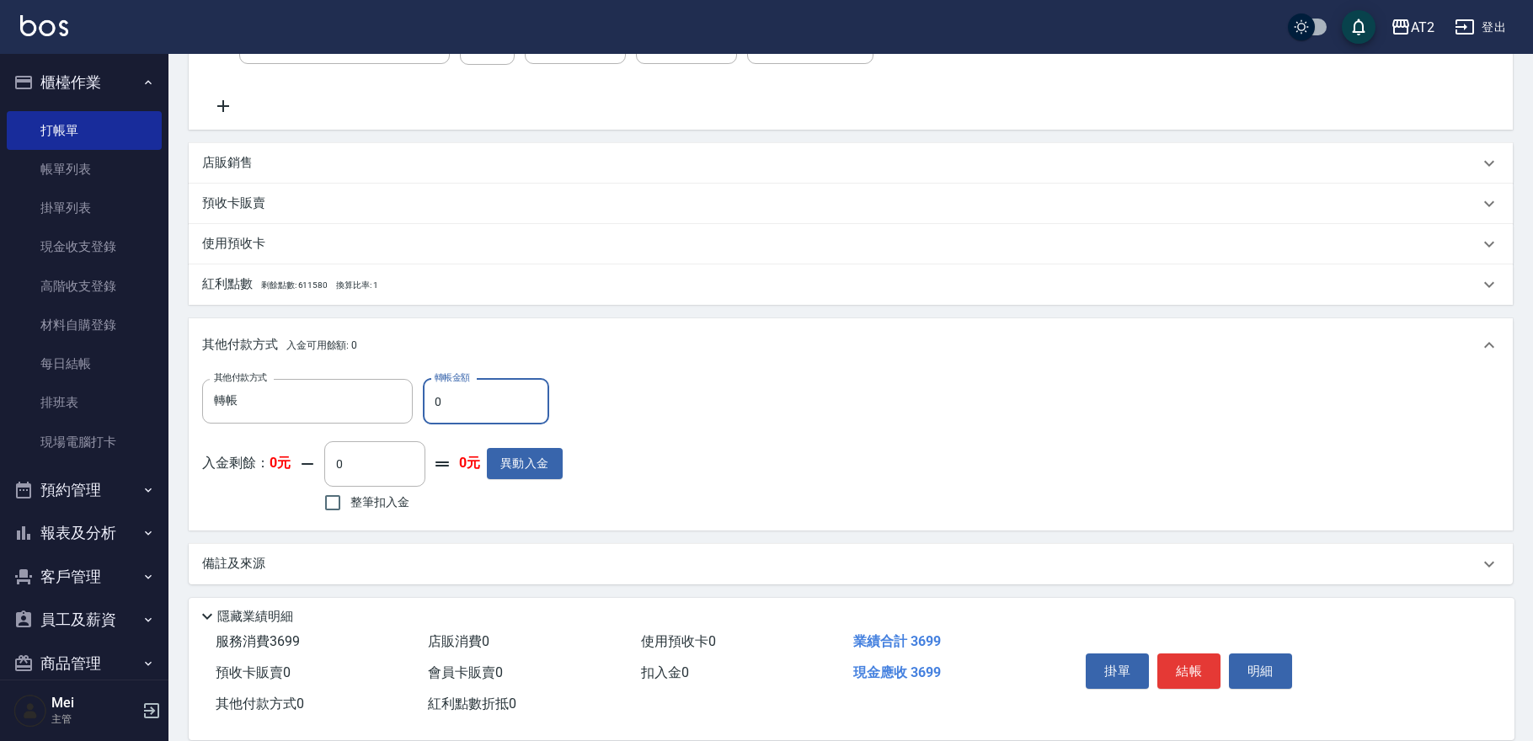
drag, startPoint x: 428, startPoint y: 412, endPoint x: 0, endPoint y: 396, distance: 428.1
click at [44, 412] on div "AT2 登出 櫃檯作業 打帳單 帳單列表 掛單列表 現金收支登錄 高階收支登錄 材料自購登錄 每日結帳 排班表 現場電腦打卡 預約管理 預約管理 單日預約紀錄…" at bounding box center [766, 148] width 1533 height 1189
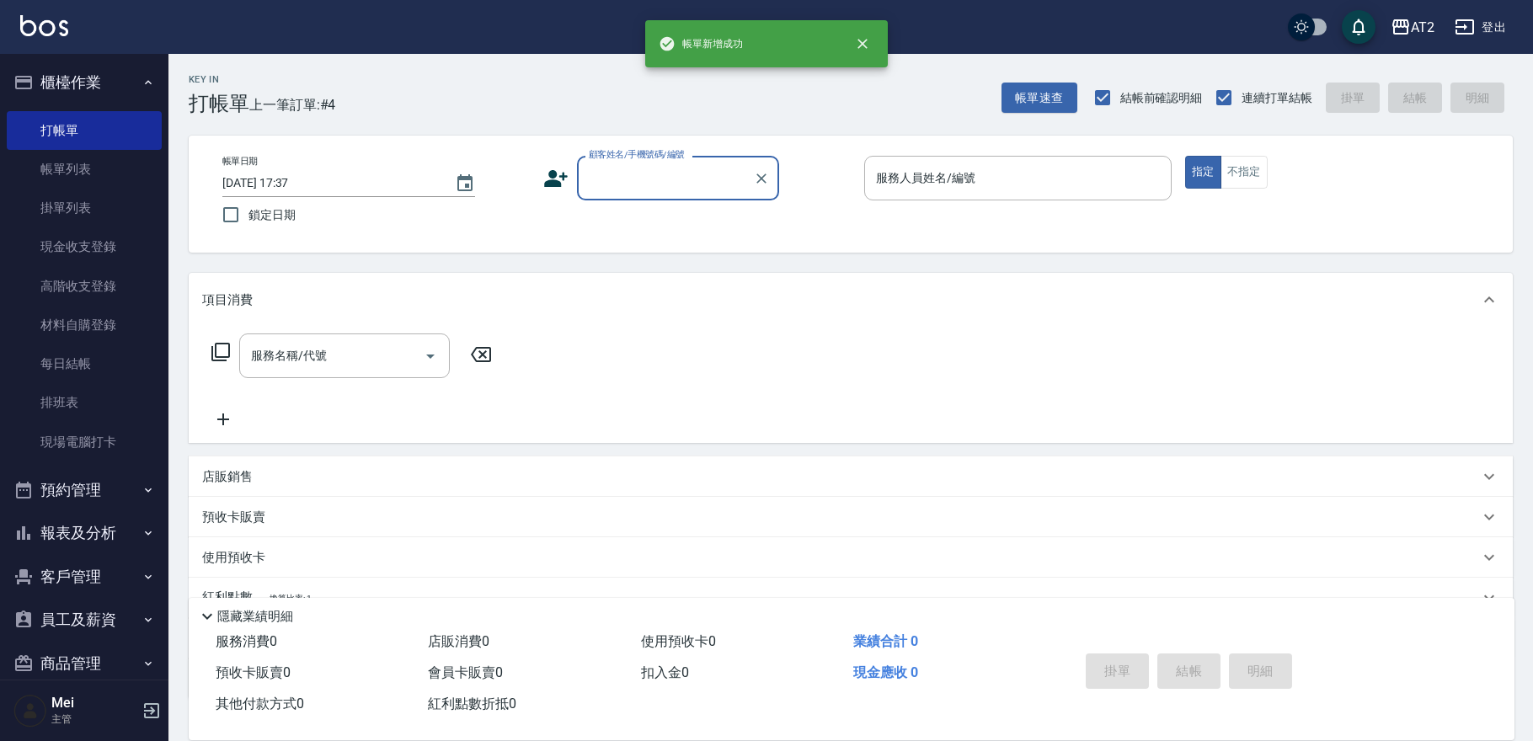
scroll to position [0, 0]
click at [1048, 87] on button "帳單速查" at bounding box center [1039, 98] width 76 height 31
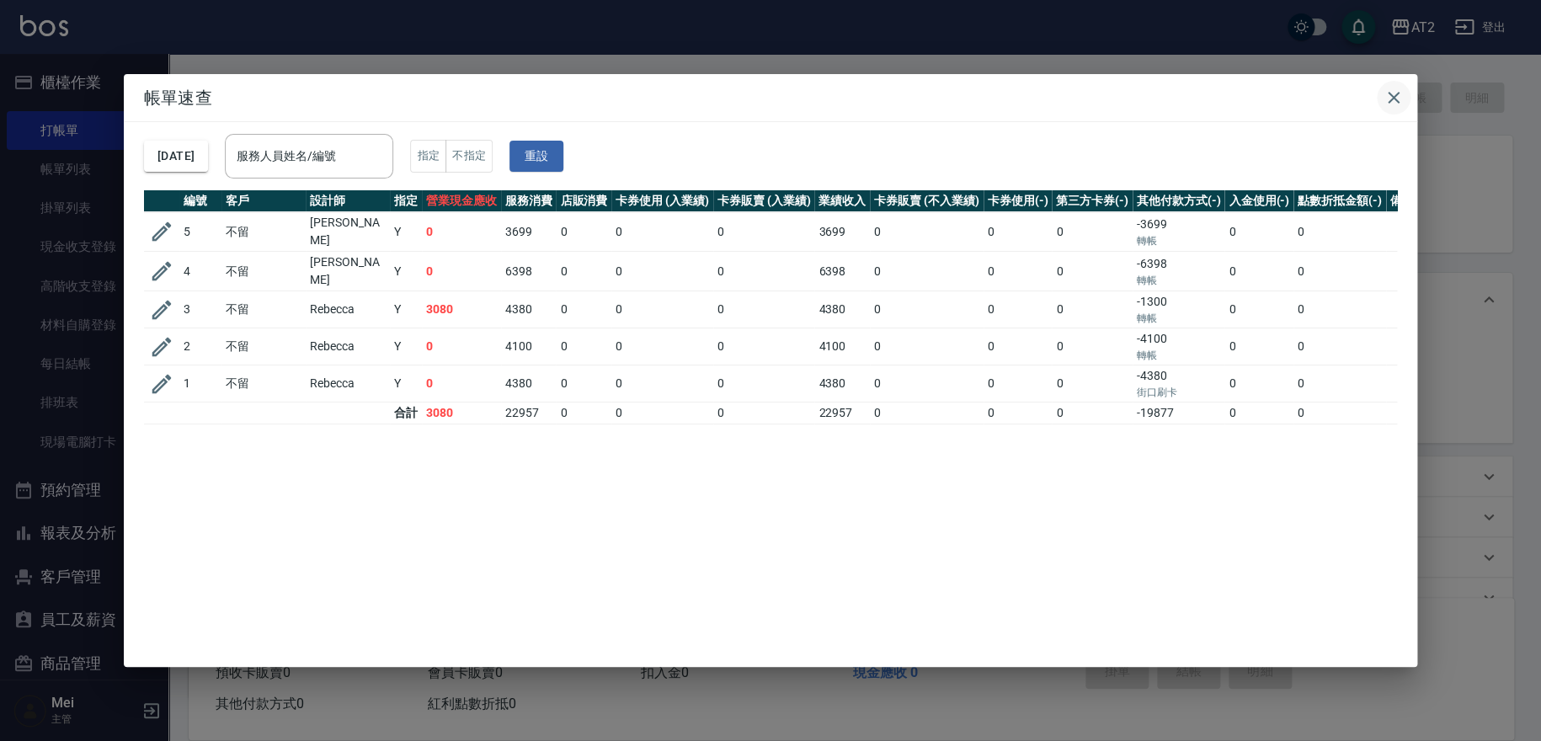
click at [1067, 82] on button "button" at bounding box center [1394, 98] width 34 height 34
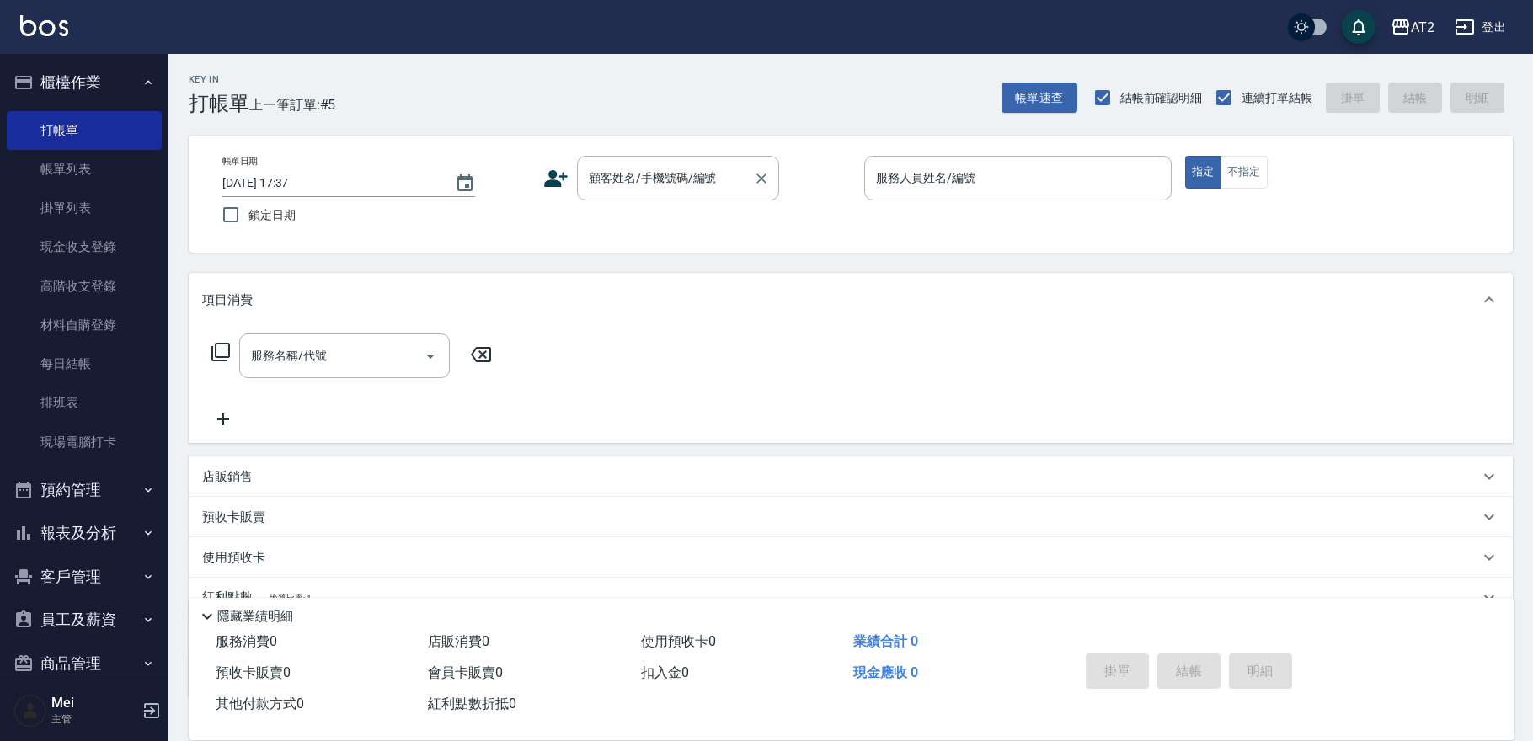
click at [626, 171] on div "顧客姓名/手機號碼/編號 顧客姓名/手機號碼/編號" at bounding box center [678, 178] width 202 height 45
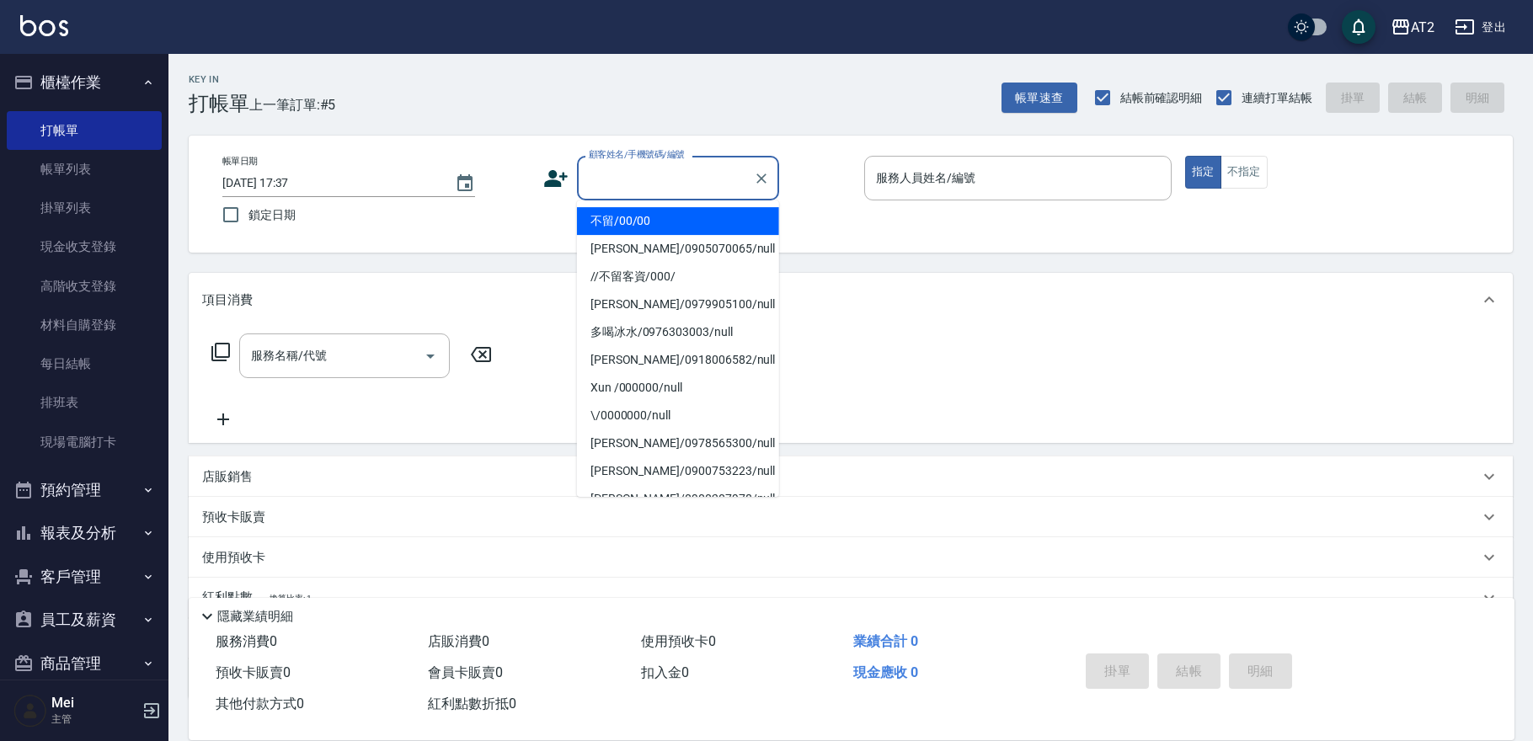
click at [644, 227] on li "不留/00/00" at bounding box center [678, 221] width 202 height 28
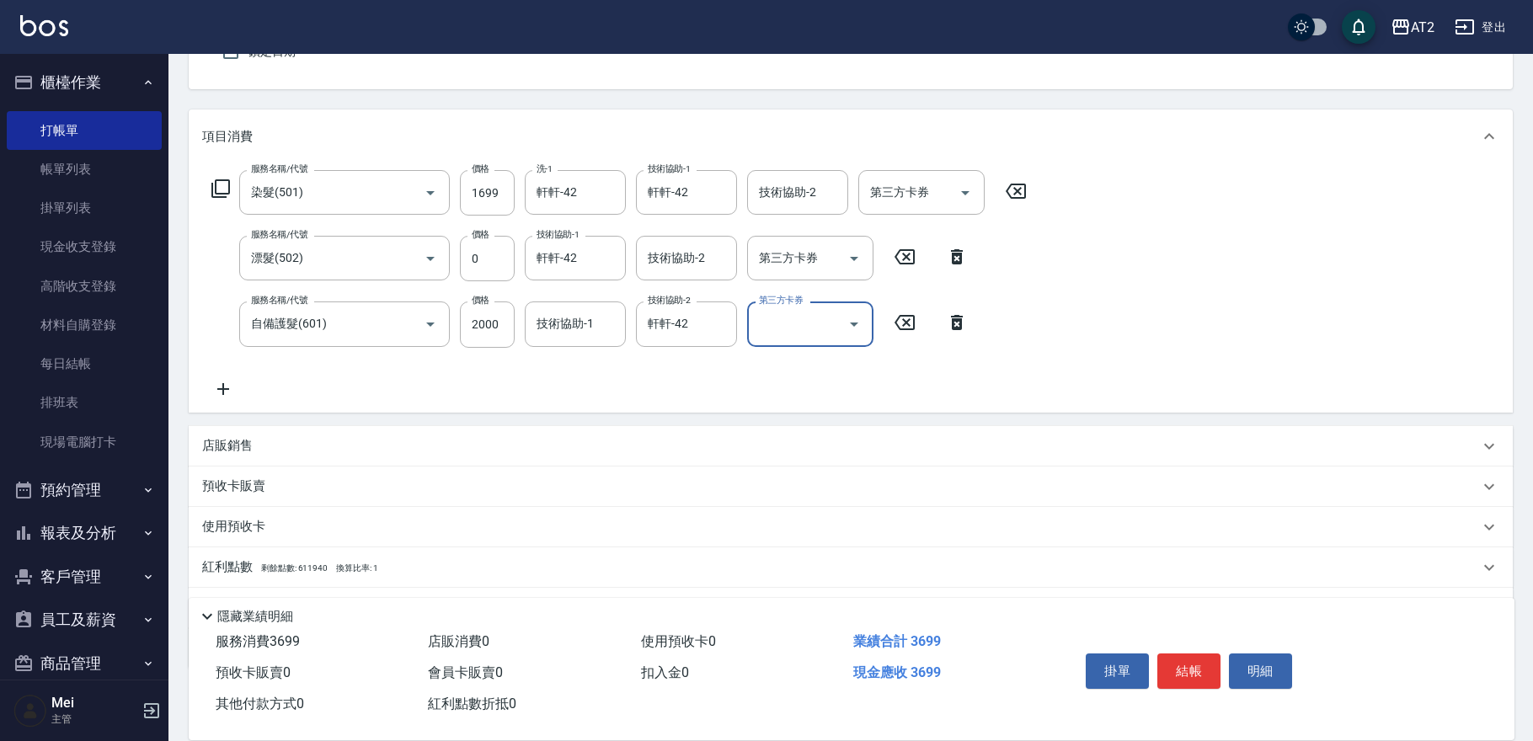
scroll to position [248, 0]
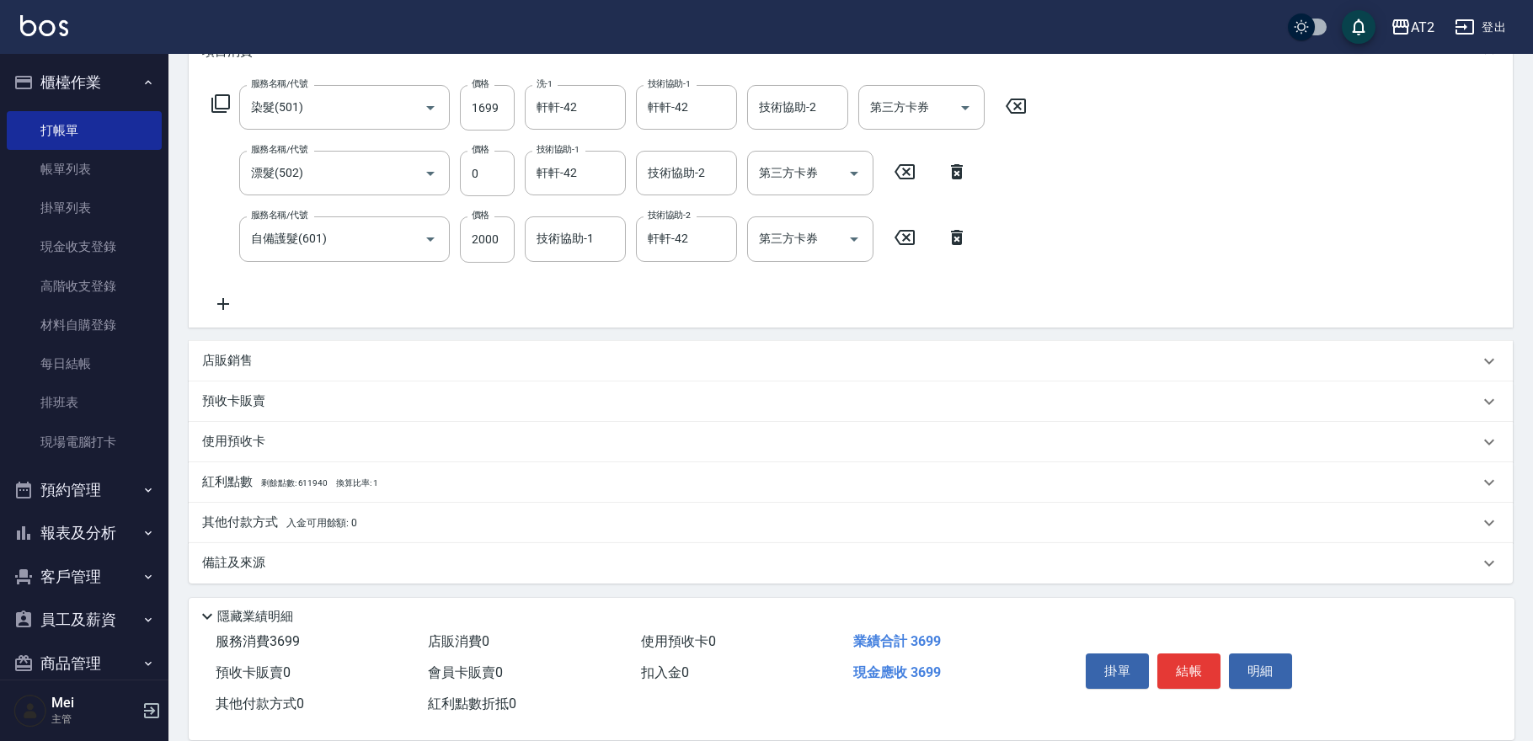
click at [276, 515] on p "其他付款方式 入金可用餘額: 0" at bounding box center [279, 523] width 155 height 19
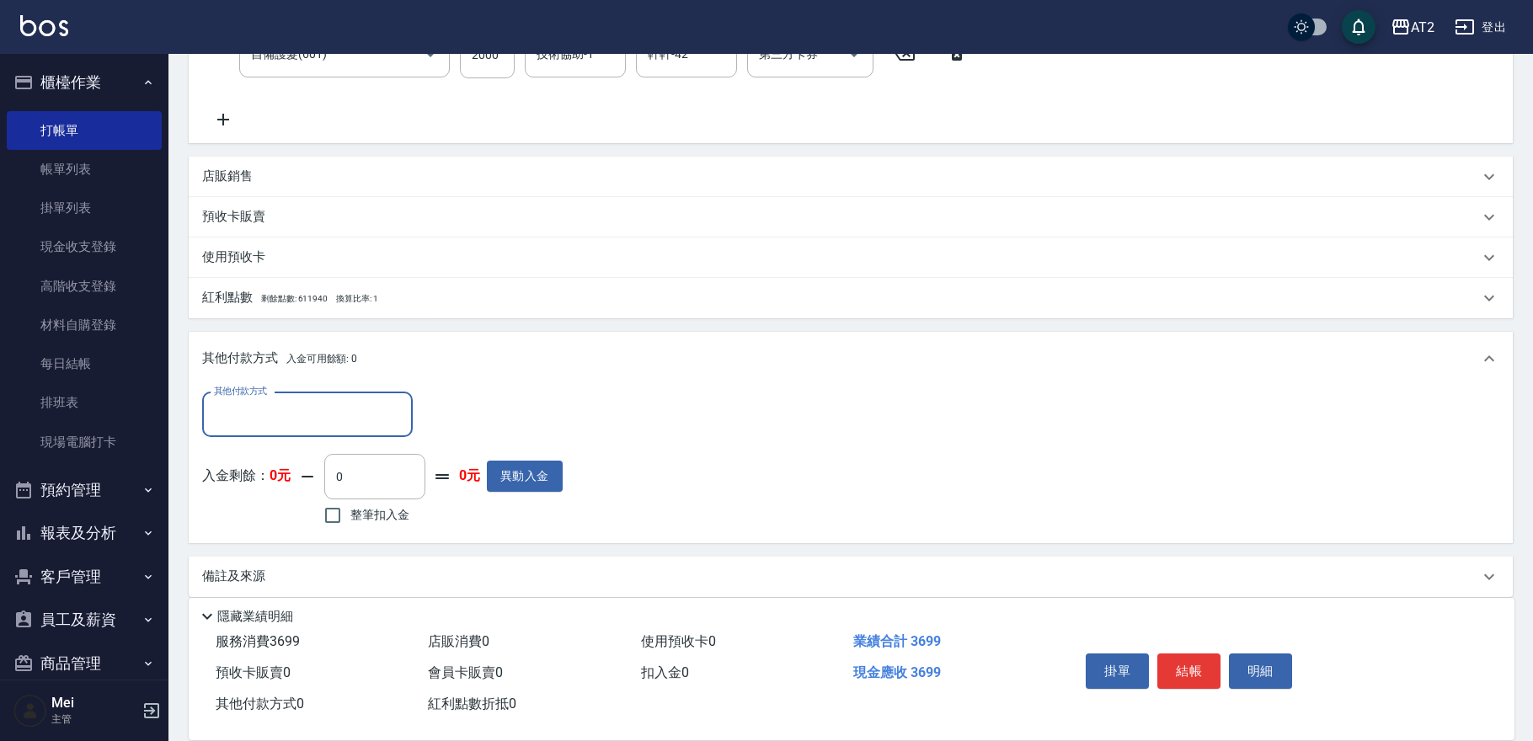
scroll to position [434, 0]
click at [292, 394] on div "其他付款方式" at bounding box center [307, 414] width 211 height 45
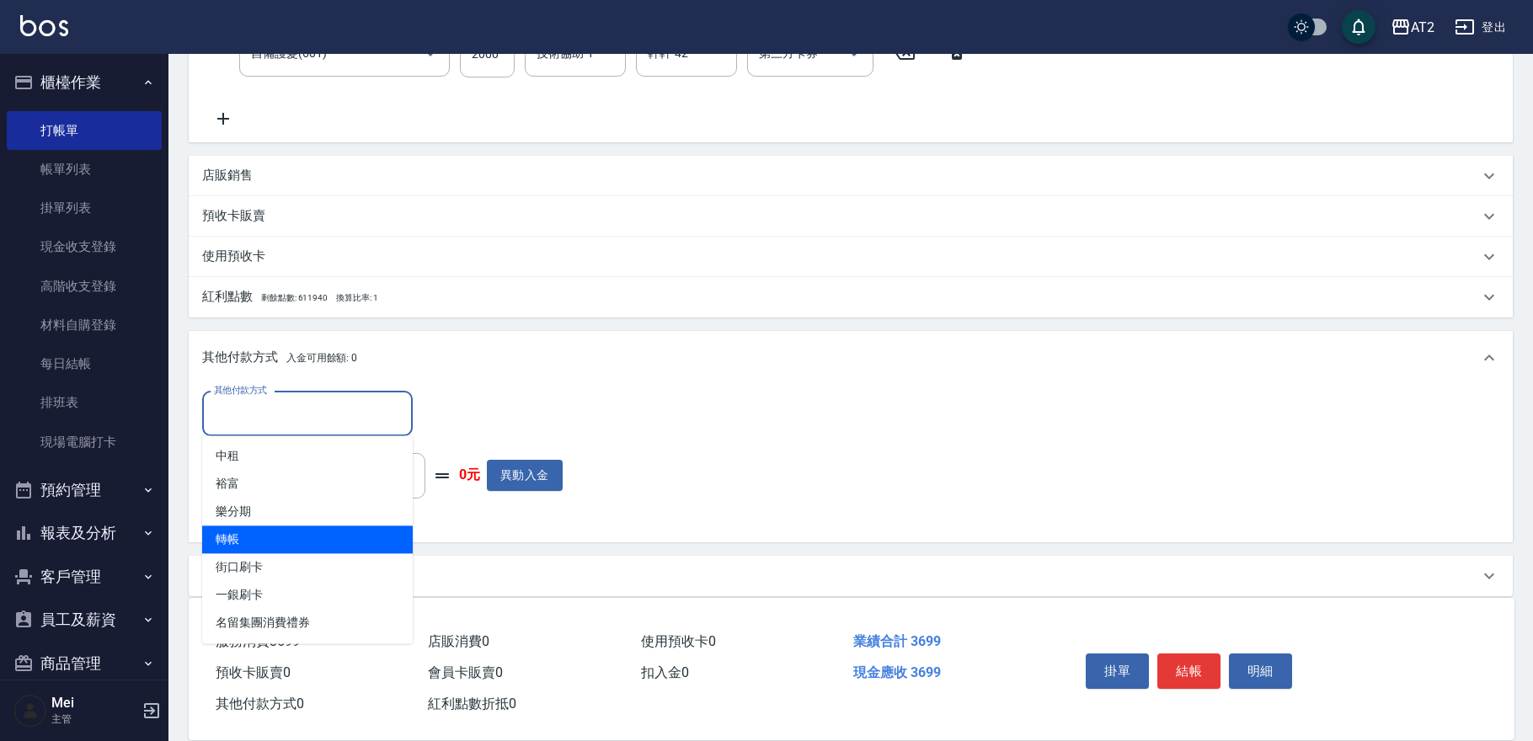
click at [295, 541] on span "轉帳" at bounding box center [307, 539] width 211 height 28
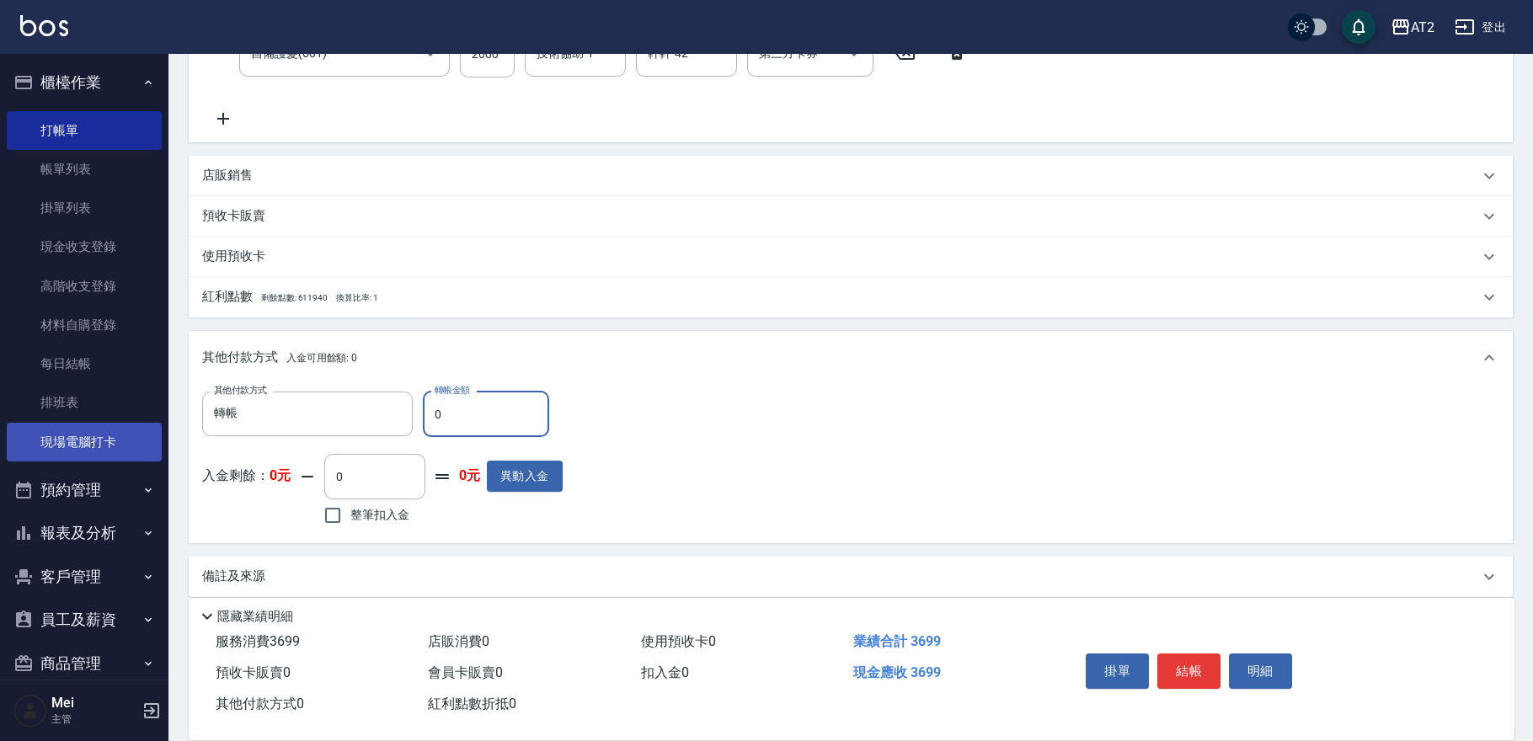
drag, startPoint x: 229, startPoint y: 424, endPoint x: 75, endPoint y: 424, distance: 154.1
click at [75, 424] on div "AT2 登出 櫃檯作業 打帳單 帳單列表 掛單列表 現金收支登錄 高階收支登錄 材料自購登錄 每日結帳 排班表 現場電腦打卡 預約管理 預約管理 單日預約紀錄…" at bounding box center [766, 160] width 1533 height 1189
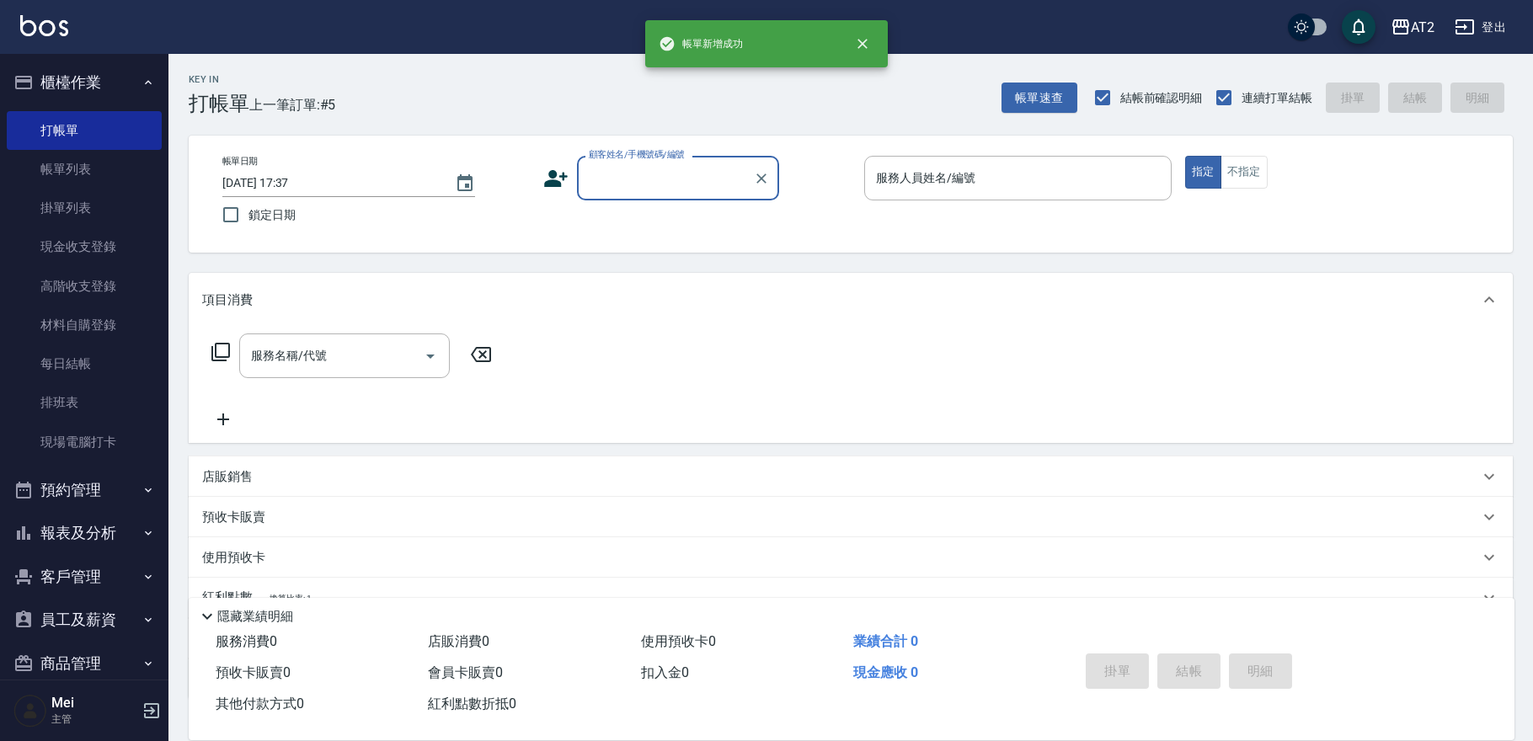
scroll to position [0, 0]
drag, startPoint x: 637, startPoint y: 175, endPoint x: 640, endPoint y: 195, distance: 20.5
click at [637, 178] on input "顧客姓名/手機號碼/編號" at bounding box center [665, 177] width 162 height 29
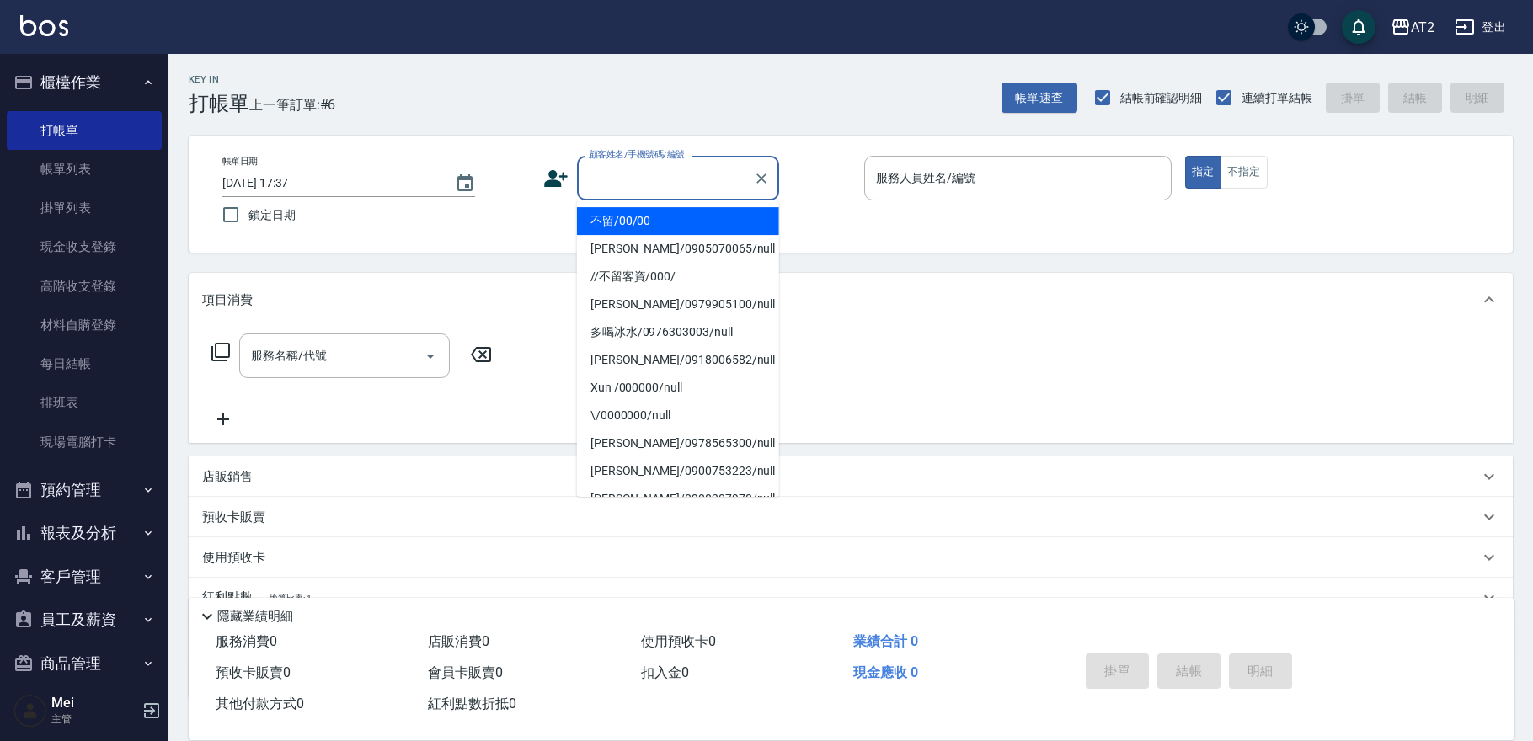
click at [648, 222] on li "不留/00/00" at bounding box center [678, 221] width 202 height 28
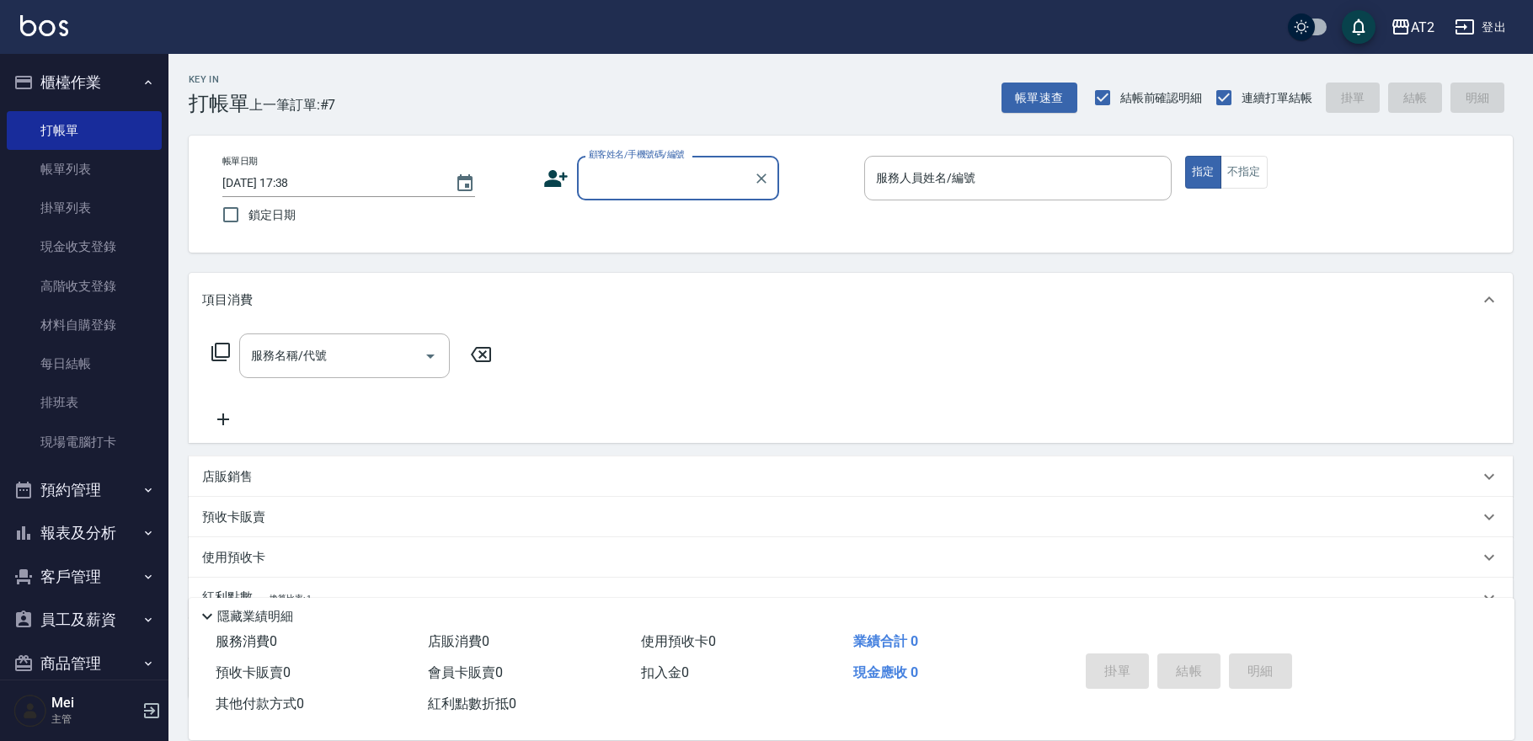
click at [667, 164] on input "顧客姓名/手機號碼/編號" at bounding box center [665, 177] width 162 height 29
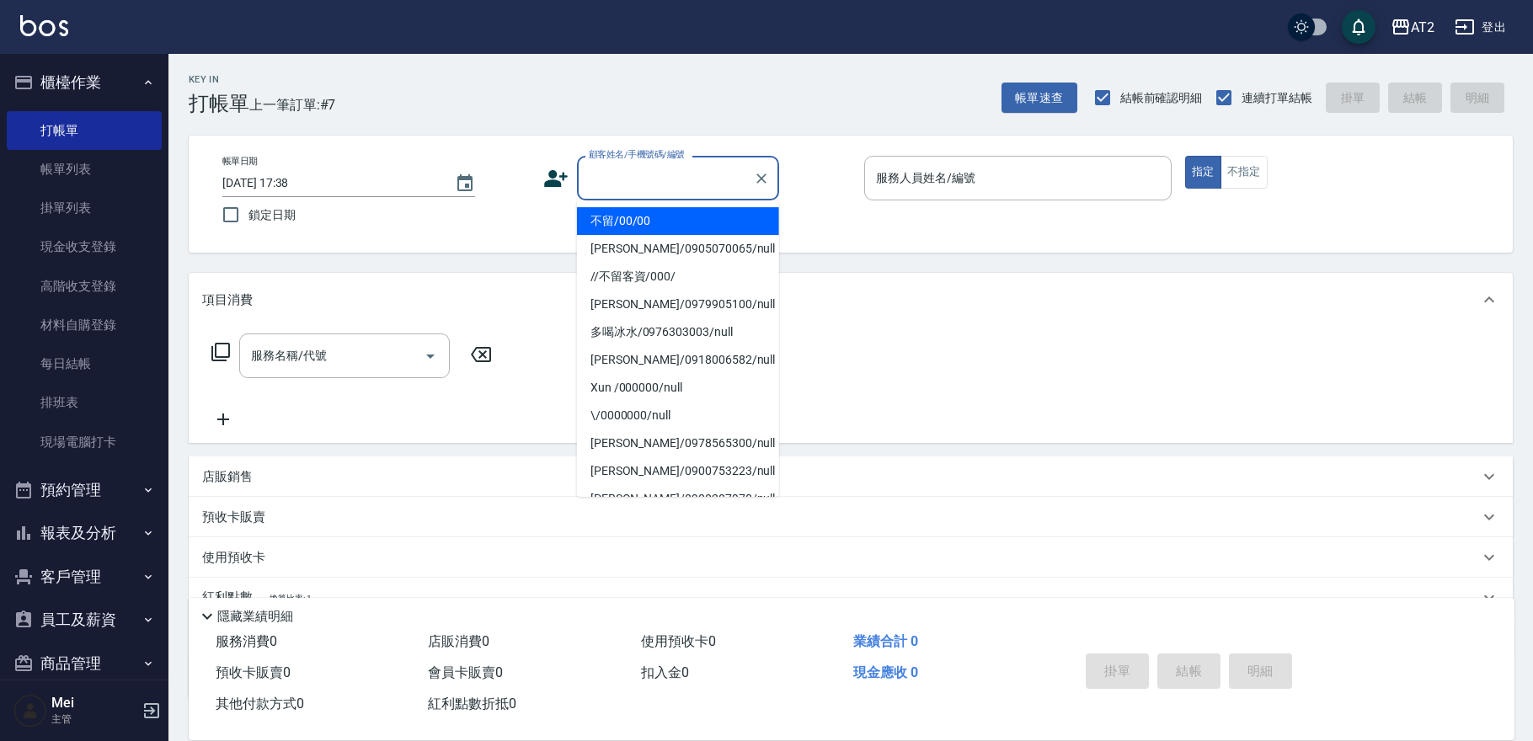
click at [667, 217] on li "不留/00/00" at bounding box center [678, 221] width 202 height 28
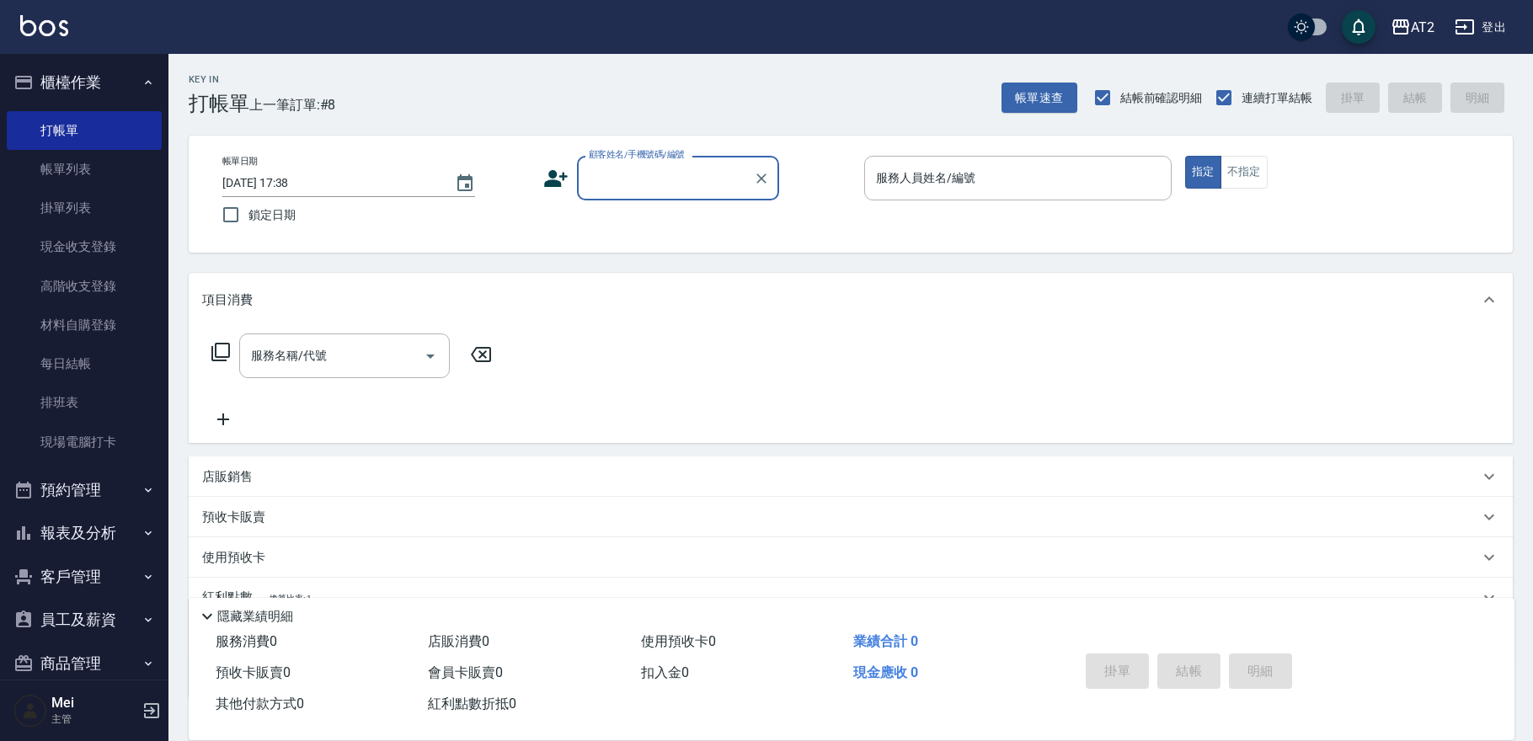
click at [715, 193] on div "顧客姓名/手機號碼/編號" at bounding box center [678, 178] width 202 height 45
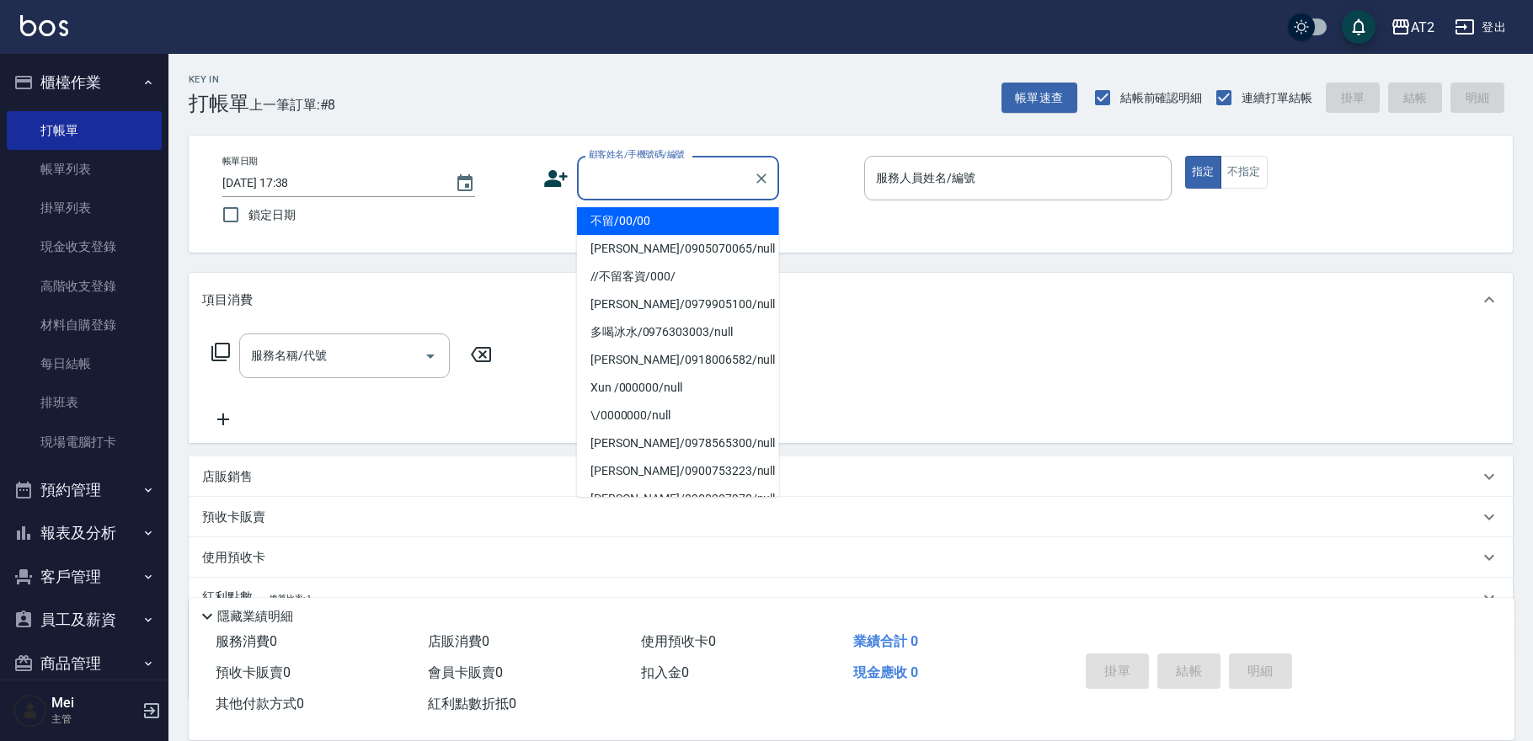
click at [665, 227] on li "不留/00/00" at bounding box center [678, 221] width 202 height 28
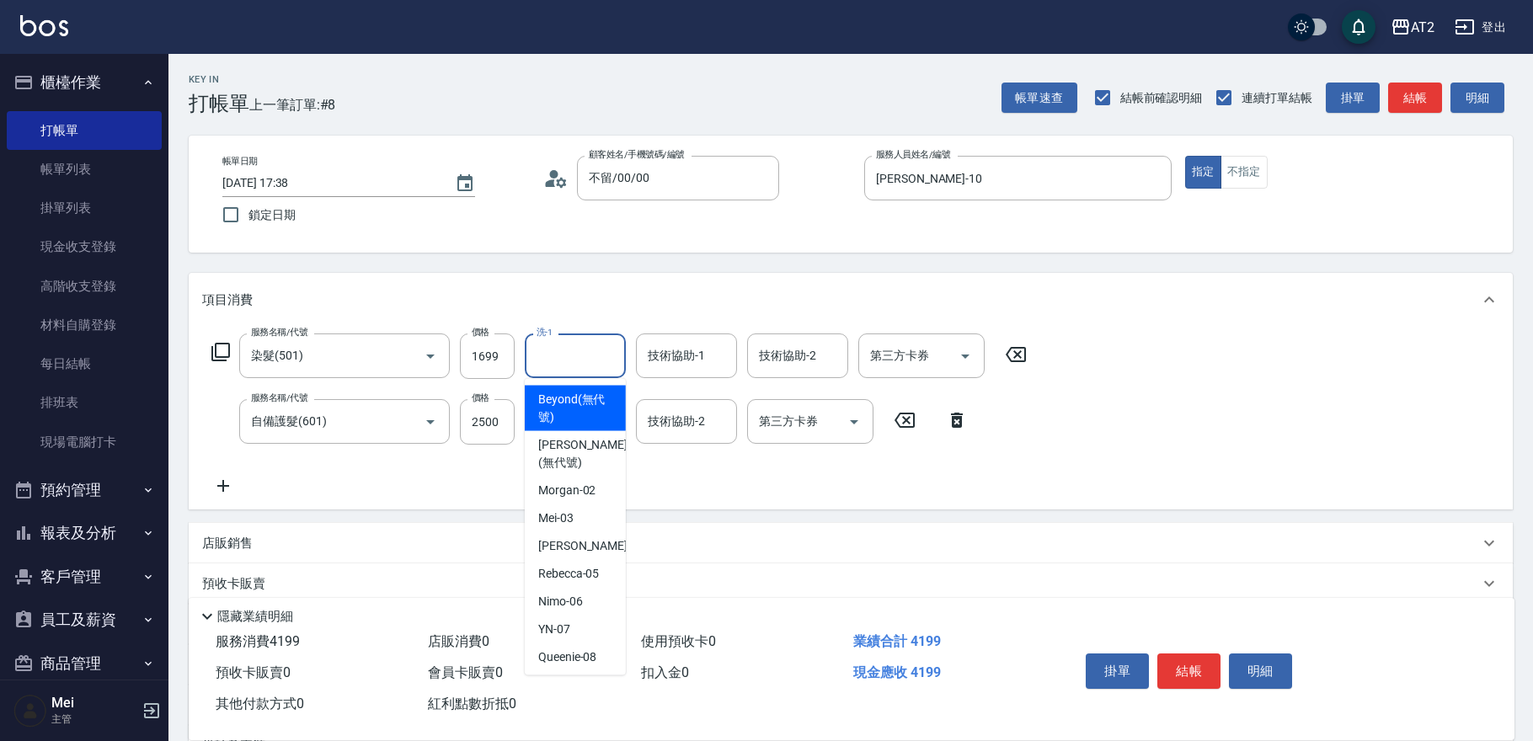
click at [558, 355] on input "洗-1" at bounding box center [575, 355] width 86 height 29
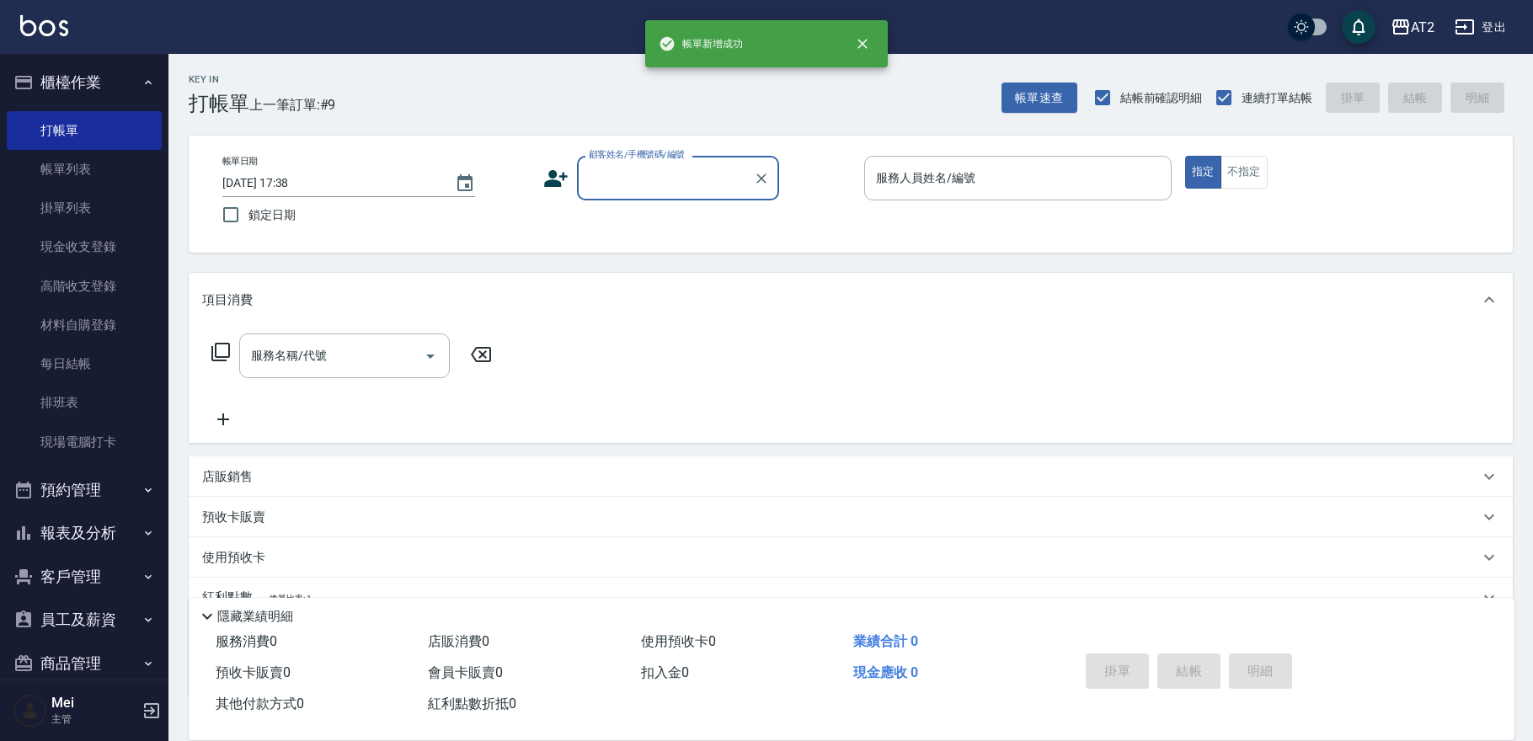
drag, startPoint x: 669, startPoint y: 144, endPoint x: 664, endPoint y: 175, distance: 31.4
click at [664, 175] on div "帳單日期 [DATE] 17:38 鎖定日期 顧客姓名/手機號碼/編號 顧客姓名/手機號碼/編號 服務人員姓名/編號 服務人員姓名/編號 指定 不指定" at bounding box center [851, 194] width 1324 height 117
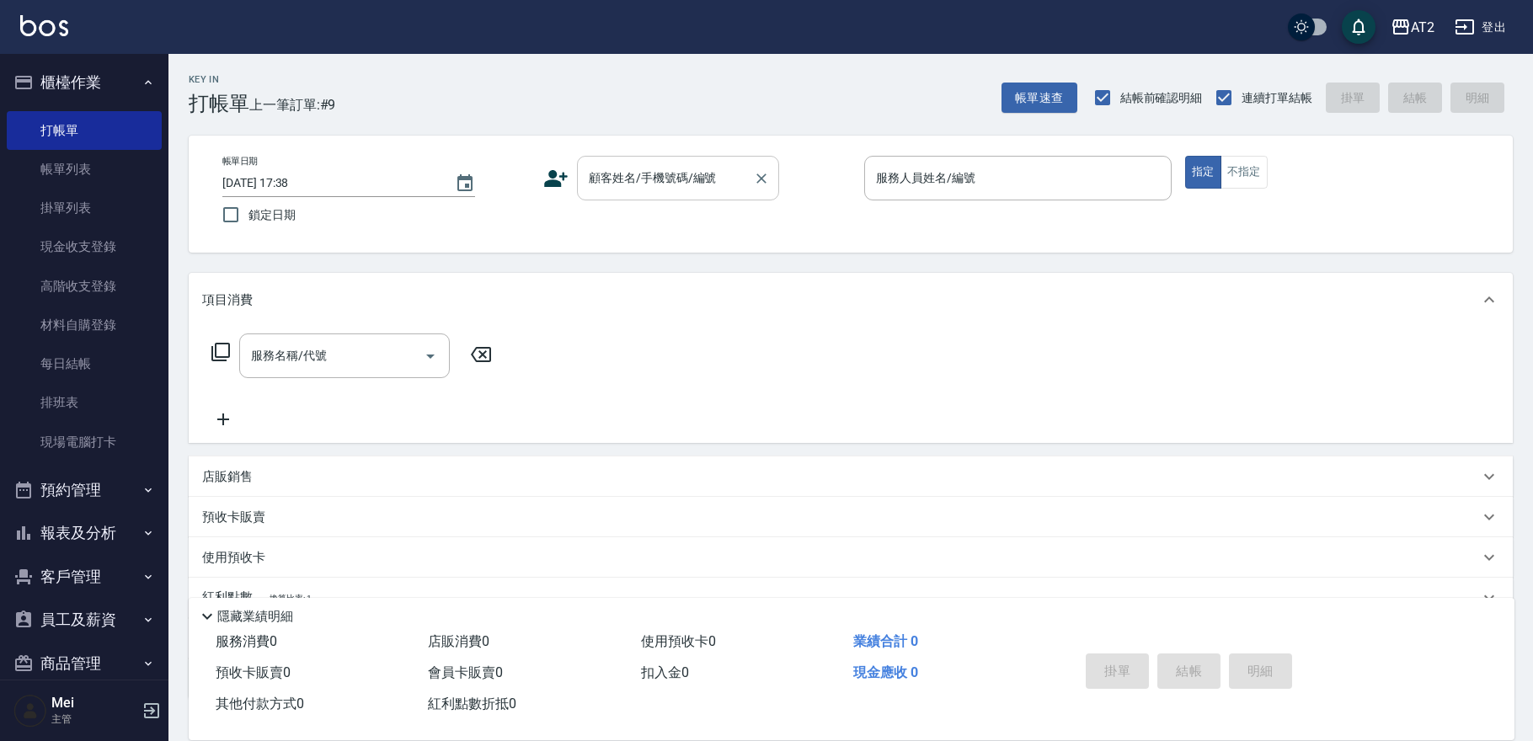
click at [664, 180] on input "顧客姓名/手機號碼/編號" at bounding box center [665, 177] width 162 height 29
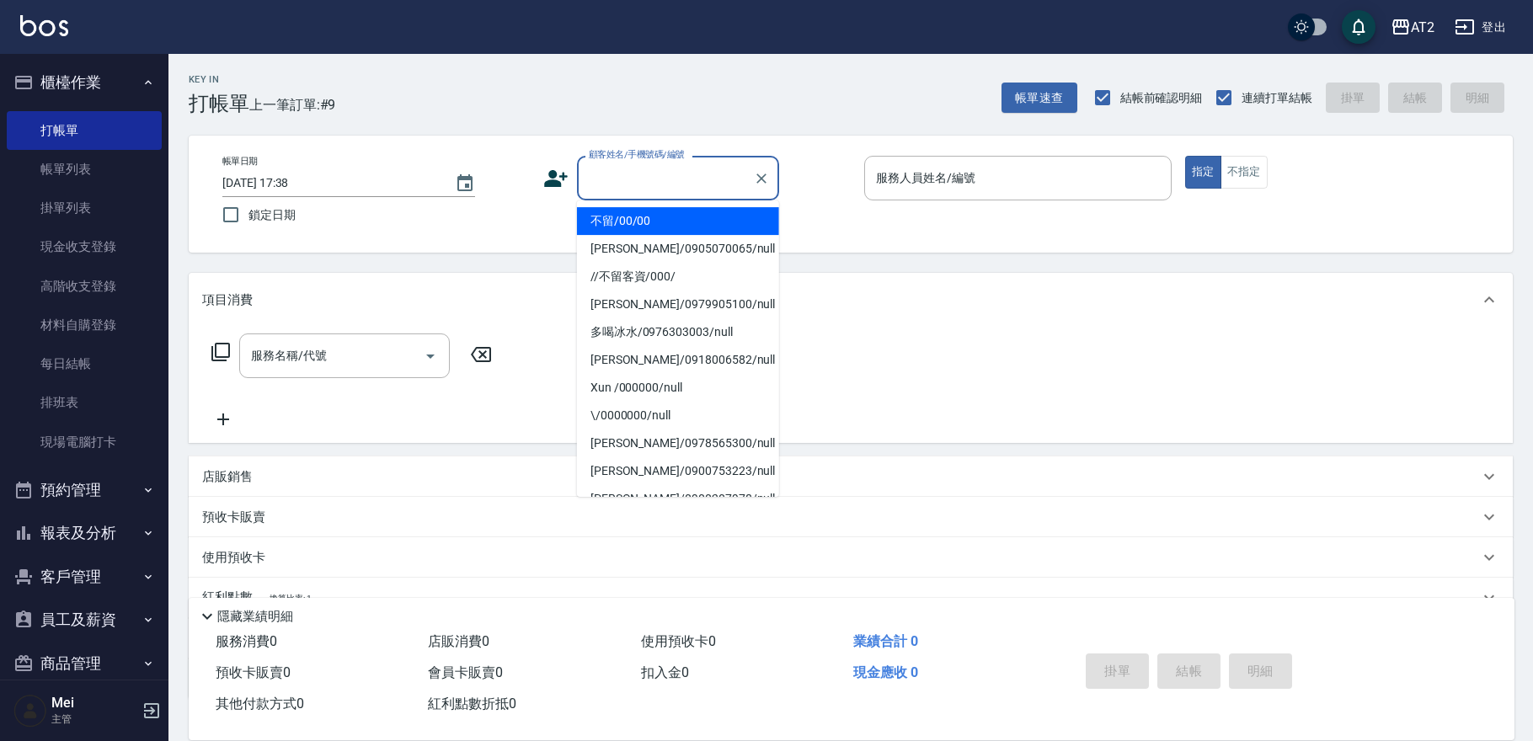
click at [670, 228] on li "不留/00/00" at bounding box center [678, 221] width 202 height 28
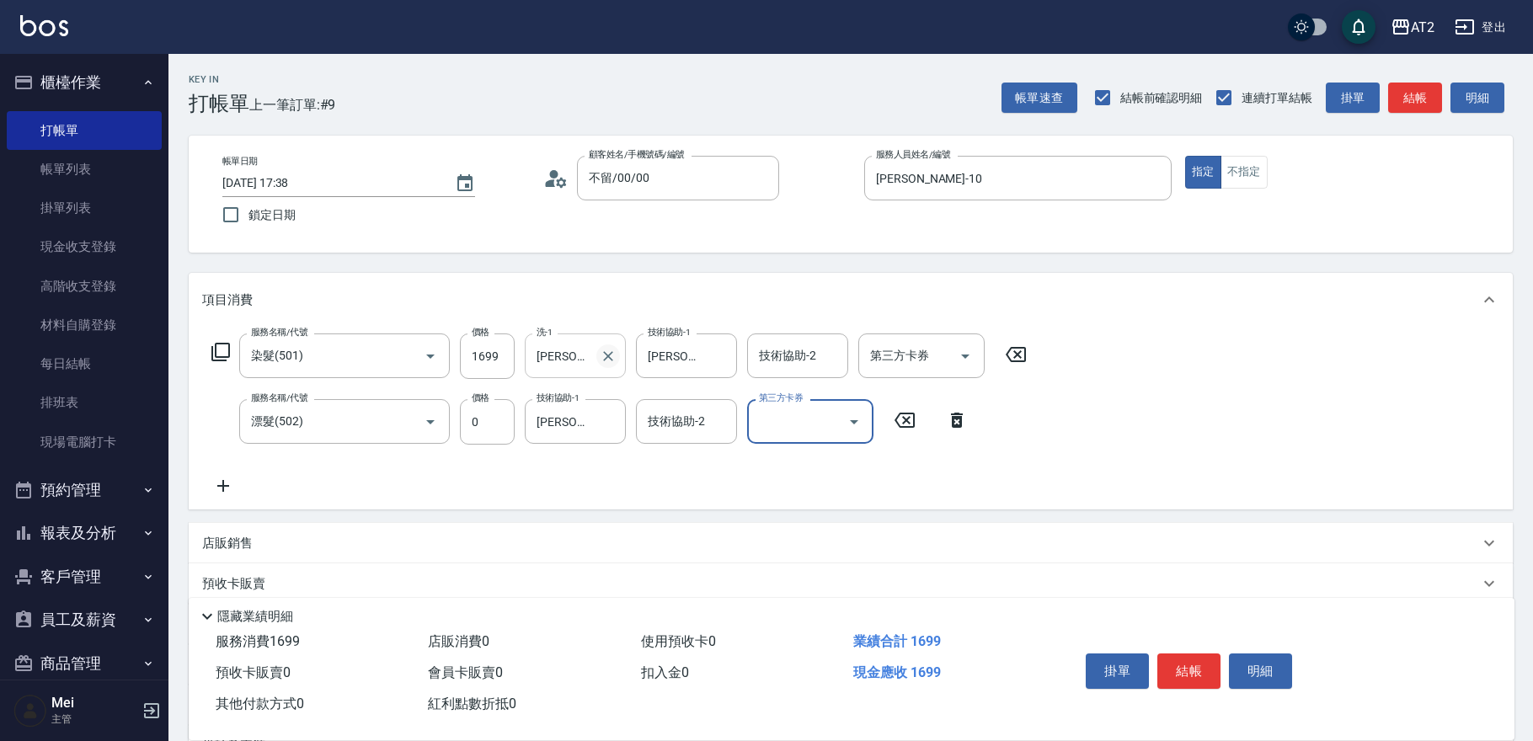
click at [614, 354] on icon "Clear" at bounding box center [608, 356] width 17 height 17
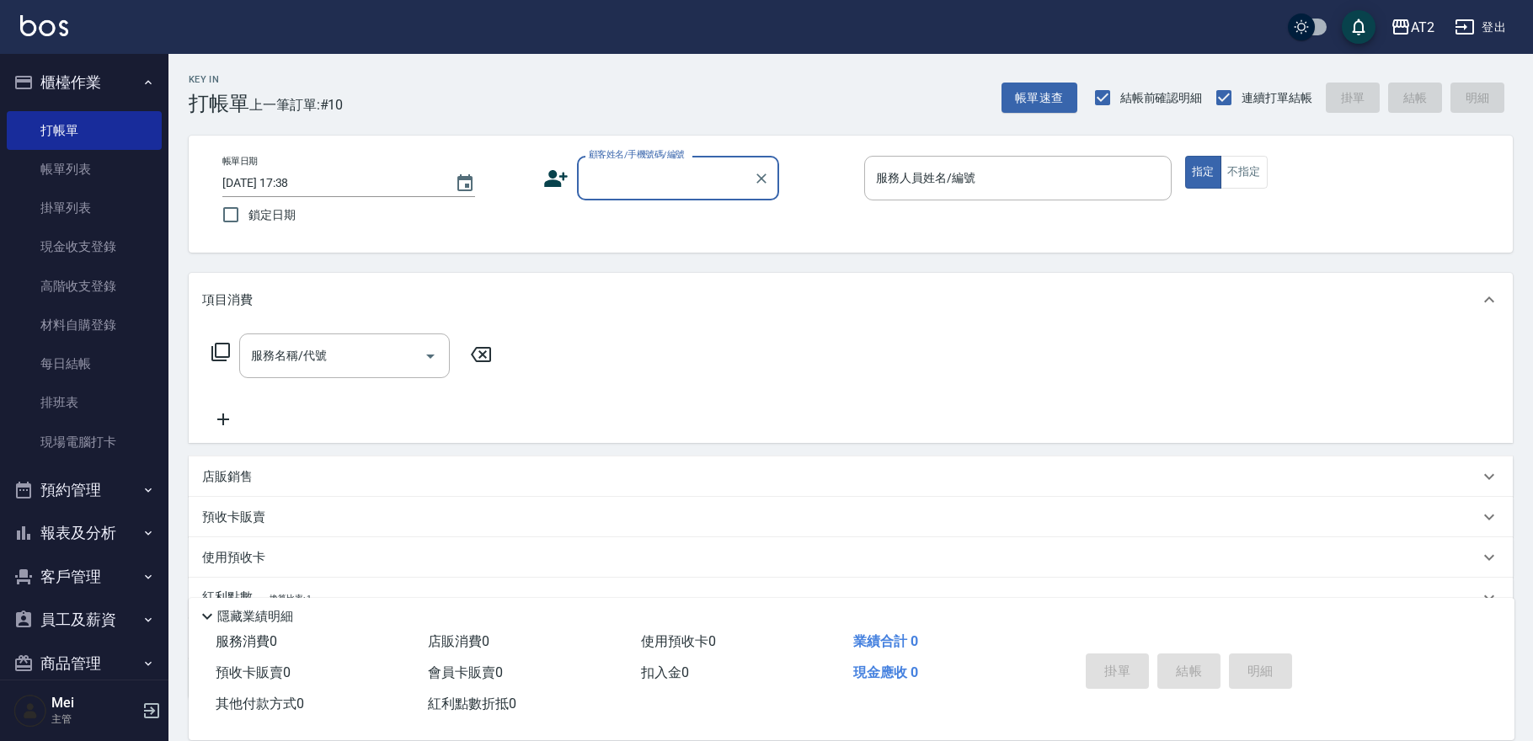
click at [669, 176] on input "顧客姓名/手機號碼/編號" at bounding box center [665, 177] width 162 height 29
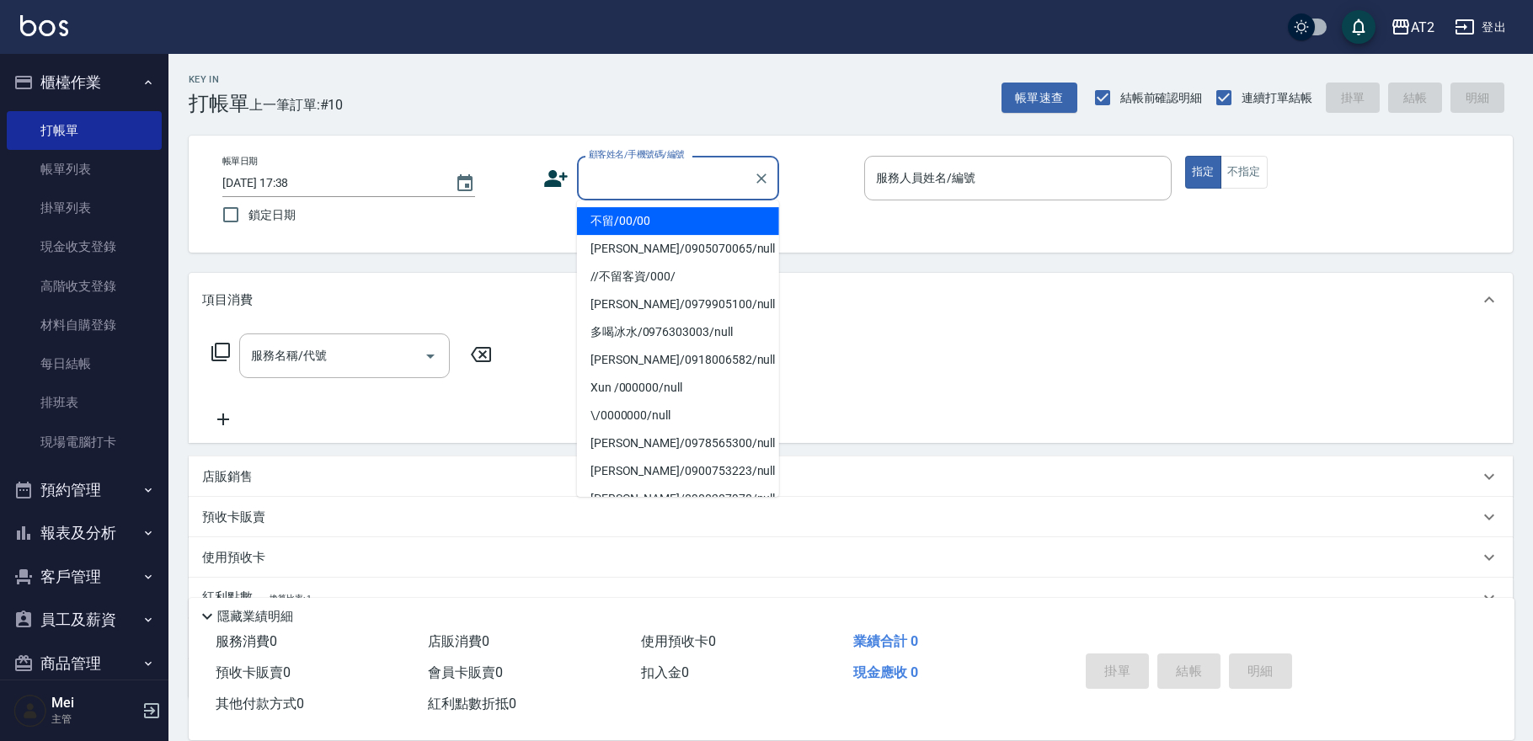
click at [665, 221] on li "不留/00/00" at bounding box center [678, 221] width 202 height 28
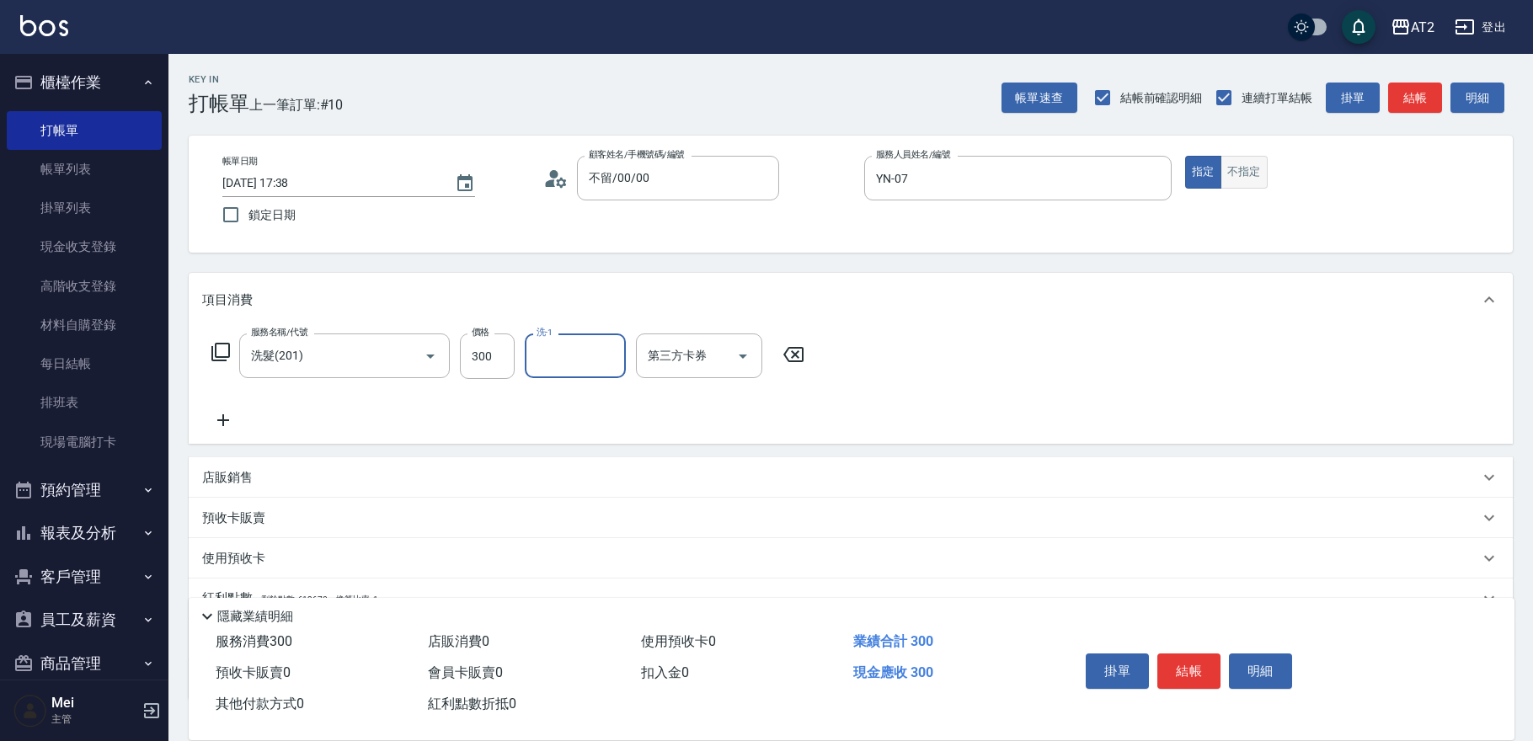
click at [1067, 168] on button "不指定" at bounding box center [1243, 172] width 47 height 33
